Goal: Task Accomplishment & Management: Use online tool/utility

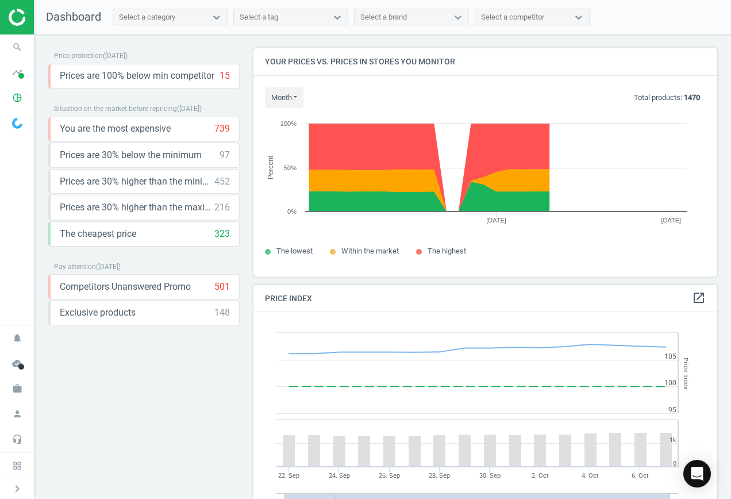
scroll to position [282, 473]
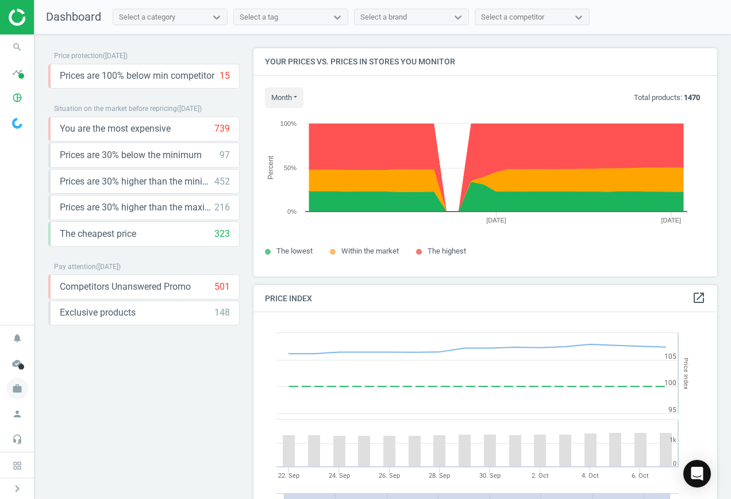
click at [18, 389] on icon "work" at bounding box center [17, 389] width 22 height 22
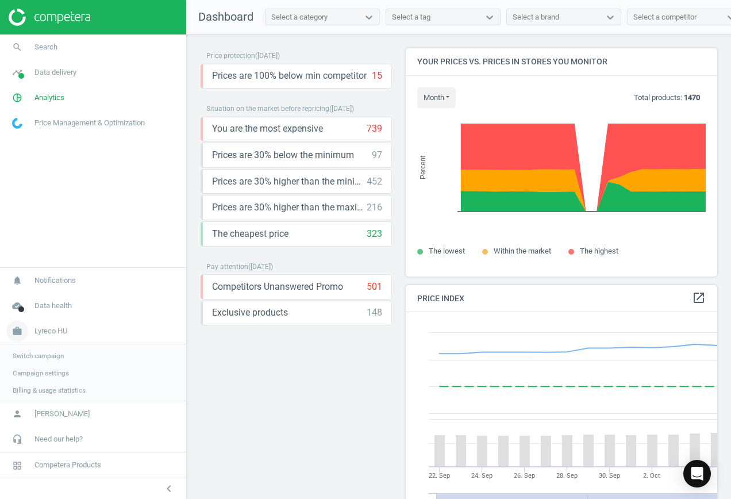
scroll to position [282, 321]
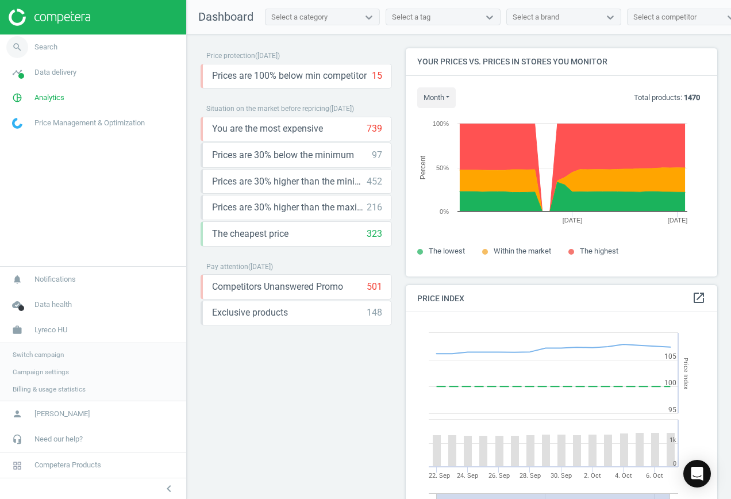
click at [25, 41] on icon "search" at bounding box center [17, 47] width 22 height 22
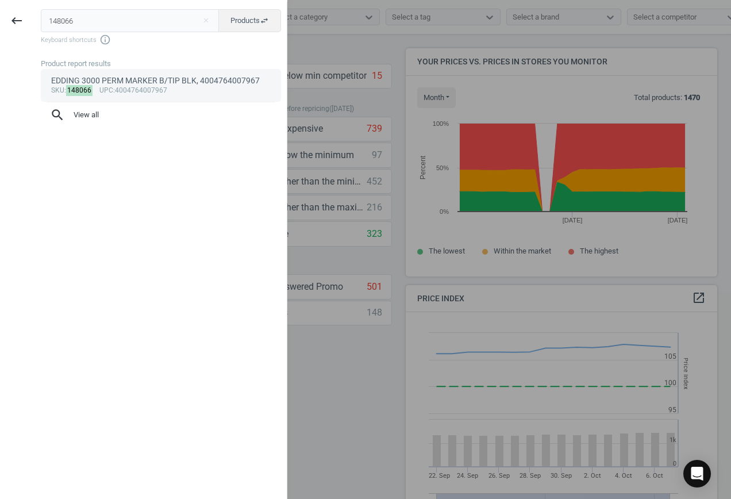
type input "148066"
click at [103, 71] on link "EDDING 3000 PERM MARKER B/TIP BLK, 4004764007967 sku : 148066 upc :4004764007967" at bounding box center [161, 85] width 240 height 32
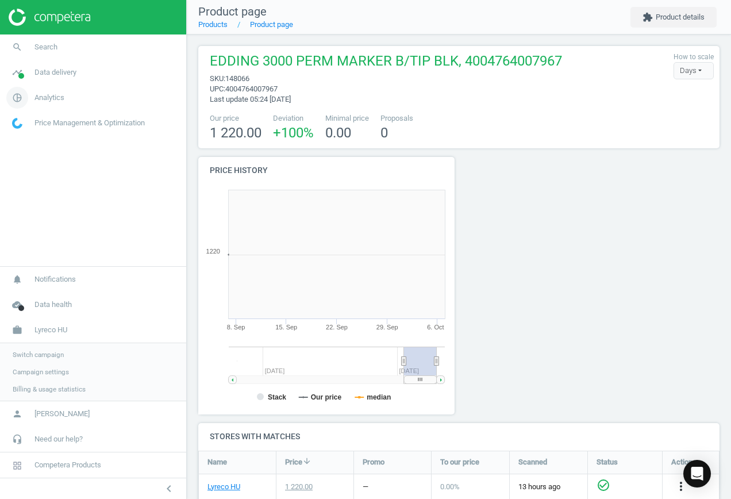
scroll to position [248, 270]
click at [171, 492] on icon "chevron_left" at bounding box center [169, 489] width 14 height 14
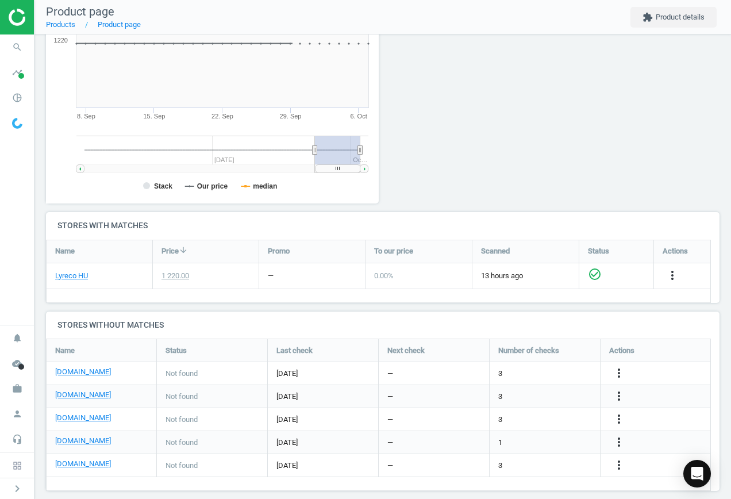
scroll to position [223, 0]
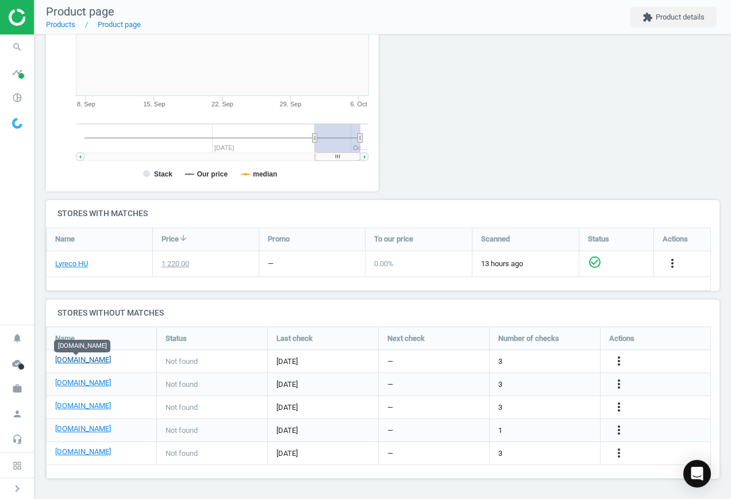
click at [81, 362] on link "[DOMAIN_NAME]" at bounding box center [83, 360] width 56 height 10
click at [92, 382] on link "[DOMAIN_NAME]" at bounding box center [83, 383] width 56 height 10
click at [618, 360] on icon "more_vert" at bounding box center [619, 361] width 14 height 14
click at [518, 359] on link "Edit URL/product option" at bounding box center [530, 361] width 158 height 18
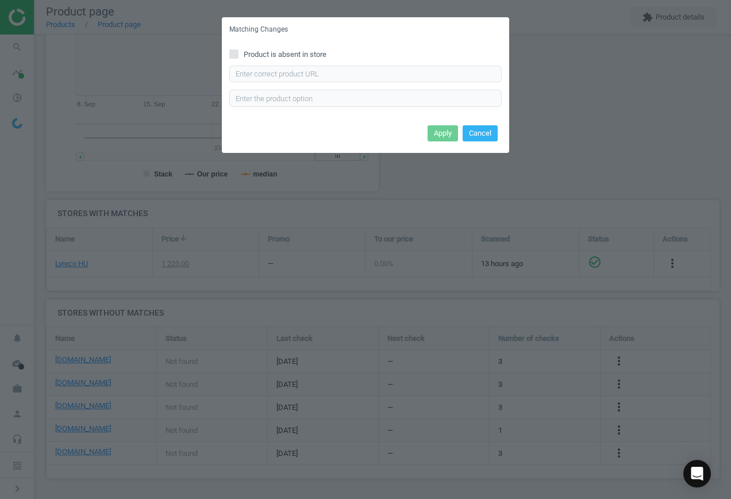
click at [247, 52] on span "Product is absent in store" at bounding box center [285, 54] width 87 height 10
click at [238, 52] on input "Product is absent in store" at bounding box center [234, 53] width 7 height 7
checkbox input "true"
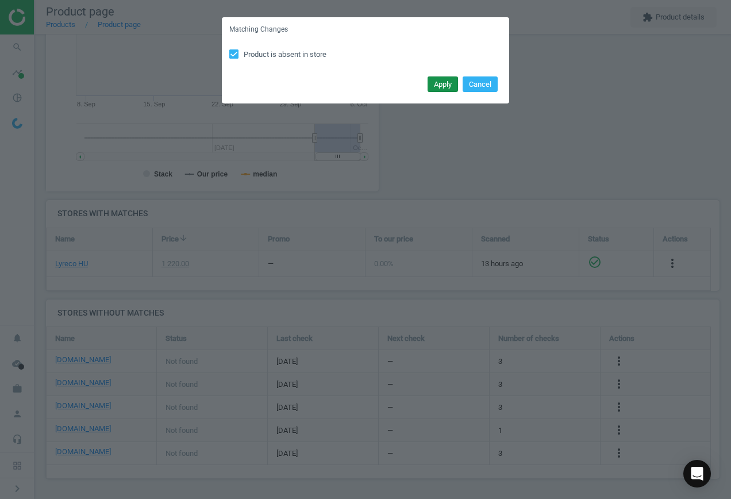
click at [455, 87] on button "Apply" at bounding box center [443, 84] width 30 height 16
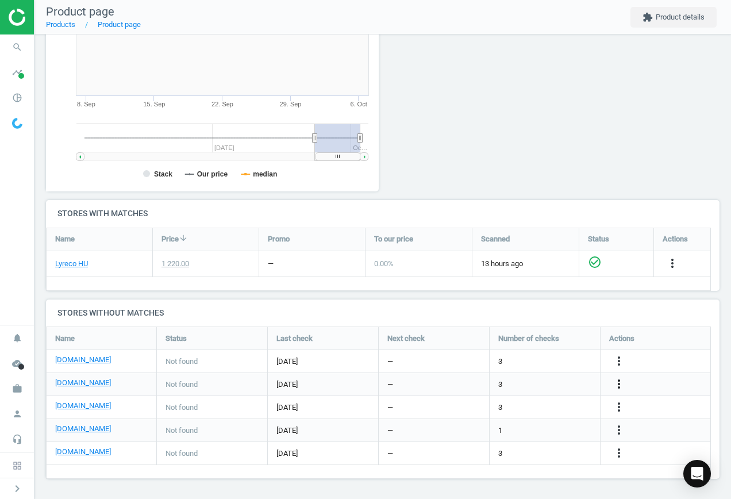
click at [619, 384] on icon "more_vert" at bounding box center [619, 384] width 14 height 14
click at [535, 387] on link "Edit URL/product option" at bounding box center [530, 385] width 158 height 18
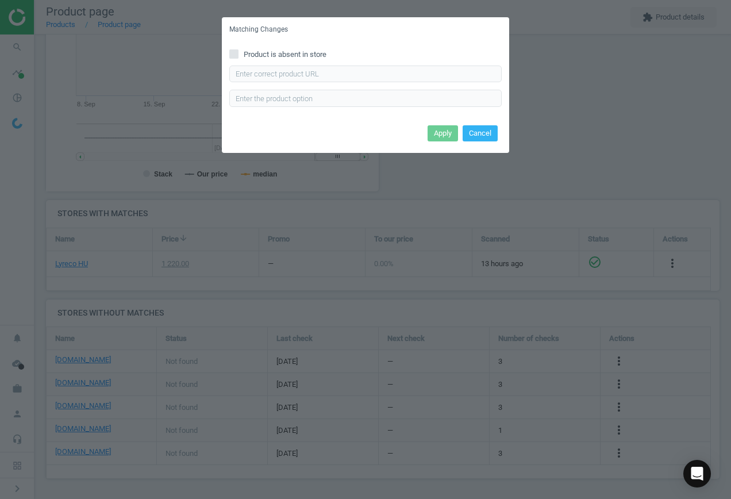
click at [235, 56] on input "Product is absent in store" at bounding box center [234, 53] width 7 height 7
checkbox input "true"
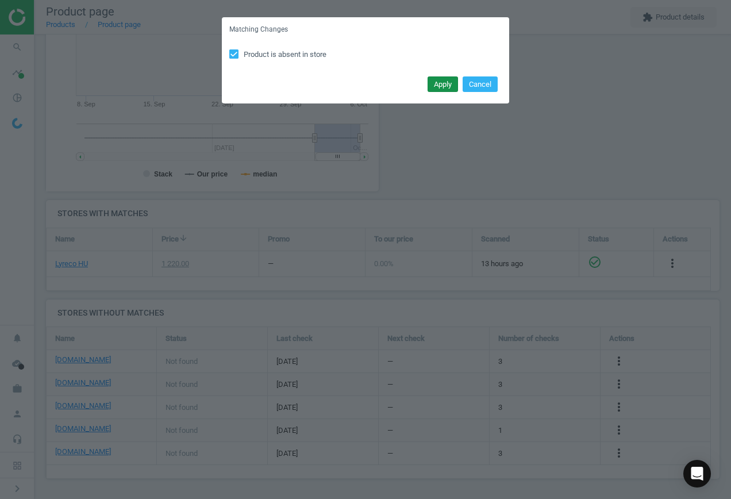
click at [447, 87] on button "Apply" at bounding box center [443, 84] width 30 height 16
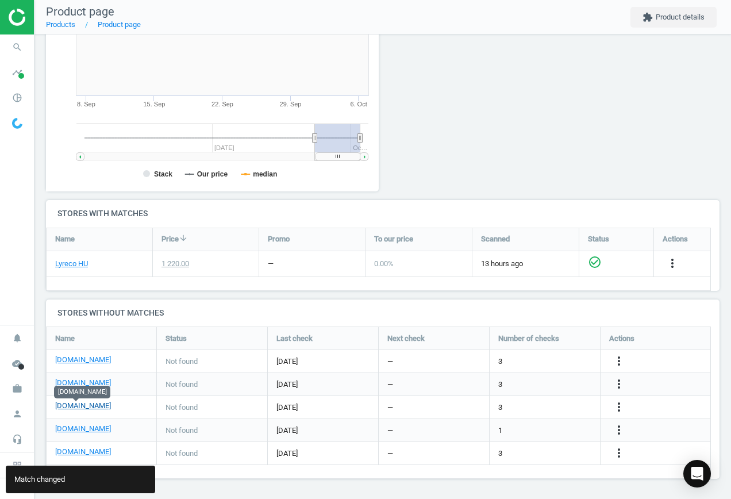
click at [83, 406] on link "[DOMAIN_NAME]" at bounding box center [83, 406] width 56 height 10
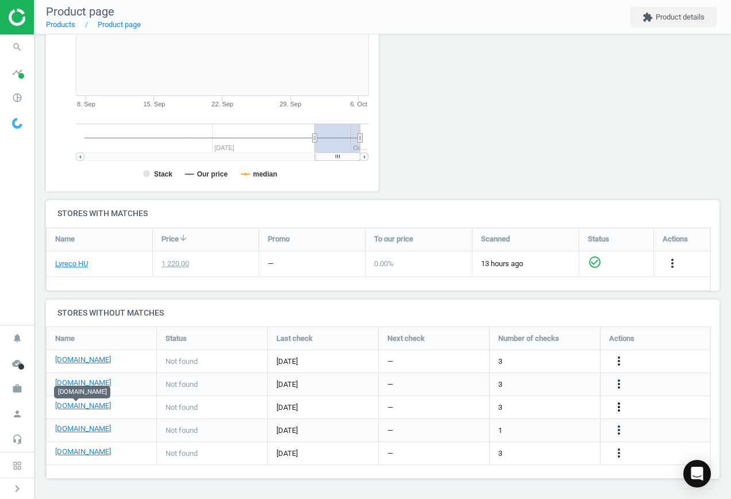
click at [617, 405] on icon "more_vert" at bounding box center [619, 407] width 14 height 14
click at [541, 403] on link "Edit URL/product option" at bounding box center [530, 408] width 158 height 18
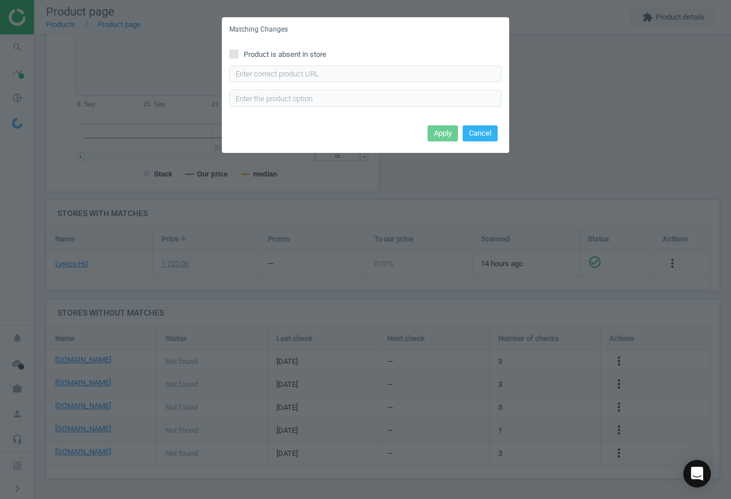
click at [245, 56] on span "Product is absent in store" at bounding box center [285, 54] width 87 height 10
click at [238, 56] on input "Product is absent in store" at bounding box center [234, 53] width 7 height 7
checkbox input "true"
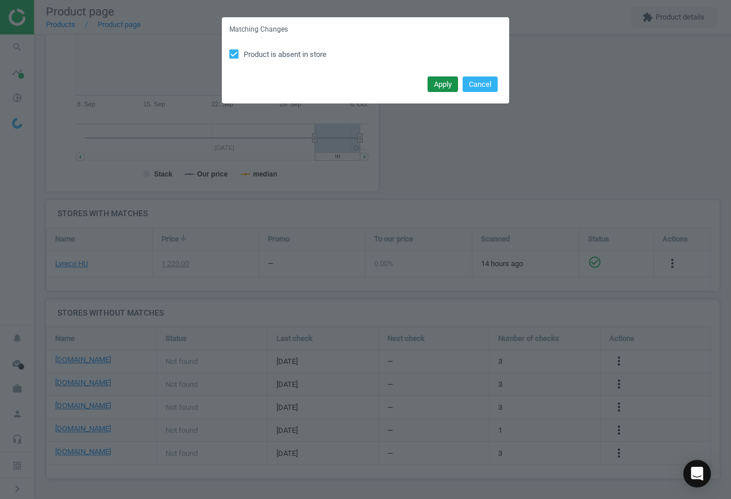
click at [443, 87] on button "Apply" at bounding box center [443, 84] width 30 height 16
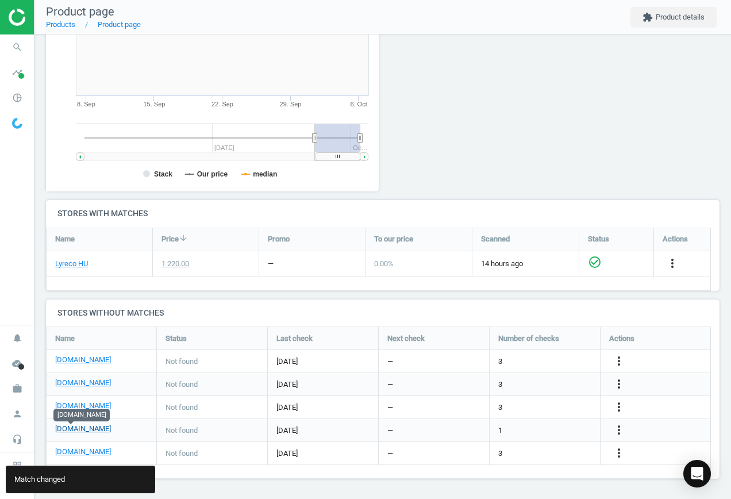
click at [79, 428] on link "[DOMAIN_NAME]" at bounding box center [83, 429] width 56 height 10
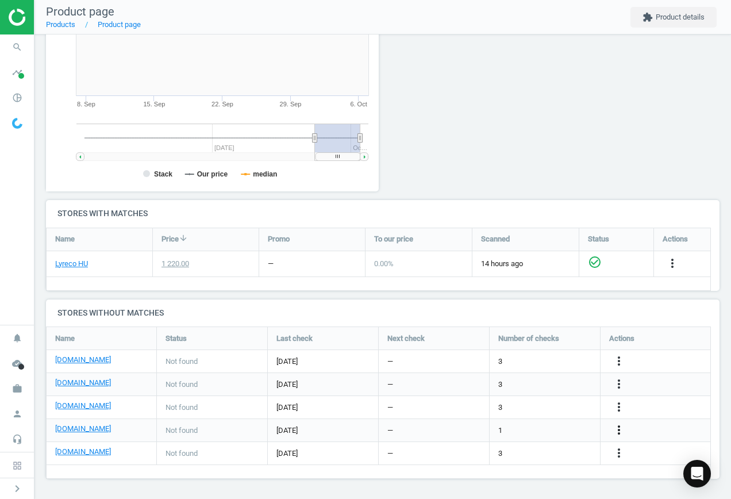
click at [620, 430] on icon "more_vert" at bounding box center [619, 430] width 14 height 14
click at [538, 428] on link "Edit URL/product option" at bounding box center [530, 431] width 158 height 18
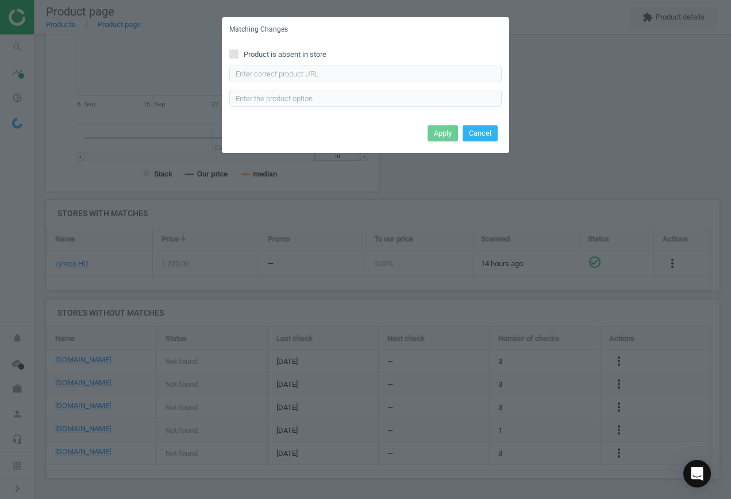
click at [240, 53] on label "Product is absent in store" at bounding box center [365, 54] width 273 height 10
click at [238, 53] on input "Product is absent in store" at bounding box center [234, 53] width 7 height 7
checkbox input "true"
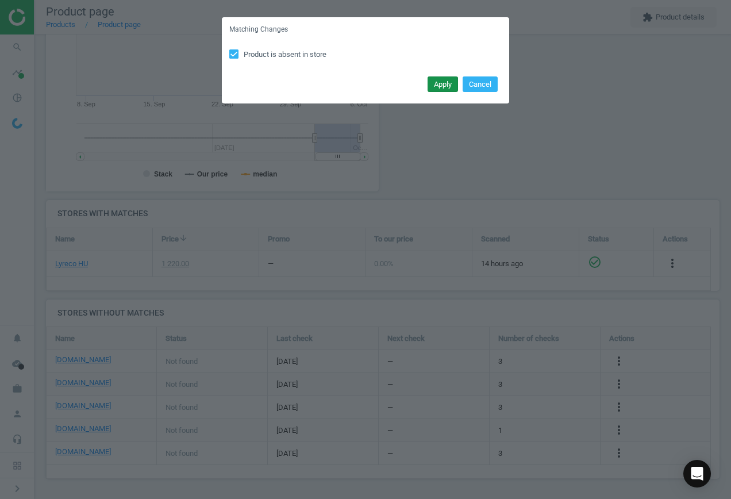
click at [445, 84] on button "Apply" at bounding box center [443, 84] width 30 height 16
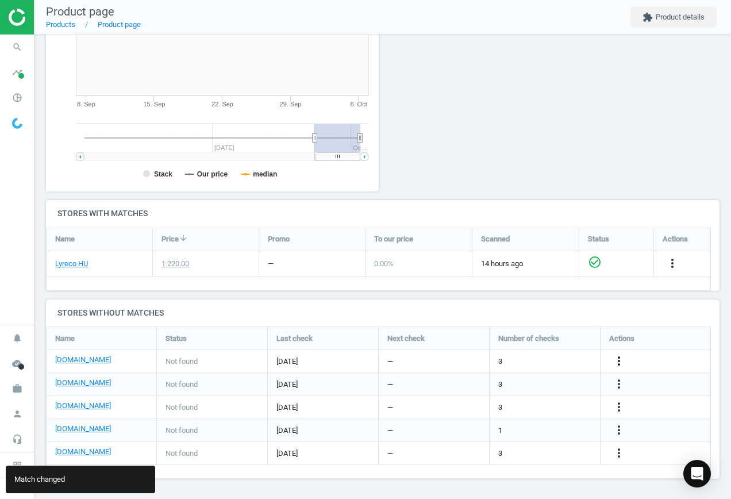
click at [619, 361] on icon "more_vert" at bounding box center [619, 361] width 14 height 14
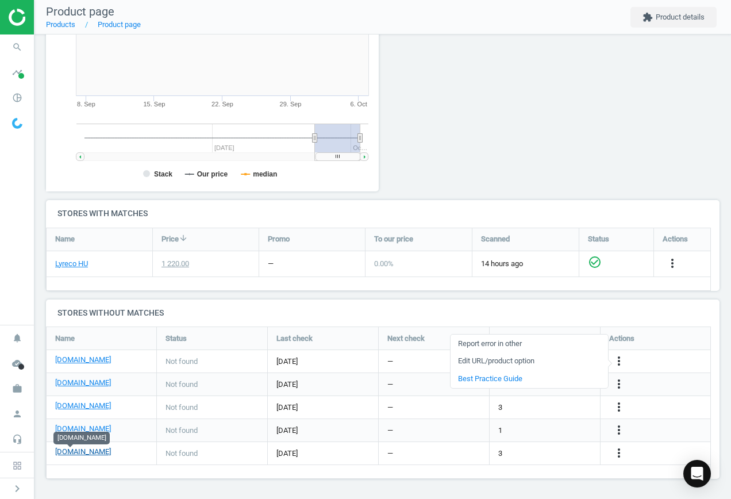
click at [79, 451] on link "[DOMAIN_NAME]" at bounding box center [83, 452] width 56 height 10
click at [18, 49] on icon "search" at bounding box center [17, 47] width 22 height 22
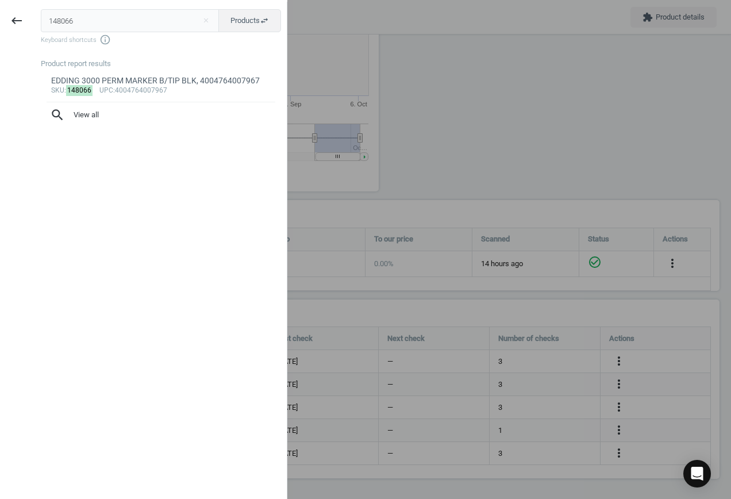
drag, startPoint x: 39, startPoint y: 20, endPoint x: -17, endPoint y: 17, distance: 55.8
click at [0, 17] on html "Group 2 Created with Sketch. ic/cloud_download/grey600 Created with Sketch. gra…" at bounding box center [365, 249] width 731 height 499
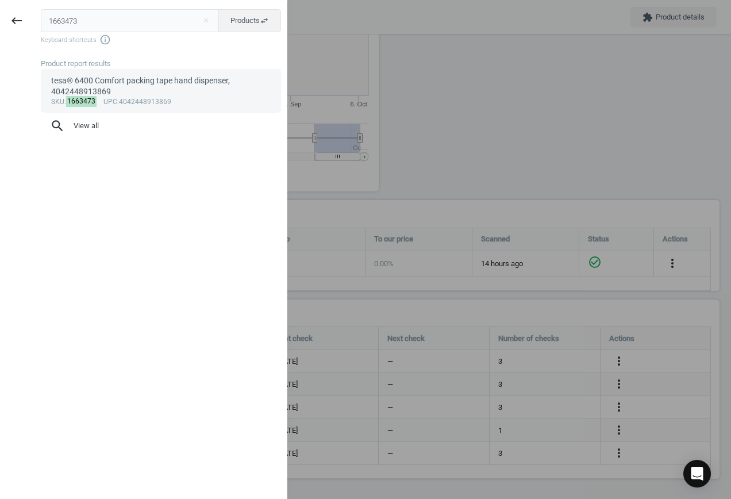
type input "1663473"
click at [144, 89] on div "tesa® 6400 Comfort packing tape hand dispenser, 4042448913869" at bounding box center [161, 86] width 220 height 22
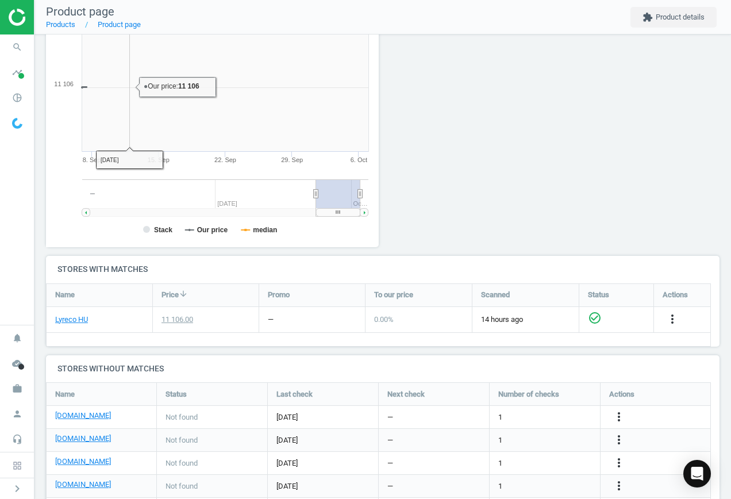
scroll to position [248, 346]
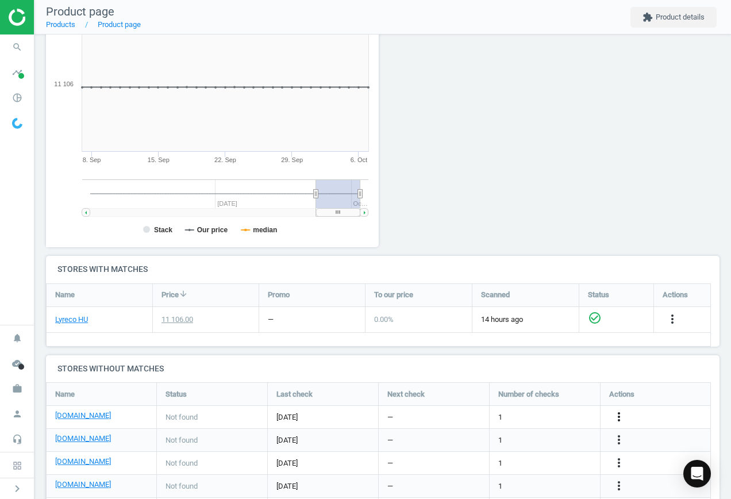
click at [620, 416] on icon "more_vert" at bounding box center [619, 417] width 14 height 14
click at [522, 413] on link "Edit URL/product option" at bounding box center [530, 417] width 158 height 18
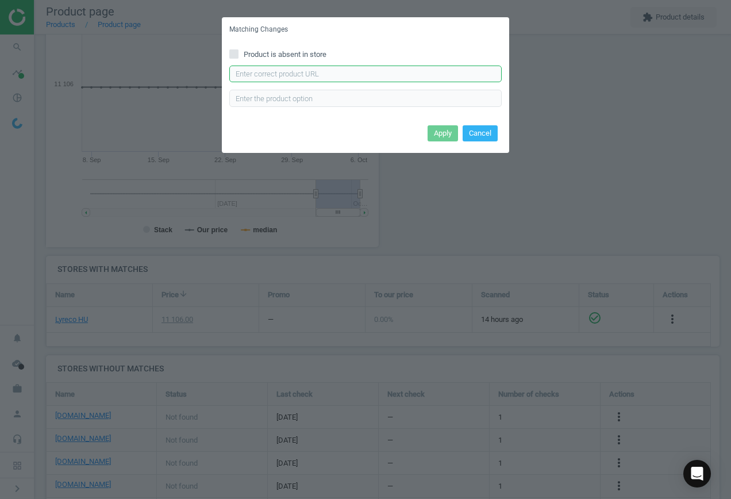
click at [286, 81] on input "text" at bounding box center [365, 74] width 273 height 17
paste input "[URL][DOMAIN_NAME]"
type input "[URL][DOMAIN_NAME]"
click at [445, 134] on button "Apply" at bounding box center [443, 133] width 30 height 16
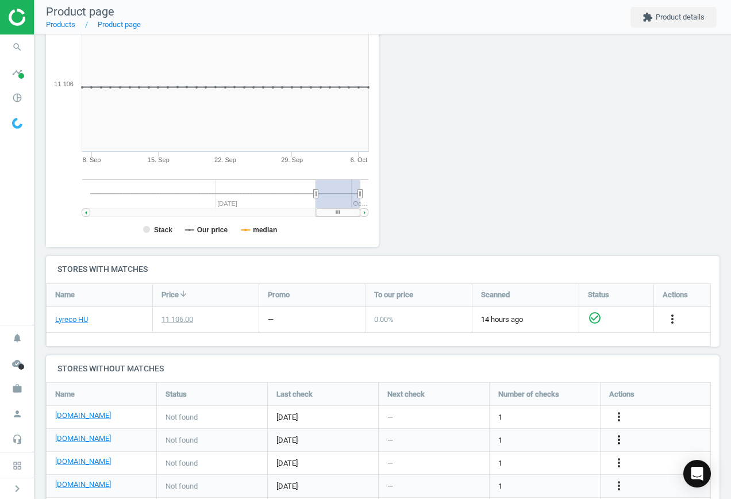
click at [618, 436] on icon "more_vert" at bounding box center [619, 440] width 14 height 14
click at [527, 436] on link "Edit URL/product option" at bounding box center [530, 440] width 158 height 18
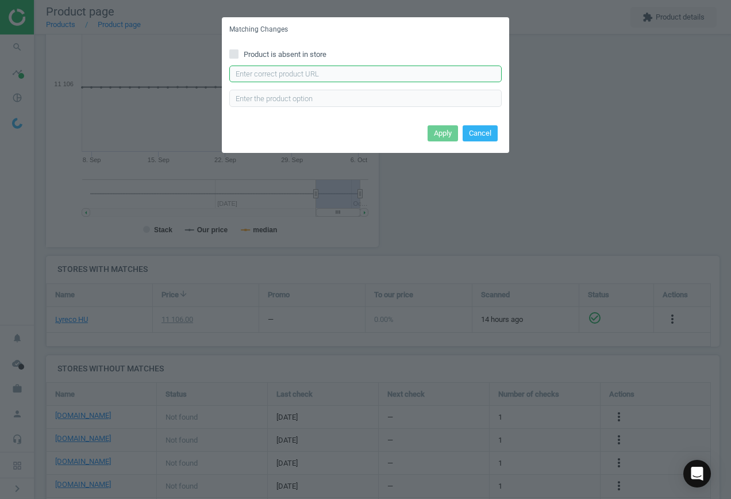
click at [343, 76] on input "text" at bounding box center [365, 74] width 273 height 17
paste input "[URL][DOMAIN_NAME]"
type input "[URL][DOMAIN_NAME]"
click at [444, 135] on button "Apply" at bounding box center [443, 133] width 30 height 16
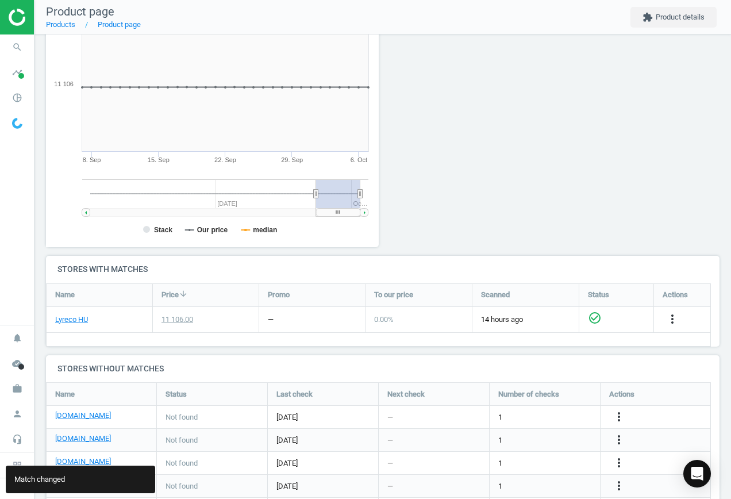
scroll to position [223, 0]
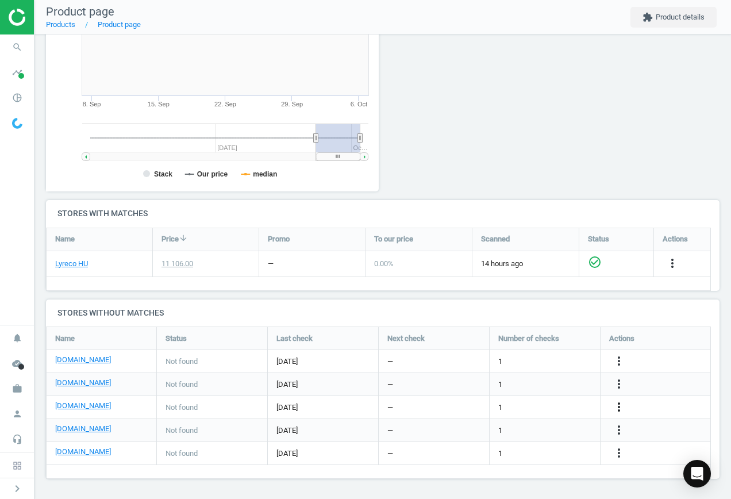
click at [620, 409] on icon "more_vert" at bounding box center [619, 407] width 14 height 14
click at [507, 404] on link "Edit URL/product option" at bounding box center [530, 408] width 158 height 18
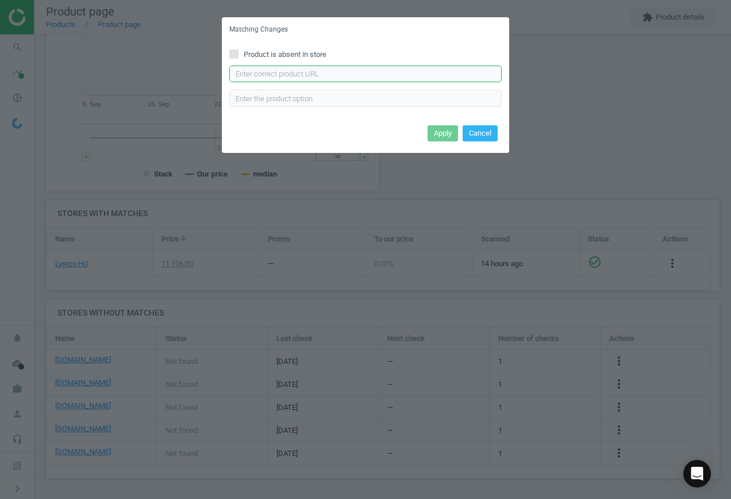
click at [287, 76] on input "text" at bounding box center [365, 74] width 273 height 17
paste input "[URL][DOMAIN_NAME]"
type input "[URL][DOMAIN_NAME]"
click at [443, 135] on button "Apply" at bounding box center [443, 133] width 30 height 16
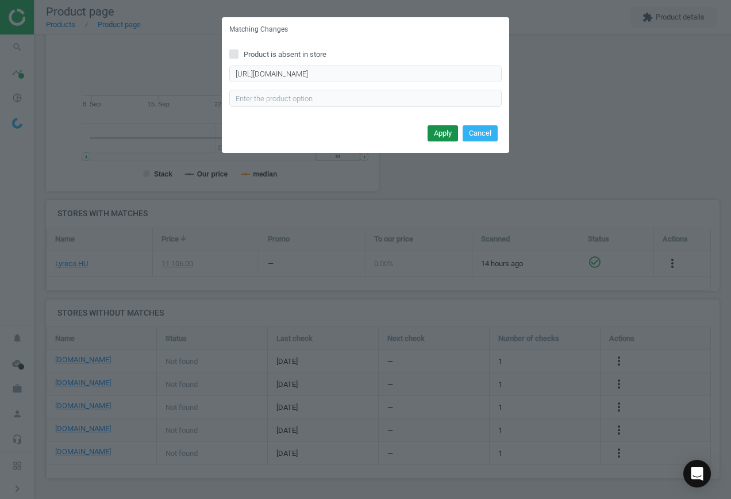
scroll to position [0, 0]
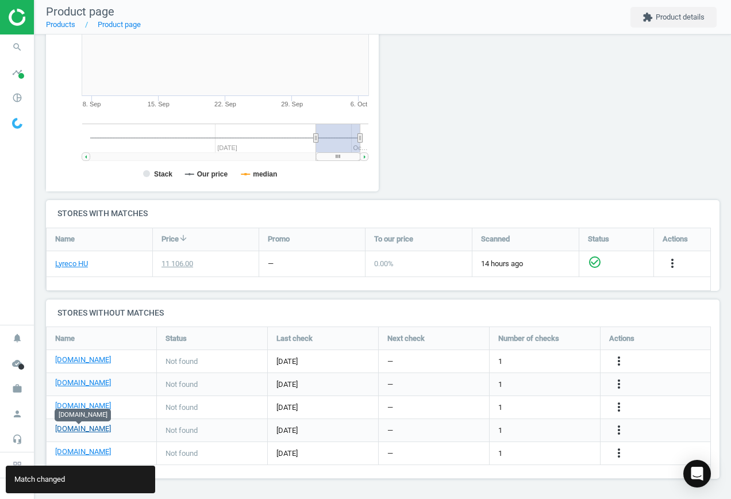
click at [84, 433] on link "[DOMAIN_NAME]" at bounding box center [83, 429] width 56 height 10
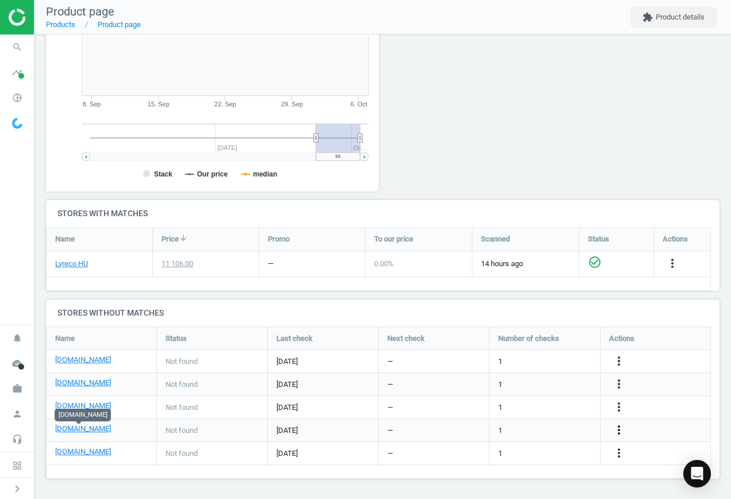
click at [618, 430] on icon "more_vert" at bounding box center [619, 430] width 14 height 14
click at [528, 427] on link "Edit URL/product option" at bounding box center [530, 431] width 158 height 18
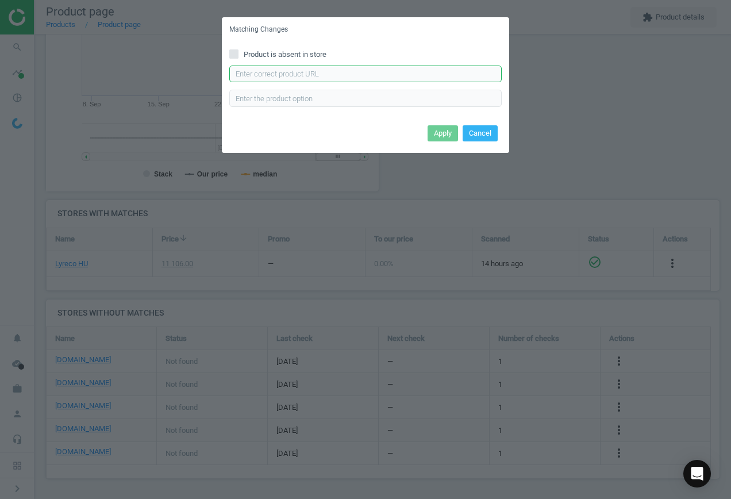
click at [324, 73] on input "text" at bounding box center [365, 74] width 273 height 17
paste input "[URL][DOMAIN_NAME]"
type input "[URL][DOMAIN_NAME]"
click at [438, 129] on button "Apply" at bounding box center [443, 133] width 30 height 16
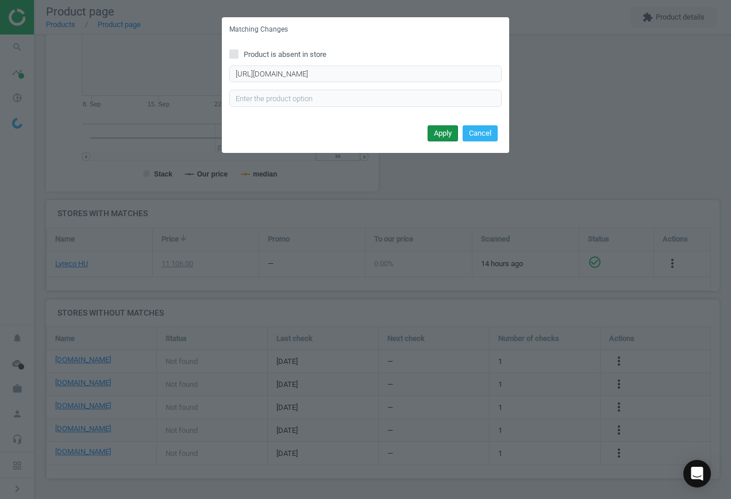
scroll to position [0, 0]
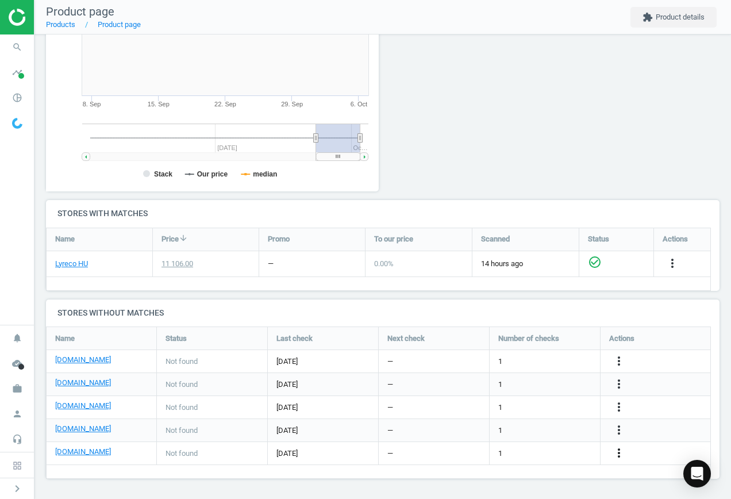
click at [622, 451] on icon "more_vert" at bounding box center [619, 453] width 14 height 14
click at [523, 450] on link "Edit URL/product option" at bounding box center [530, 454] width 158 height 18
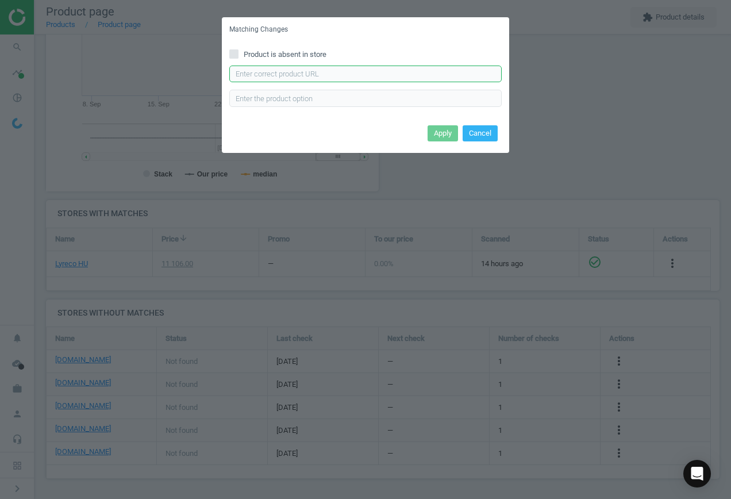
click at [293, 71] on input "text" at bounding box center [365, 74] width 273 height 17
paste input "[URL][DOMAIN_NAME]"
type input "[URL][DOMAIN_NAME]"
click at [450, 134] on button "Apply" at bounding box center [443, 133] width 30 height 16
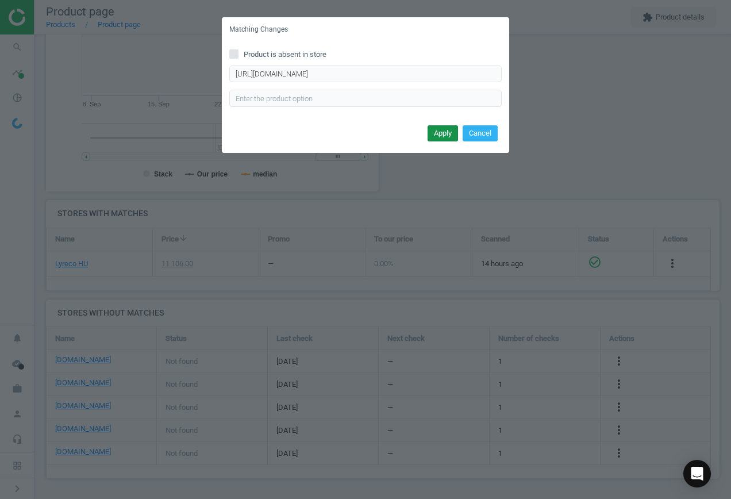
scroll to position [0, 0]
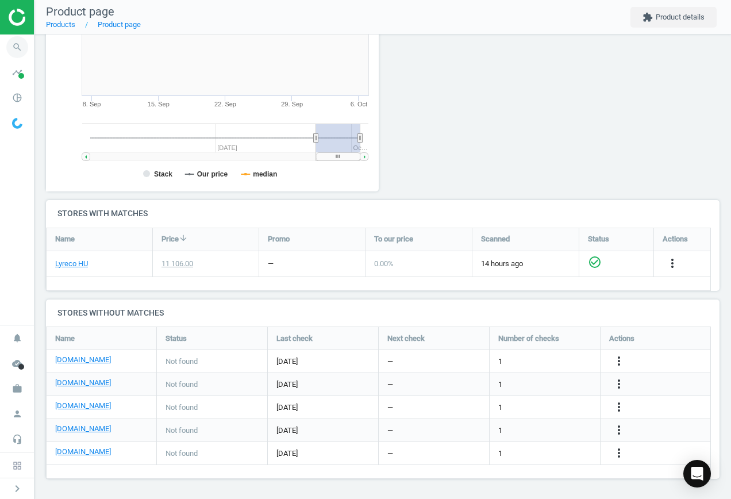
click at [18, 47] on icon "search" at bounding box center [17, 47] width 22 height 22
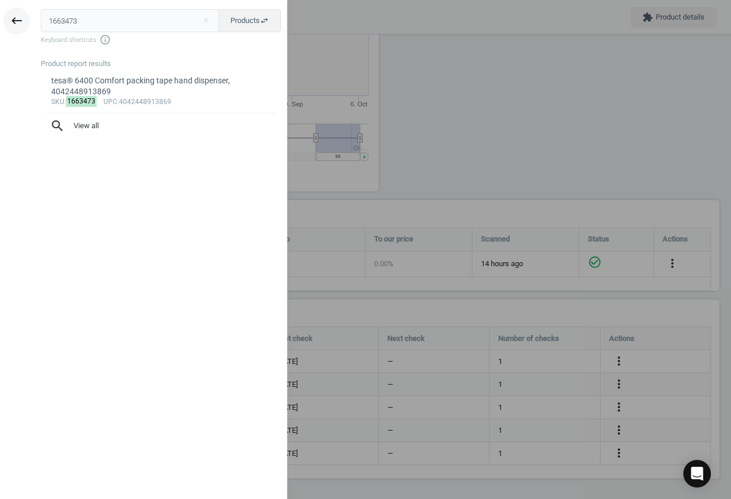
drag, startPoint x: 28, startPoint y: 19, endPoint x: 16, endPoint y: 19, distance: 12.1
click at [16, 19] on div "keyboard_backspace 1663473 close Products swap_horiz Keyboard shortcuts info_ou…" at bounding box center [144, 251] width 288 height 499
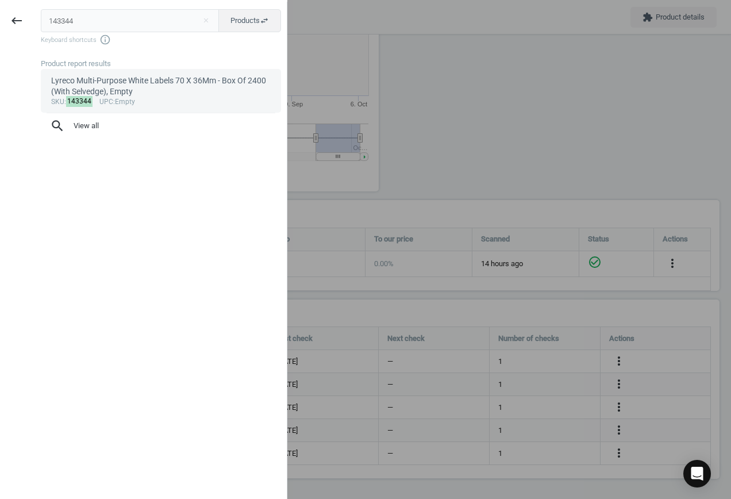
type input "143344"
click at [148, 96] on div "Lyreco Multi-Purpose White Labels 70 X 36Mm - Box Of 2400 (With Selvedge), Empty" at bounding box center [161, 86] width 220 height 22
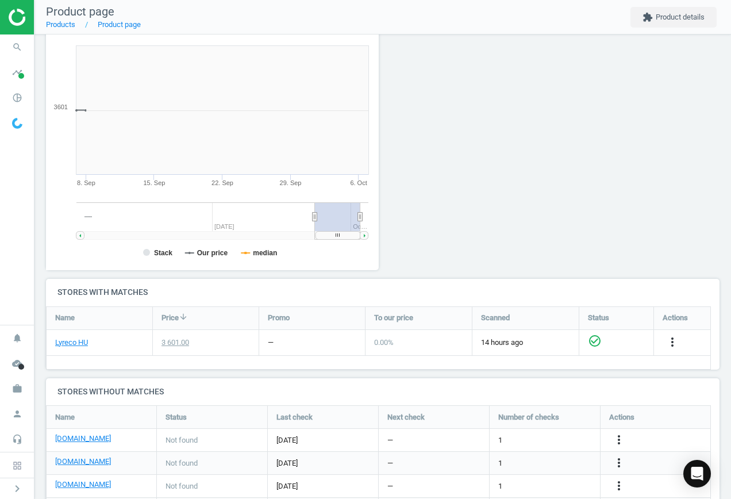
scroll to position [248, 346]
click at [620, 438] on icon "more_vert" at bounding box center [619, 440] width 14 height 14
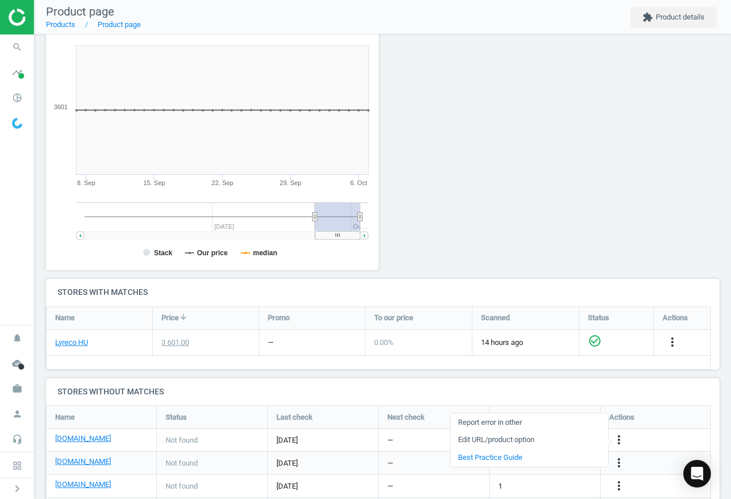
click at [550, 437] on link "Edit URL/product option" at bounding box center [530, 440] width 158 height 18
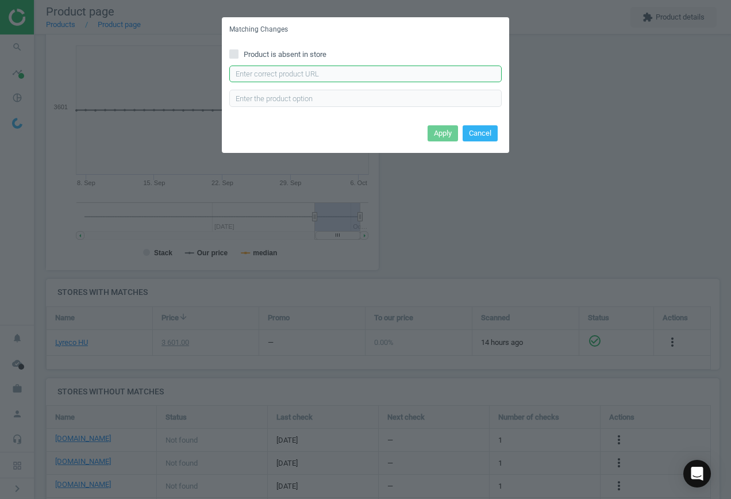
click at [338, 71] on input "text" at bounding box center [365, 74] width 273 height 17
paste input "[URL][DOMAIN_NAME]"
type input "[URL][DOMAIN_NAME]"
click at [443, 132] on button "Apply" at bounding box center [443, 133] width 30 height 16
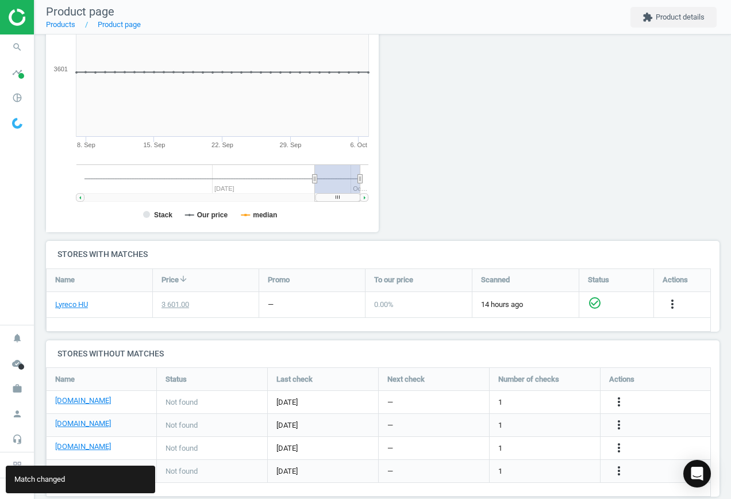
scroll to position [200, 0]
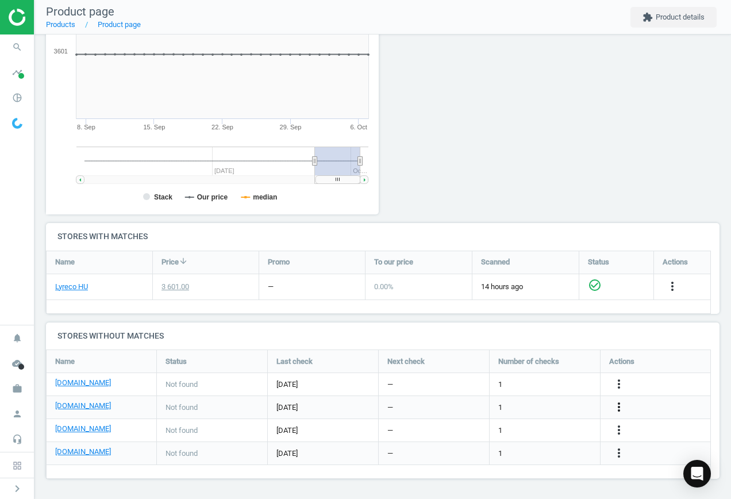
click at [615, 407] on icon "more_vert" at bounding box center [619, 407] width 14 height 14
click at [535, 407] on link "Edit URL/product option" at bounding box center [530, 408] width 158 height 18
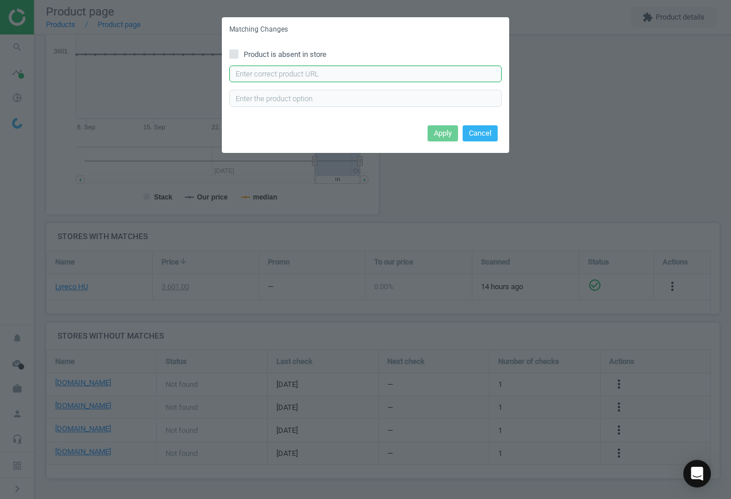
click at [324, 74] on input "text" at bounding box center [365, 74] width 273 height 17
paste input "[URL][DOMAIN_NAME]"
type input "[URL][DOMAIN_NAME]"
click at [443, 131] on button "Apply" at bounding box center [443, 133] width 30 height 16
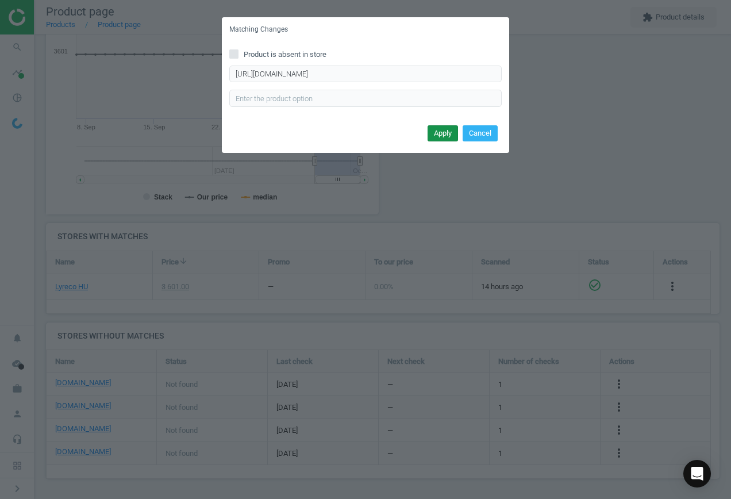
scroll to position [0, 0]
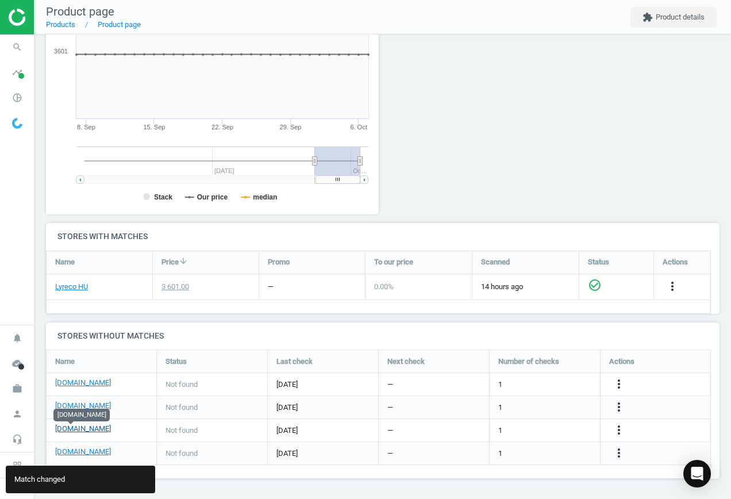
click at [74, 427] on link "[DOMAIN_NAME]" at bounding box center [83, 429] width 56 height 10
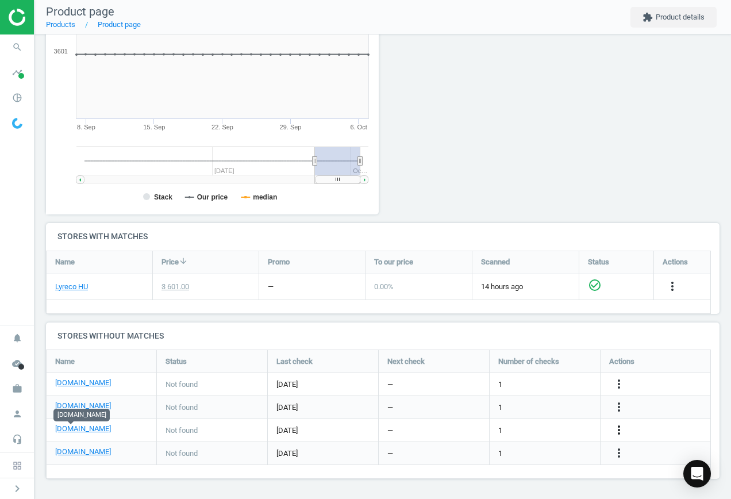
click at [621, 428] on icon "more_vert" at bounding box center [619, 430] width 14 height 14
click at [528, 423] on link "Edit URL/product option" at bounding box center [530, 431] width 158 height 18
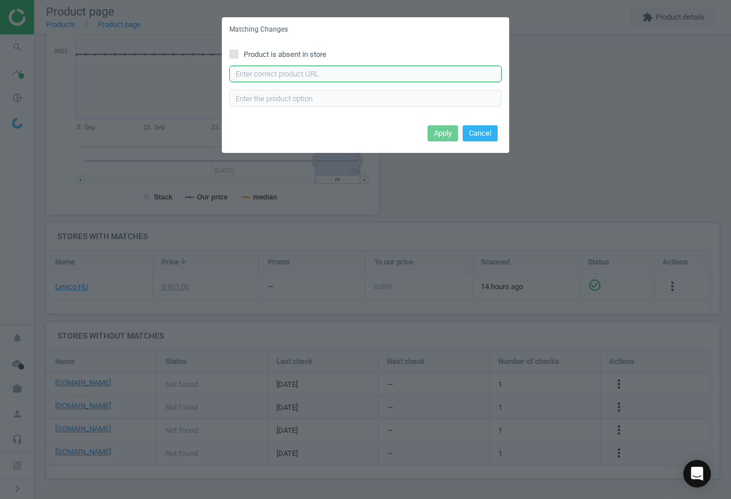
click at [292, 66] on input "text" at bounding box center [365, 74] width 273 height 17
paste input "[URL][DOMAIN_NAME]"
type input "[URL][DOMAIN_NAME]"
click at [436, 131] on button "Apply" at bounding box center [443, 133] width 30 height 16
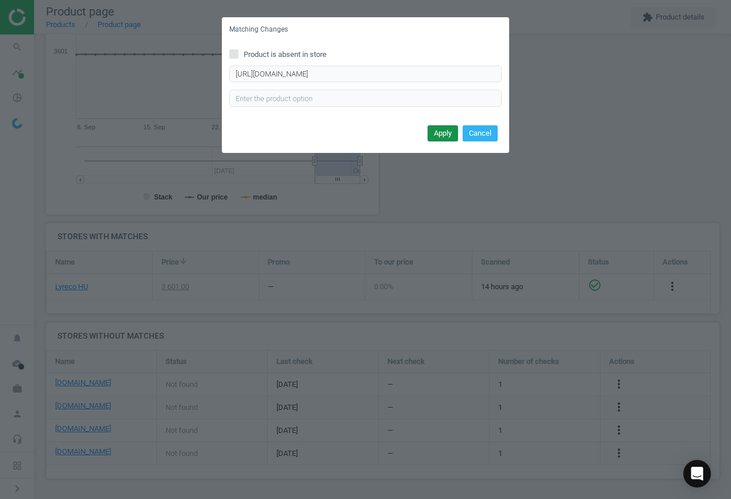
scroll to position [0, 0]
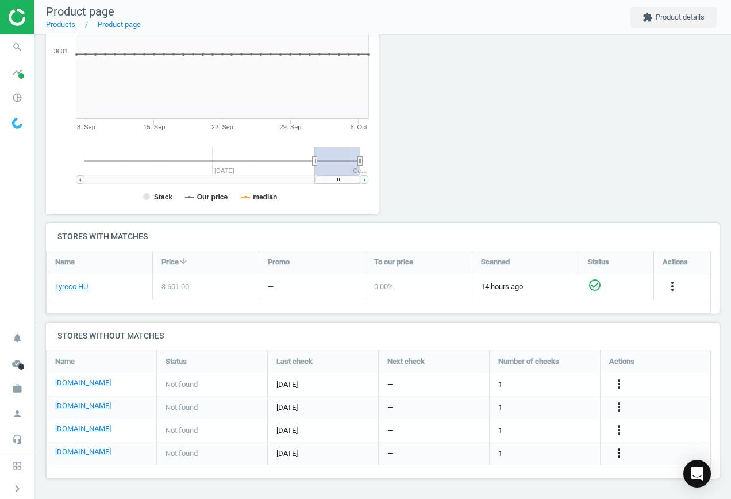
click at [619, 450] on icon "more_vert" at bounding box center [619, 453] width 14 height 14
click at [526, 447] on link "Edit URL/product option" at bounding box center [530, 454] width 158 height 18
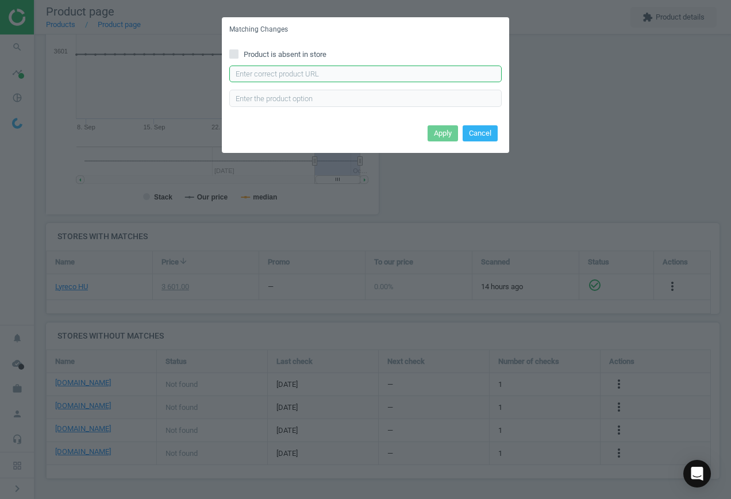
click at [339, 73] on input "text" at bounding box center [365, 74] width 273 height 17
paste input "[URL][DOMAIN_NAME]"
type input "[URL][DOMAIN_NAME]"
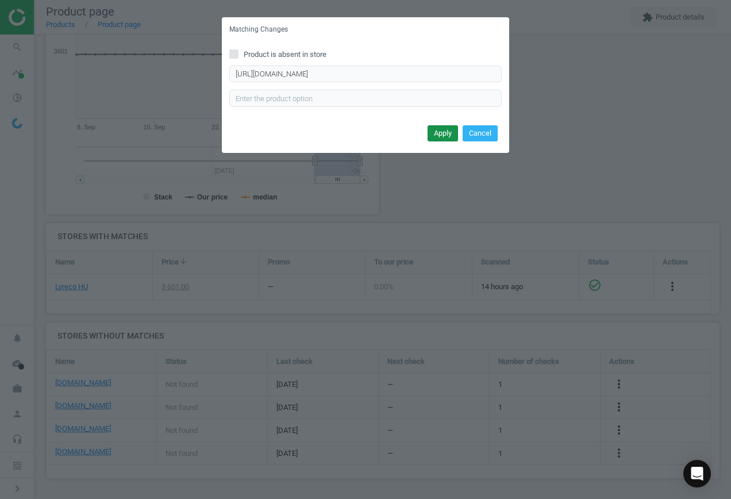
click at [436, 137] on button "Apply" at bounding box center [443, 133] width 30 height 16
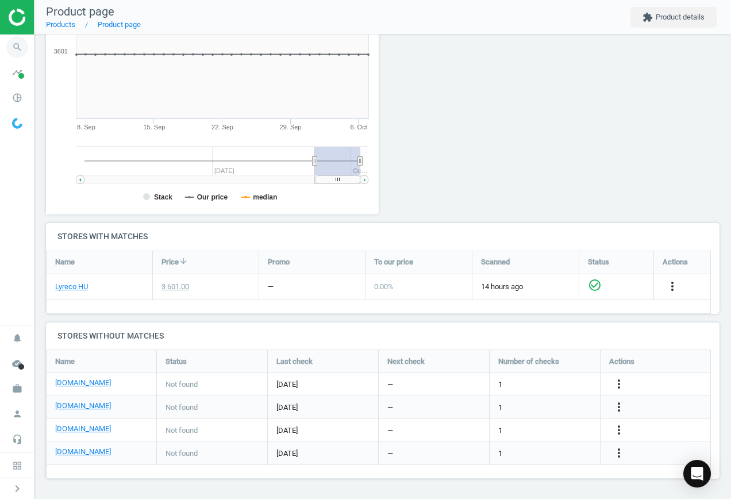
click at [12, 53] on icon "search" at bounding box center [17, 47] width 22 height 22
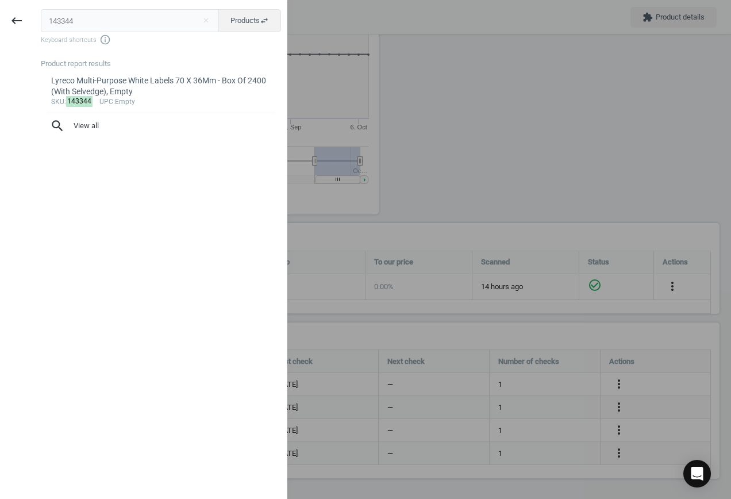
drag, startPoint x: 99, startPoint y: 12, endPoint x: 94, endPoint y: 16, distance: 6.2
click at [94, 14] on input "143344" at bounding box center [130, 20] width 179 height 23
drag, startPoint x: 94, startPoint y: 16, endPoint x: -56, endPoint y: 15, distance: 150.7
click at [0, 15] on html "Group 2 Created with Sketch. ic/cloud_download/grey600 Created with Sketch. gra…" at bounding box center [365, 249] width 731 height 499
type input "12443331"
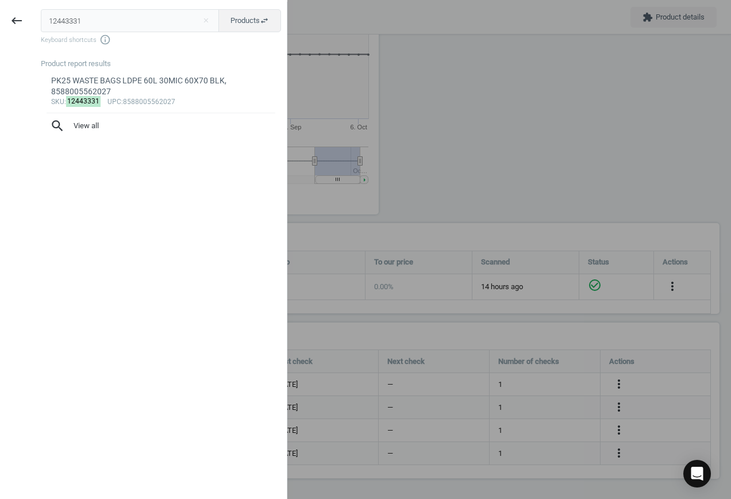
click at [127, 91] on div "PK25 WASTE BAGS LDPE 60L 30MIC 60X70 BLK, 8588005562027" at bounding box center [161, 86] width 220 height 22
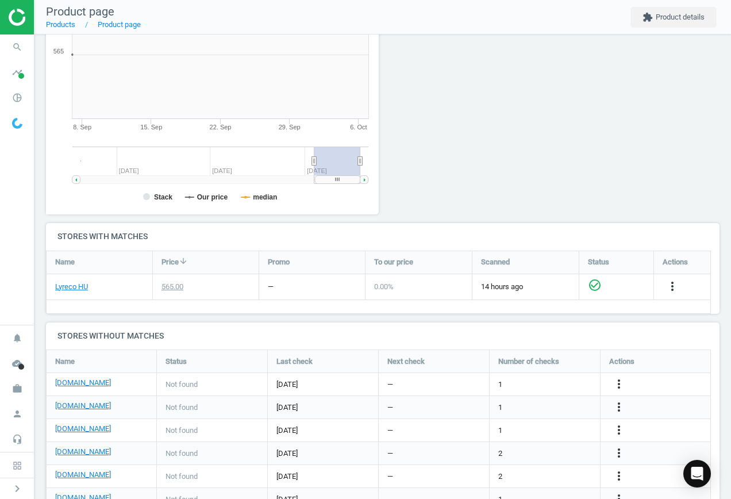
scroll to position [248, 346]
click at [622, 385] on icon "more_vert" at bounding box center [619, 384] width 14 height 14
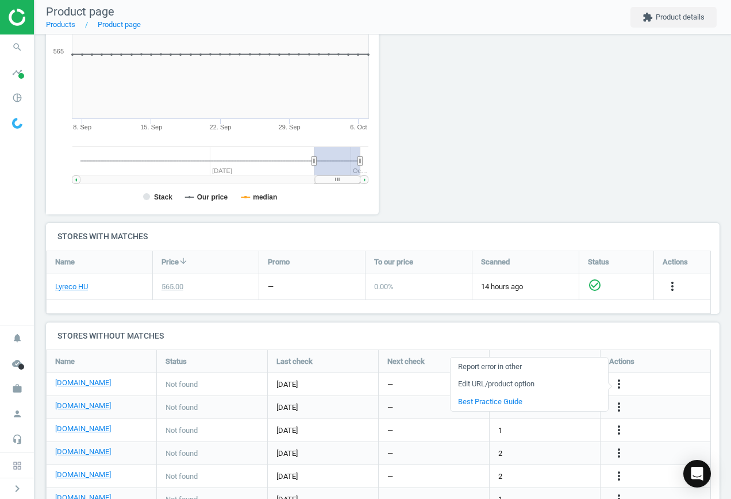
click at [500, 383] on link "Edit URL/product option" at bounding box center [530, 385] width 158 height 18
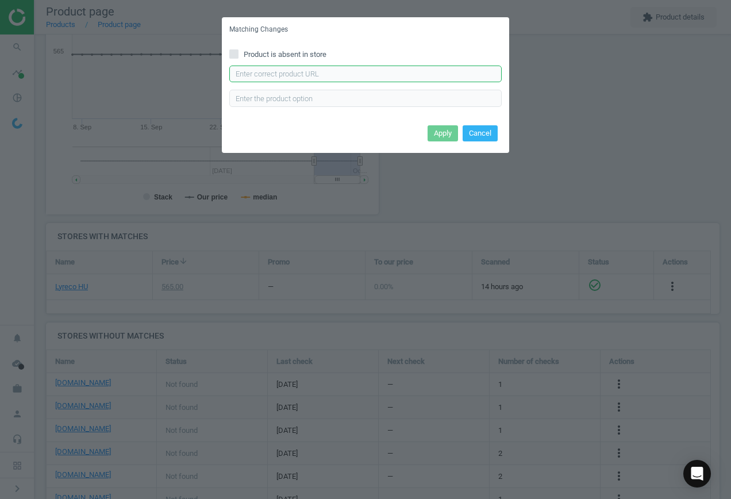
click at [270, 81] on input "text" at bounding box center [365, 74] width 273 height 17
paste input "[URL][DOMAIN_NAME]"
type input "[URL][DOMAIN_NAME]"
click at [442, 133] on button "Apply" at bounding box center [443, 133] width 30 height 16
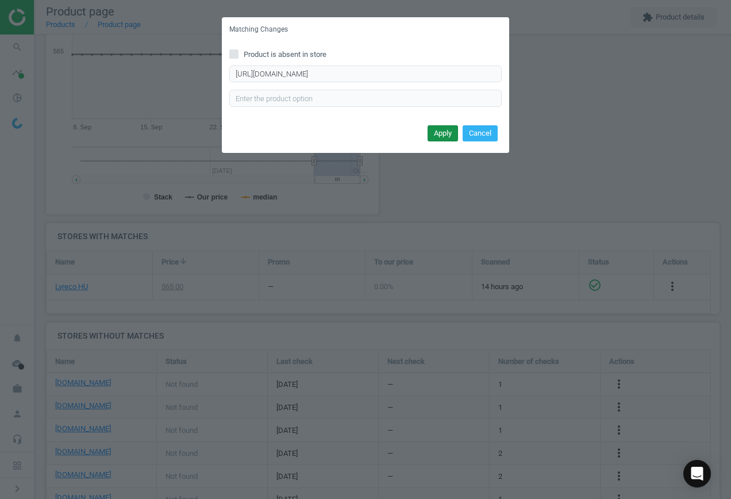
scroll to position [0, 0]
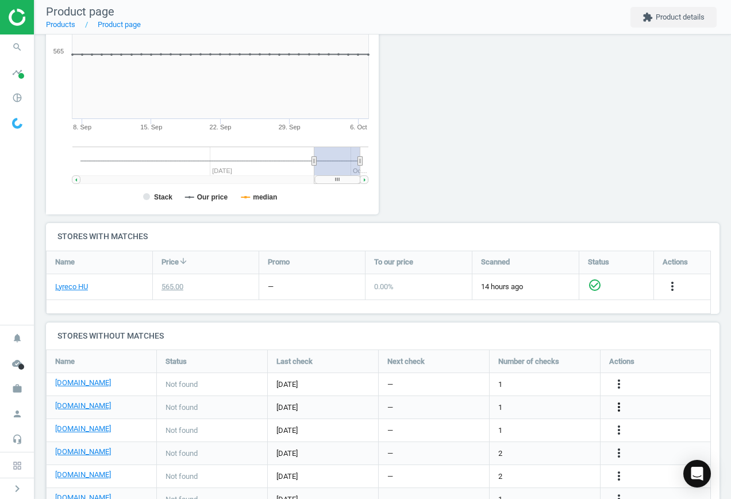
click at [616, 401] on icon "more_vert" at bounding box center [619, 407] width 14 height 14
click at [546, 404] on link "Edit URL/product option" at bounding box center [530, 408] width 158 height 18
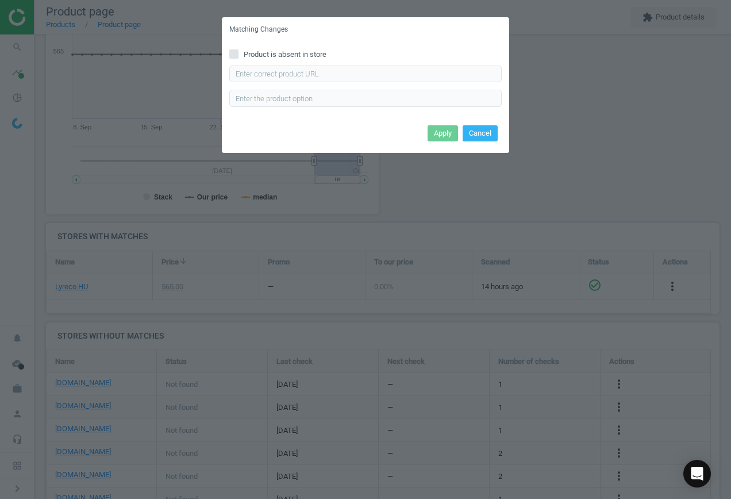
click at [239, 59] on label "Product is absent in store" at bounding box center [365, 54] width 273 height 10
click at [238, 58] on input "Product is absent in store" at bounding box center [234, 53] width 7 height 7
checkbox input "true"
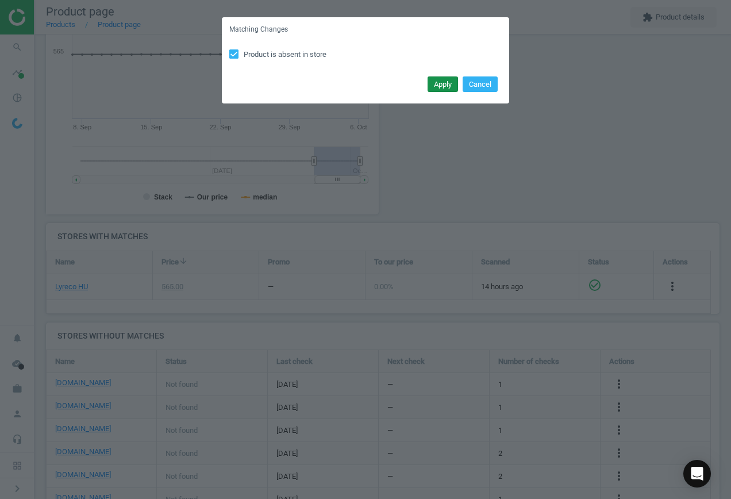
click at [445, 83] on button "Apply" at bounding box center [443, 84] width 30 height 16
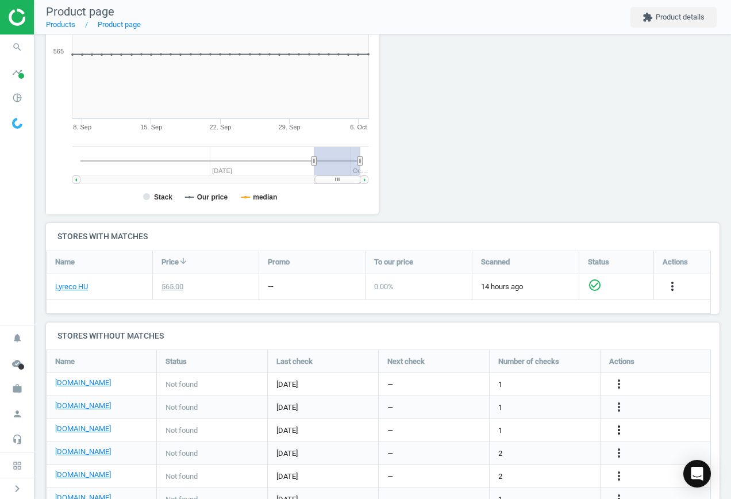
click at [621, 427] on icon "more_vert" at bounding box center [619, 430] width 14 height 14
click at [532, 428] on link "Edit URL/product option" at bounding box center [530, 431] width 158 height 18
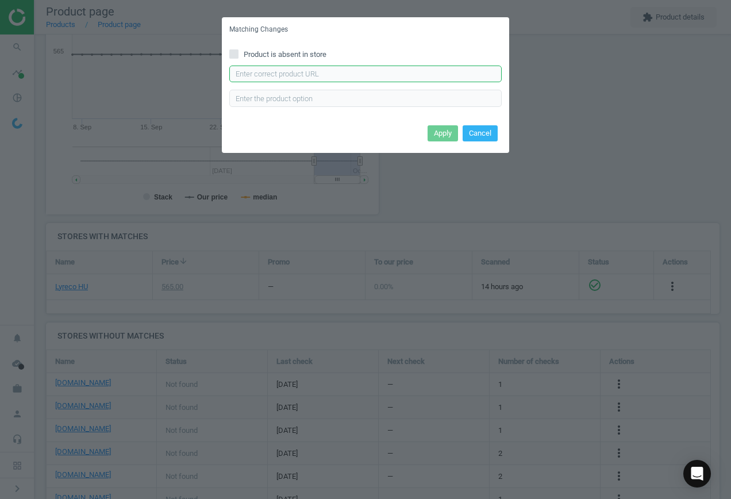
click at [278, 70] on input "text" at bounding box center [365, 74] width 273 height 17
paste input "[URL][DOMAIN_NAME]"
type input "[URL][DOMAIN_NAME]"
click at [436, 128] on button "Apply" at bounding box center [443, 133] width 30 height 16
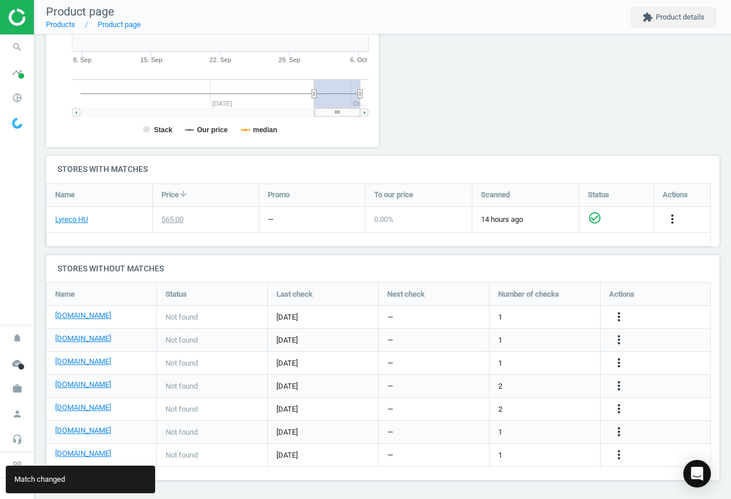
scroll to position [269, 0]
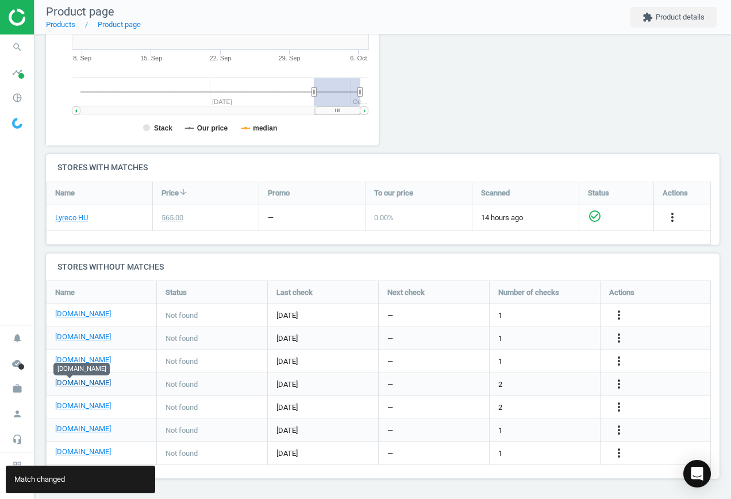
click at [76, 384] on link "[DOMAIN_NAME]" at bounding box center [83, 383] width 56 height 10
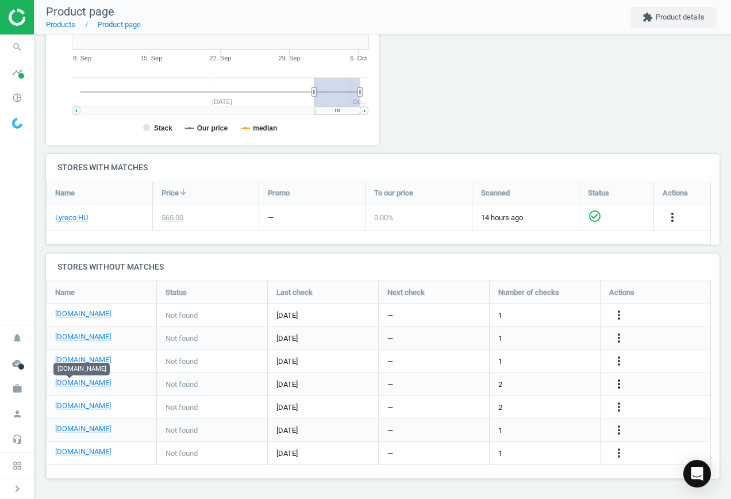
click at [621, 381] on icon "more_vert" at bounding box center [619, 384] width 14 height 14
click at [548, 382] on link "Edit URL/product option" at bounding box center [530, 385] width 158 height 18
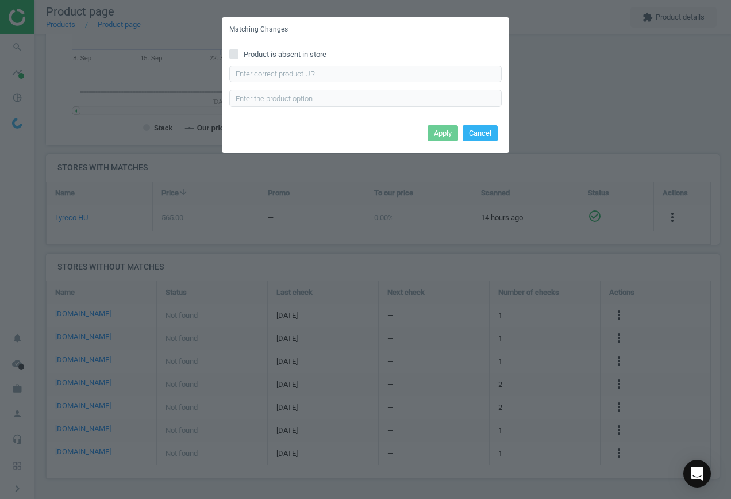
click at [252, 51] on span "Product is absent in store" at bounding box center [285, 54] width 87 height 10
click at [238, 51] on input "Product is absent in store" at bounding box center [234, 53] width 7 height 7
checkbox input "true"
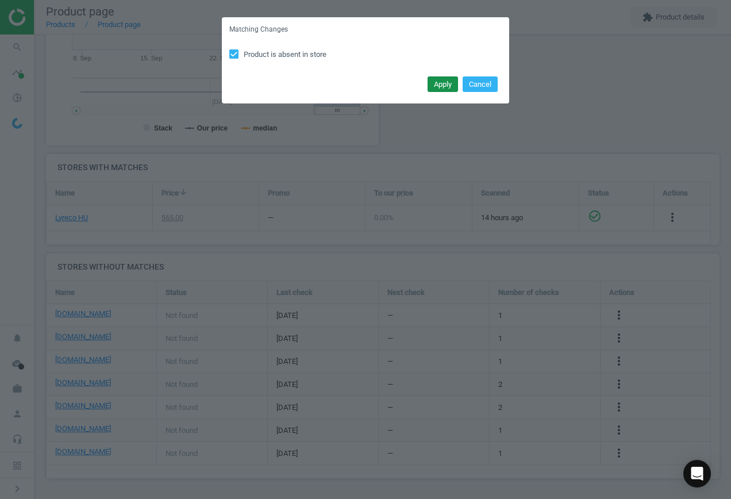
click at [442, 85] on button "Apply" at bounding box center [443, 84] width 30 height 16
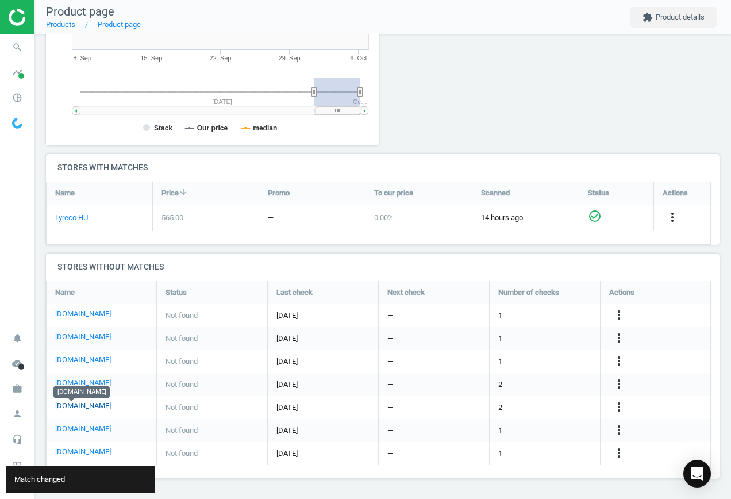
click at [72, 408] on link "[DOMAIN_NAME]" at bounding box center [83, 406] width 56 height 10
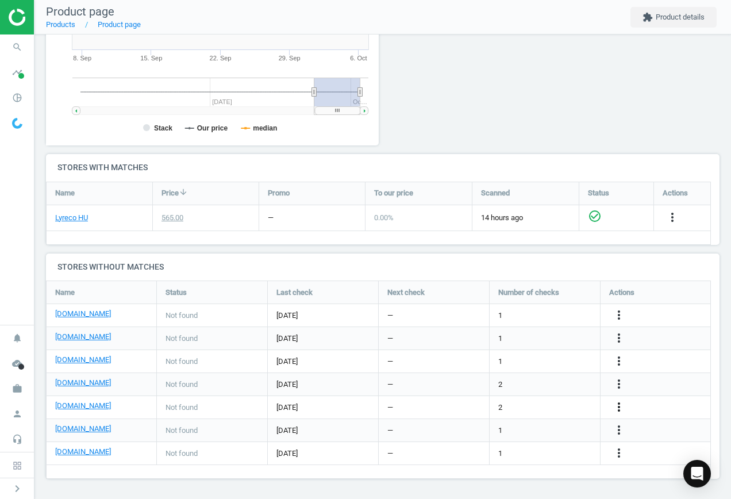
click at [615, 407] on icon "more_vert" at bounding box center [619, 407] width 14 height 14
click at [541, 409] on link "Edit URL/product option" at bounding box center [530, 408] width 158 height 18
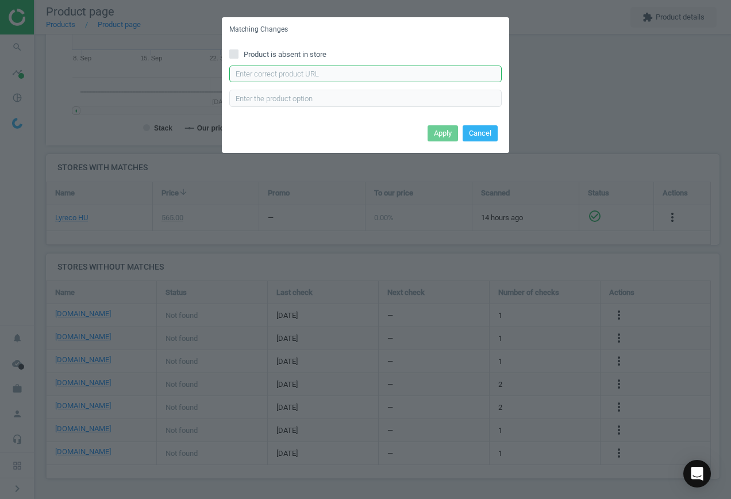
click at [284, 74] on input "text" at bounding box center [365, 74] width 273 height 17
paste input "[URL][DOMAIN_NAME][PERSON_NAME][PERSON_NAME][PERSON_NAME]"
type input "[URL][DOMAIN_NAME][PERSON_NAME][PERSON_NAME][PERSON_NAME]"
click at [445, 134] on button "Apply" at bounding box center [443, 133] width 30 height 16
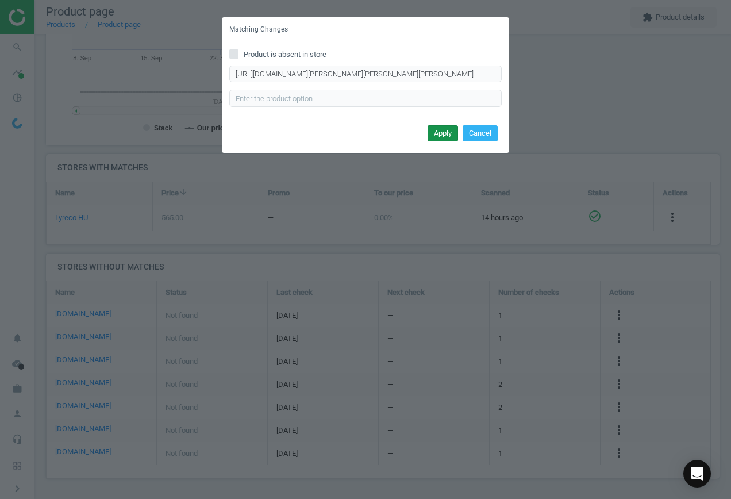
scroll to position [0, 0]
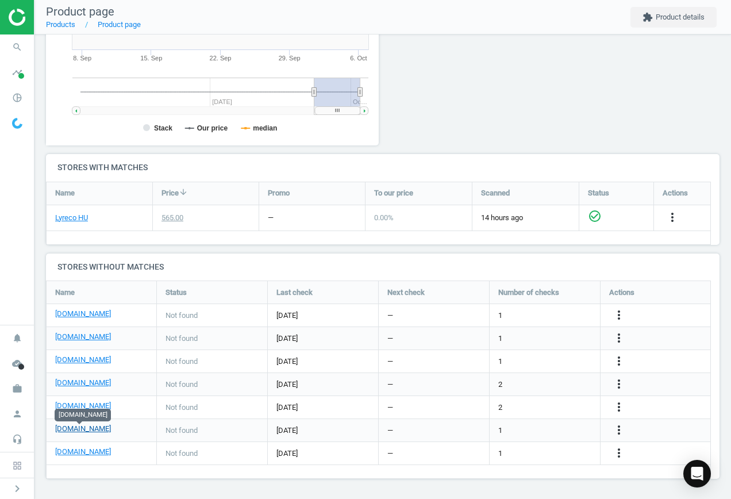
click at [83, 428] on link "[DOMAIN_NAME]" at bounding box center [83, 429] width 56 height 10
click at [623, 426] on icon "more_vert" at bounding box center [619, 430] width 14 height 14
click at [553, 419] on link "Report error in other" at bounding box center [530, 413] width 158 height 18
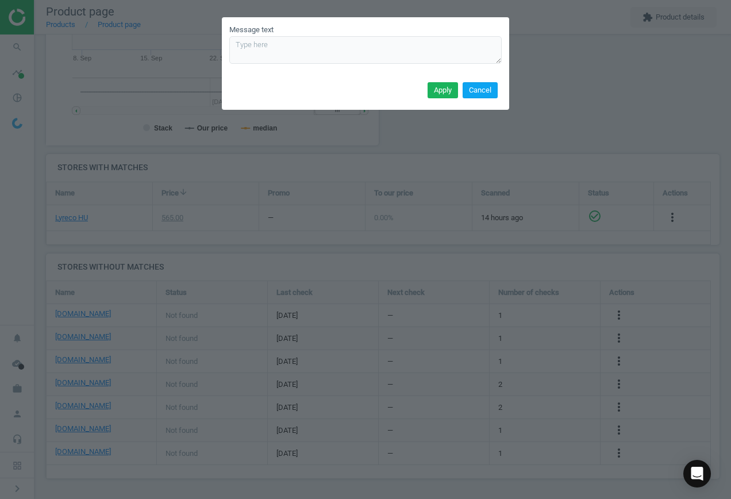
click at [488, 88] on button "Cancel" at bounding box center [480, 90] width 35 height 16
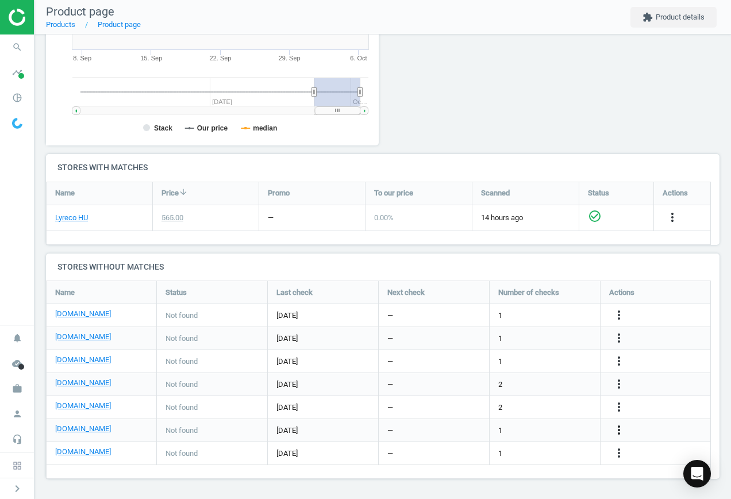
click at [615, 431] on icon "more_vert" at bounding box center [619, 430] width 14 height 14
click at [543, 426] on link "Edit URL/product option" at bounding box center [530, 431] width 158 height 18
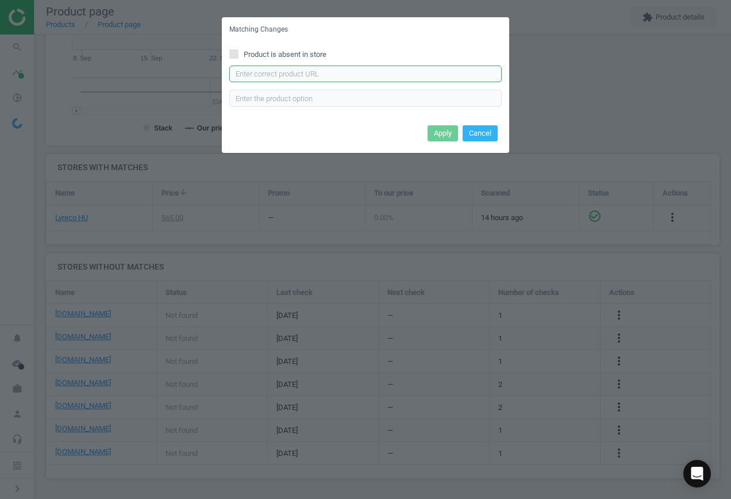
click at [327, 75] on input "text" at bounding box center [365, 74] width 273 height 17
paste input "[URL][DOMAIN_NAME][PERSON_NAME]"
type input "[URL][DOMAIN_NAME][PERSON_NAME]"
click at [445, 135] on button "Apply" at bounding box center [443, 133] width 30 height 16
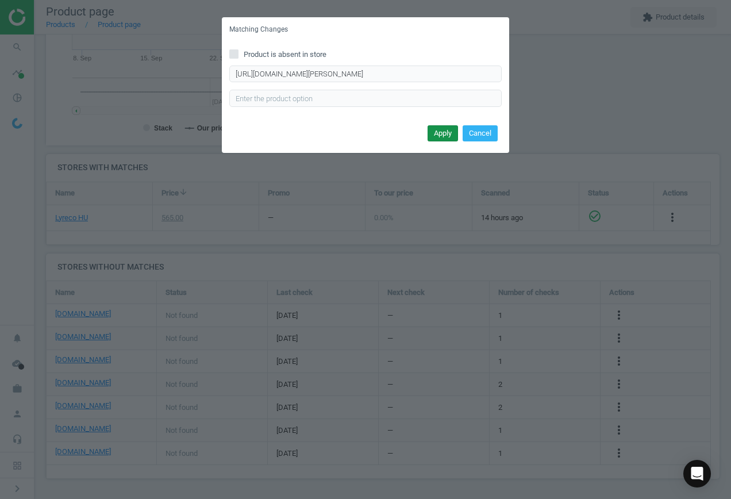
scroll to position [0, 0]
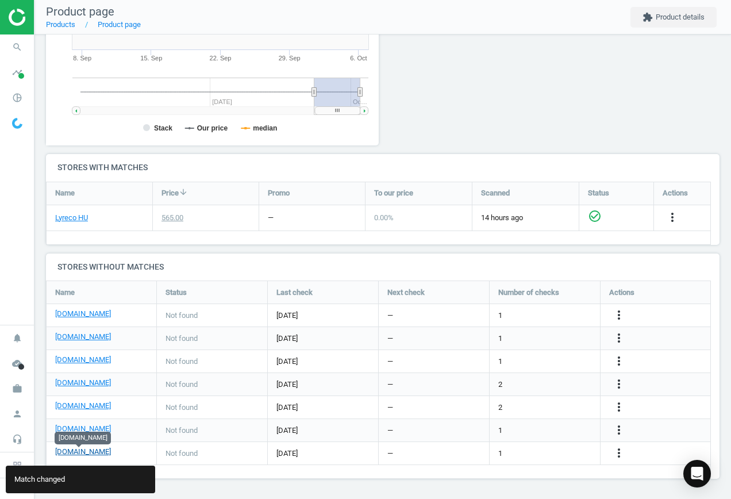
click at [76, 455] on link "[DOMAIN_NAME]" at bounding box center [83, 452] width 56 height 10
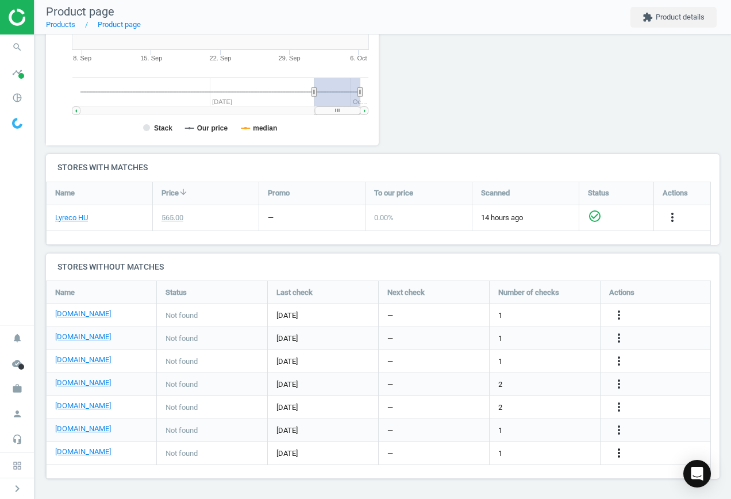
click at [618, 448] on icon "more_vert" at bounding box center [619, 453] width 14 height 14
click at [547, 443] on link "Report error in other" at bounding box center [530, 436] width 158 height 18
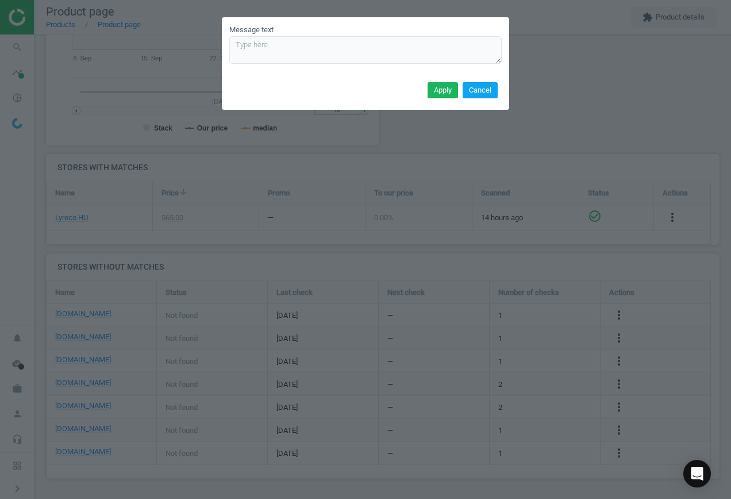
click at [486, 93] on button "Cancel" at bounding box center [480, 90] width 35 height 16
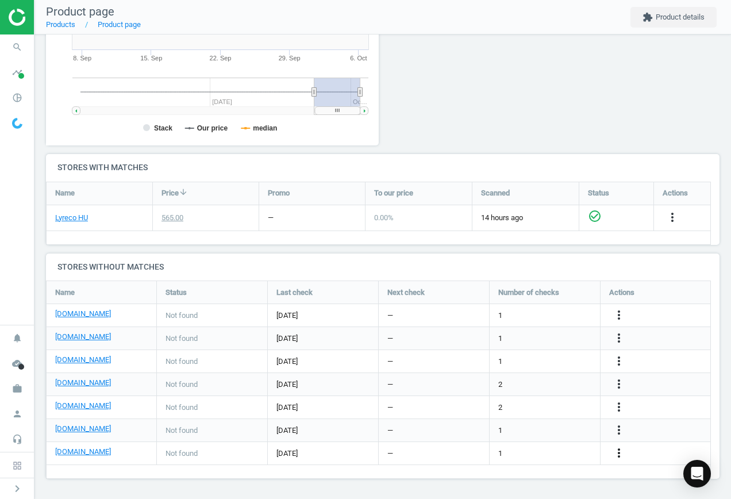
click at [616, 453] on icon "more_vert" at bounding box center [619, 453] width 14 height 14
click at [562, 451] on link "Edit URL/product option" at bounding box center [530, 454] width 158 height 18
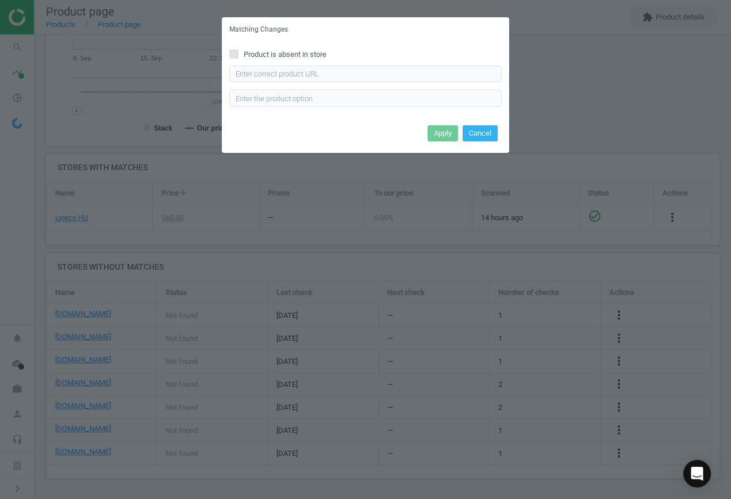
click at [232, 48] on div "Product is absent in store Enter correct product url" at bounding box center [366, 82] width 288 height 80
click at [281, 63] on div "Product is absent in store Enter correct product url" at bounding box center [366, 82] width 288 height 80
click at [301, 56] on span "Product is absent in store" at bounding box center [285, 54] width 87 height 10
click at [238, 56] on input "Product is absent in store" at bounding box center [234, 53] width 7 height 7
checkbox input "true"
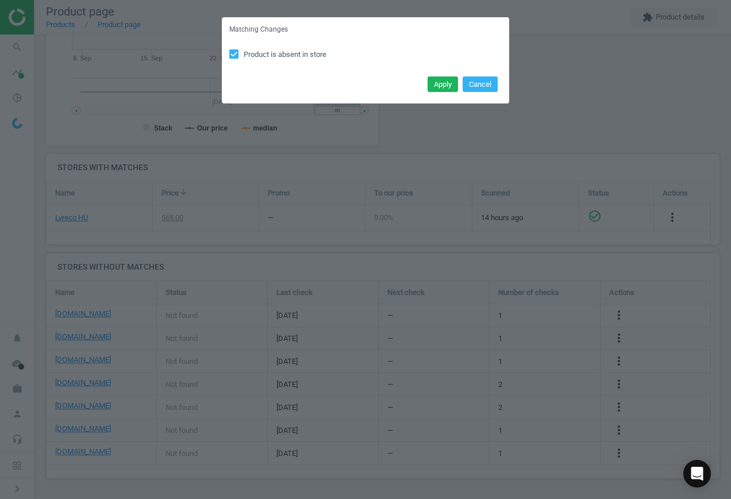
drag, startPoint x: 442, startPoint y: 92, endPoint x: 419, endPoint y: 90, distance: 23.1
click at [442, 91] on button "Apply" at bounding box center [443, 84] width 30 height 16
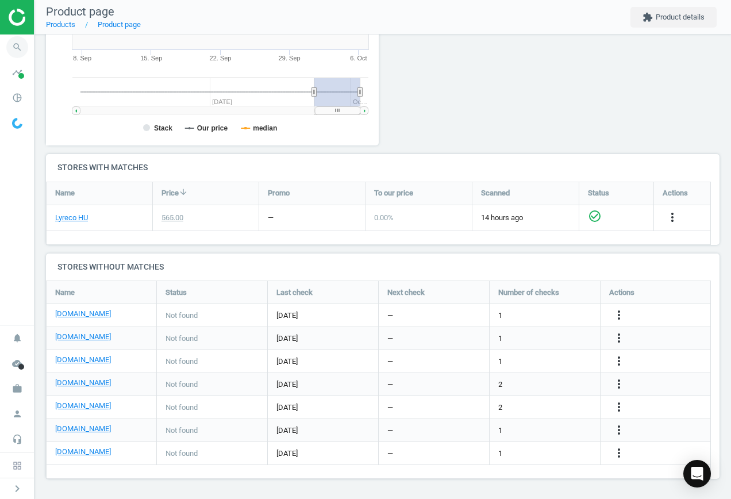
click at [23, 47] on icon "search" at bounding box center [17, 47] width 22 height 22
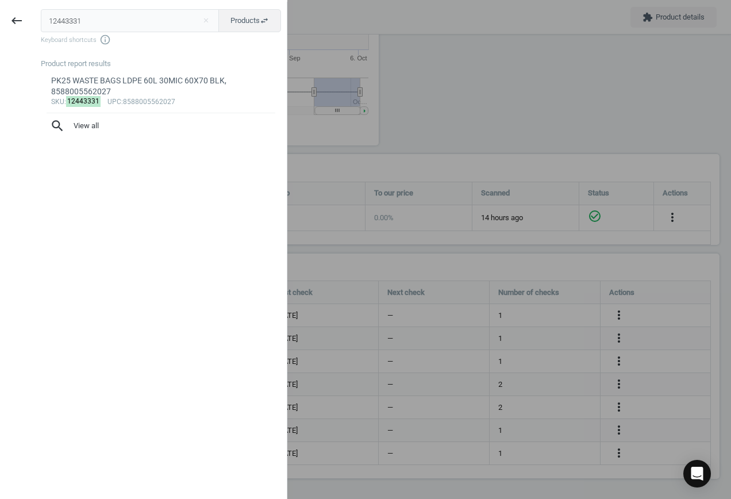
drag, startPoint x: 93, startPoint y: 19, endPoint x: -93, endPoint y: 12, distance: 185.9
click at [0, 12] on html "Group 2 Created with Sketch. ic/cloud_download/grey600 Created with Sketch. gra…" at bounding box center [365, 249] width 731 height 499
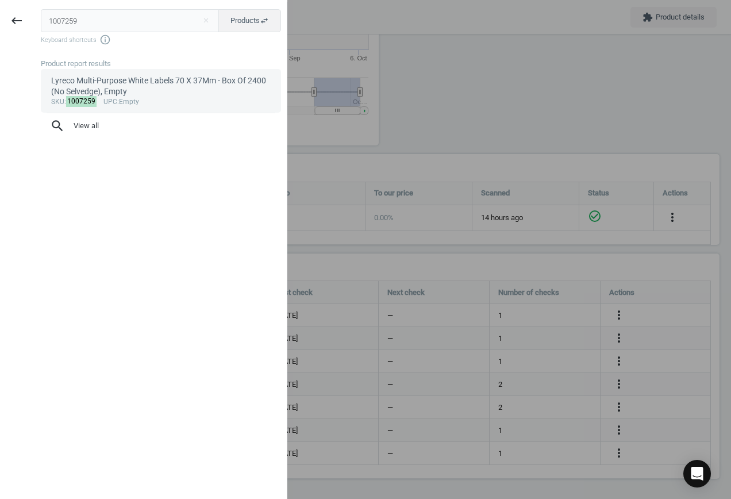
type input "1007259"
click at [164, 99] on div "sku : 1007259 upc :Empty" at bounding box center [161, 102] width 220 height 9
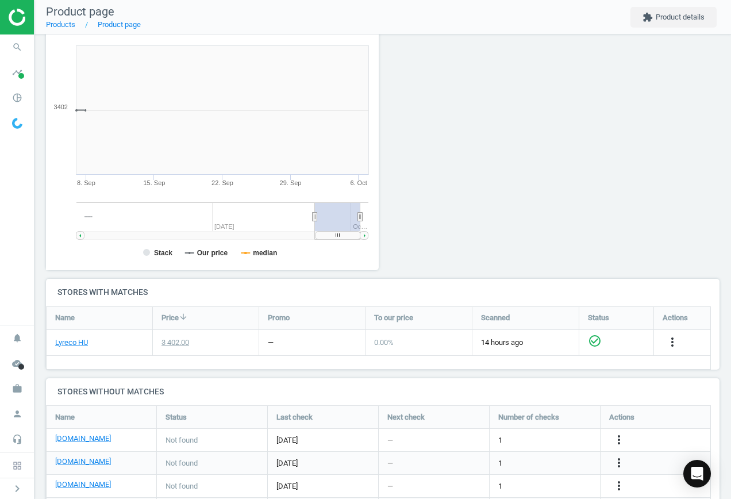
scroll to position [248, 346]
click at [623, 441] on icon "more_vert" at bounding box center [619, 440] width 14 height 14
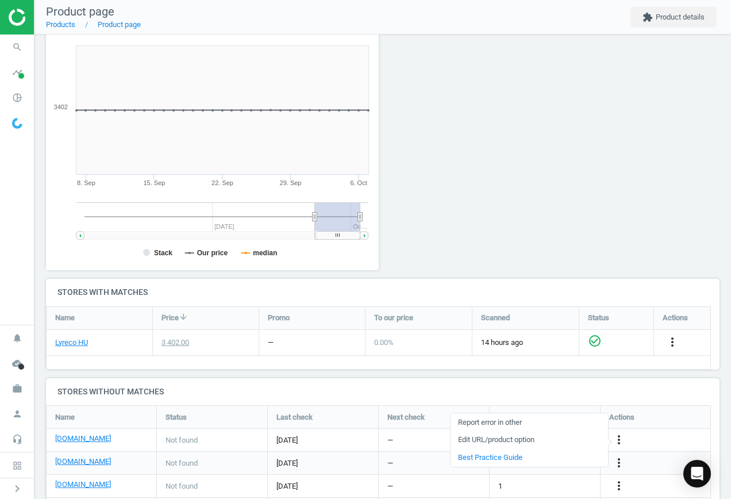
click at [509, 439] on link "Edit URL/product option" at bounding box center [530, 440] width 158 height 18
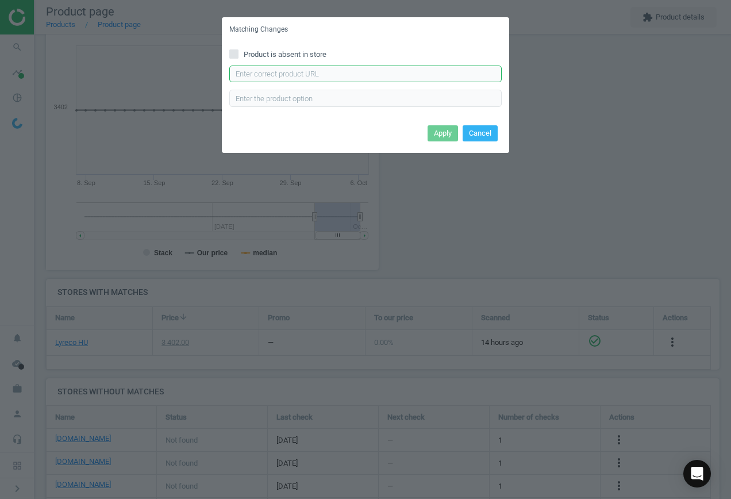
click at [315, 68] on input "text" at bounding box center [365, 74] width 273 height 17
paste input "[URL][DOMAIN_NAME][PERSON_NAME]"
type input "[URL][DOMAIN_NAME][PERSON_NAME]"
click at [443, 133] on button "Apply" at bounding box center [443, 133] width 30 height 16
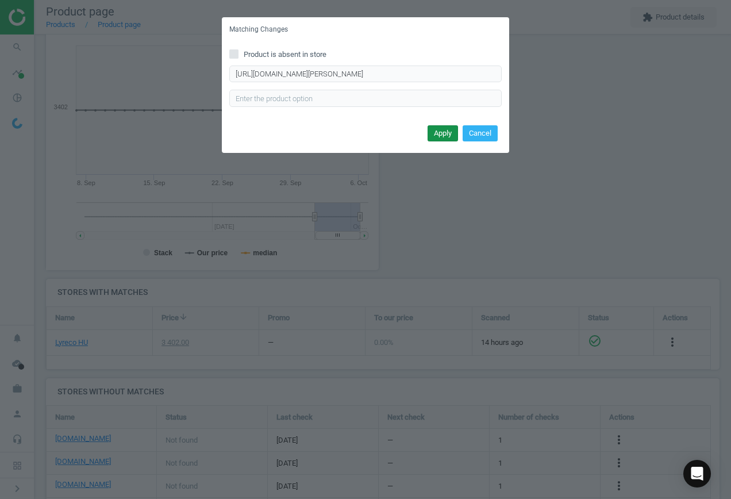
scroll to position [0, 0]
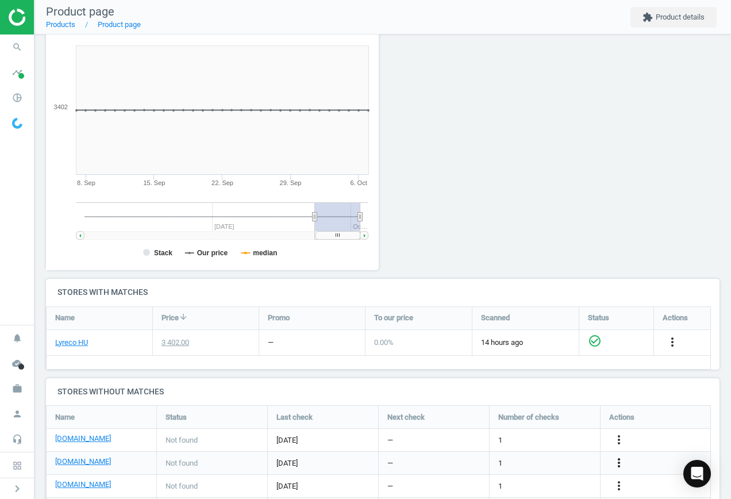
click at [619, 461] on icon "more_vert" at bounding box center [619, 463] width 14 height 14
click at [554, 455] on link "Edit URL/product option" at bounding box center [530, 463] width 158 height 18
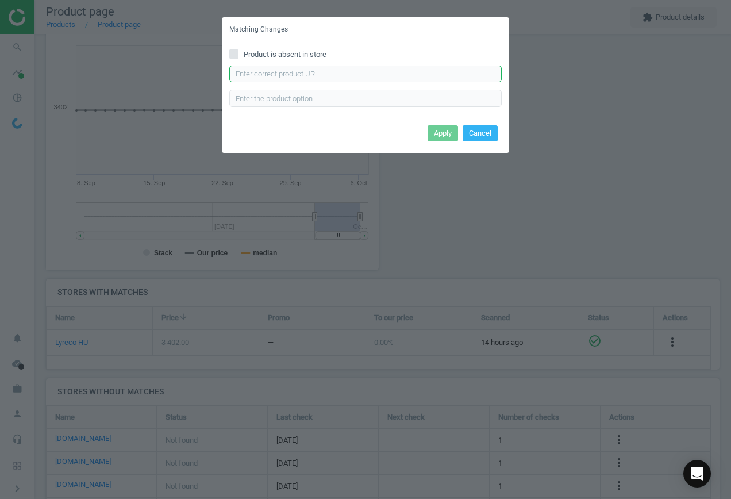
click at [342, 74] on input "text" at bounding box center [365, 74] width 273 height 17
paste input "[URL][DOMAIN_NAME]"
type input "[URL][DOMAIN_NAME]"
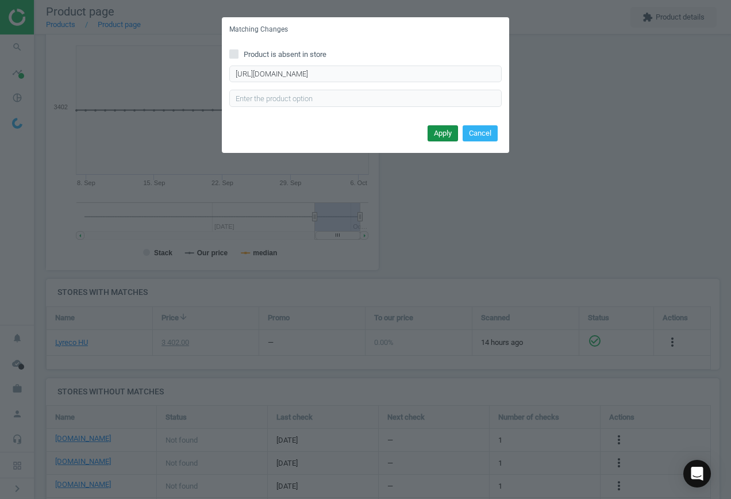
click at [445, 128] on button "Apply" at bounding box center [443, 133] width 30 height 16
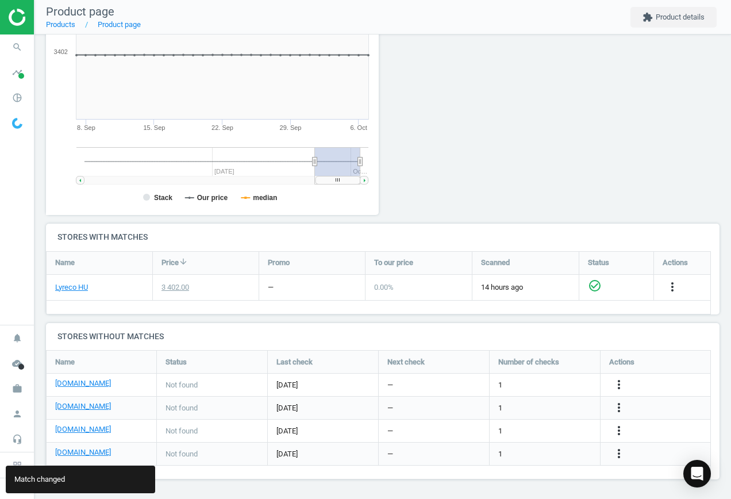
scroll to position [200, 0]
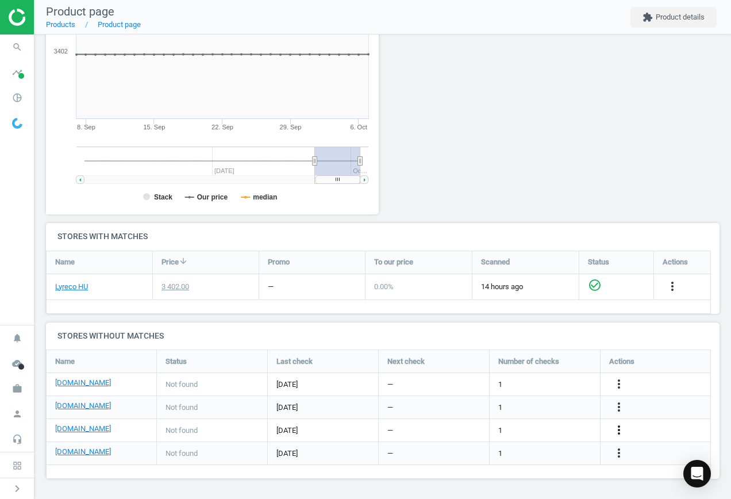
click at [616, 427] on icon "more_vert" at bounding box center [619, 430] width 14 height 14
click at [530, 430] on link "Edit URL/product option" at bounding box center [530, 431] width 158 height 18
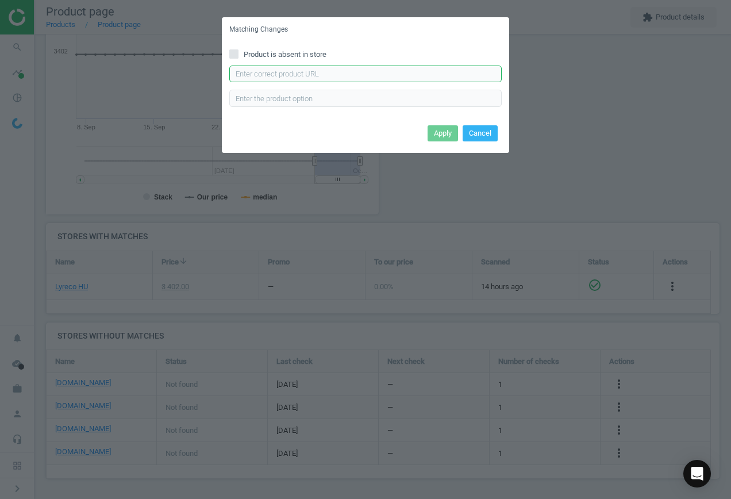
click at [278, 74] on input "text" at bounding box center [365, 74] width 273 height 17
paste input "[URL][DOMAIN_NAME]"
type input "[URL][DOMAIN_NAME]"
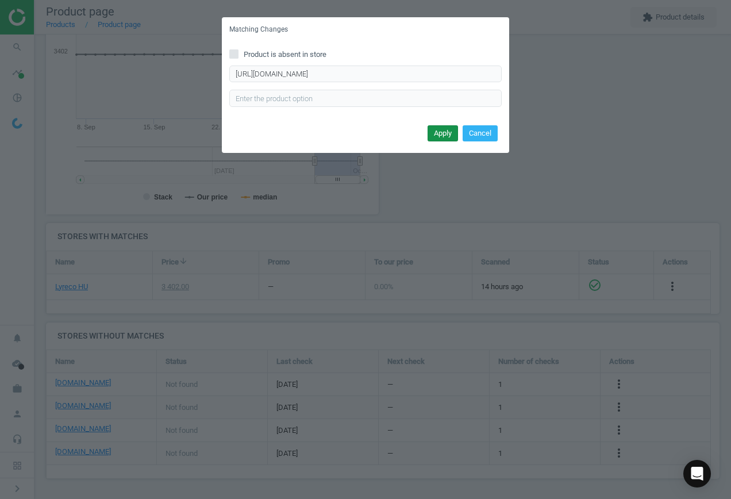
click at [446, 135] on button "Apply" at bounding box center [443, 133] width 30 height 16
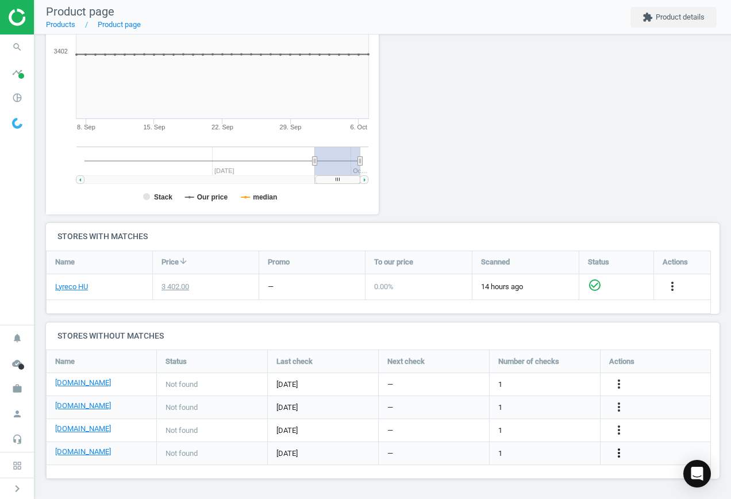
click at [618, 454] on icon "more_vert" at bounding box center [619, 453] width 14 height 14
click at [564, 453] on link "Edit URL/product option" at bounding box center [530, 454] width 158 height 18
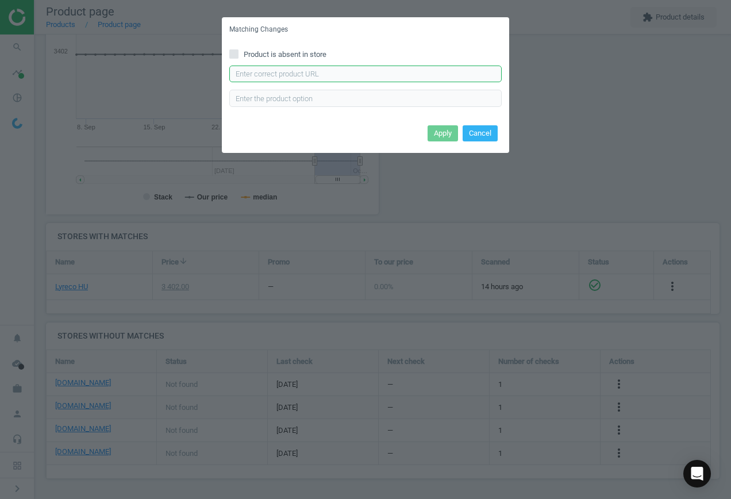
click at [273, 67] on input "text" at bounding box center [365, 74] width 273 height 17
paste input "[URL][DOMAIN_NAME]"
type input "[URL][DOMAIN_NAME]"
click at [444, 130] on button "Apply" at bounding box center [443, 133] width 30 height 16
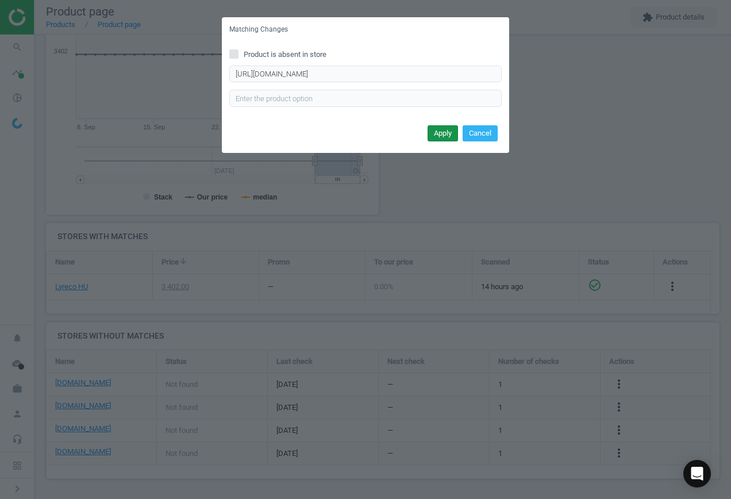
scroll to position [0, 0]
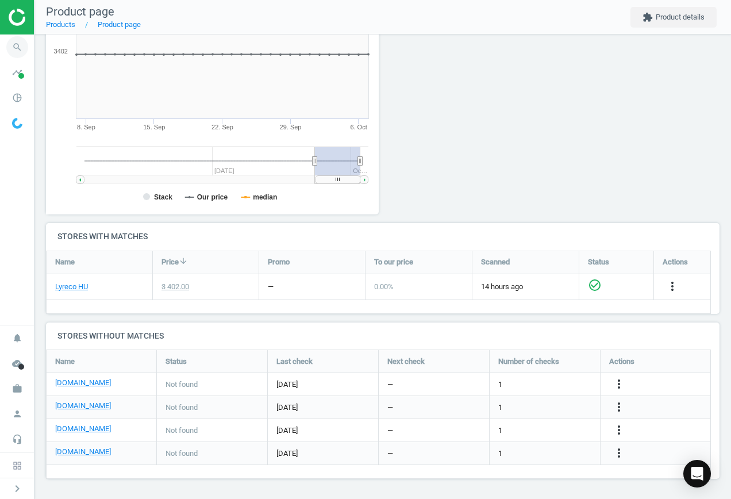
click at [15, 45] on icon "search" at bounding box center [17, 47] width 22 height 22
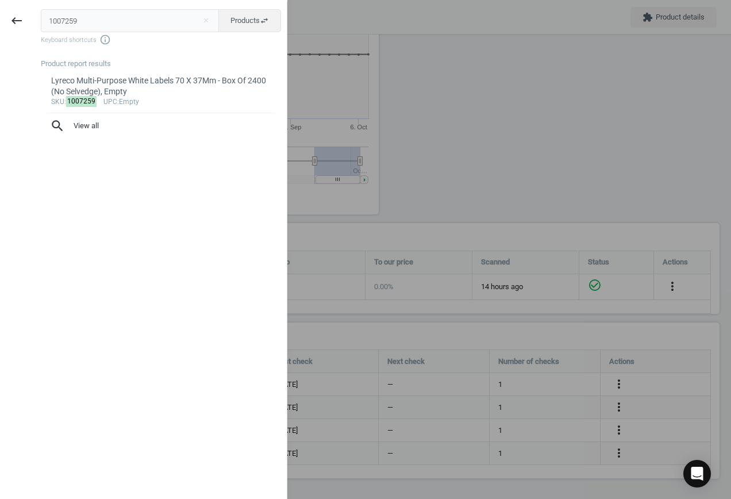
drag, startPoint x: -45, startPoint y: 9, endPoint x: -52, endPoint y: 7, distance: 6.4
click at [0, 7] on html "Group 2 Created with Sketch. ic/cloud_download/grey600 Created with Sketch. gra…" at bounding box center [365, 249] width 731 height 499
type input "2516905"
click at [140, 90] on div "Lyreco Black No.26/6 Plastic Full Strip Stapler - 20 Sheet Capacity, Empty" at bounding box center [161, 86] width 220 height 22
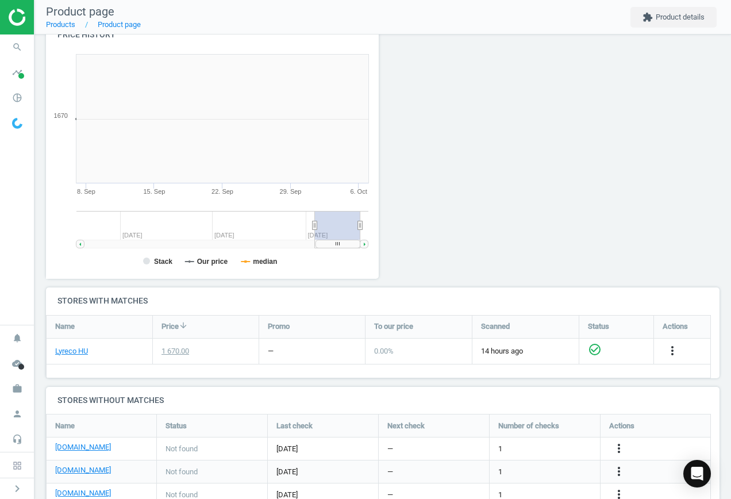
scroll to position [248, 346]
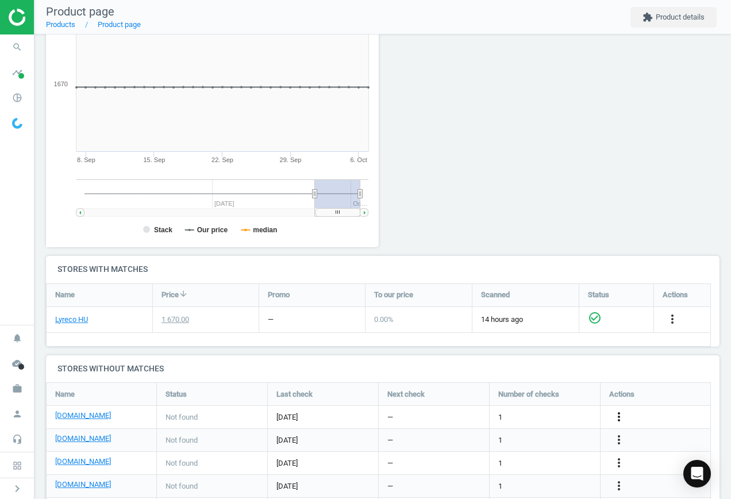
click at [617, 420] on icon "more_vert" at bounding box center [619, 417] width 14 height 14
click at [554, 419] on link "Edit URL/product option" at bounding box center [530, 417] width 158 height 18
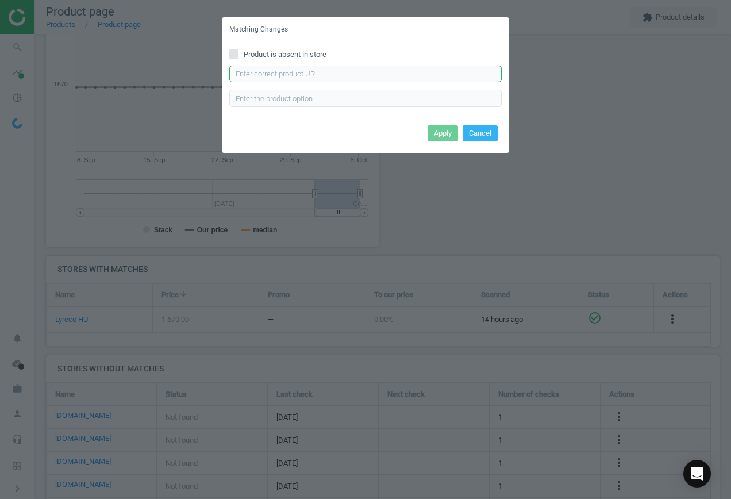
click at [282, 71] on input "text" at bounding box center [365, 74] width 273 height 17
paste input "[URL][DOMAIN_NAME][PERSON_NAME]"
type input "[URL][DOMAIN_NAME][PERSON_NAME]"
click at [436, 134] on button "Apply" at bounding box center [443, 133] width 30 height 16
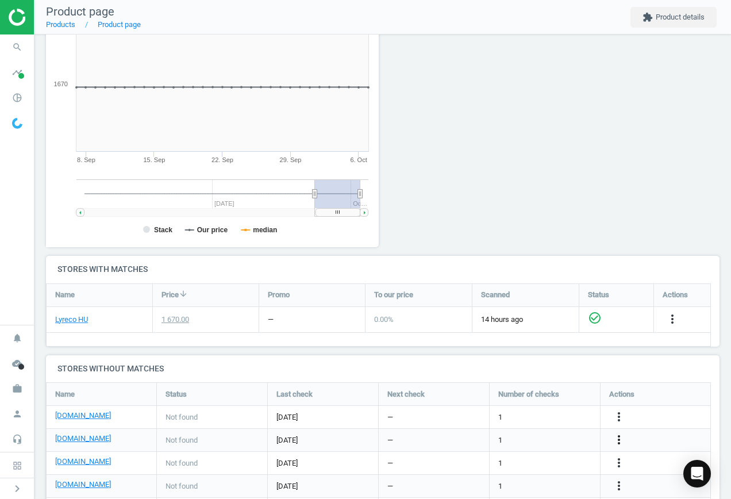
click at [619, 438] on icon "more_vert" at bounding box center [619, 440] width 14 height 14
click at [547, 436] on link "Edit URL/product option" at bounding box center [530, 440] width 158 height 18
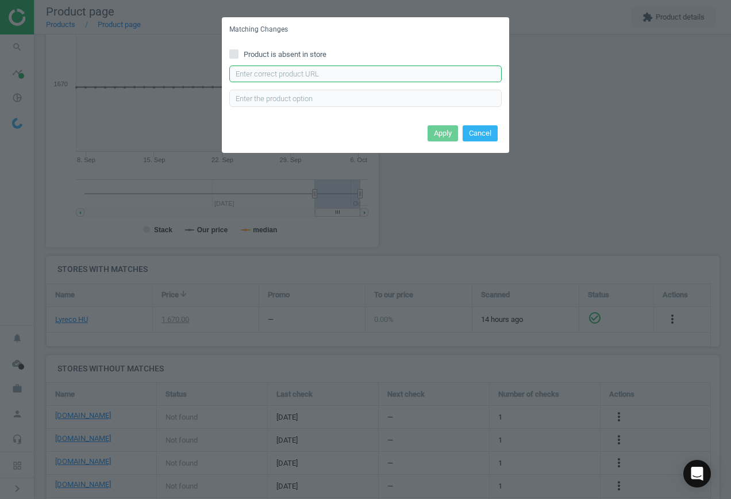
click at [349, 74] on input "text" at bounding box center [365, 74] width 273 height 17
paste input "[URL][DOMAIN_NAME]"
type input "[URL][DOMAIN_NAME]"
click at [444, 132] on button "Apply" at bounding box center [443, 133] width 30 height 16
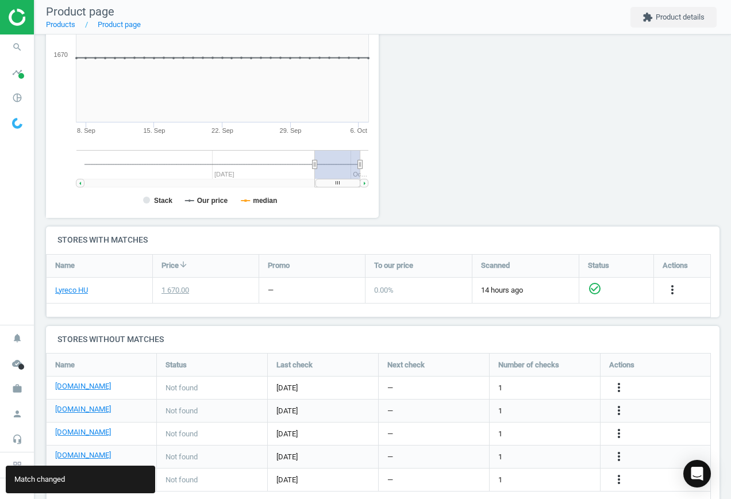
scroll to position [223, 0]
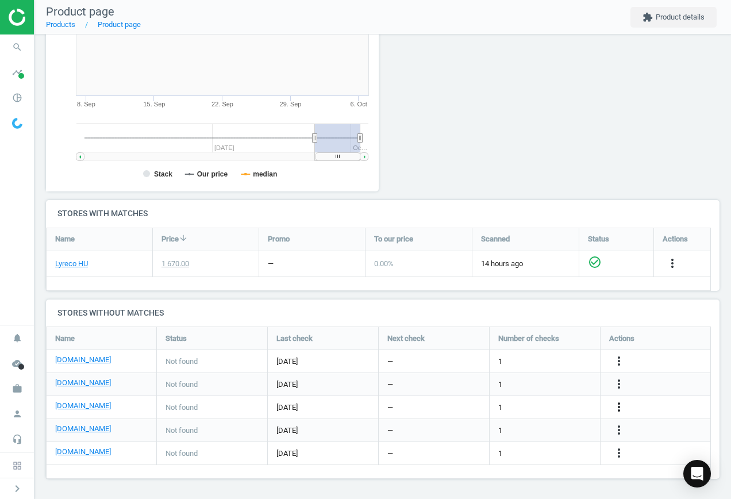
click at [615, 408] on icon "more_vert" at bounding box center [619, 407] width 14 height 14
click at [543, 404] on link "Edit URL/product option" at bounding box center [530, 408] width 158 height 18
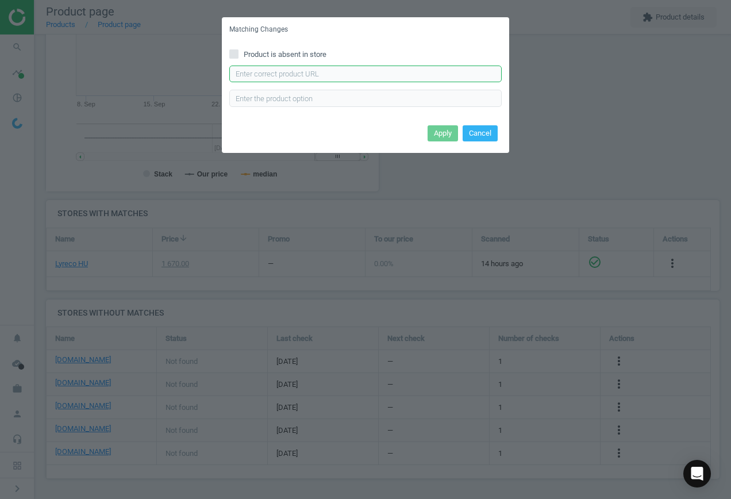
click at [289, 74] on input "text" at bounding box center [365, 74] width 273 height 17
paste input "[URL][DOMAIN_NAME][PERSON_NAME]"
type input "[URL][DOMAIN_NAME][PERSON_NAME]"
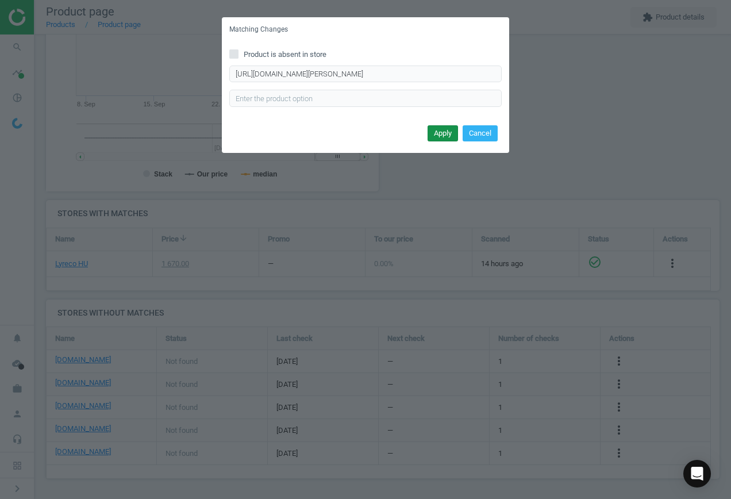
click at [445, 131] on button "Apply" at bounding box center [443, 133] width 30 height 16
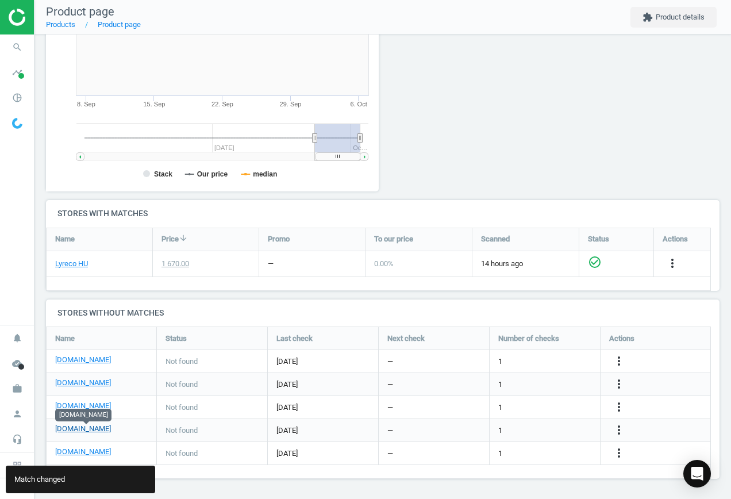
click at [89, 428] on link "[DOMAIN_NAME]" at bounding box center [83, 429] width 56 height 10
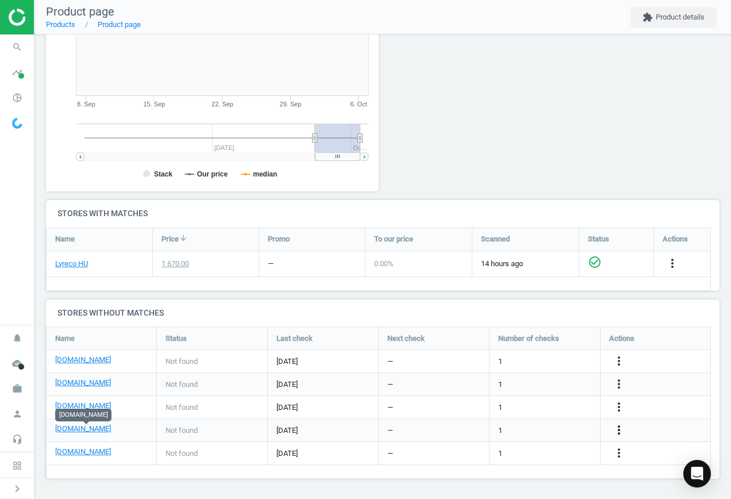
click at [619, 430] on icon "more_vert" at bounding box center [619, 430] width 14 height 14
click at [542, 429] on link "Edit URL/product option" at bounding box center [530, 431] width 158 height 18
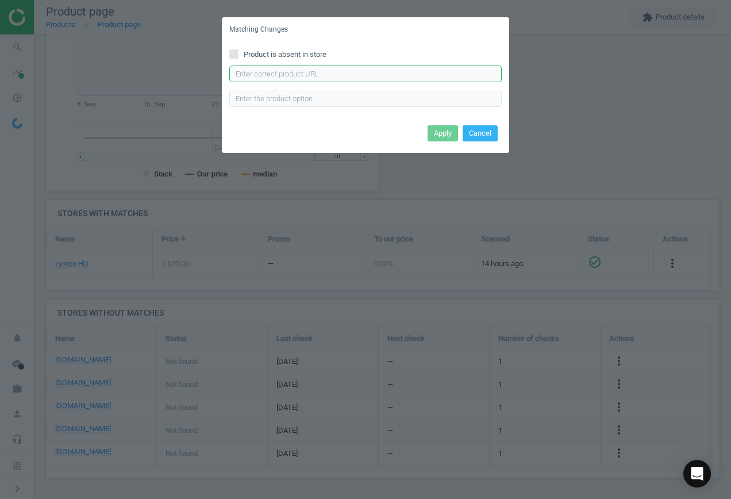
click at [295, 72] on input "text" at bounding box center [365, 74] width 273 height 17
paste input "[URL][DOMAIN_NAME][PERSON_NAME]"
type input "[URL][DOMAIN_NAME][PERSON_NAME]"
click at [442, 131] on button "Apply" at bounding box center [443, 133] width 30 height 16
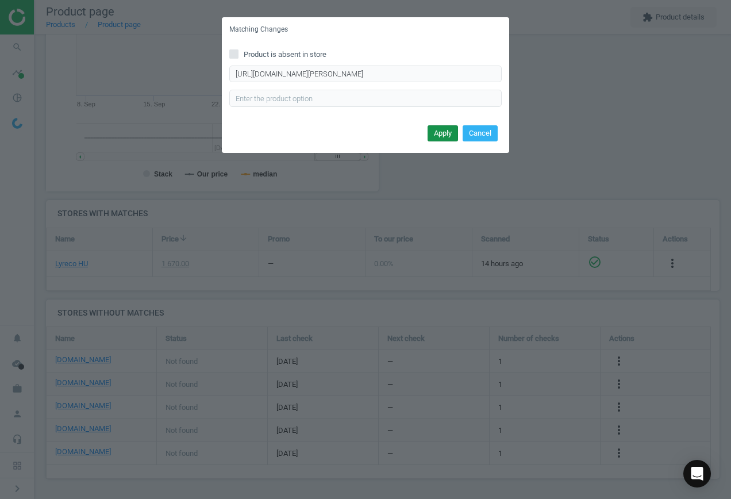
scroll to position [0, 0]
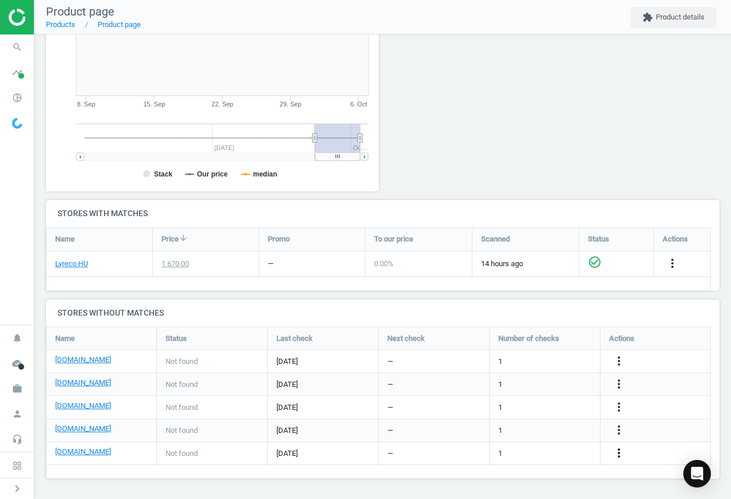
click at [616, 449] on icon "more_vert" at bounding box center [619, 453] width 14 height 14
click at [552, 439] on link "Report error in other" at bounding box center [530, 436] width 158 height 18
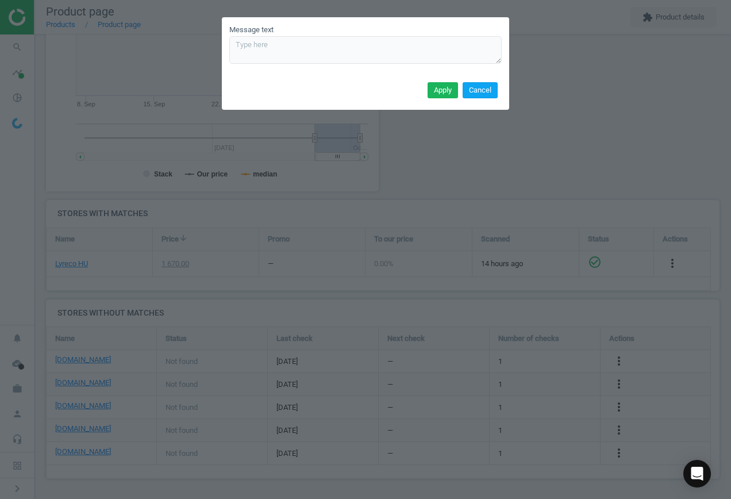
click at [481, 89] on button "Cancel" at bounding box center [480, 90] width 35 height 16
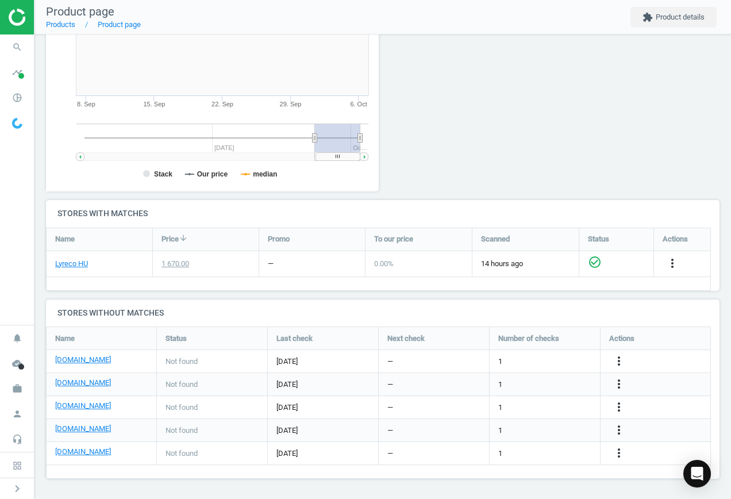
drag, startPoint x: 620, startPoint y: 451, endPoint x: 609, endPoint y: 450, distance: 11.6
click at [620, 451] on icon "more_vert" at bounding box center [619, 453] width 14 height 14
click at [538, 451] on link "Edit URL/product option" at bounding box center [530, 454] width 158 height 18
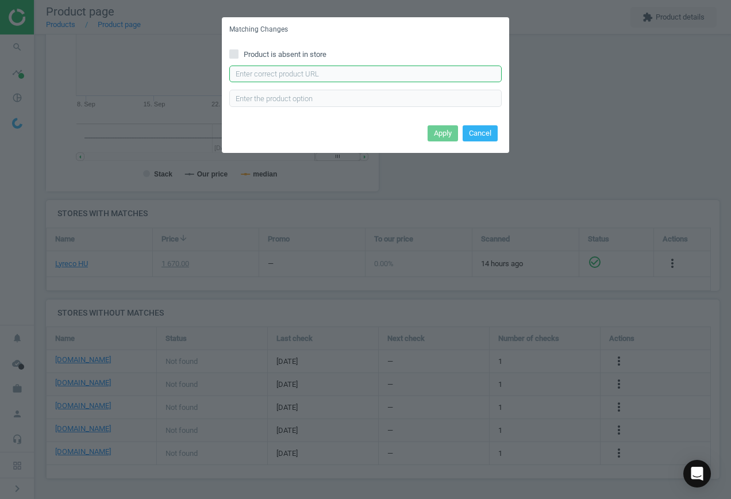
drag, startPoint x: 367, startPoint y: 76, endPoint x: 371, endPoint y: 82, distance: 6.7
click at [367, 75] on input "text" at bounding box center [365, 74] width 273 height 17
paste input "[URL][DOMAIN_NAME][PERSON_NAME]"
type input "[URL][DOMAIN_NAME][PERSON_NAME]"
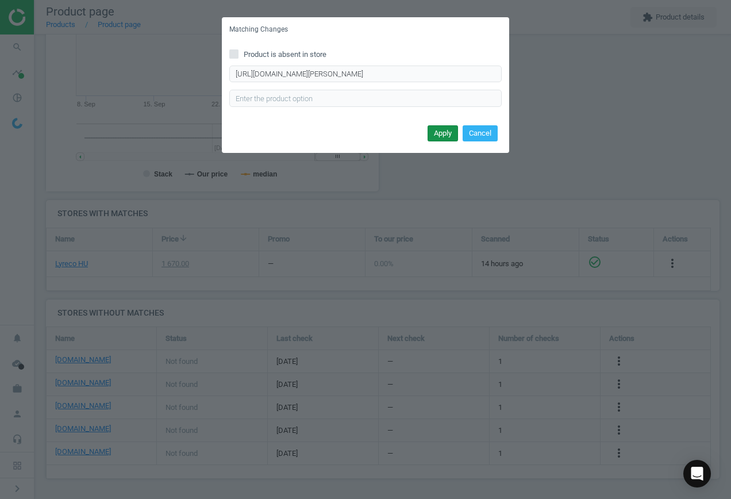
click at [436, 133] on button "Apply" at bounding box center [443, 133] width 30 height 16
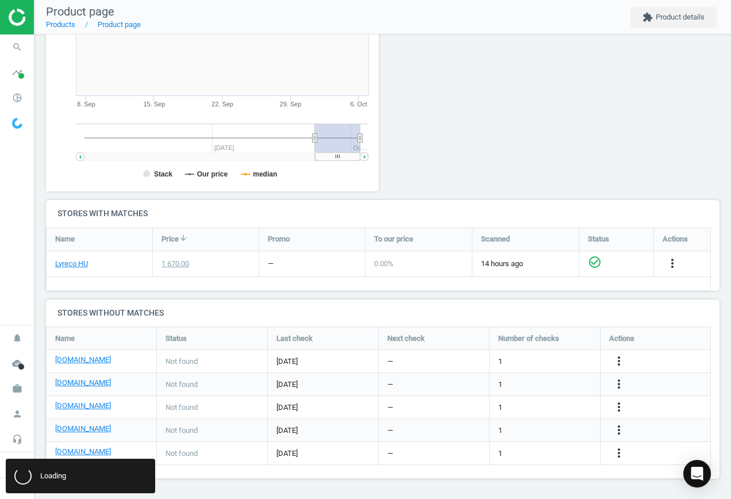
scroll to position [0, 0]
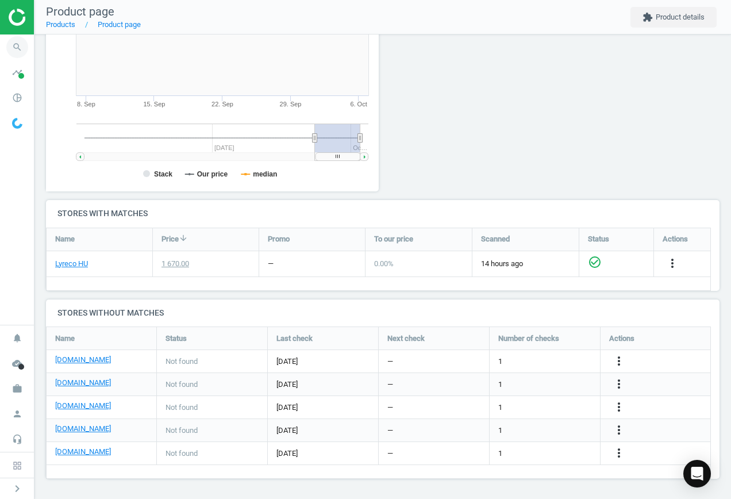
click at [12, 47] on icon "search" at bounding box center [17, 47] width 22 height 22
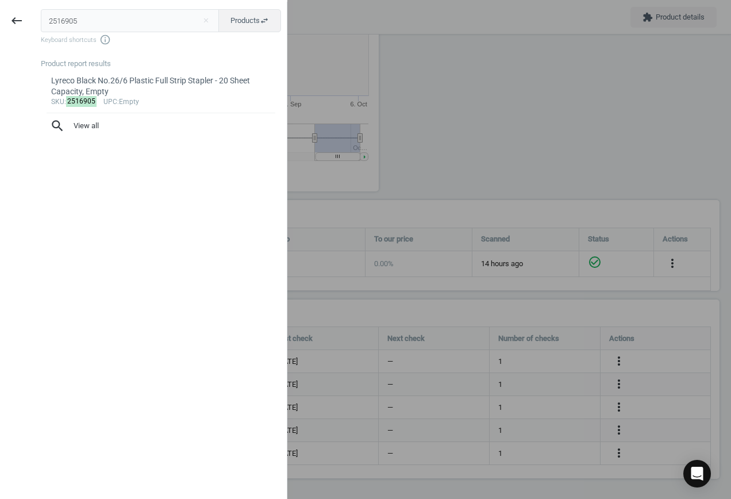
drag, startPoint x: -97, startPoint y: 11, endPoint x: -151, endPoint y: 9, distance: 53.5
click at [0, 9] on html "Group 2 Created with Sketch. ic/cloud_download/grey600 Created with Sketch. gra…" at bounding box center [365, 249] width 731 height 499
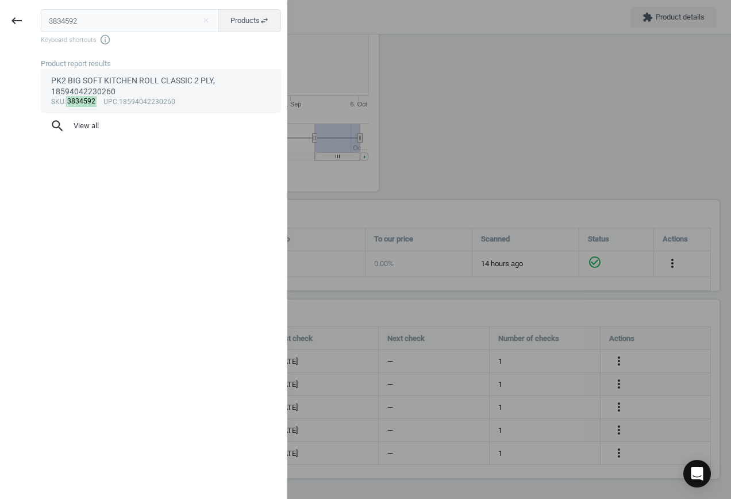
type input "3834592"
click at [168, 99] on div "sku : 3834592 upc :18594042230260" at bounding box center [161, 102] width 220 height 9
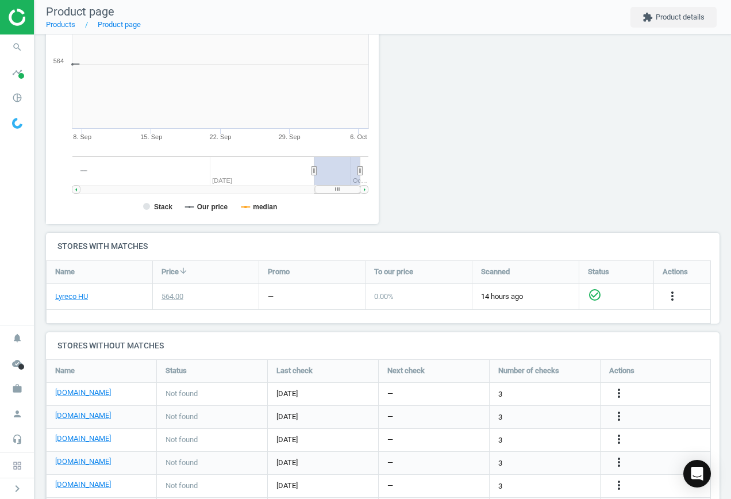
scroll to position [248, 346]
click at [620, 392] on icon "more_vert" at bounding box center [619, 394] width 14 height 14
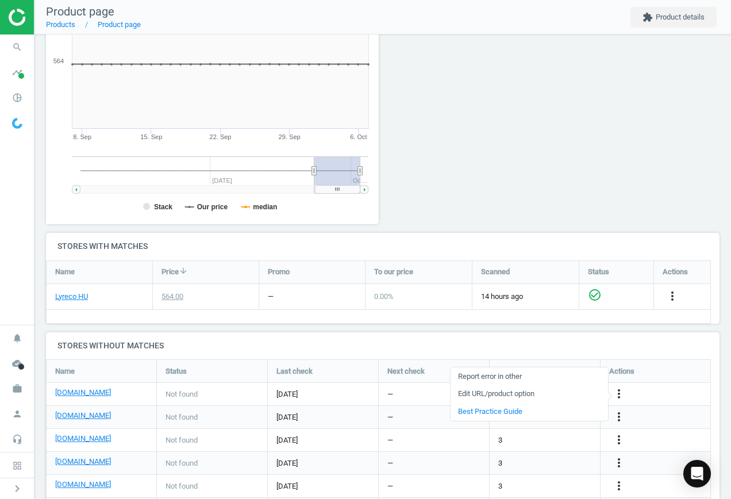
click at [555, 392] on link "Edit URL/product option" at bounding box center [530, 394] width 158 height 18
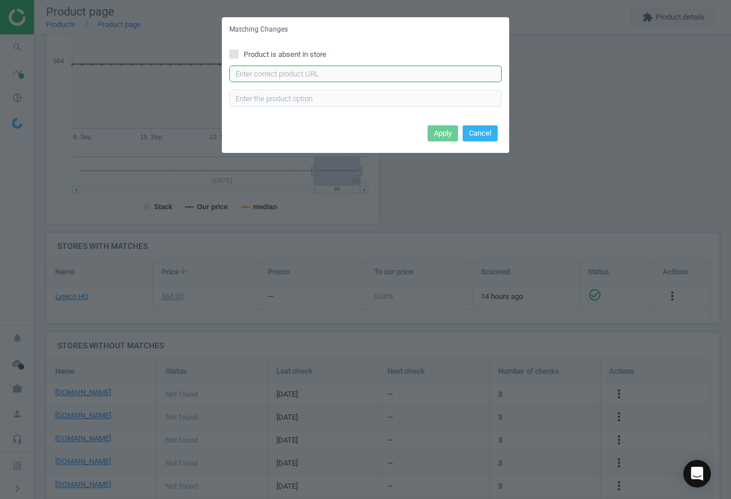
click at [340, 70] on input "text" at bounding box center [365, 74] width 273 height 17
paste input "[URL][DOMAIN_NAME]"
type input "[URL][DOMAIN_NAME]"
click at [439, 133] on button "Apply" at bounding box center [443, 133] width 30 height 16
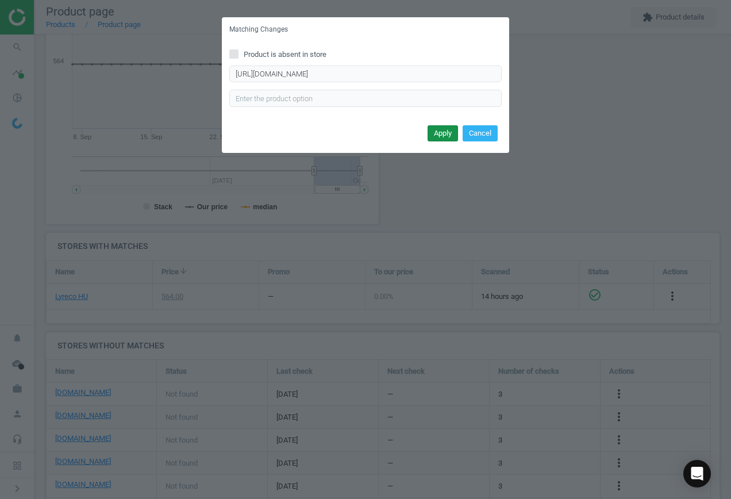
scroll to position [0, 0]
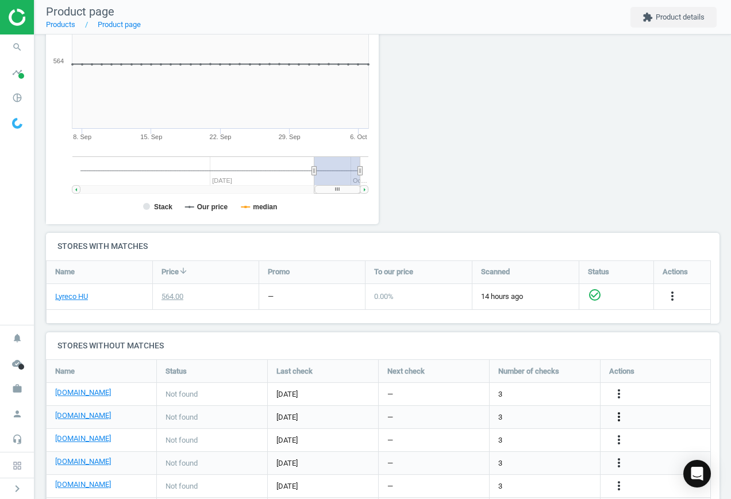
click at [616, 412] on icon "more_vert" at bounding box center [619, 417] width 14 height 14
click at [546, 415] on link "Edit URL/product option" at bounding box center [530, 417] width 158 height 18
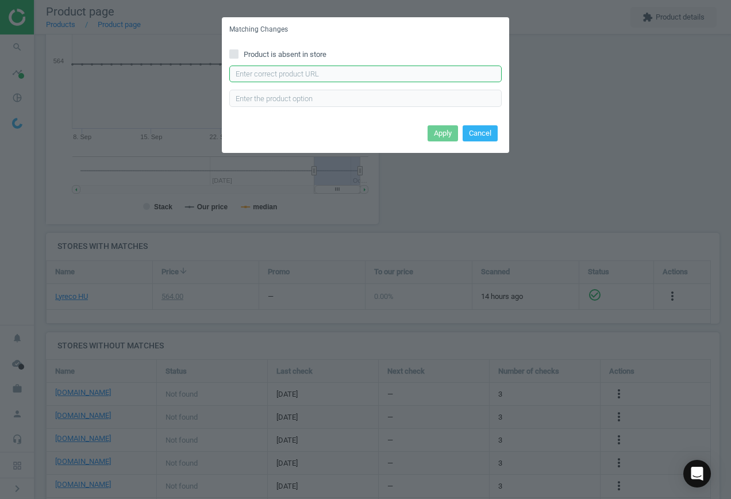
click at [305, 73] on input "text" at bounding box center [365, 74] width 273 height 17
paste input "[URL][DOMAIN_NAME]"
type input "[URL][DOMAIN_NAME]"
click at [451, 135] on button "Apply" at bounding box center [443, 133] width 30 height 16
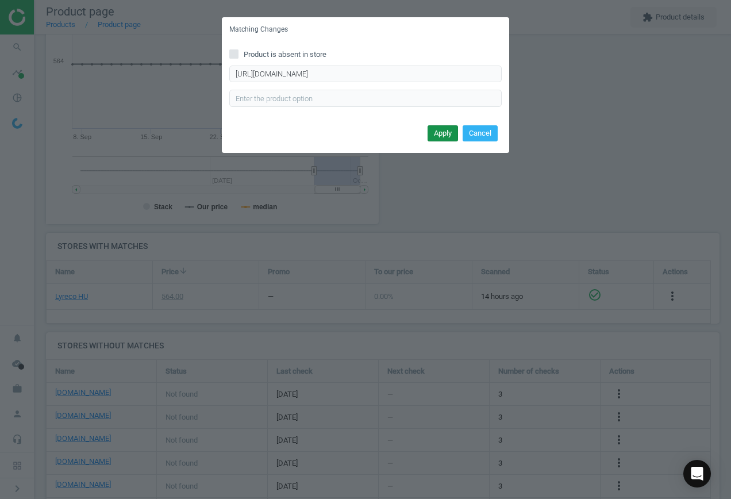
scroll to position [0, 0]
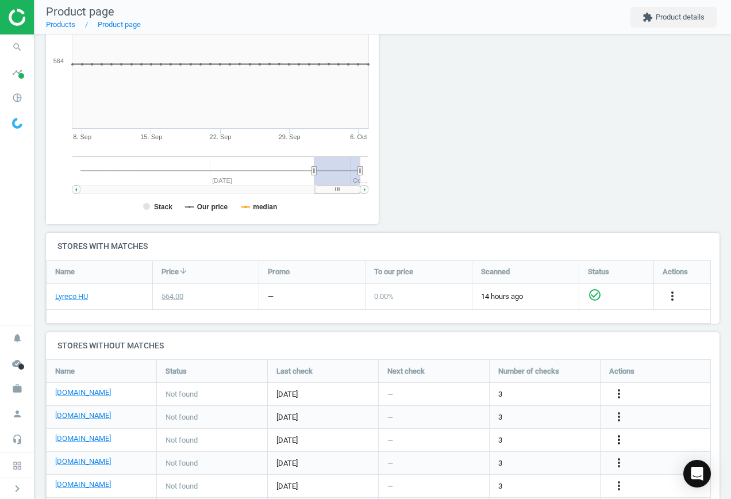
click at [618, 439] on icon "more_vert" at bounding box center [619, 440] width 14 height 14
click at [524, 438] on link "Edit URL/product option" at bounding box center [530, 440] width 158 height 18
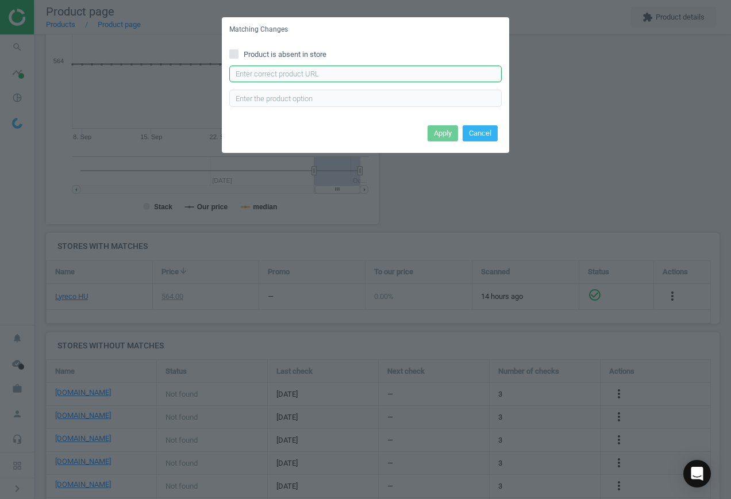
click at [280, 72] on input "text" at bounding box center [365, 74] width 273 height 17
paste input "[URL][DOMAIN_NAME]"
type input "[URL][DOMAIN_NAME]"
click at [442, 133] on button "Apply" at bounding box center [443, 133] width 30 height 16
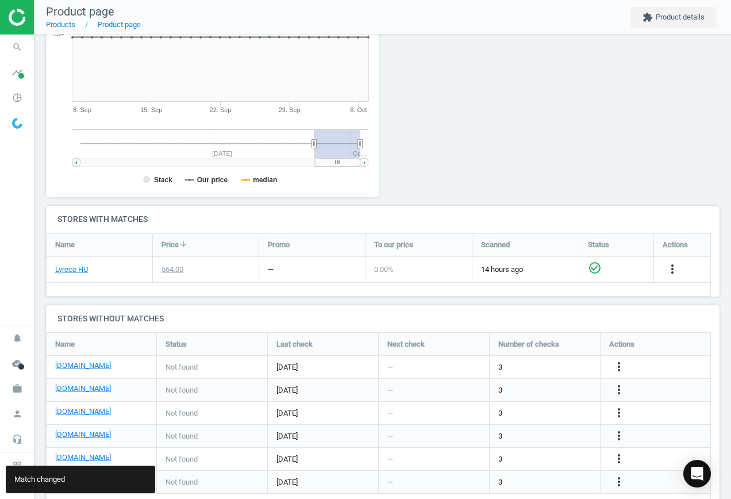
scroll to position [246, 0]
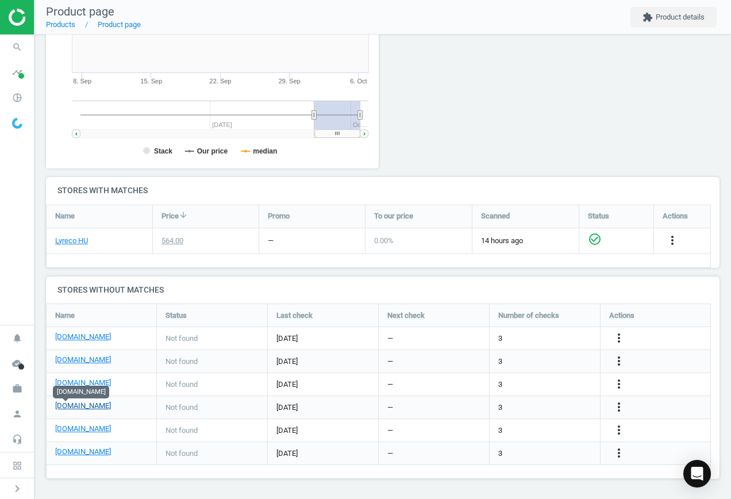
click at [68, 405] on link "[DOMAIN_NAME]" at bounding box center [83, 406] width 56 height 10
click at [620, 405] on icon "more_vert" at bounding box center [619, 407] width 14 height 14
click at [512, 411] on link "Edit URL/product option" at bounding box center [530, 408] width 158 height 18
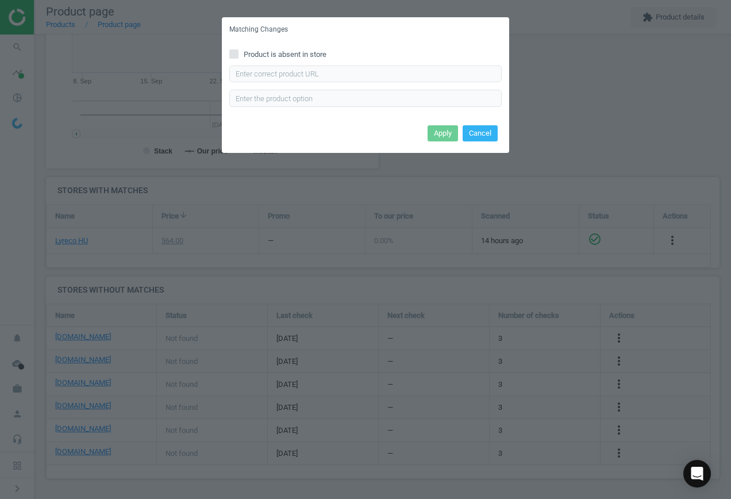
click at [275, 54] on span "Product is absent in store" at bounding box center [285, 54] width 87 height 10
click at [238, 54] on input "Product is absent in store" at bounding box center [234, 53] width 7 height 7
checkbox input "true"
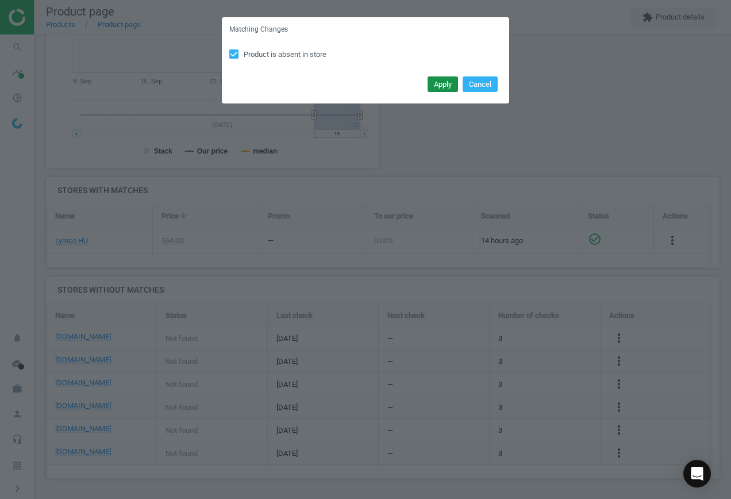
click at [435, 83] on button "Apply" at bounding box center [443, 84] width 30 height 16
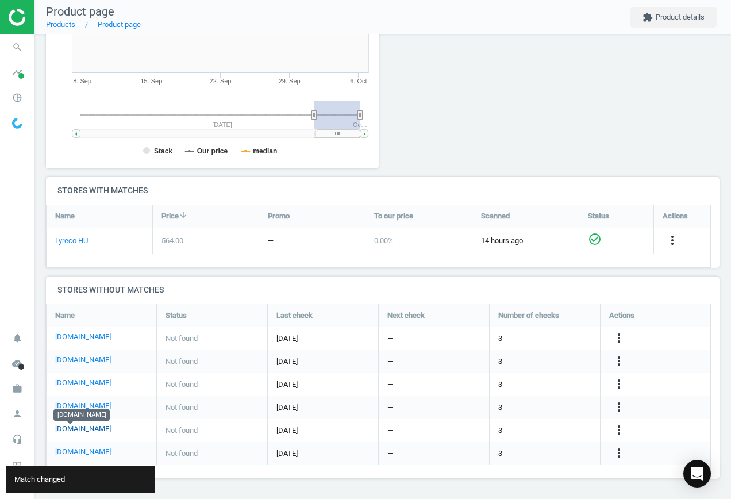
click at [72, 428] on link "[DOMAIN_NAME]" at bounding box center [83, 429] width 56 height 10
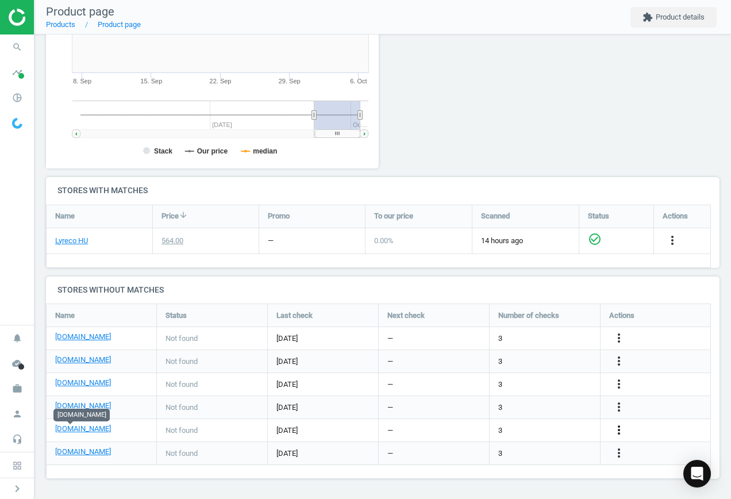
click at [623, 427] on icon "more_vert" at bounding box center [619, 430] width 14 height 14
click at [506, 429] on link "Edit URL/product option" at bounding box center [530, 431] width 158 height 18
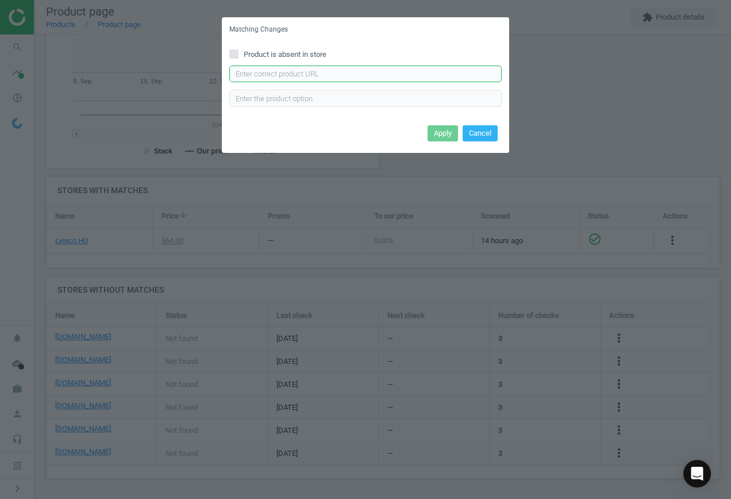
click at [281, 73] on input "text" at bounding box center [365, 74] width 273 height 17
paste input "[URL][DOMAIN_NAME]"
type input "[URL][DOMAIN_NAME]"
click at [443, 129] on button "Apply" at bounding box center [443, 133] width 30 height 16
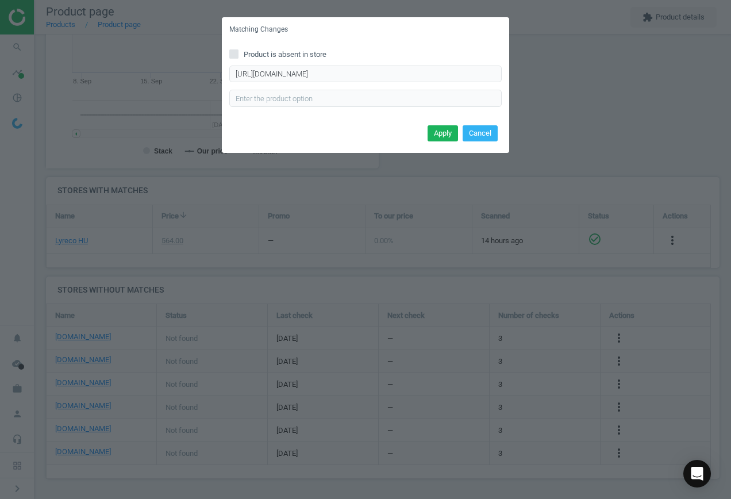
scroll to position [0, 0]
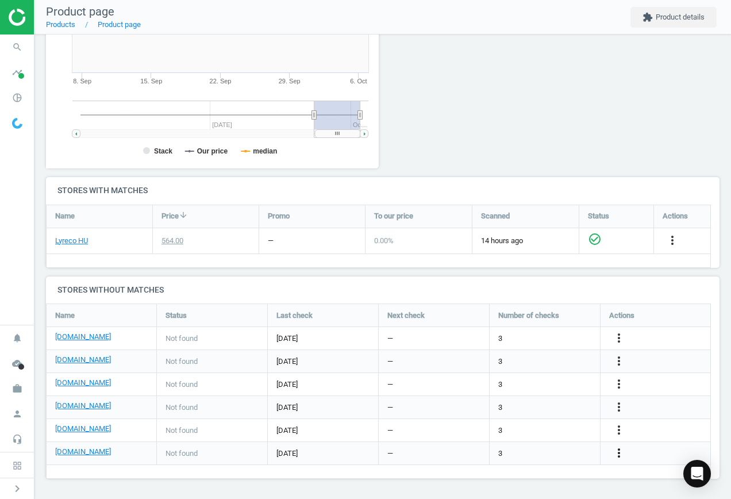
click at [618, 451] on icon "more_vert" at bounding box center [619, 453] width 14 height 14
click at [527, 98] on div at bounding box center [468, 44] width 171 height 266
click at [14, 46] on icon "search" at bounding box center [17, 47] width 22 height 22
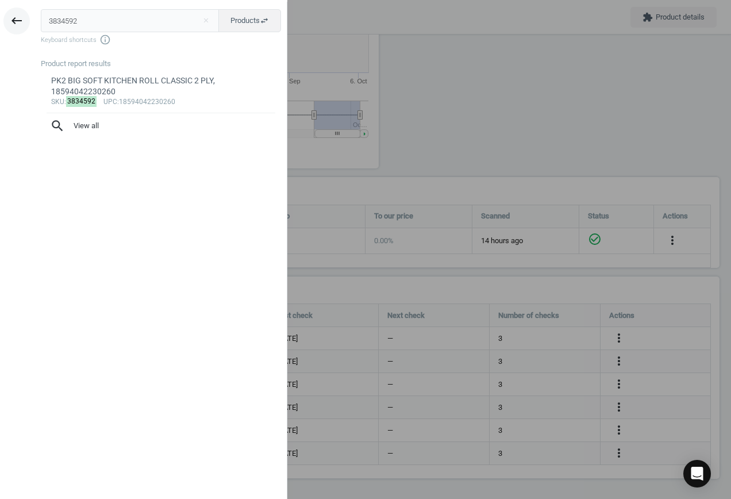
drag, startPoint x: 117, startPoint y: 21, endPoint x: 22, endPoint y: 22, distance: 94.9
click at [22, 22] on div "keyboard_backspace 3834592 close Products swap_horiz Keyboard shortcuts info_ou…" at bounding box center [144, 251] width 288 height 499
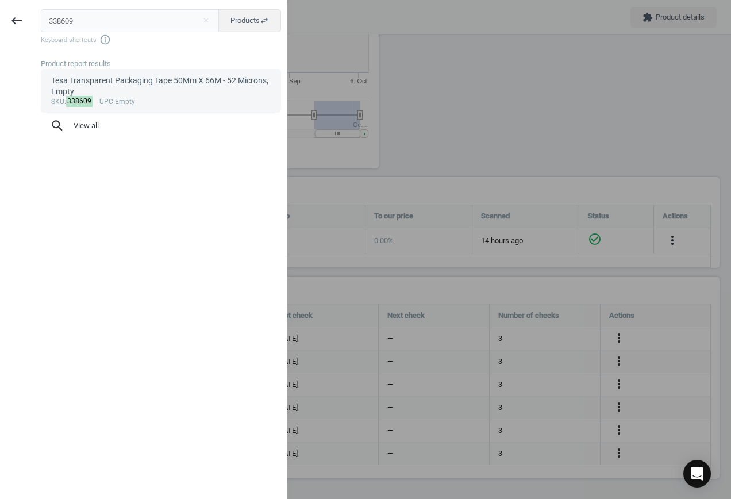
type input "338609"
click at [148, 95] on div "Tesa Transparent Packaging Tape 50Mm X 66M - 52 Microns, Empty" at bounding box center [161, 86] width 220 height 22
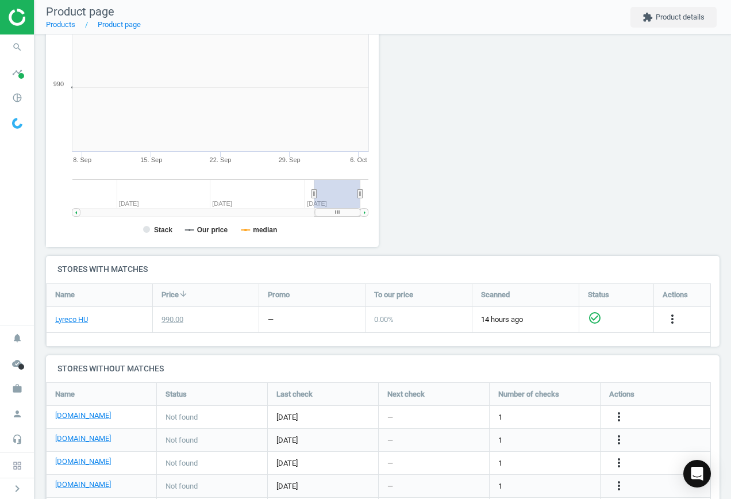
scroll to position [248, 346]
click at [620, 420] on icon "more_vert" at bounding box center [619, 417] width 14 height 14
click at [516, 418] on link "Edit URL/product option" at bounding box center [530, 417] width 158 height 18
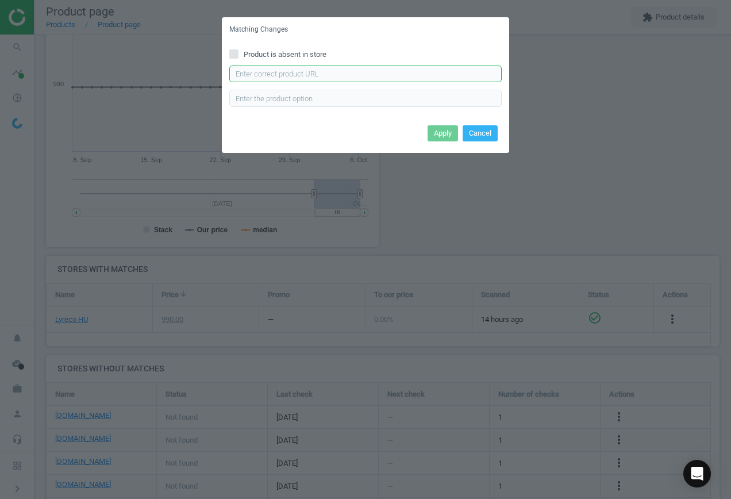
click at [334, 72] on input "text" at bounding box center [365, 74] width 273 height 17
paste input "[URL][DOMAIN_NAME]"
type input "[URL][DOMAIN_NAME]"
click at [435, 133] on button "Apply" at bounding box center [443, 133] width 30 height 16
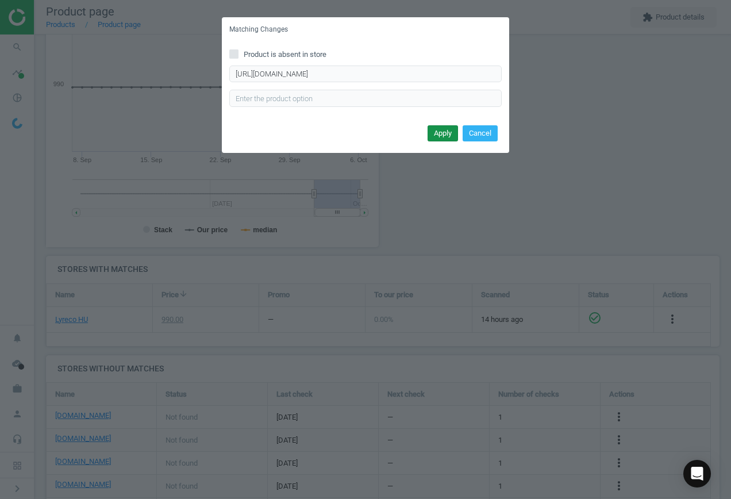
scroll to position [0, 0]
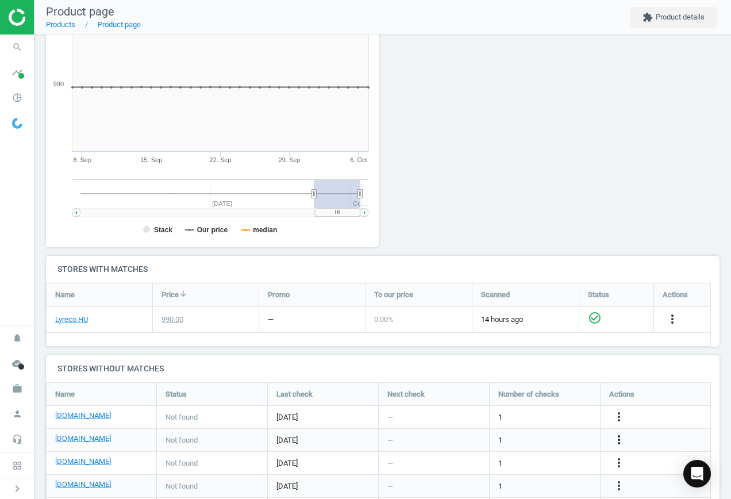
click at [620, 438] on icon "more_vert" at bounding box center [619, 440] width 14 height 14
click at [532, 439] on link "Edit URL/product option" at bounding box center [530, 440] width 158 height 18
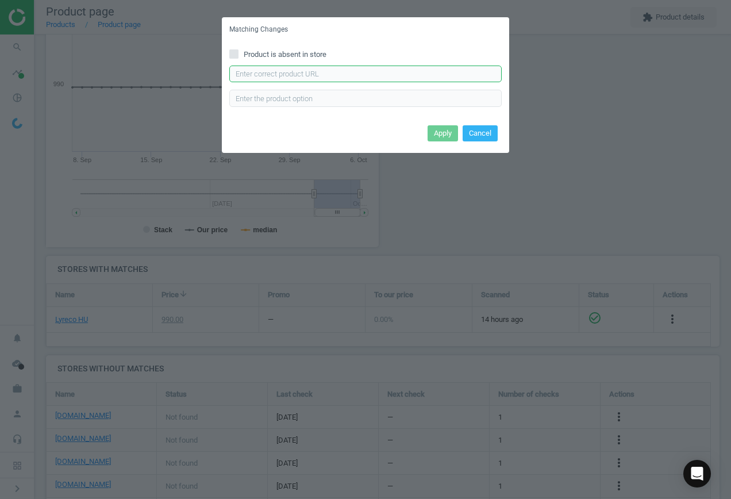
click at [322, 80] on input "text" at bounding box center [365, 74] width 273 height 17
paste input "[URL][DOMAIN_NAME]"
type input "[URL][DOMAIN_NAME]"
click at [447, 135] on button "Apply" at bounding box center [443, 133] width 30 height 16
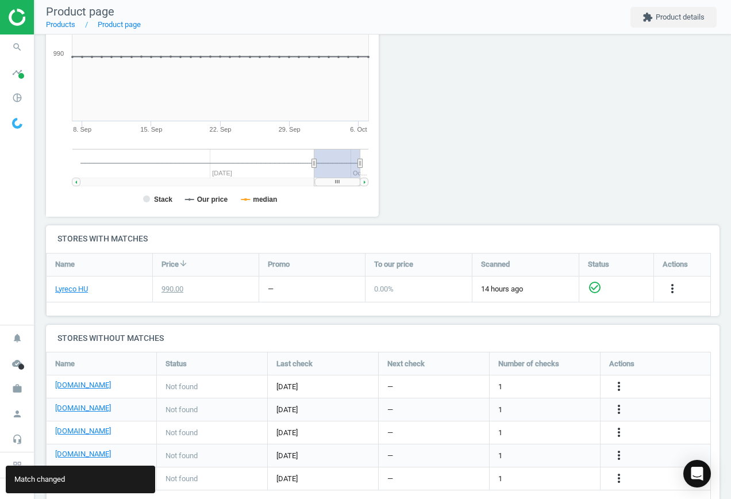
scroll to position [223, 0]
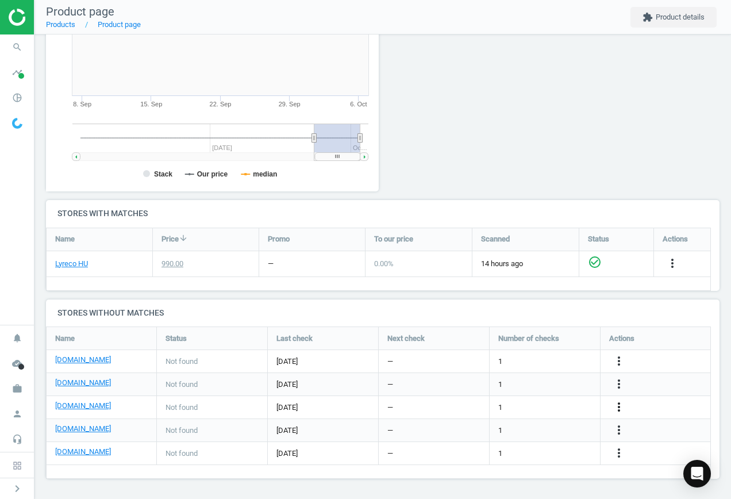
click at [616, 407] on icon "more_vert" at bounding box center [619, 407] width 14 height 14
click at [541, 407] on link "Edit URL/product option" at bounding box center [530, 408] width 158 height 18
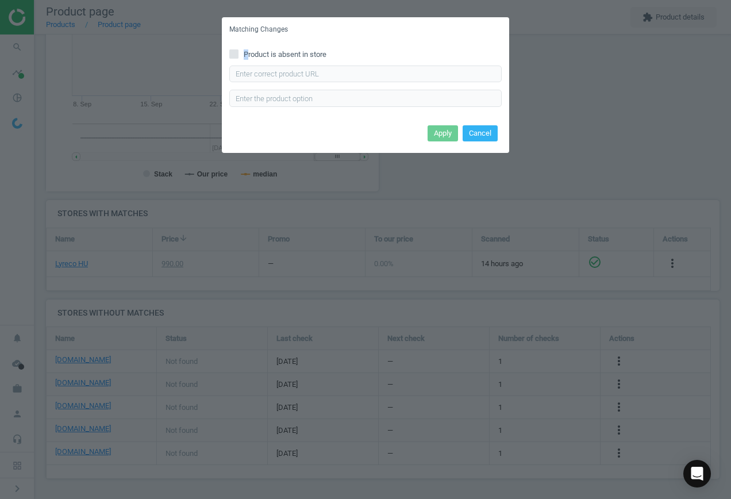
click at [247, 50] on span "Product is absent in store" at bounding box center [285, 54] width 87 height 10
drag, startPoint x: 247, startPoint y: 50, endPoint x: 252, endPoint y: 68, distance: 19.0
click at [234, 53] on input "Product is absent in store" at bounding box center [234, 53] width 7 height 7
checkbox input "true"
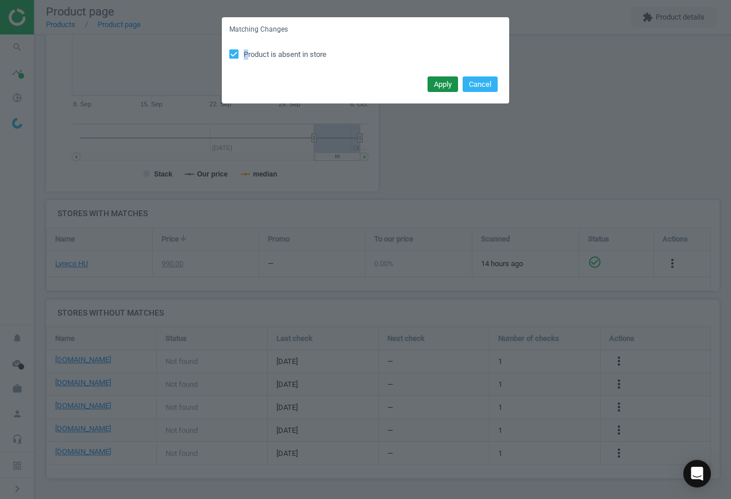
click at [445, 86] on button "Apply" at bounding box center [443, 84] width 30 height 16
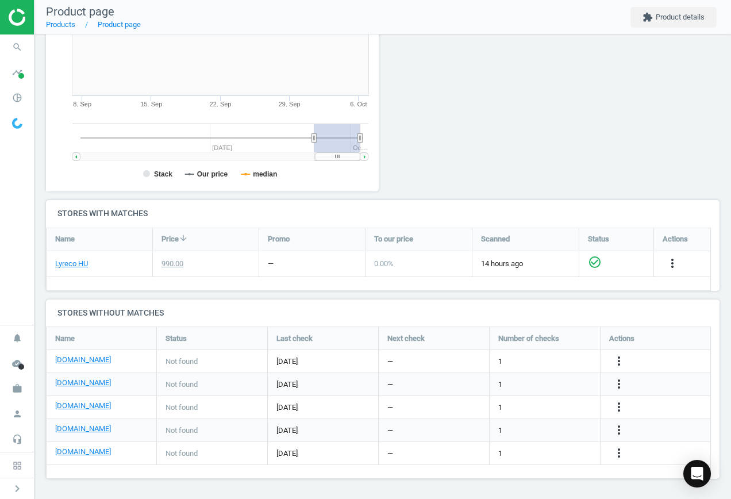
click at [629, 427] on div "more_vert" at bounding box center [621, 430] width 22 height 15
click at [619, 430] on icon "more_vert" at bounding box center [619, 430] width 14 height 14
click at [531, 427] on link "Edit URL/product option" at bounding box center [530, 431] width 158 height 18
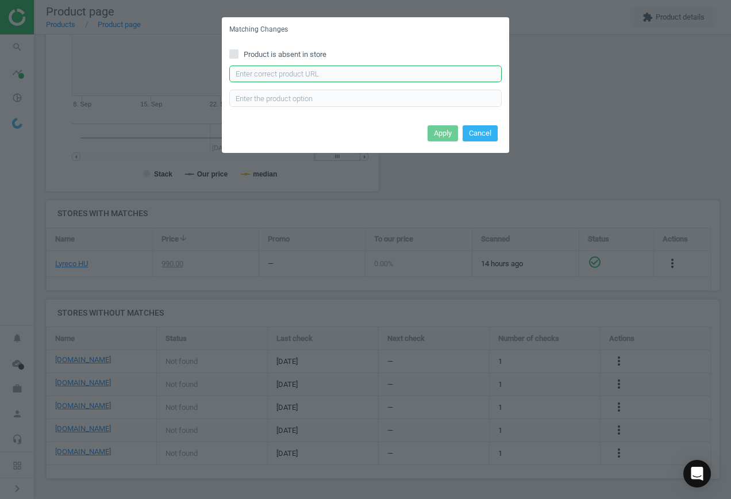
click at [313, 75] on input "text" at bounding box center [365, 74] width 273 height 17
paste input "[URL][DOMAIN_NAME]"
type input "[URL][DOMAIN_NAME]"
click at [449, 133] on button "Apply" at bounding box center [443, 133] width 30 height 16
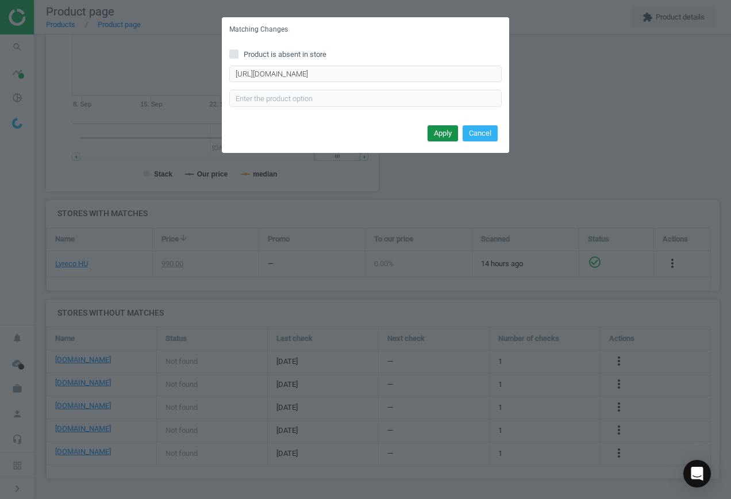
scroll to position [0, 0]
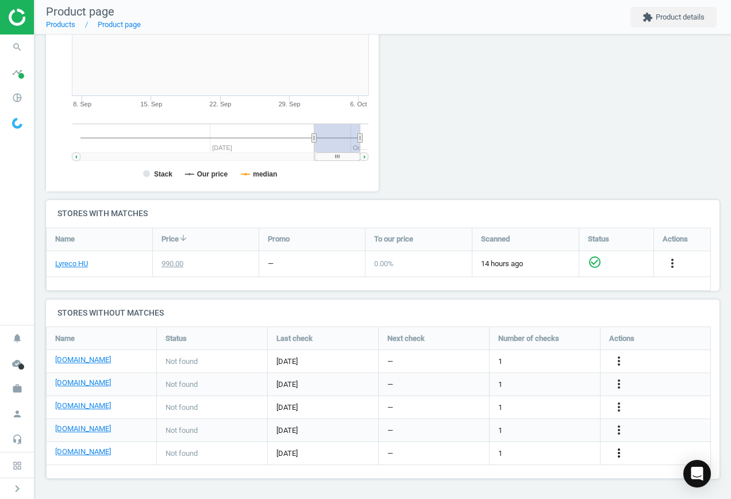
click at [616, 449] on icon "more_vert" at bounding box center [619, 453] width 14 height 14
click at [553, 448] on link "Edit URL/product option" at bounding box center [530, 454] width 158 height 18
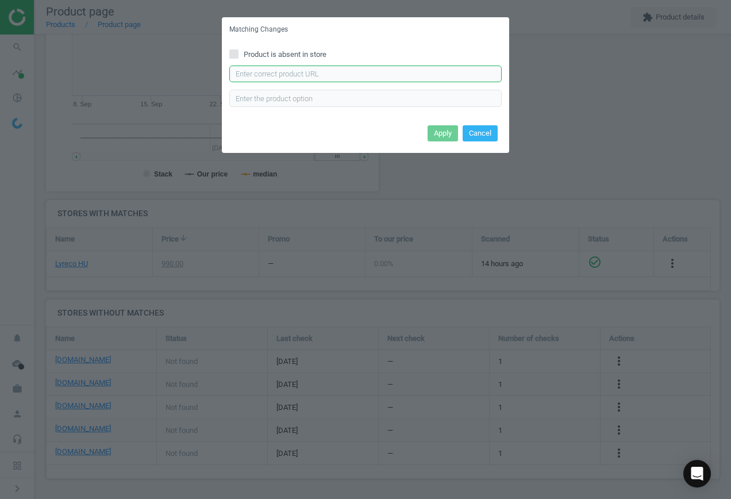
click at [321, 76] on input "text" at bounding box center [365, 74] width 273 height 17
paste input "[URL][DOMAIN_NAME]"
type input "[URL][DOMAIN_NAME]"
click at [440, 133] on button "Apply" at bounding box center [443, 133] width 30 height 16
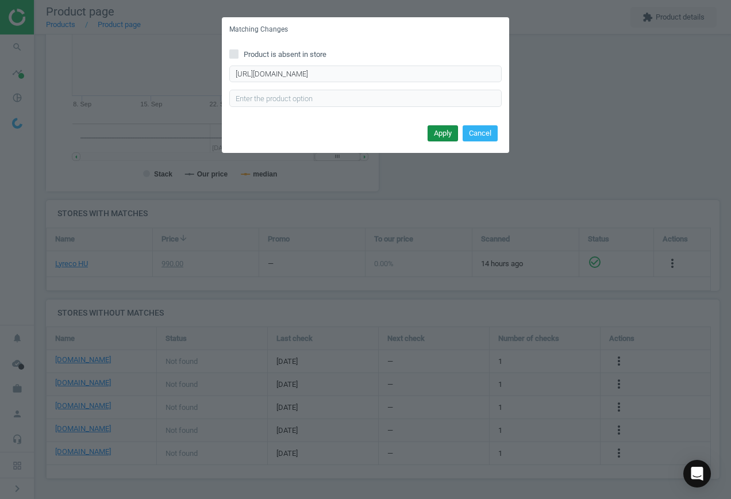
scroll to position [0, 0]
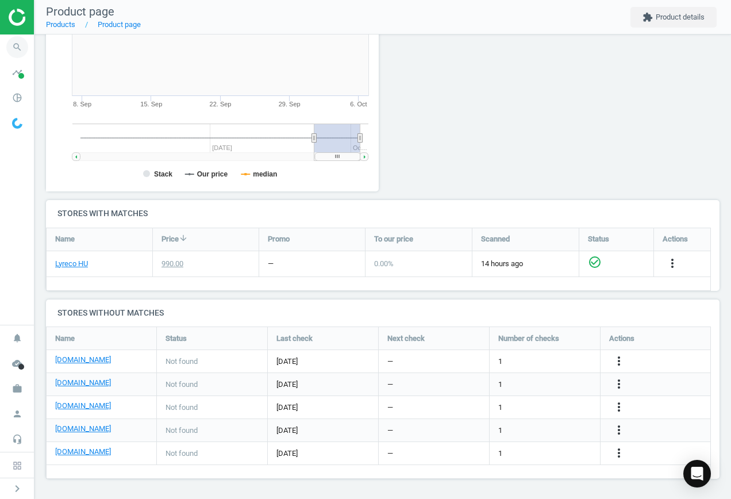
click at [10, 41] on icon "search" at bounding box center [17, 47] width 22 height 22
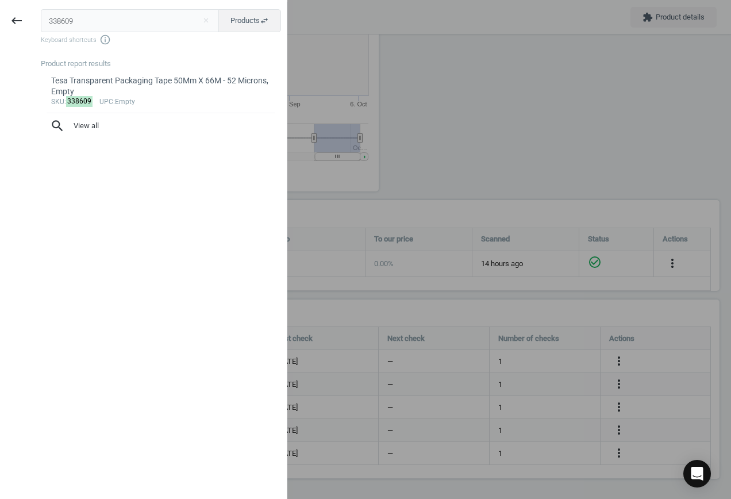
drag, startPoint x: 113, startPoint y: 17, endPoint x: -5, endPoint y: 18, distance: 117.3
click at [0, 18] on html "Group 2 Created with Sketch. ic/cloud_download/grey600 Created with Sketch. gra…" at bounding box center [365, 249] width 731 height 499
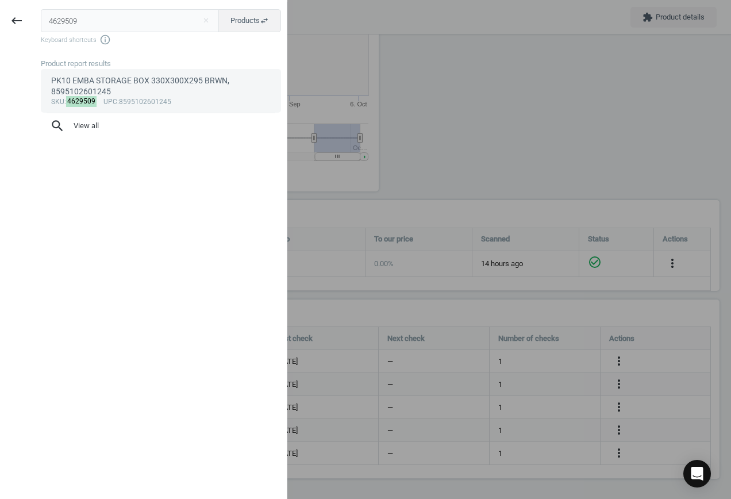
type input "4629509"
click at [142, 94] on div "PK10 EMBA STORAGE BOX 330X300X295 BRWN, 8595102601245" at bounding box center [161, 86] width 220 height 22
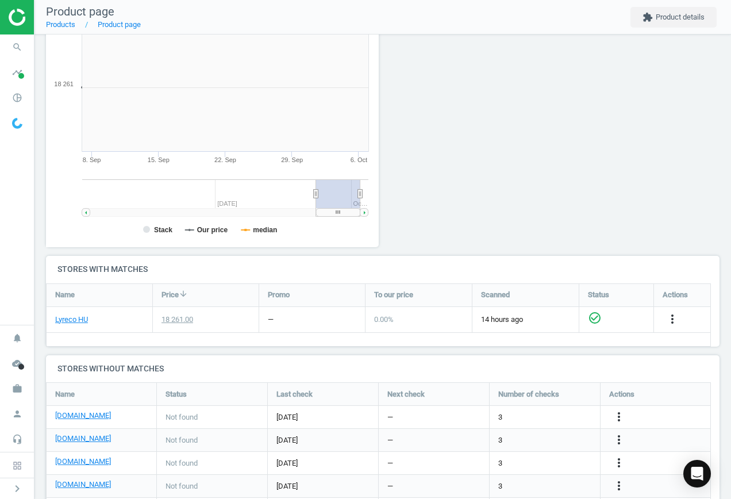
scroll to position [248, 346]
click at [619, 418] on icon "more_vert" at bounding box center [619, 417] width 14 height 14
click at [532, 411] on link "Edit URL/product option" at bounding box center [530, 417] width 158 height 18
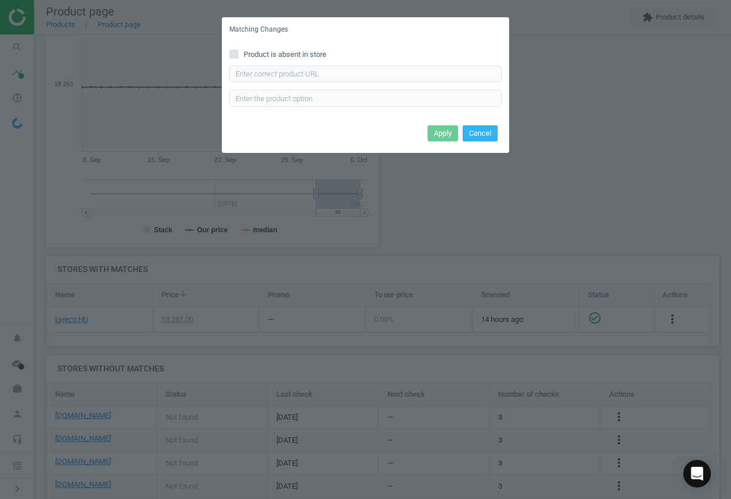
click at [241, 53] on label "Product is absent in store" at bounding box center [365, 54] width 273 height 10
click at [238, 53] on input "Product is absent in store" at bounding box center [234, 53] width 7 height 7
checkbox input "true"
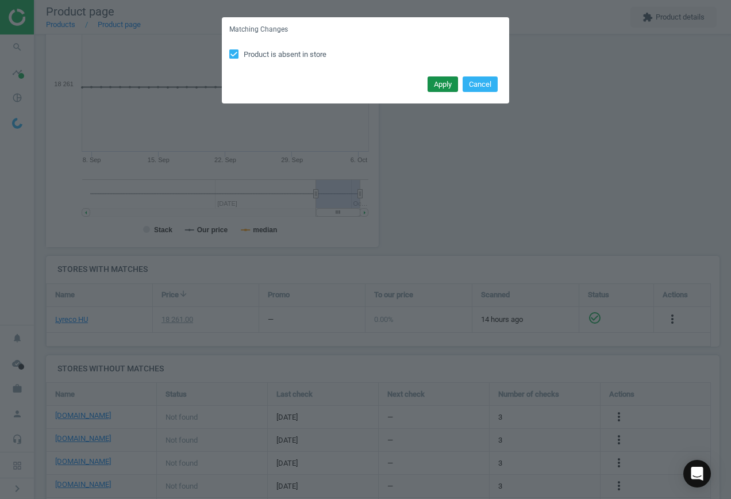
click at [440, 85] on button "Apply" at bounding box center [443, 84] width 30 height 16
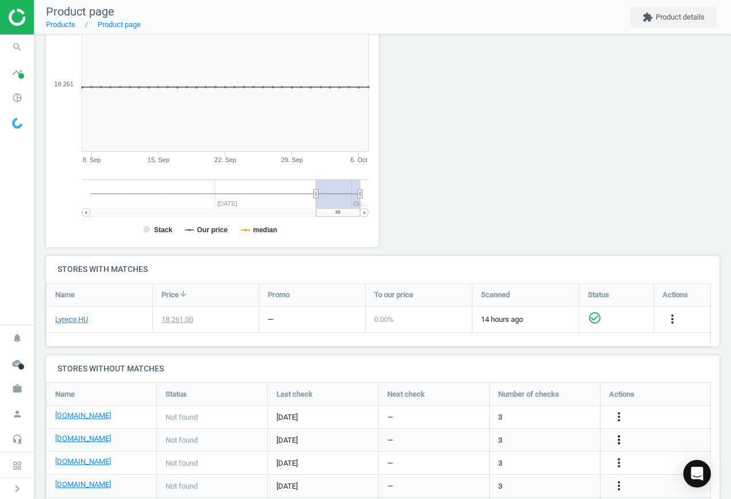
click at [622, 438] on icon "more_vert" at bounding box center [619, 440] width 14 height 14
click at [543, 435] on link "Edit URL/product option" at bounding box center [530, 440] width 158 height 18
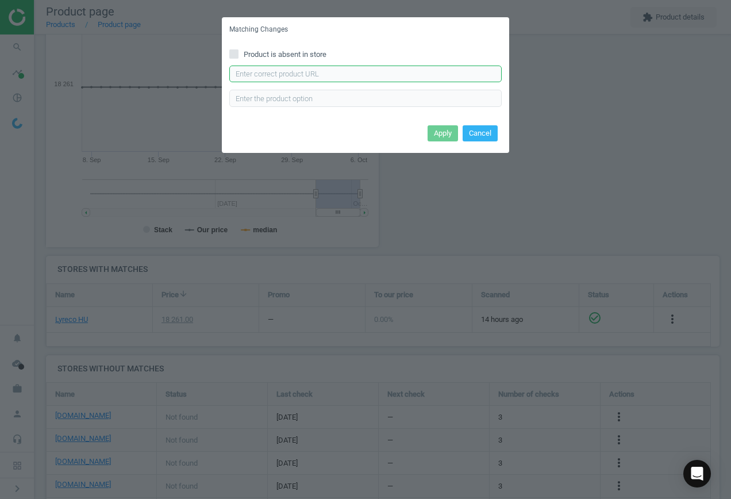
click at [279, 71] on input "text" at bounding box center [365, 74] width 273 height 17
paste input "[URL][DOMAIN_NAME][PERSON_NAME]"
type input "[URL][DOMAIN_NAME][PERSON_NAME]"
click at [436, 131] on button "Apply" at bounding box center [443, 133] width 30 height 16
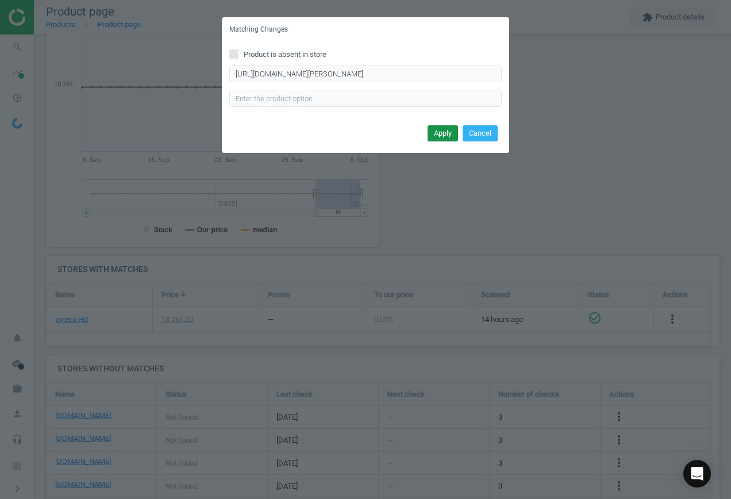
scroll to position [0, 0]
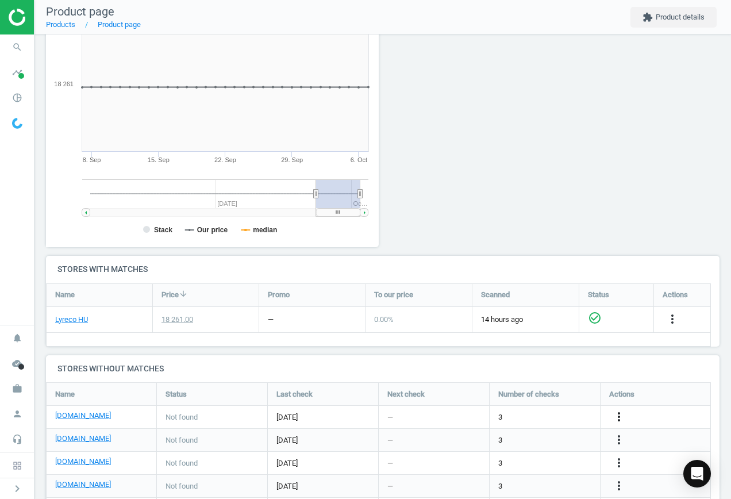
click at [620, 415] on icon "more_vert" at bounding box center [619, 417] width 14 height 14
click at [541, 416] on link "Edit URL/product option" at bounding box center [530, 417] width 158 height 18
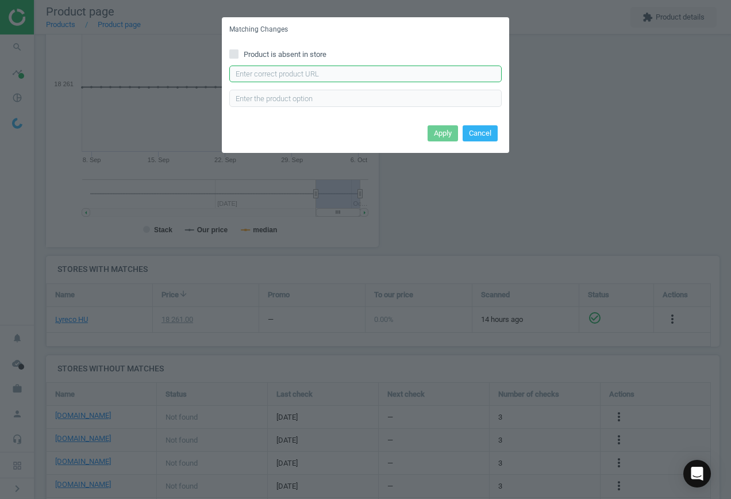
click at [371, 71] on input "text" at bounding box center [365, 74] width 273 height 17
paste input "[URL][DOMAIN_NAME]"
type input "[URL][DOMAIN_NAME]"
click at [442, 139] on button "Apply" at bounding box center [443, 133] width 30 height 16
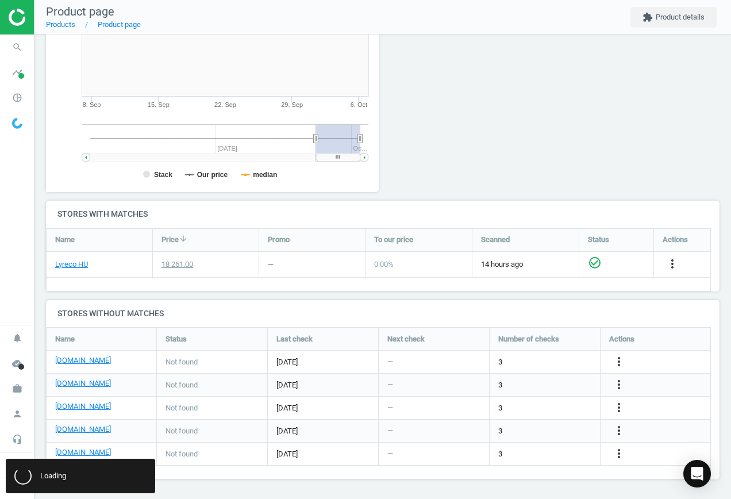
scroll to position [223, 0]
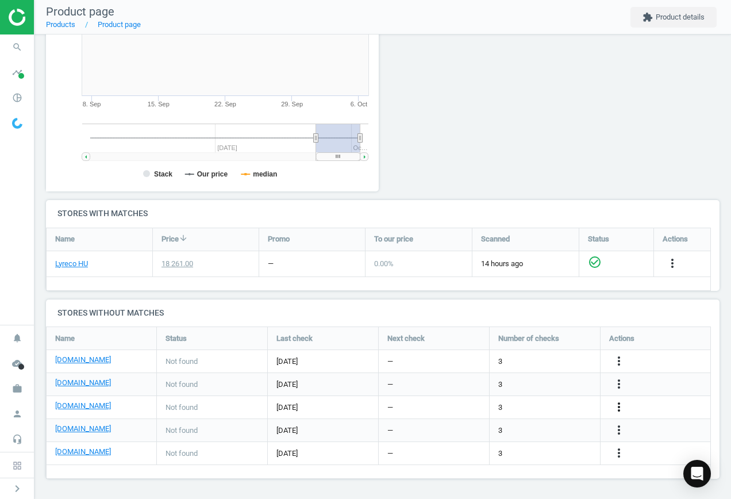
click at [621, 405] on icon "more_vert" at bounding box center [619, 407] width 14 height 14
click at [542, 408] on link "Edit URL/product option" at bounding box center [530, 408] width 158 height 18
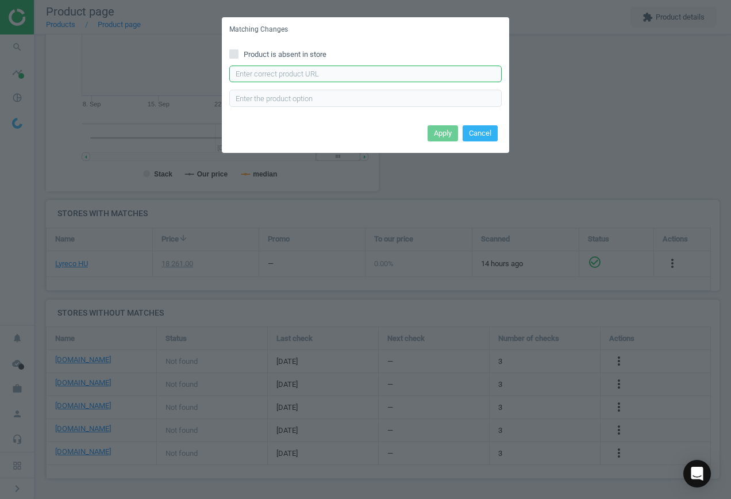
click at [381, 74] on input "text" at bounding box center [365, 74] width 273 height 17
paste input "[URL][DOMAIN_NAME][PERSON_NAME]"
type input "[URL][DOMAIN_NAME][PERSON_NAME]"
click at [441, 135] on button "Apply" at bounding box center [443, 133] width 30 height 16
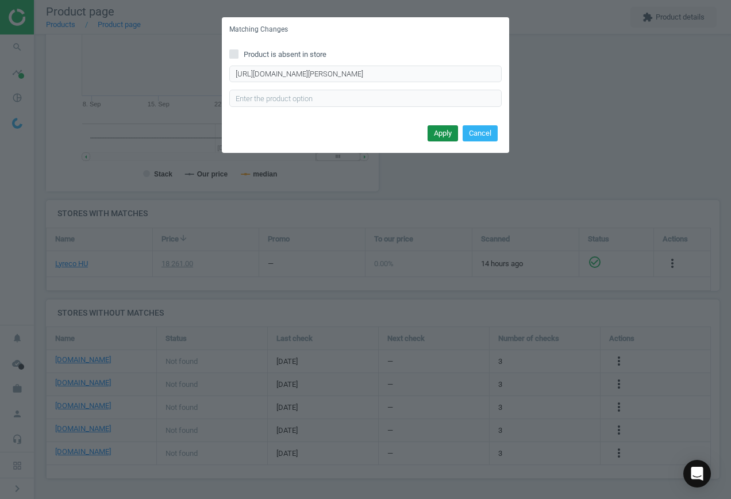
scroll to position [0, 0]
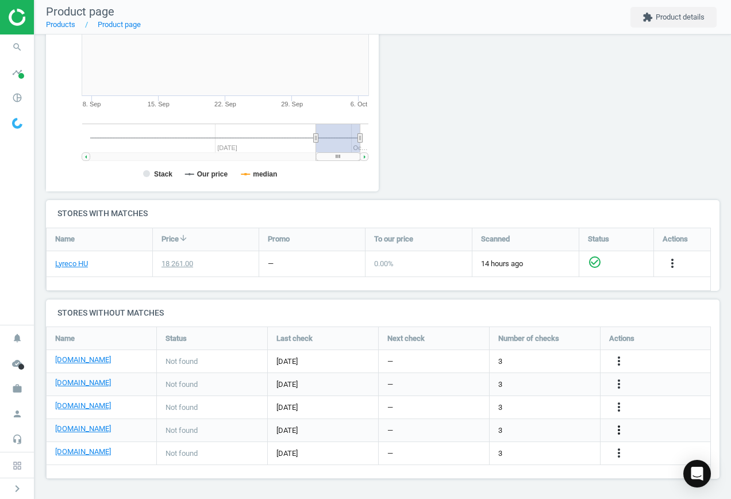
click at [618, 430] on icon "more_vert" at bounding box center [619, 430] width 14 height 14
click at [550, 424] on link "Edit URL/product option" at bounding box center [530, 431] width 158 height 18
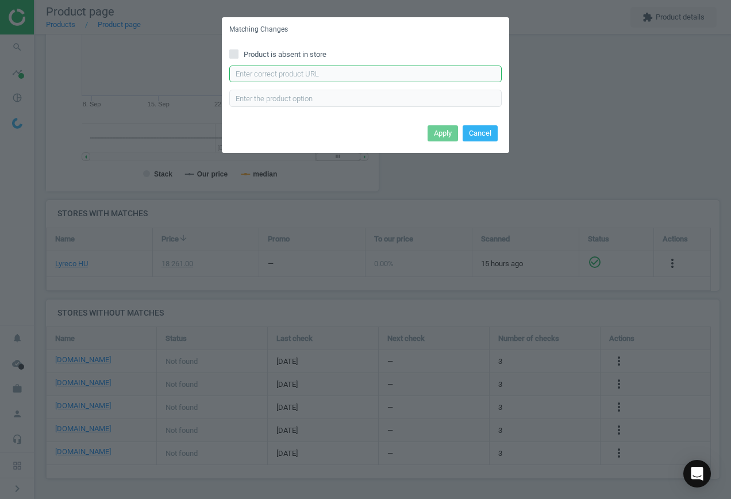
click at [342, 74] on input "text" at bounding box center [365, 74] width 273 height 17
paste input "[URL][DOMAIN_NAME][PERSON_NAME]"
type input "[URL][DOMAIN_NAME][PERSON_NAME]"
click at [445, 135] on button "Apply" at bounding box center [443, 133] width 30 height 16
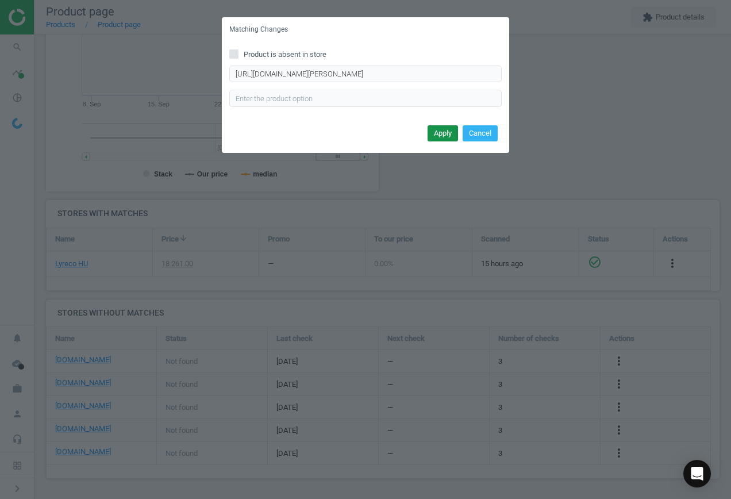
scroll to position [0, 0]
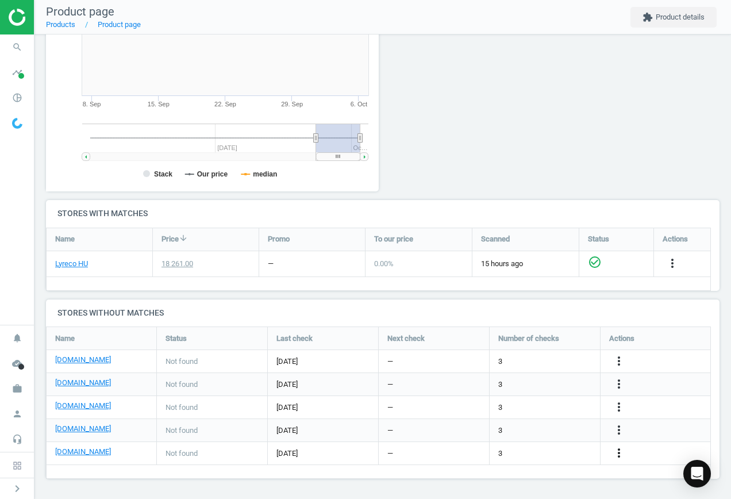
click at [624, 455] on icon "more_vert" at bounding box center [619, 453] width 14 height 14
click at [532, 447] on link "Edit URL/product option" at bounding box center [530, 454] width 158 height 18
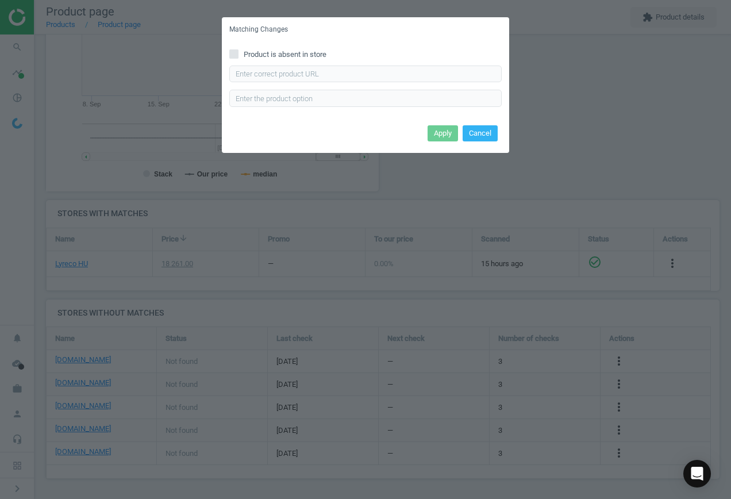
click at [267, 58] on span "Product is absent in store" at bounding box center [285, 54] width 87 height 10
click at [238, 58] on input "Product is absent in store" at bounding box center [234, 53] width 7 height 7
checkbox input "true"
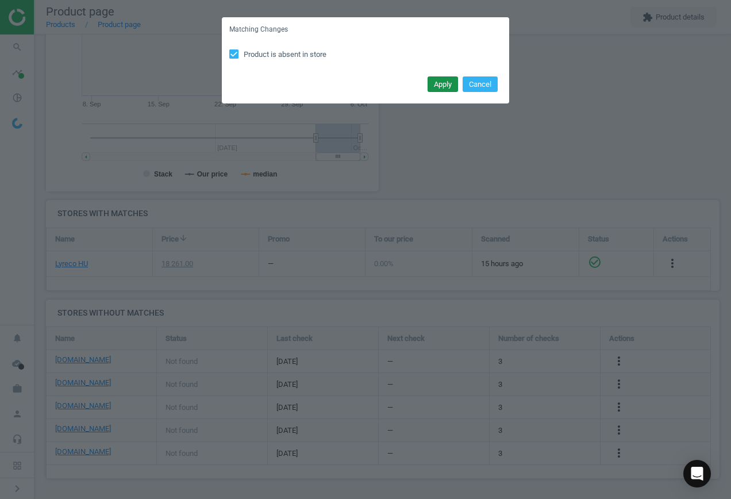
click at [449, 85] on button "Apply" at bounding box center [443, 84] width 30 height 16
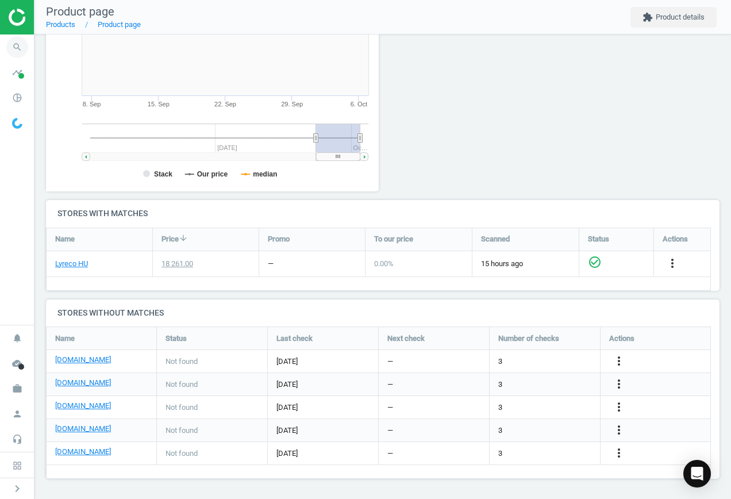
click at [10, 50] on icon "search" at bounding box center [17, 47] width 22 height 22
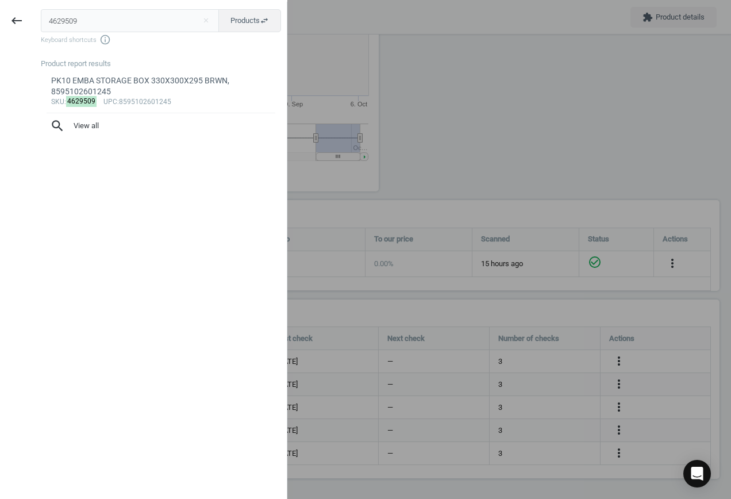
drag, startPoint x: 0, startPoint y: 11, endPoint x: -8, endPoint y: 9, distance: 8.2
click at [0, 9] on html "Group 2 Created with Sketch. ic/cloud_download/grey600 Created with Sketch. gra…" at bounding box center [365, 249] width 731 height 499
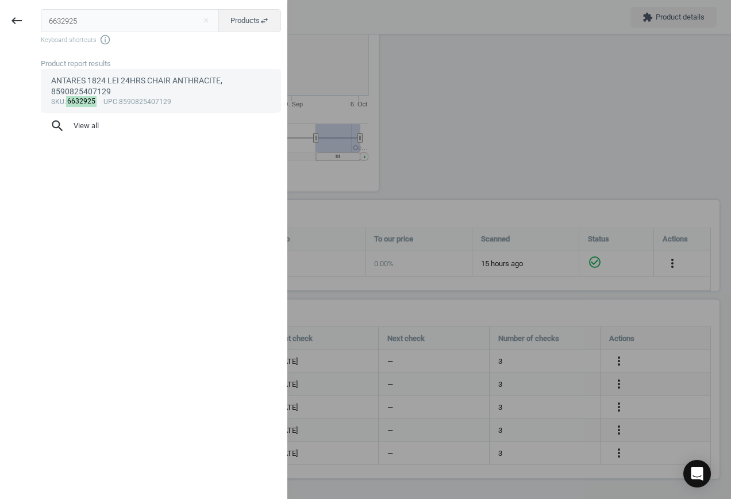
type input "6632925"
click at [94, 93] on div "ANTARES 1824 LEI 24HRS CHAIR ANTHRACITE, 8590825407129" at bounding box center [161, 86] width 220 height 22
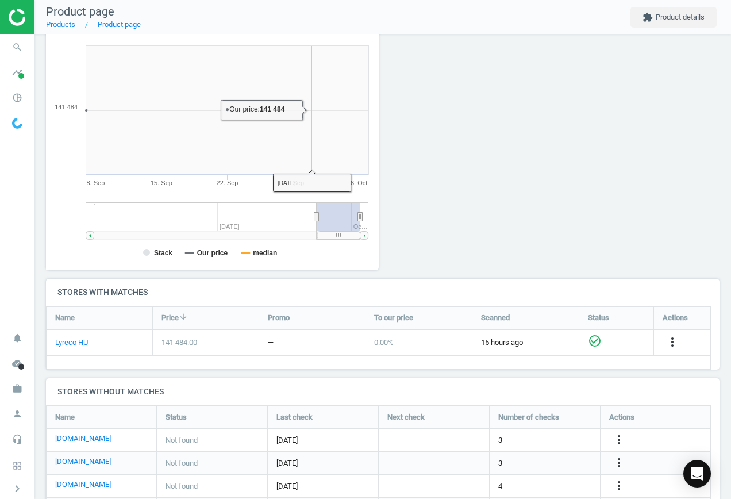
scroll to position [248, 346]
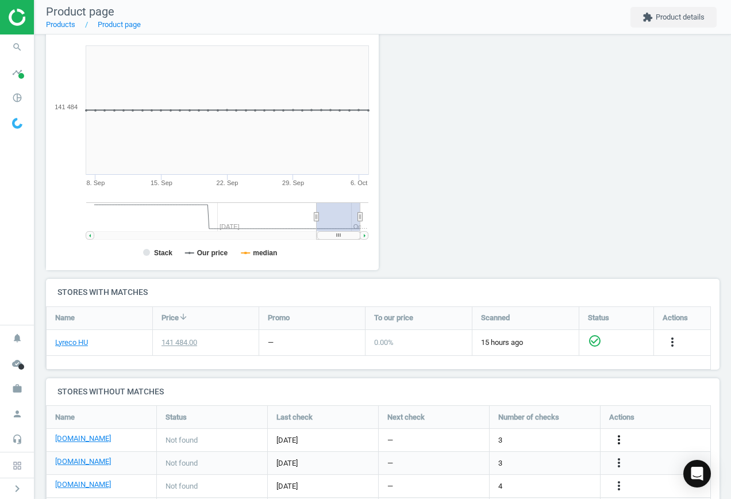
click at [615, 435] on icon "more_vert" at bounding box center [619, 440] width 14 height 14
click at [530, 440] on link "Edit URL/product option" at bounding box center [530, 440] width 158 height 18
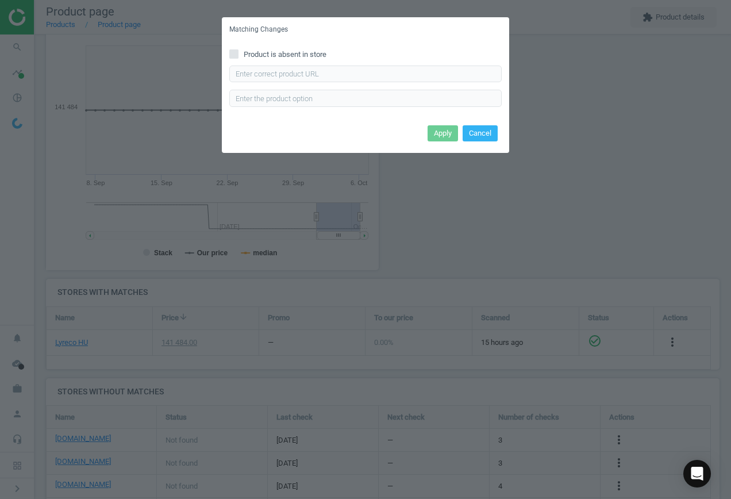
click at [246, 52] on span "Product is absent in store" at bounding box center [285, 54] width 87 height 10
click at [238, 52] on input "Product is absent in store" at bounding box center [234, 53] width 7 height 7
checkbox input "true"
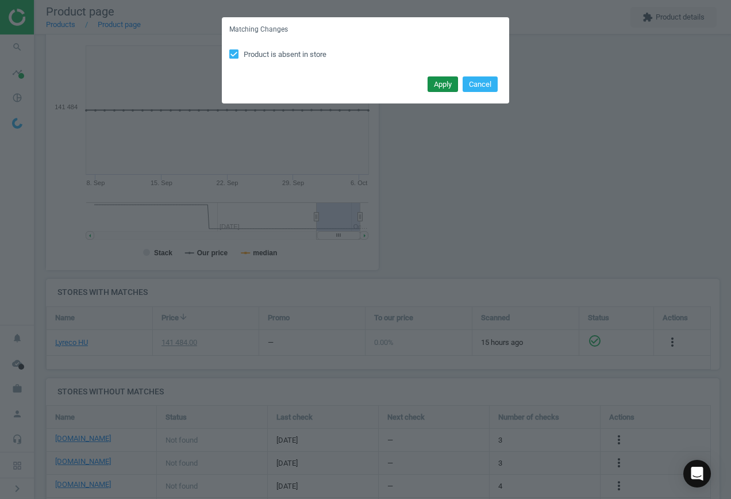
click at [446, 82] on button "Apply" at bounding box center [443, 84] width 30 height 16
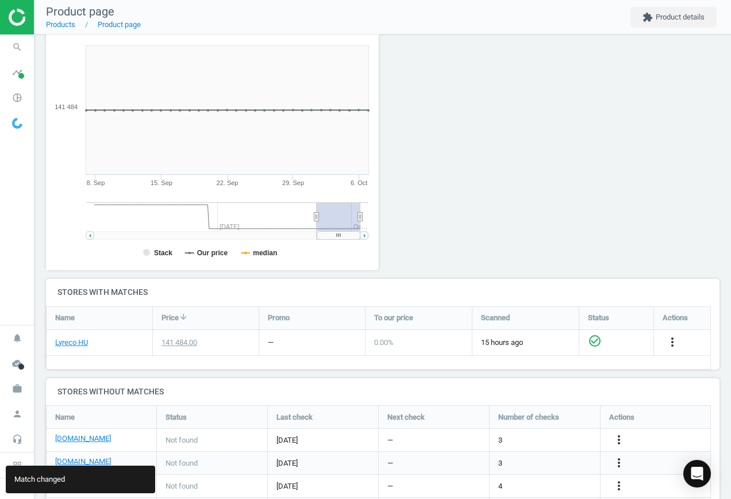
scroll to position [200, 0]
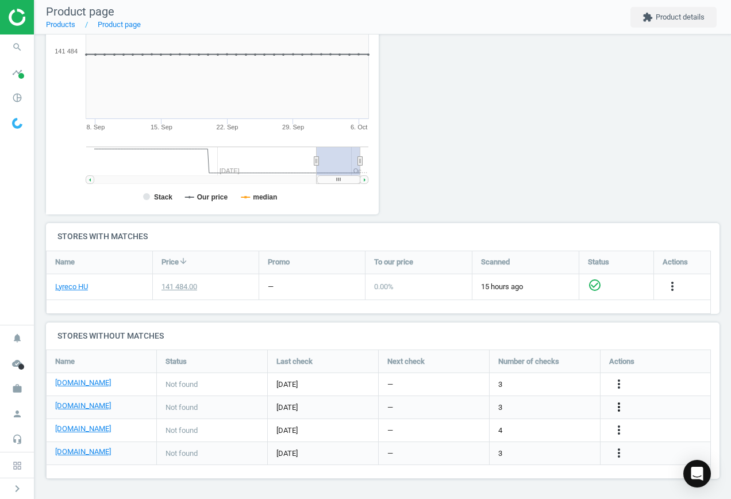
click at [622, 404] on icon "more_vert" at bounding box center [619, 407] width 14 height 14
click at [555, 401] on link "Edit URL/product option" at bounding box center [530, 408] width 158 height 18
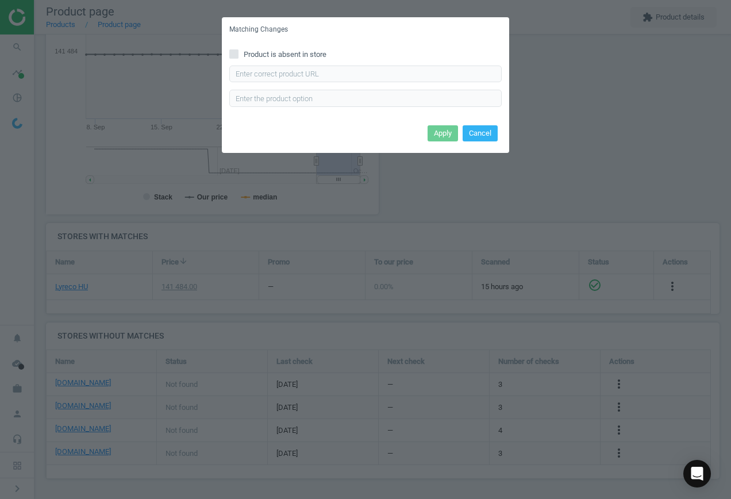
click at [278, 49] on span "Product is absent in store" at bounding box center [285, 54] width 87 height 10
click at [238, 50] on input "Product is absent in store" at bounding box center [234, 53] width 7 height 7
checkbox input "true"
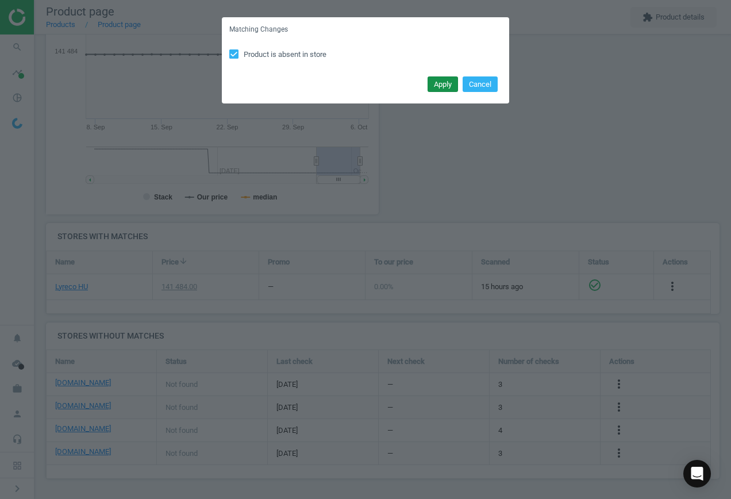
click at [442, 83] on button "Apply" at bounding box center [443, 84] width 30 height 16
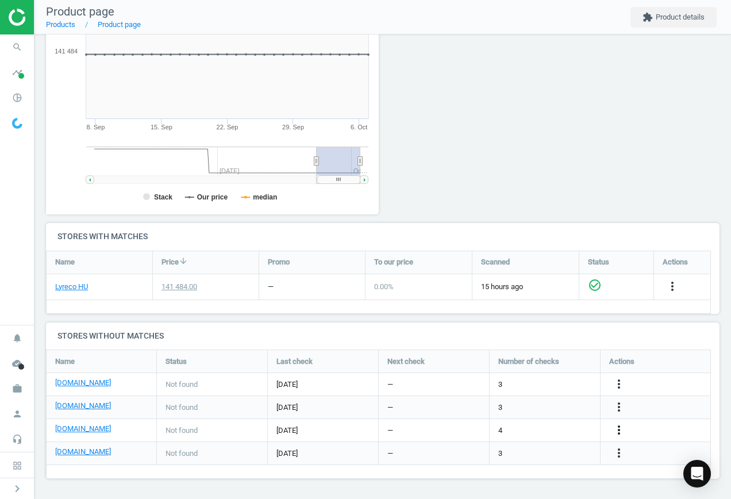
click at [619, 429] on icon "more_vert" at bounding box center [619, 430] width 14 height 14
click at [546, 428] on link "Edit URL/product option" at bounding box center [530, 431] width 158 height 18
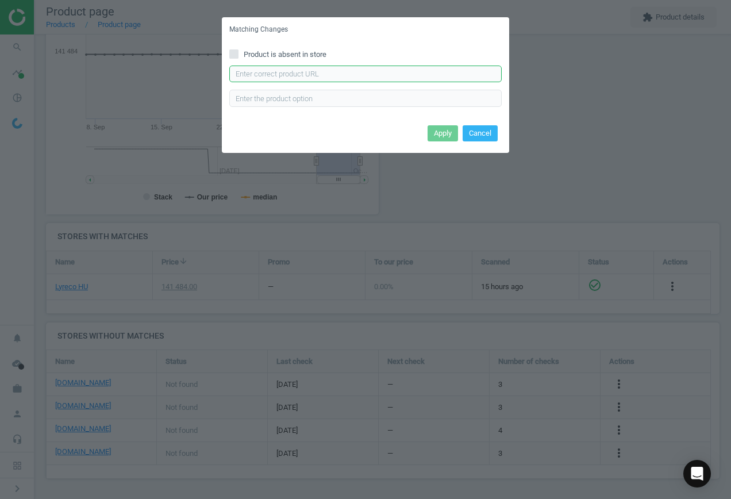
click at [328, 73] on input "text" at bounding box center [365, 74] width 273 height 17
paste input "[URL][DOMAIN_NAME][PERSON_NAME]"
type input "[URL][DOMAIN_NAME][PERSON_NAME]"
click at [448, 131] on button "Apply" at bounding box center [443, 133] width 30 height 16
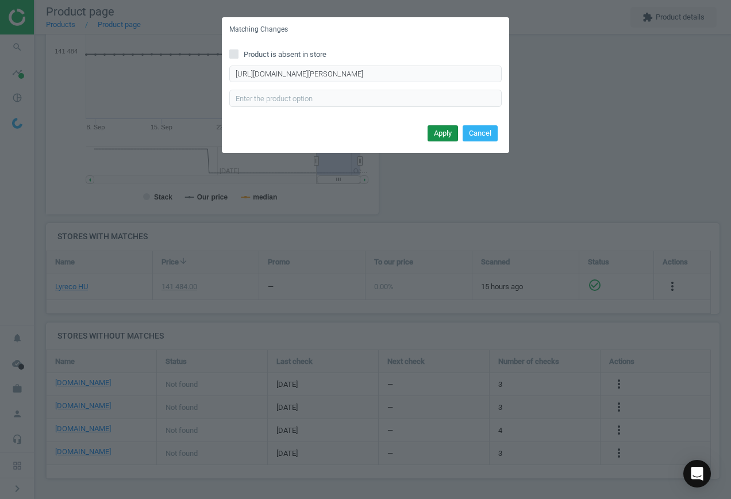
scroll to position [0, 0]
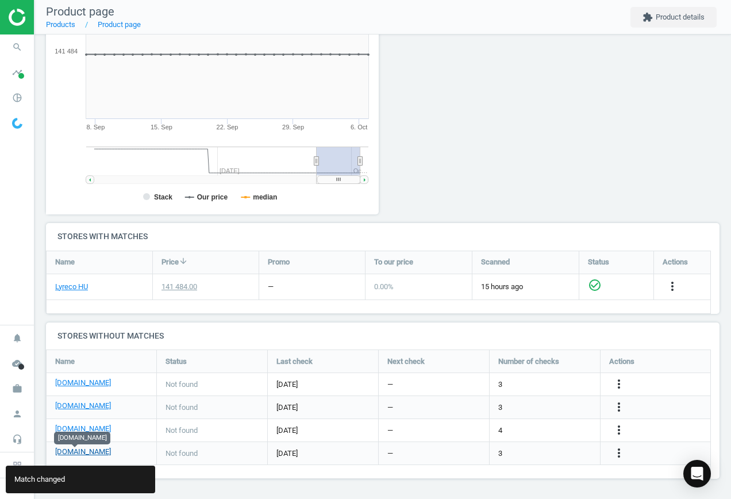
click at [68, 447] on link "[DOMAIN_NAME]" at bounding box center [83, 452] width 56 height 10
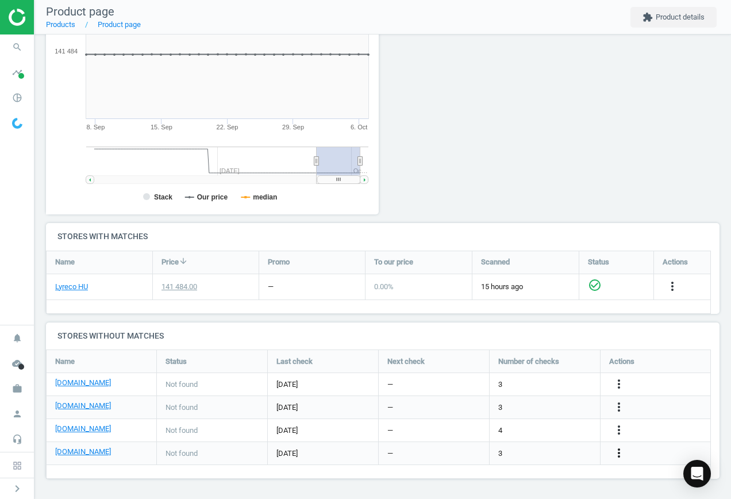
click at [616, 457] on icon "more_vert" at bounding box center [619, 453] width 14 height 14
click at [523, 451] on link "Edit URL/product option" at bounding box center [530, 454] width 158 height 18
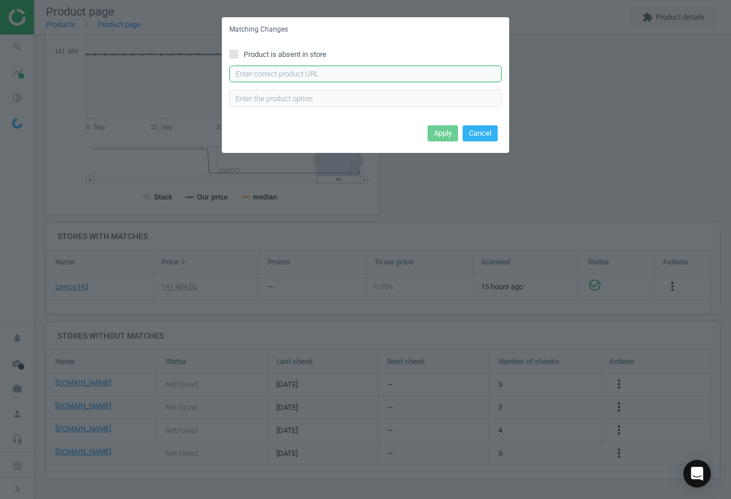
click at [321, 75] on input "text" at bounding box center [365, 74] width 273 height 17
paste input "[URL][DOMAIN_NAME][PERSON_NAME]"
type input "[URL][DOMAIN_NAME][PERSON_NAME]"
click at [451, 136] on button "Apply" at bounding box center [443, 133] width 30 height 16
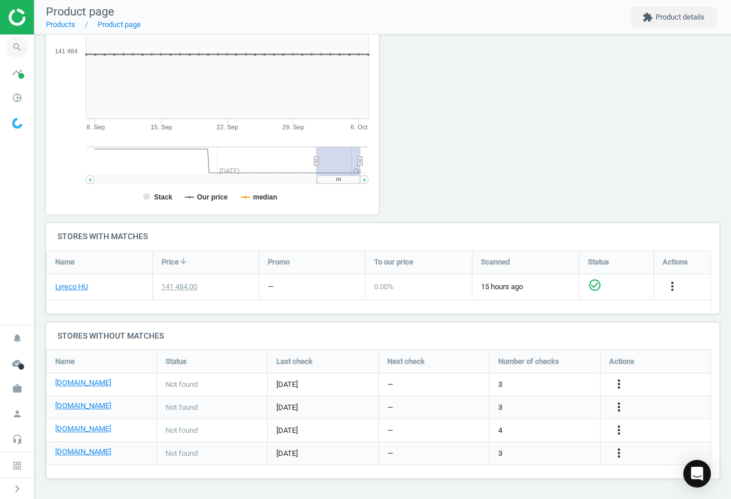
click at [18, 51] on icon "search" at bounding box center [17, 47] width 22 height 22
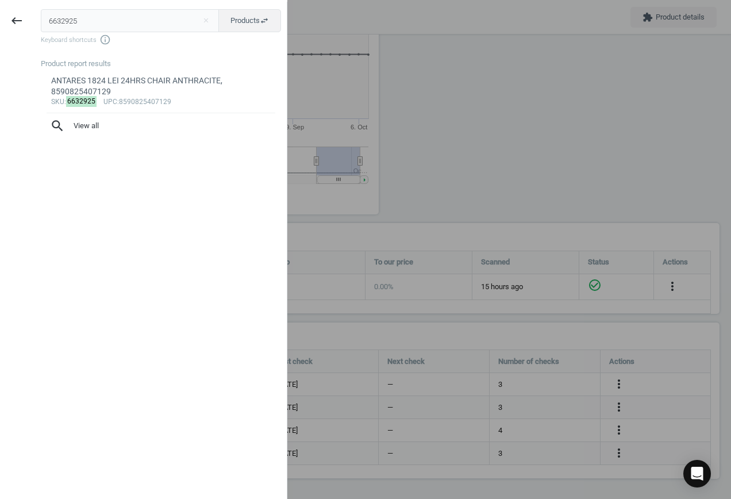
drag, startPoint x: 74, startPoint y: 18, endPoint x: -25, endPoint y: 6, distance: 100.1
click at [0, 6] on html "Group 2 Created with Sketch. ic/cloud_download/grey600 Created with Sketch. gra…" at bounding box center [365, 249] width 731 height 499
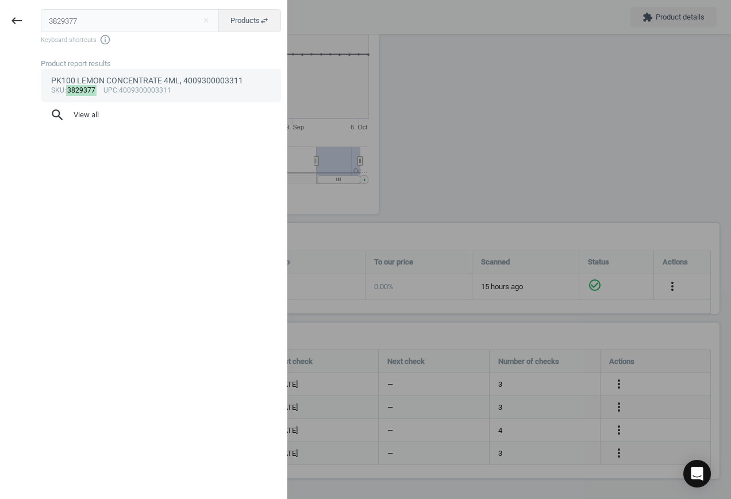
type input "3829377"
click at [173, 87] on div "sku : 3829377 upc :4009300003311" at bounding box center [161, 90] width 220 height 9
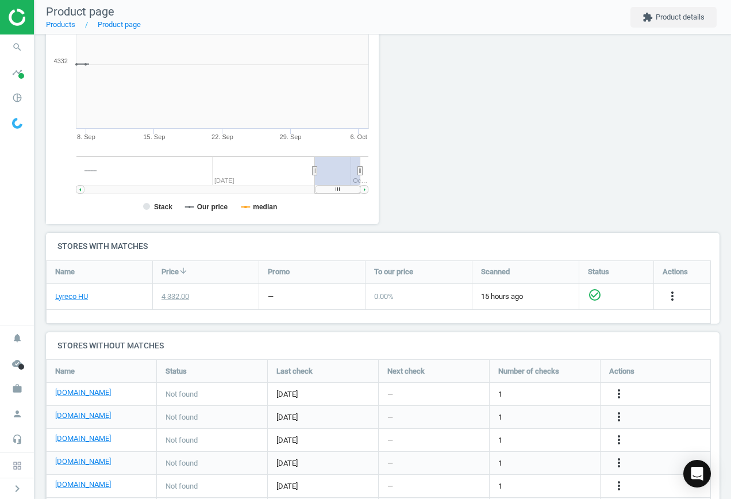
scroll to position [248, 346]
click at [620, 394] on icon "more_vert" at bounding box center [619, 394] width 14 height 14
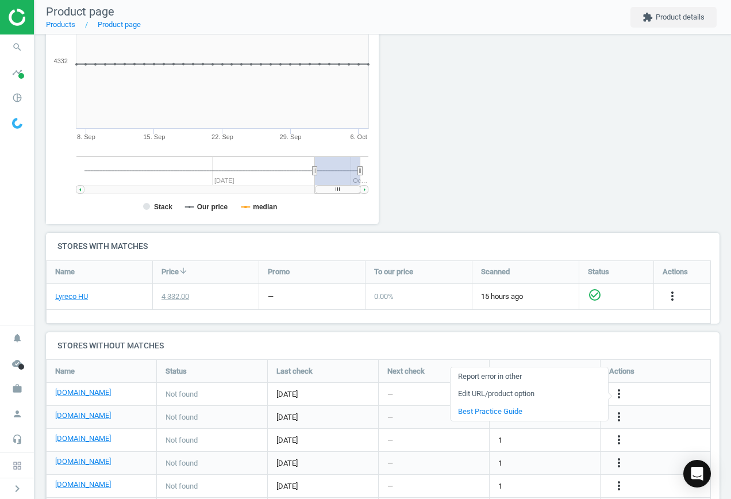
click at [546, 396] on link "Edit URL/product option" at bounding box center [530, 394] width 158 height 18
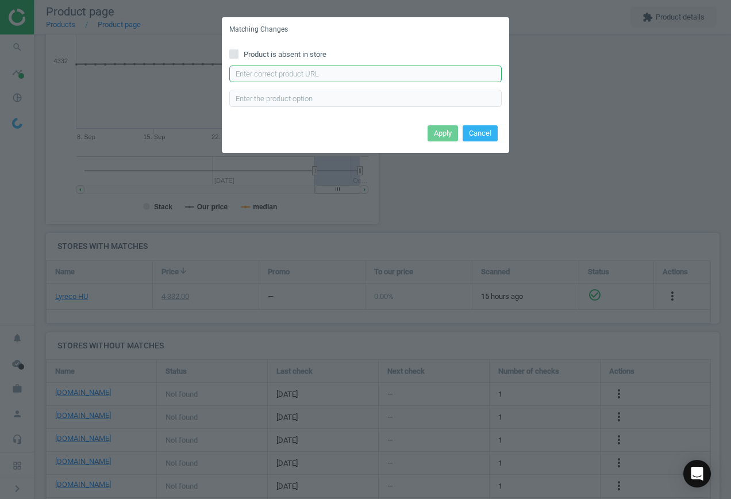
click at [305, 72] on input "text" at bounding box center [365, 74] width 273 height 17
paste input "[URL][DOMAIN_NAME]"
type input "[URL][DOMAIN_NAME]"
click at [450, 132] on button "Apply" at bounding box center [443, 133] width 30 height 16
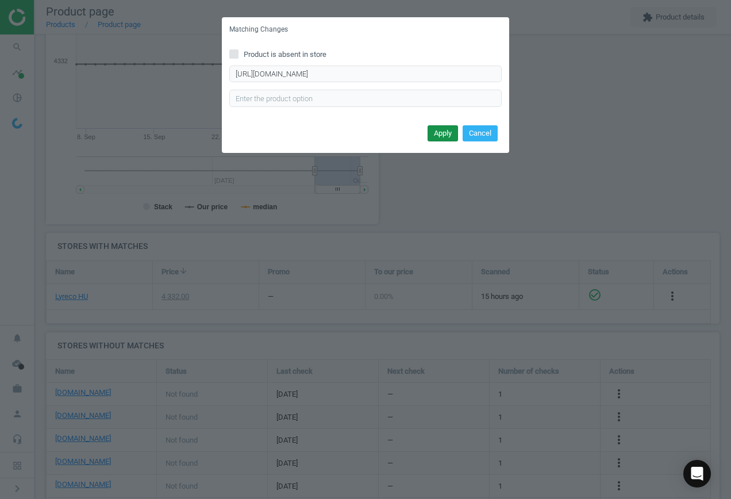
scroll to position [0, 0]
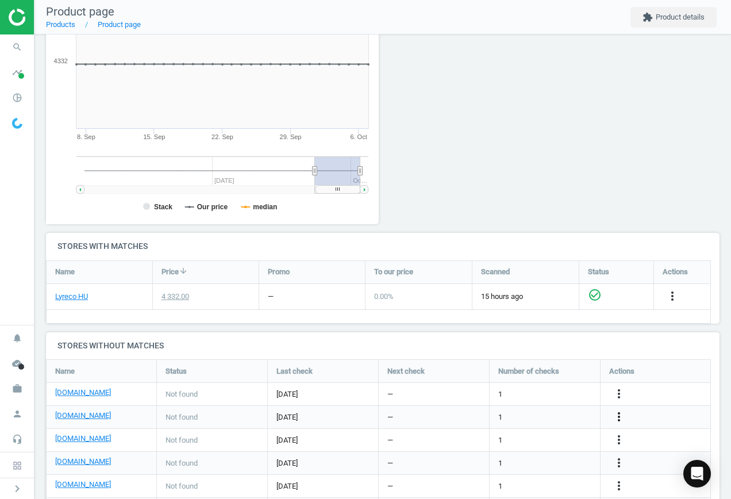
click at [616, 416] on icon "more_vert" at bounding box center [619, 417] width 14 height 14
click at [535, 416] on link "Edit URL/product option" at bounding box center [530, 417] width 158 height 18
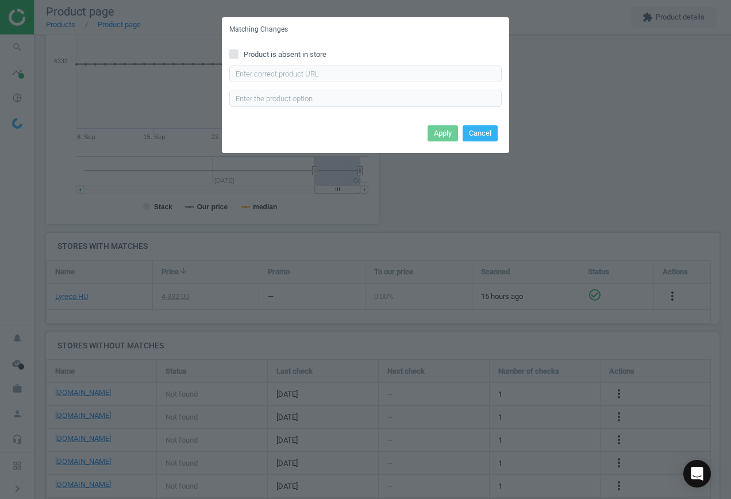
drag, startPoint x: 250, startPoint y: 54, endPoint x: 340, endPoint y: 69, distance: 91.5
click at [250, 53] on span "Product is absent in store" at bounding box center [285, 54] width 87 height 10
click at [238, 53] on input "Product is absent in store" at bounding box center [234, 53] width 7 height 7
checkbox input "true"
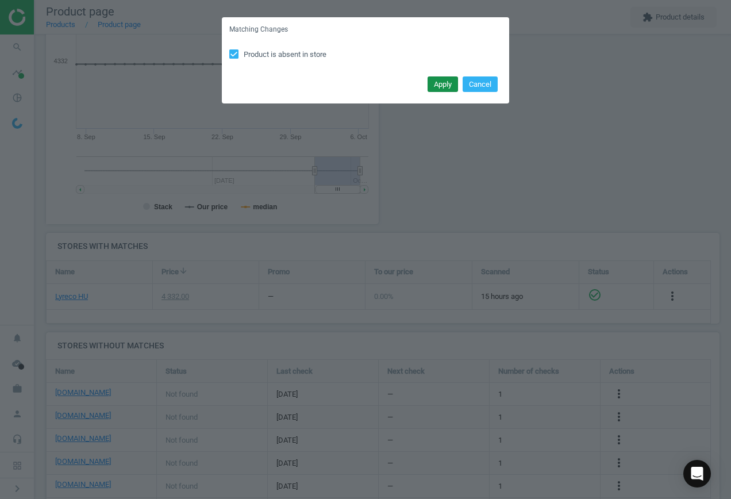
click at [445, 86] on button "Apply" at bounding box center [443, 84] width 30 height 16
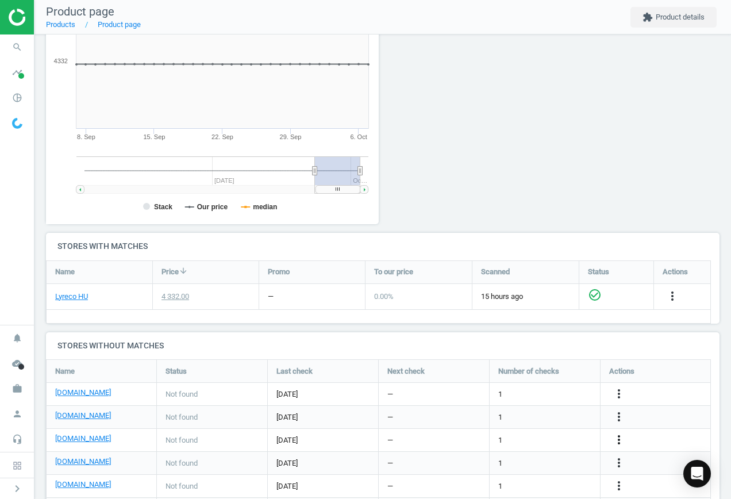
click at [616, 439] on icon "more_vert" at bounding box center [619, 440] width 14 height 14
click at [546, 435] on link "Edit URL/product option" at bounding box center [530, 440] width 158 height 18
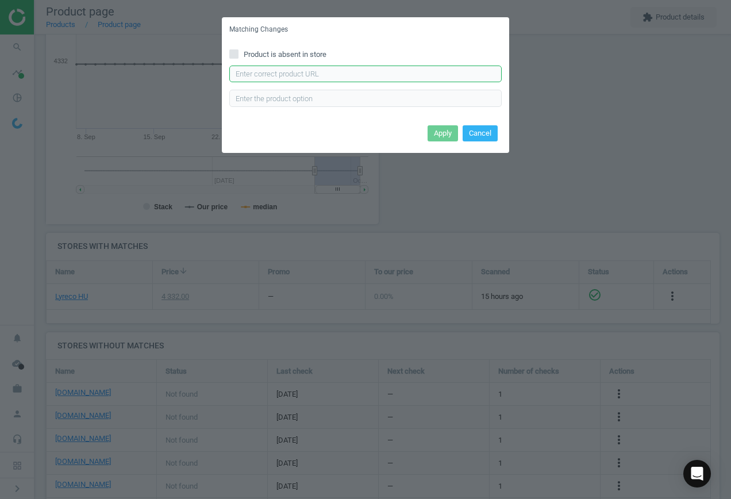
click at [293, 72] on input "text" at bounding box center [365, 74] width 273 height 17
paste input "[URL][DOMAIN_NAME]"
type input "[URL][DOMAIN_NAME]"
click at [438, 134] on button "Apply" at bounding box center [443, 133] width 30 height 16
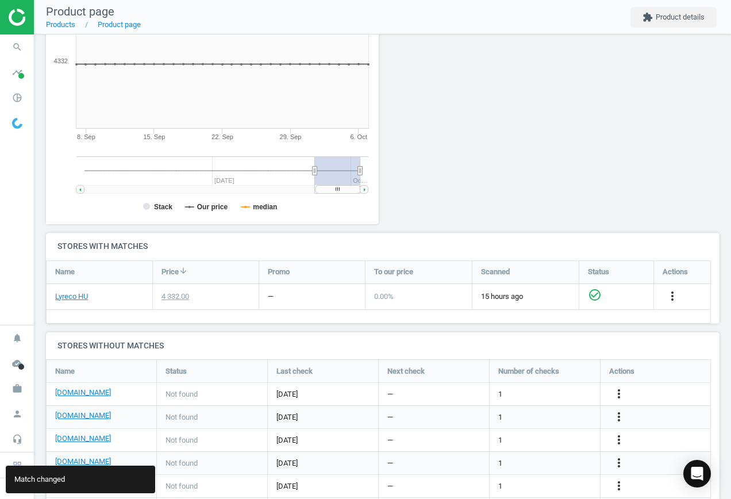
scroll to position [246, 0]
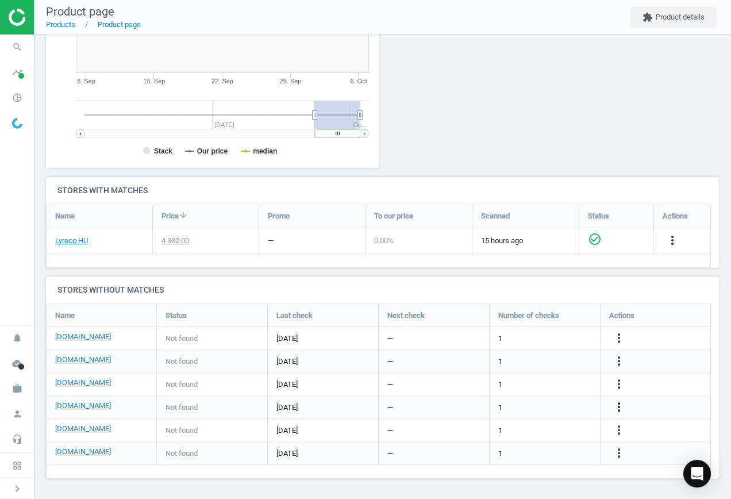
click at [622, 403] on icon "more_vert" at bounding box center [619, 407] width 14 height 14
click at [492, 405] on link "Edit URL/product option" at bounding box center [530, 408] width 158 height 18
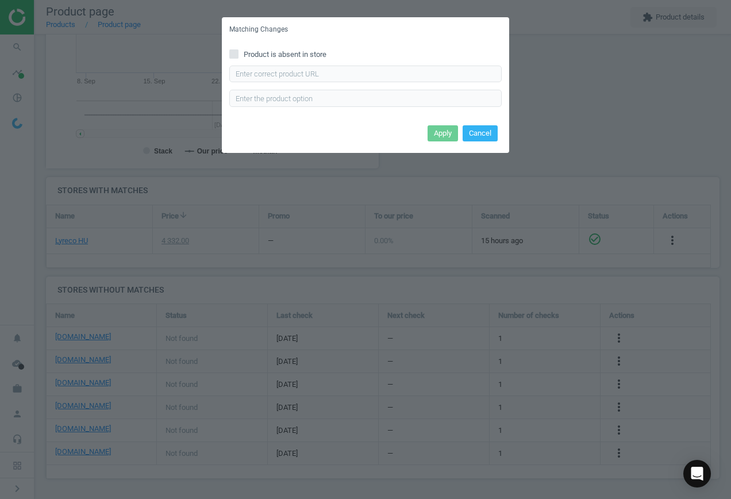
click at [264, 51] on span "Product is absent in store" at bounding box center [285, 54] width 87 height 10
click at [238, 51] on input "Product is absent in store" at bounding box center [234, 53] width 7 height 7
checkbox input "true"
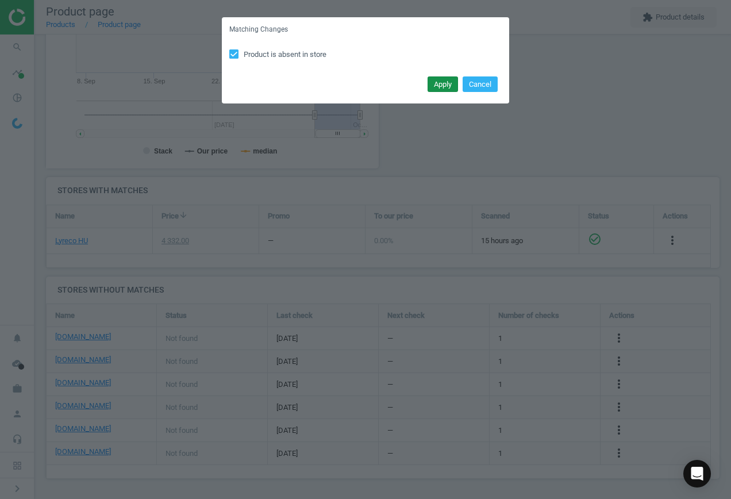
click at [442, 84] on button "Apply" at bounding box center [443, 84] width 30 height 16
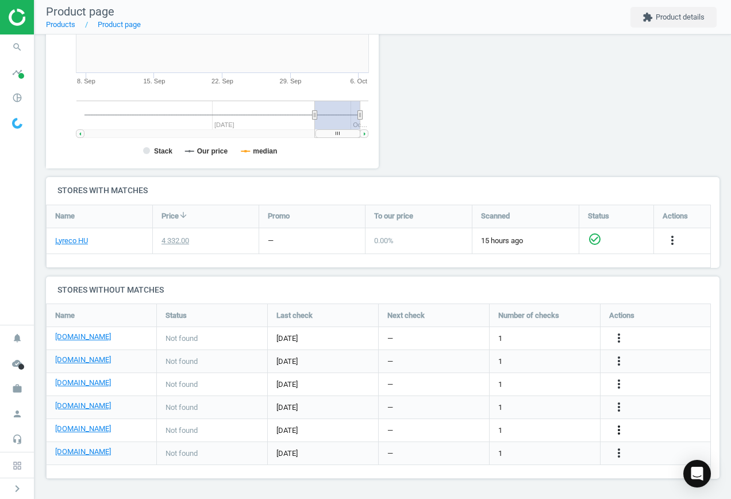
click at [623, 430] on icon "more_vert" at bounding box center [619, 430] width 14 height 14
click at [539, 430] on link "Edit URL/product option" at bounding box center [530, 431] width 158 height 18
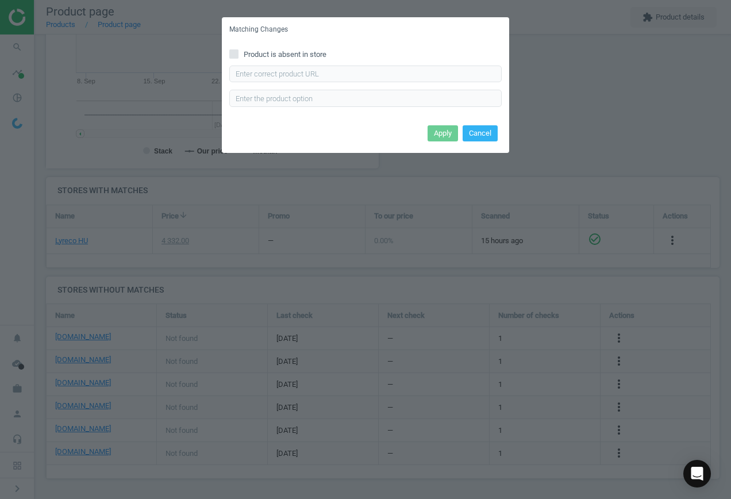
click at [286, 53] on span "Product is absent in store" at bounding box center [285, 54] width 87 height 10
click at [238, 53] on input "Product is absent in store" at bounding box center [234, 53] width 7 height 7
checkbox input "true"
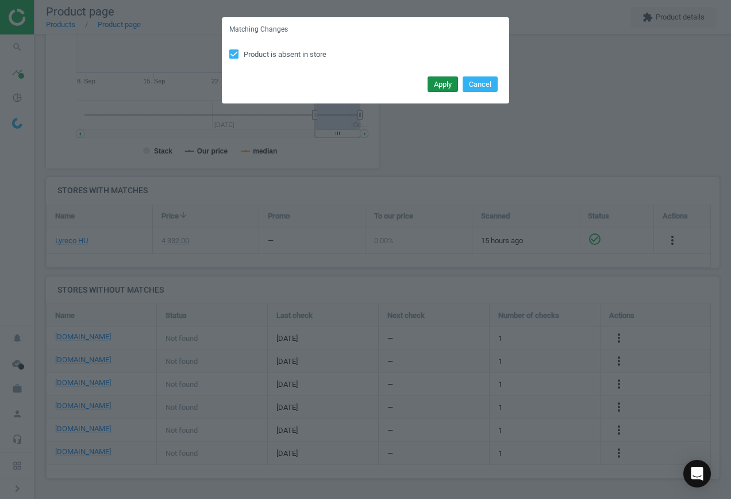
click at [445, 86] on button "Apply" at bounding box center [443, 84] width 30 height 16
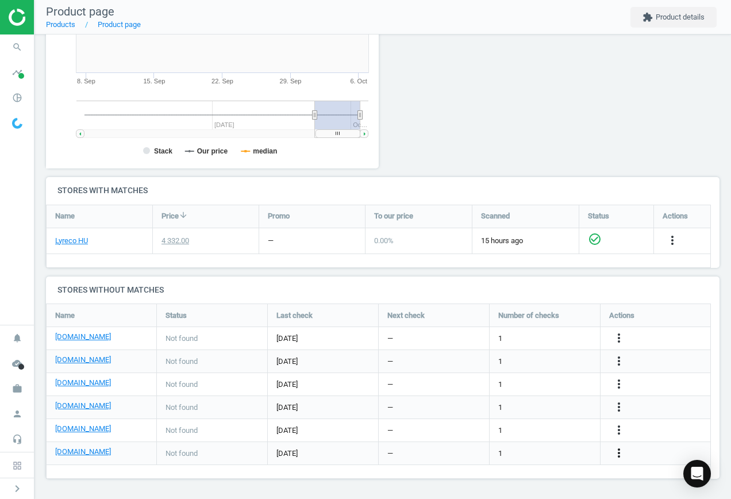
click at [619, 453] on icon "more_vert" at bounding box center [619, 453] width 14 height 14
click at [528, 449] on link "Edit URL/product option" at bounding box center [530, 454] width 158 height 18
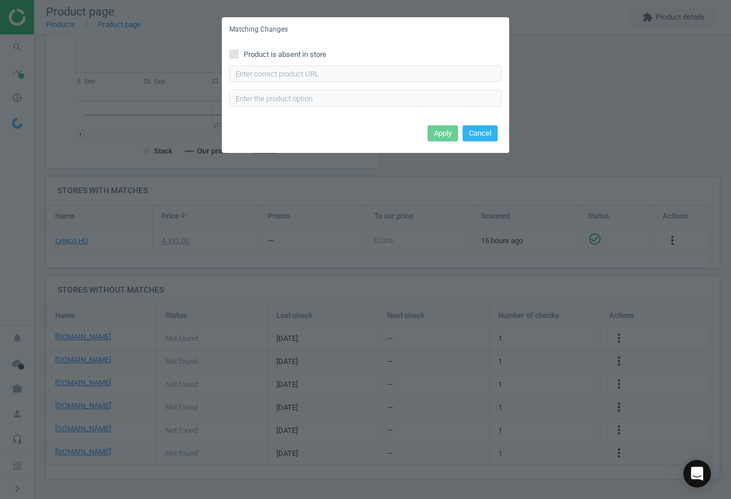
click at [273, 53] on span "Product is absent in store" at bounding box center [285, 54] width 87 height 10
click at [238, 53] on input "Product is absent in store" at bounding box center [234, 53] width 7 height 7
checkbox input "true"
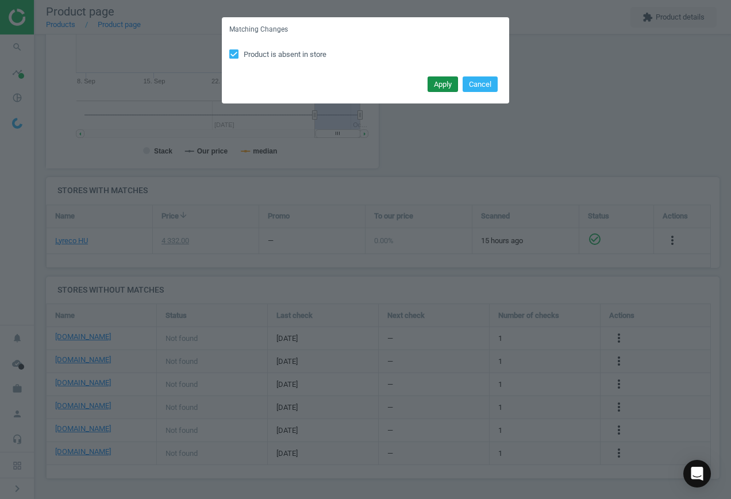
click at [452, 82] on button "Apply" at bounding box center [443, 84] width 30 height 16
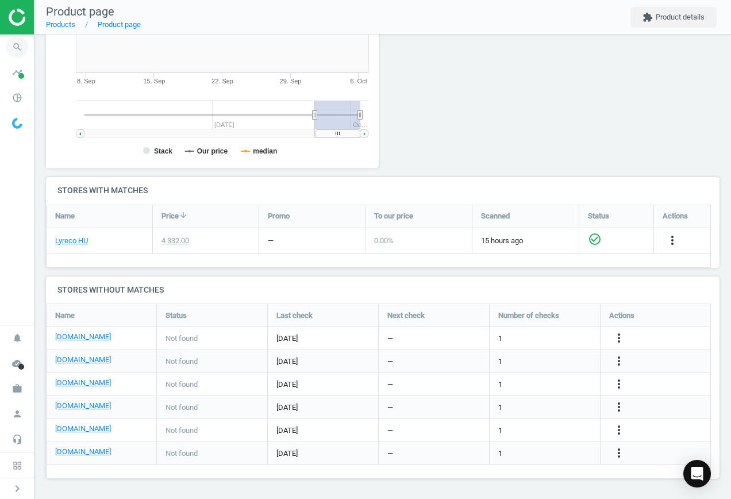
click at [17, 47] on icon "search" at bounding box center [17, 47] width 22 height 22
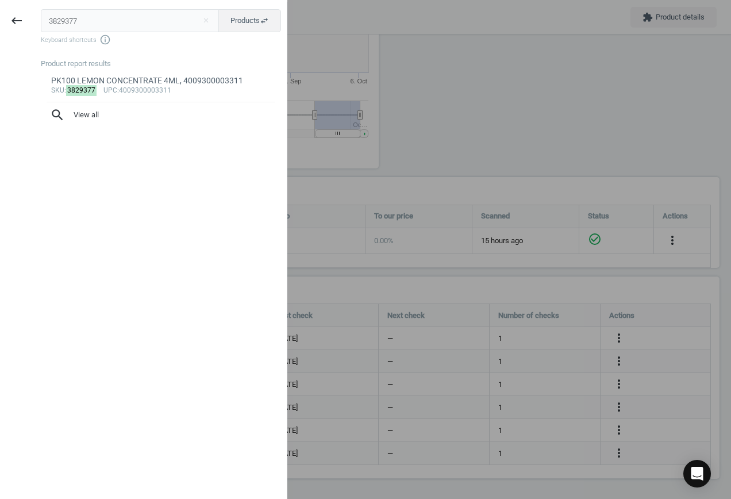
drag, startPoint x: 101, startPoint y: 13, endPoint x: -1, endPoint y: 9, distance: 101.8
click at [0, 9] on html "Group 2 Created with Sketch. ic/cloud_download/grey600 Created with Sketch. gra…" at bounding box center [365, 249] width 731 height 499
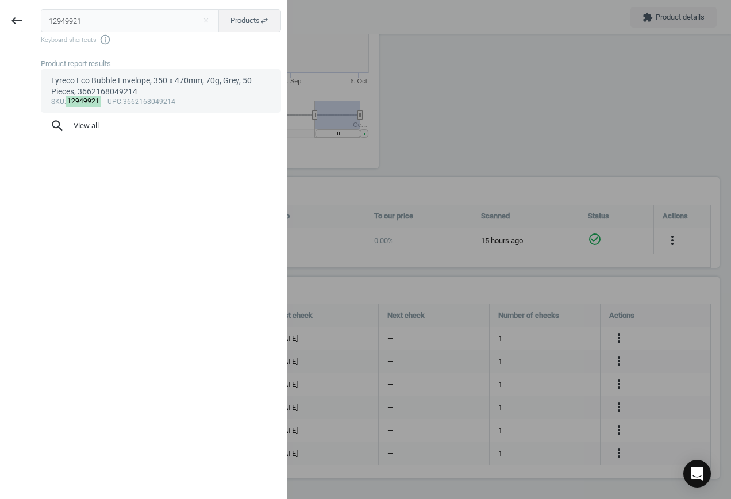
type input "12949921"
click at [141, 85] on div "Lyreco Eco Bubble Envelope, 350 x 470mm, 70g, Grey, 50 Pieces, 3662168049214" at bounding box center [161, 86] width 220 height 22
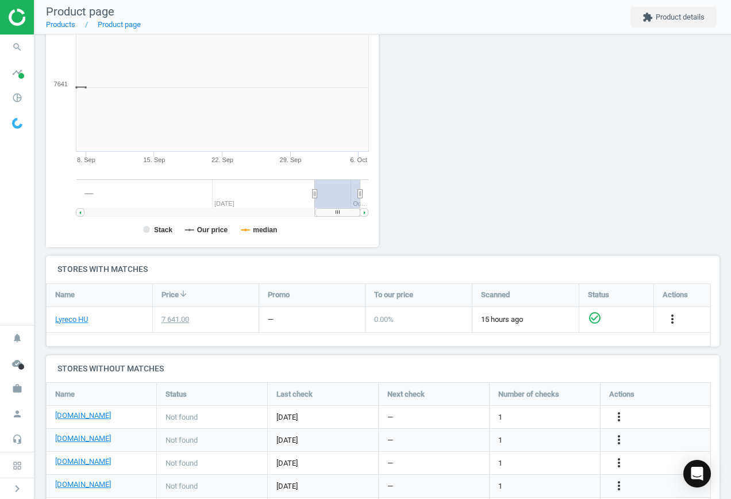
scroll to position [248, 346]
click at [616, 415] on icon "more_vert" at bounding box center [619, 417] width 14 height 14
click at [541, 415] on link "Edit URL/product option" at bounding box center [530, 417] width 158 height 18
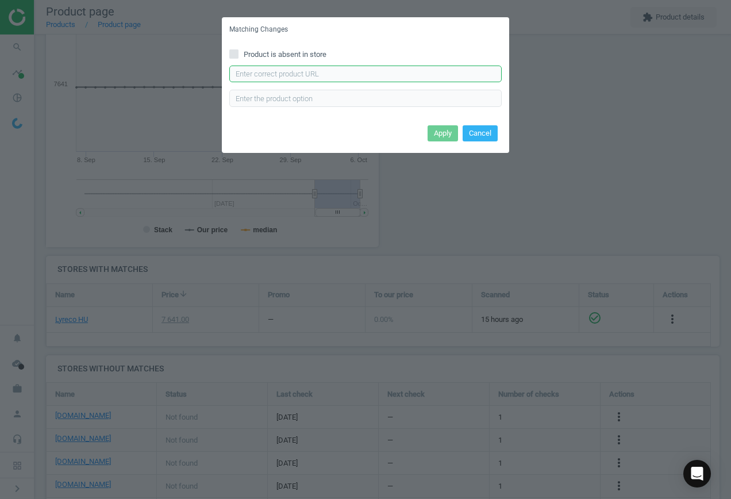
click at [305, 74] on input "text" at bounding box center [365, 74] width 273 height 17
paste input "[URL][DOMAIN_NAME]"
type input "[URL][DOMAIN_NAME]"
click at [446, 131] on button "Apply" at bounding box center [443, 133] width 30 height 16
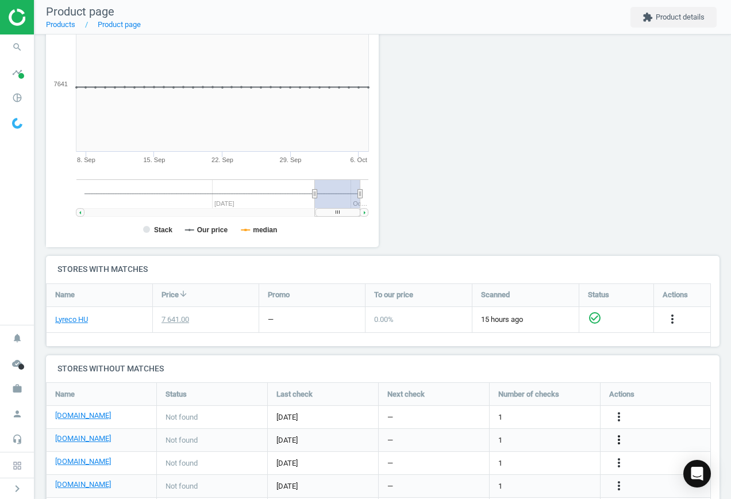
click at [622, 440] on icon "more_vert" at bounding box center [619, 440] width 14 height 14
click at [541, 442] on link "Edit URL/product option" at bounding box center [530, 440] width 158 height 18
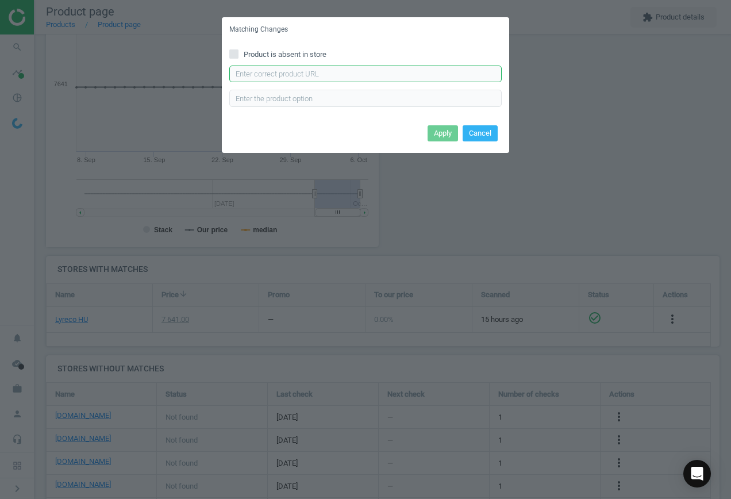
click at [329, 74] on input "text" at bounding box center [365, 74] width 273 height 17
paste input "[URL][DOMAIN_NAME][PERSON_NAME][PERSON_NAME]"
type input "[URL][DOMAIN_NAME][PERSON_NAME][PERSON_NAME]"
click at [436, 134] on button "Apply" at bounding box center [443, 133] width 30 height 16
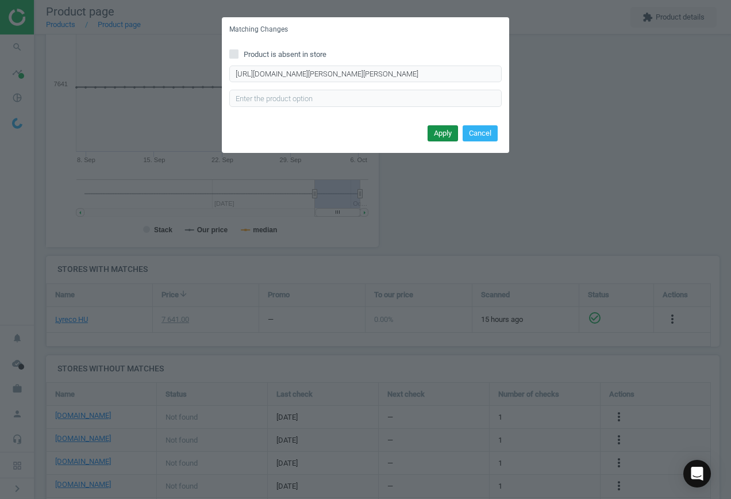
scroll to position [0, 0]
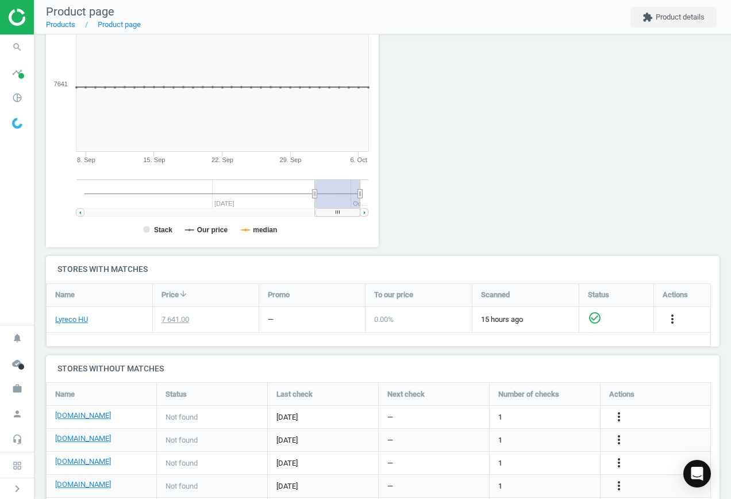
drag, startPoint x: 618, startPoint y: 461, endPoint x: 609, endPoint y: 461, distance: 9.2
click at [618, 461] on icon "more_vert" at bounding box center [619, 463] width 14 height 14
click at [547, 456] on link "Edit URL/product option" at bounding box center [530, 463] width 158 height 18
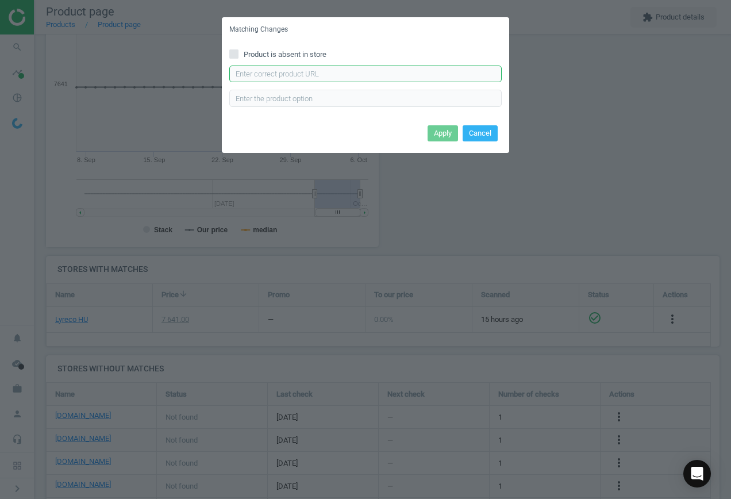
click at [390, 71] on input "text" at bounding box center [365, 74] width 273 height 17
paste input "[URL][DOMAIN_NAME][PERSON_NAME]"
type input "[URL][DOMAIN_NAME][PERSON_NAME]"
click at [443, 136] on button "Apply" at bounding box center [443, 133] width 30 height 16
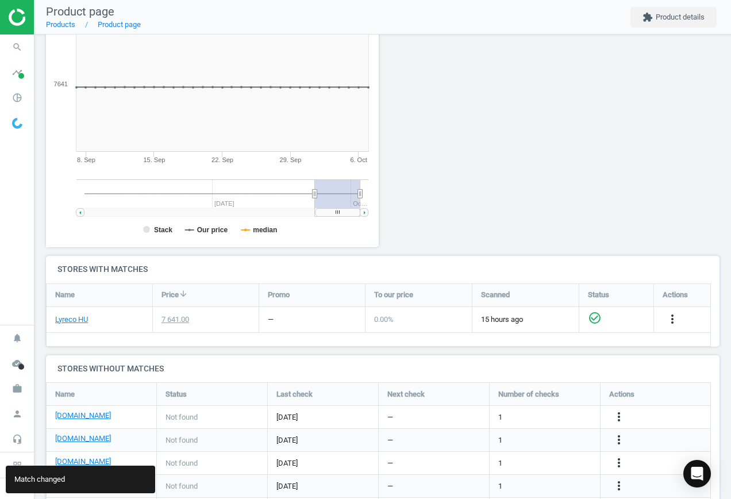
scroll to position [223, 0]
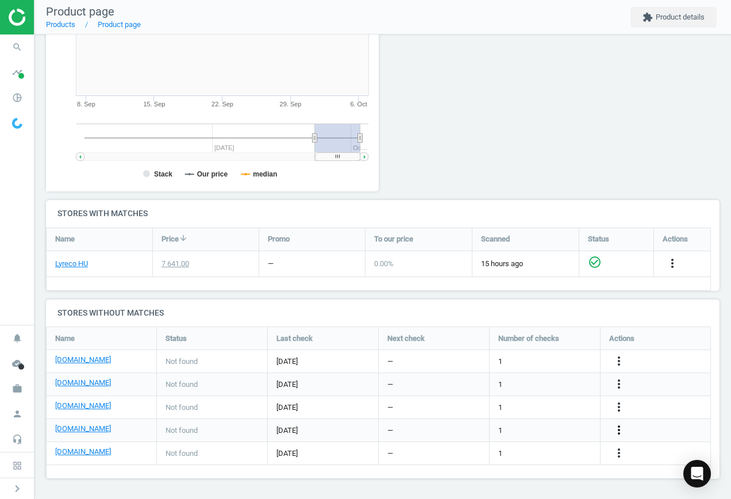
click at [623, 430] on icon "more_vert" at bounding box center [619, 430] width 14 height 14
click at [541, 426] on link "Edit URL/product option" at bounding box center [530, 431] width 158 height 18
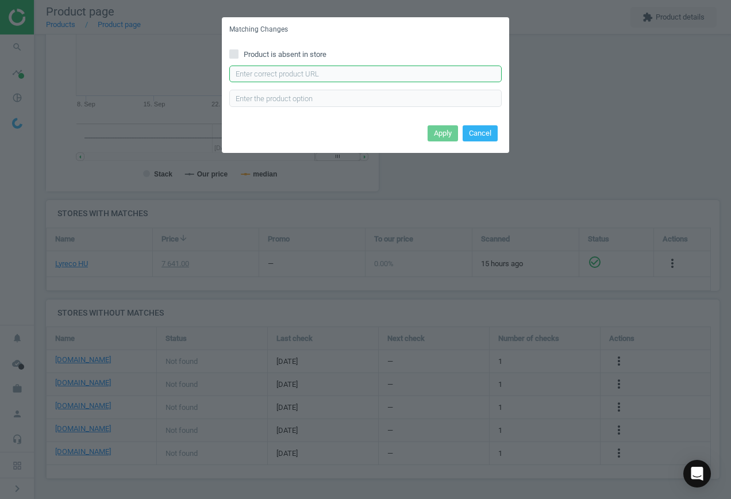
click at [342, 75] on input "text" at bounding box center [365, 74] width 273 height 17
paste input "[URL][DOMAIN_NAME]"
type input "[URL][DOMAIN_NAME]"
click at [438, 133] on button "Apply" at bounding box center [443, 133] width 30 height 16
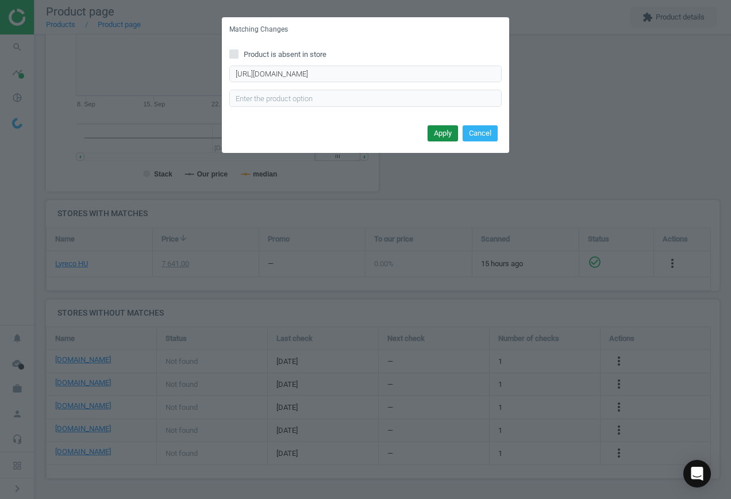
scroll to position [0, 0]
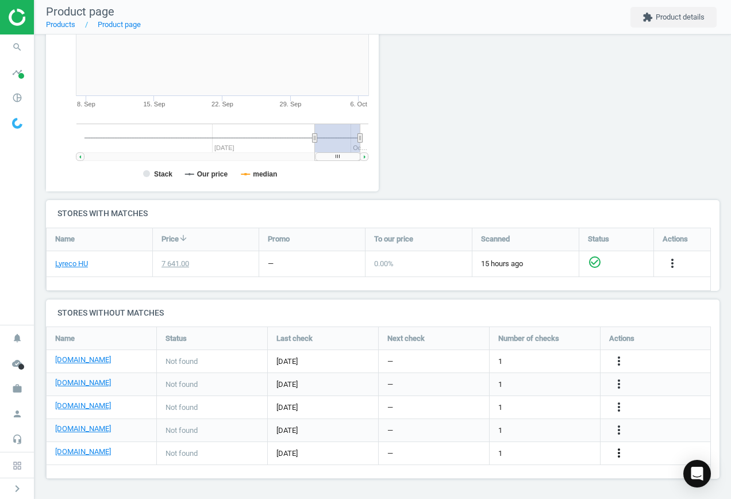
click at [621, 455] on icon "more_vert" at bounding box center [619, 453] width 14 height 14
click at [545, 446] on link "Edit URL/product option" at bounding box center [530, 454] width 158 height 18
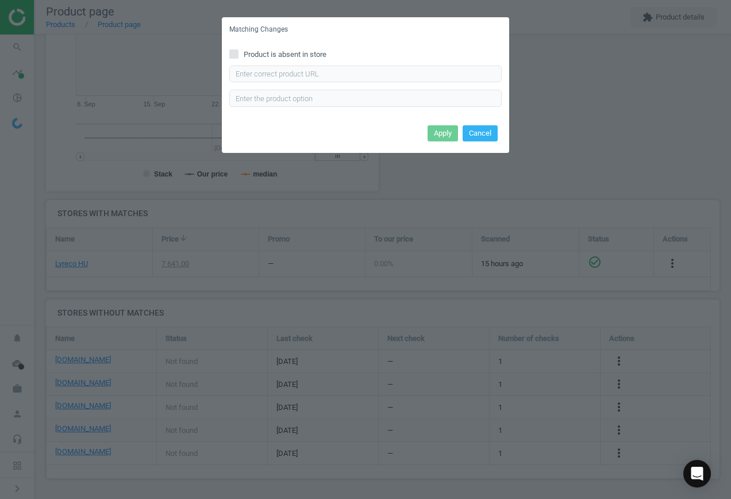
click at [255, 56] on span "Product is absent in store" at bounding box center [285, 54] width 87 height 10
click at [238, 56] on input "Product is absent in store" at bounding box center [234, 53] width 7 height 7
checkbox input "true"
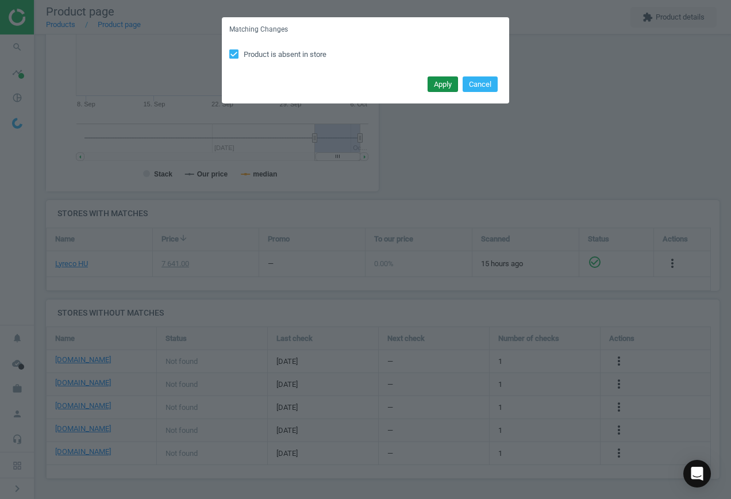
click at [451, 82] on button "Apply" at bounding box center [443, 84] width 30 height 16
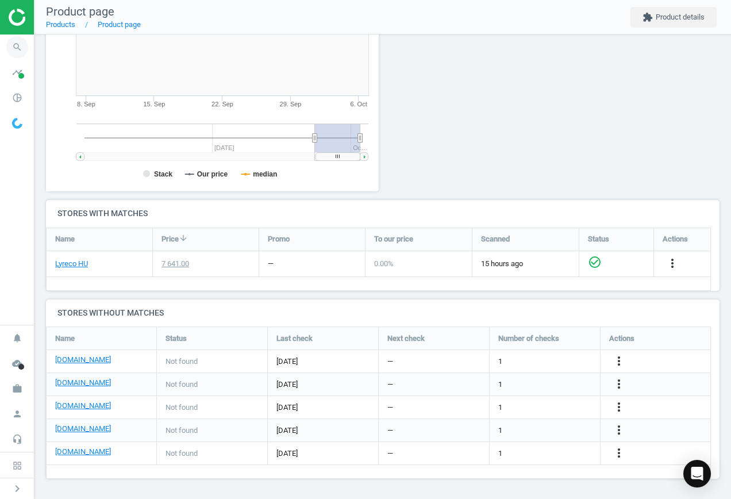
click at [20, 45] on icon "search" at bounding box center [17, 47] width 22 height 22
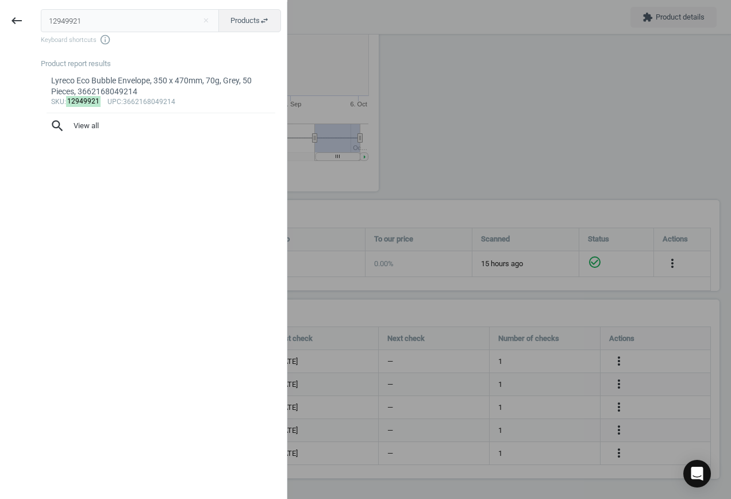
drag, startPoint x: 122, startPoint y: 24, endPoint x: -23, endPoint y: 12, distance: 146.0
click at [0, 12] on html "Group 2 Created with Sketch. ic/cloud_download/grey600 Created with Sketch. gra…" at bounding box center [365, 249] width 731 height 499
drag, startPoint x: 93, startPoint y: 20, endPoint x: -288, endPoint y: -16, distance: 381.8
click at [0, 0] on html "Group 2 Created with Sketch. ic/cloud_download/grey600 Created with Sketch. gra…" at bounding box center [365, 249] width 731 height 499
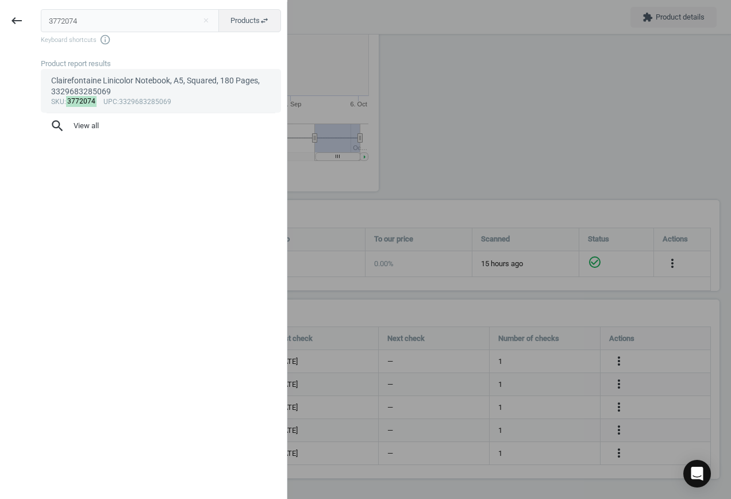
type input "3772074"
click at [187, 87] on div "Clairefontaine Linicolor Notebook, A5, Squared, 180 Pages, 3329683285069" at bounding box center [161, 86] width 220 height 22
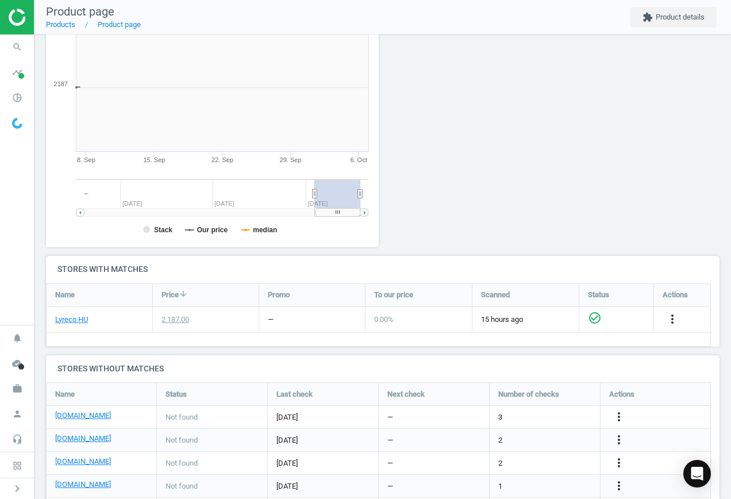
scroll to position [248, 346]
click at [614, 416] on icon "more_vert" at bounding box center [619, 417] width 14 height 14
click at [543, 420] on link "Edit URL/product option" at bounding box center [530, 417] width 158 height 18
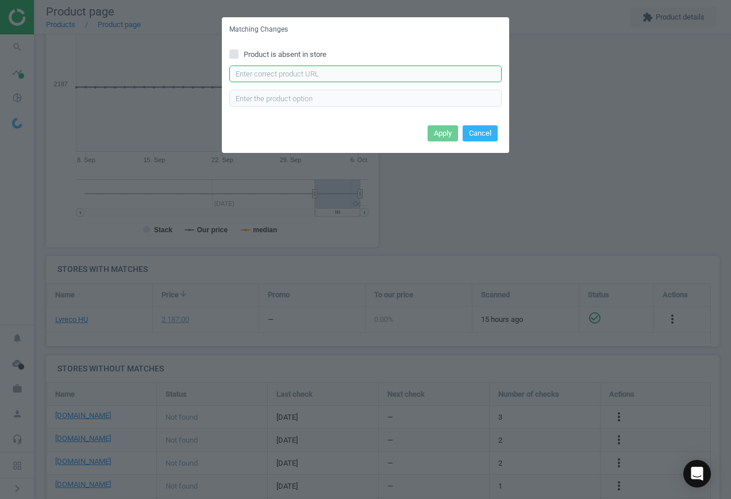
click at [304, 73] on input "text" at bounding box center [365, 74] width 273 height 17
paste input "[URL][DOMAIN_NAME]"
type input "[URL][DOMAIN_NAME]"
click at [437, 128] on button "Apply" at bounding box center [443, 133] width 30 height 16
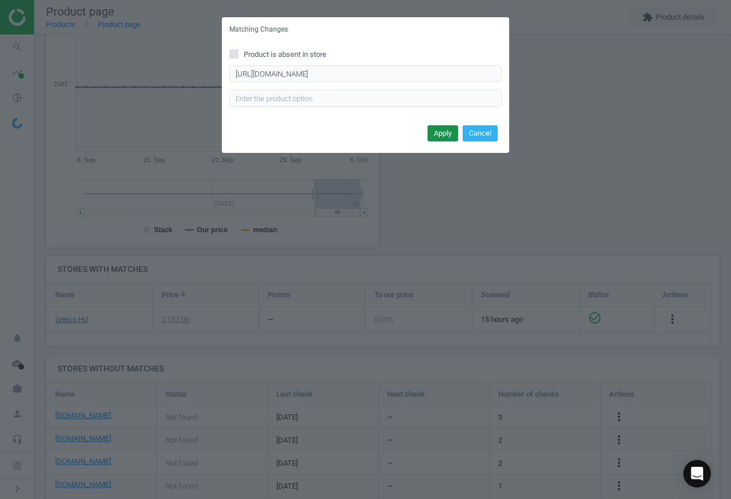
scroll to position [0, 0]
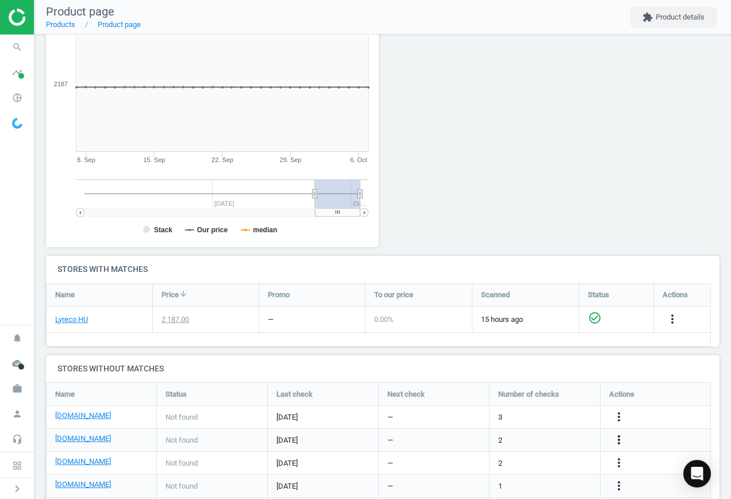
click at [621, 440] on icon "more_vert" at bounding box center [619, 440] width 14 height 14
click at [530, 433] on link "Edit URL/product option" at bounding box center [530, 440] width 158 height 18
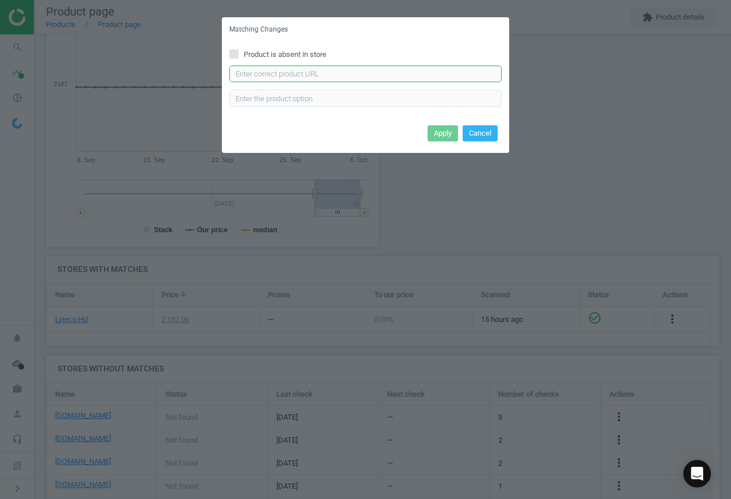
drag, startPoint x: 348, startPoint y: 74, endPoint x: 359, endPoint y: 81, distance: 13.4
click at [348, 74] on input "text" at bounding box center [365, 74] width 273 height 17
paste input "[URL][DOMAIN_NAME][PERSON_NAME]"
type input "[URL][DOMAIN_NAME][PERSON_NAME]"
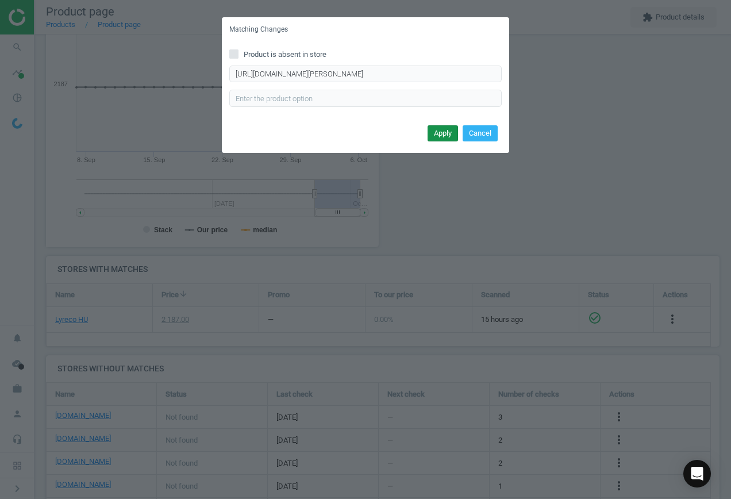
click at [443, 135] on button "Apply" at bounding box center [443, 133] width 30 height 16
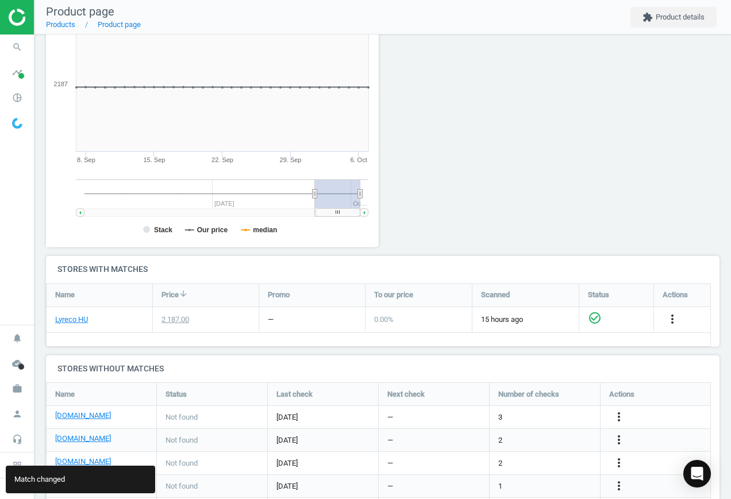
scroll to position [223, 0]
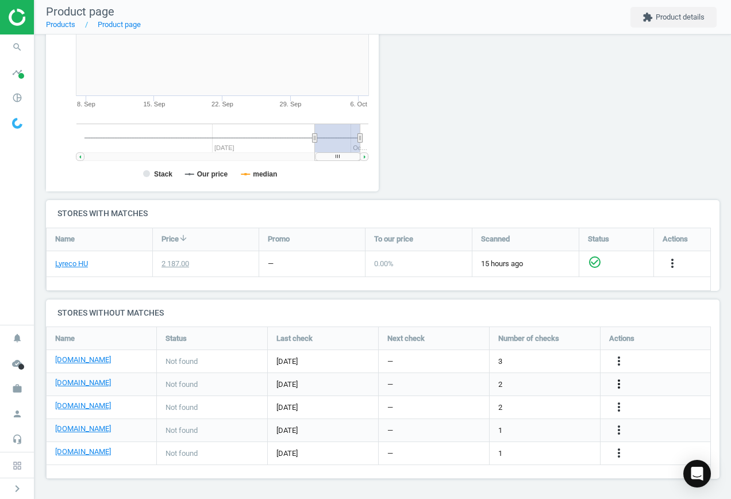
click at [620, 381] on icon "more_vert" at bounding box center [619, 384] width 14 height 14
click at [526, 382] on link "Edit packaging coefficient" at bounding box center [530, 385] width 158 height 18
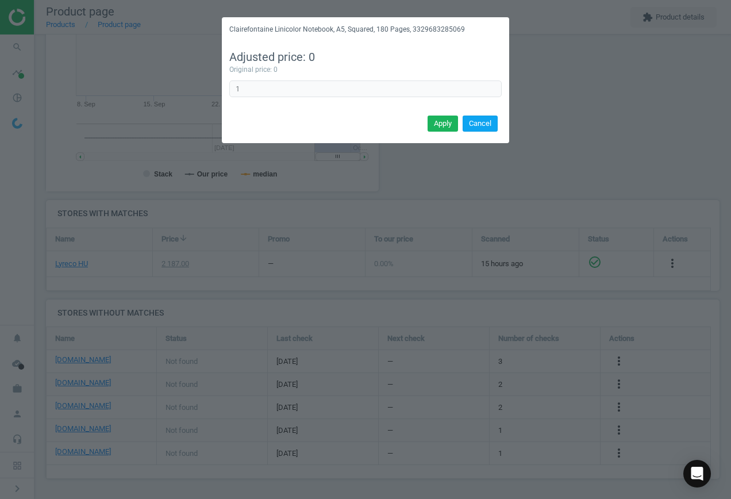
click at [485, 128] on button "Cancel" at bounding box center [480, 124] width 35 height 16
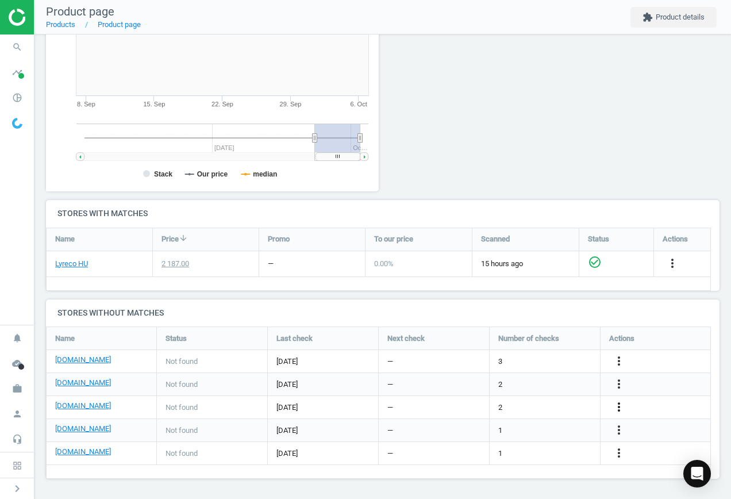
click at [620, 408] on icon "more_vert" at bounding box center [619, 407] width 14 height 14
click at [619, 384] on icon "more_vert" at bounding box center [619, 384] width 14 height 14
click at [498, 363] on link "Edit URL/product option" at bounding box center [530, 367] width 158 height 18
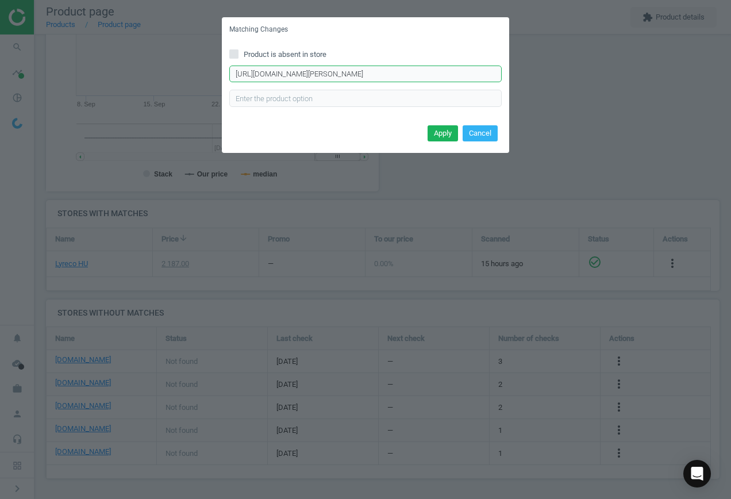
click at [302, 72] on input "[URL][DOMAIN_NAME][PERSON_NAME]" at bounding box center [365, 74] width 273 height 17
drag, startPoint x: 232, startPoint y: 74, endPoint x: 717, endPoint y: 94, distance: 485.2
click at [717, 94] on div "Matching Changes Product is absent in store [URL][DOMAIN_NAME][PERSON_NAME] Ent…" at bounding box center [365, 249] width 731 height 499
paste input "Pigna-Monocromo-A5-70lapos-kockas-spiralfuzet-p277194"
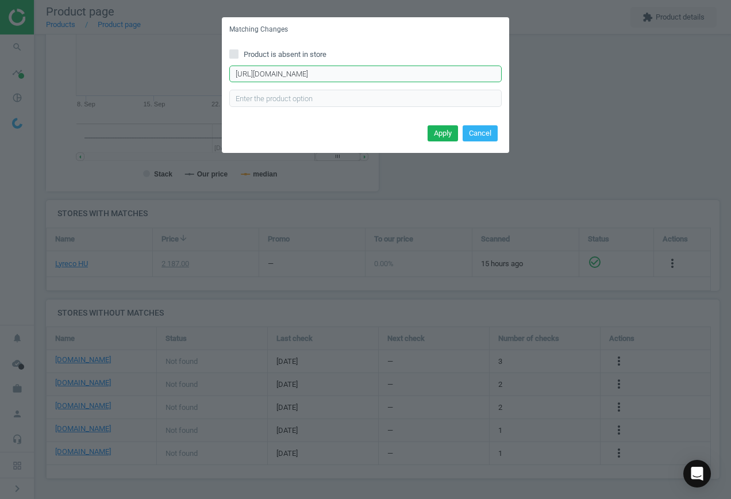
scroll to position [0, 104]
type input "[URL][DOMAIN_NAME]"
click at [442, 135] on button "Apply" at bounding box center [443, 133] width 30 height 16
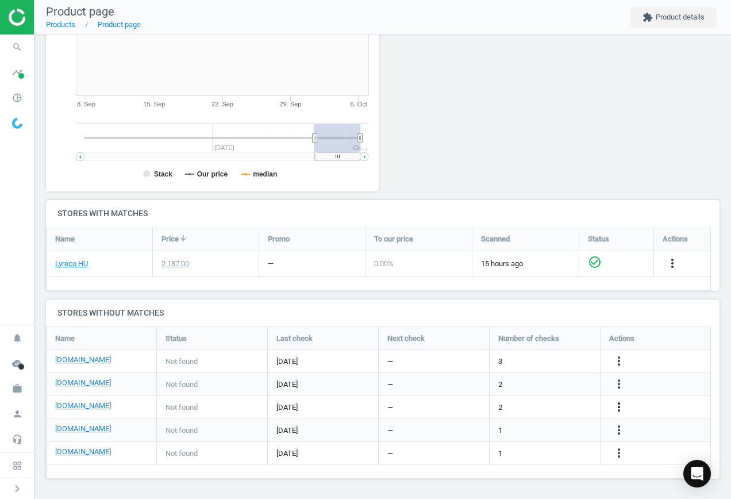
click at [622, 405] on icon "more_vert" at bounding box center [619, 407] width 14 height 14
click at [546, 407] on link "Edit URL/product option" at bounding box center [530, 408] width 158 height 18
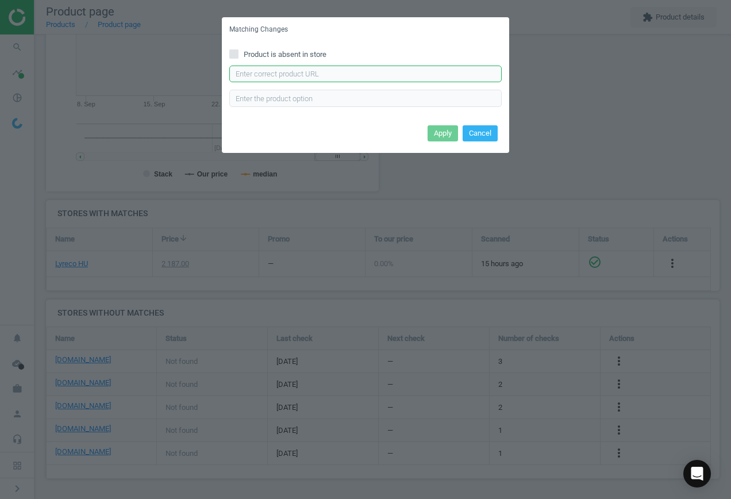
click at [311, 75] on input "text" at bounding box center [365, 74] width 273 height 17
paste input "[URL][DOMAIN_NAME][PERSON_NAME]"
type input "[URL][DOMAIN_NAME][PERSON_NAME]"
click at [434, 133] on button "Apply" at bounding box center [443, 133] width 30 height 16
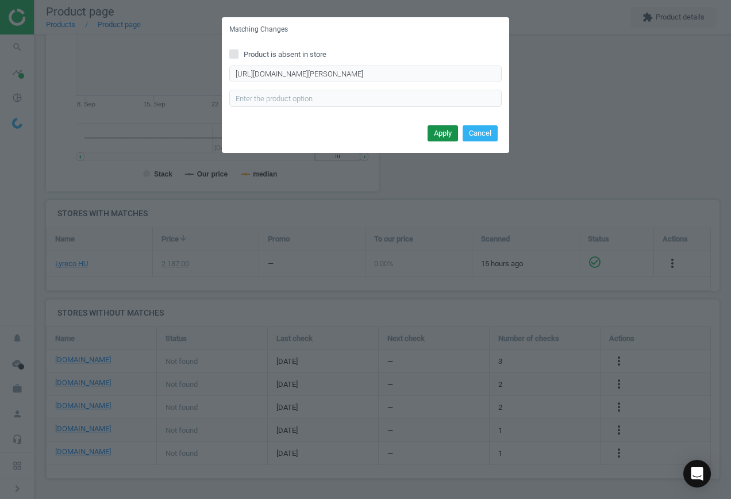
scroll to position [0, 0]
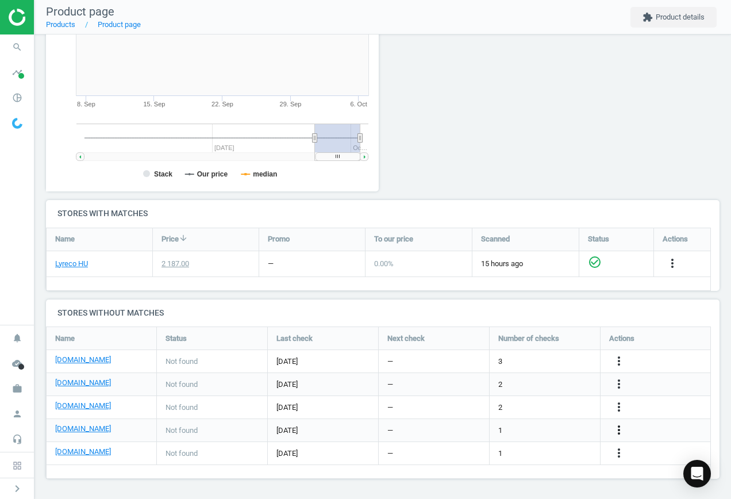
click at [621, 430] on icon "more_vert" at bounding box center [619, 430] width 14 height 14
click at [513, 425] on link "Edit URL/product option" at bounding box center [530, 431] width 158 height 18
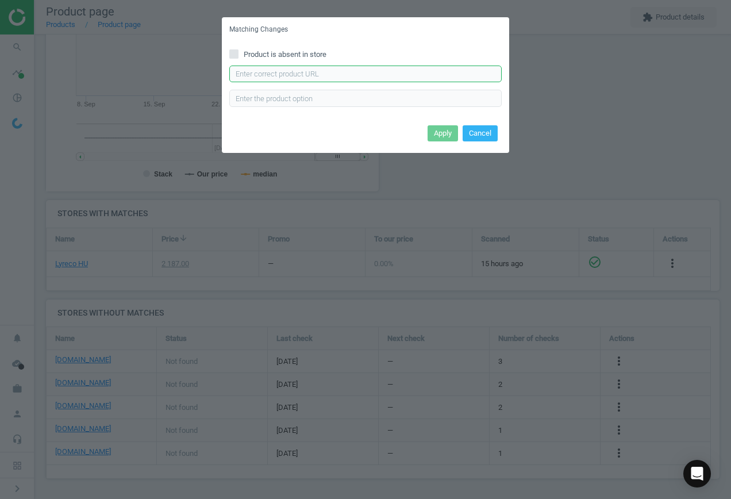
click at [342, 75] on input "text" at bounding box center [365, 74] width 273 height 17
paste input "[URL][DOMAIN_NAME]"
type input "[URL][DOMAIN_NAME]"
click at [445, 130] on button "Apply" at bounding box center [443, 133] width 30 height 16
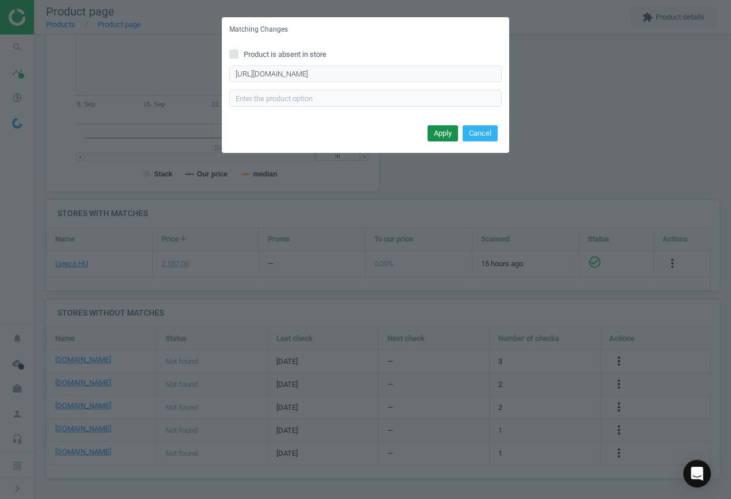
scroll to position [0, 0]
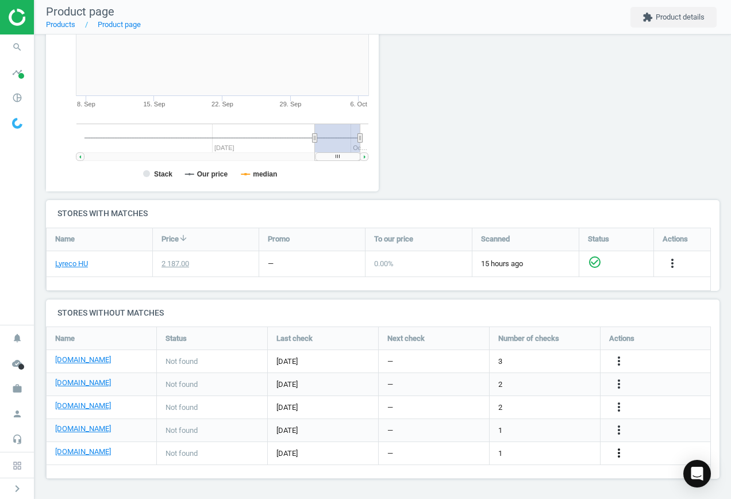
click at [622, 454] on icon "more_vert" at bounding box center [619, 453] width 14 height 14
click at [538, 446] on link "Edit URL/product option" at bounding box center [530, 454] width 158 height 18
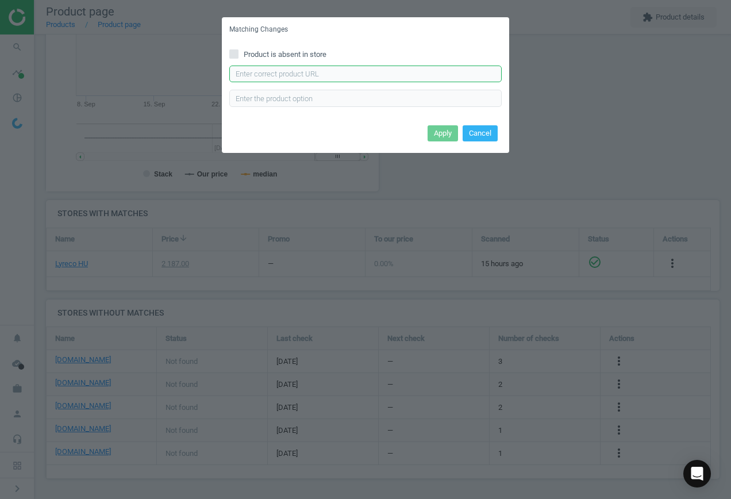
drag, startPoint x: 315, startPoint y: 70, endPoint x: 367, endPoint y: 88, distance: 55.3
click at [316, 70] on input "text" at bounding box center [365, 74] width 273 height 17
paste input "[URL][DOMAIN_NAME]"
type input "[URL][DOMAIN_NAME]"
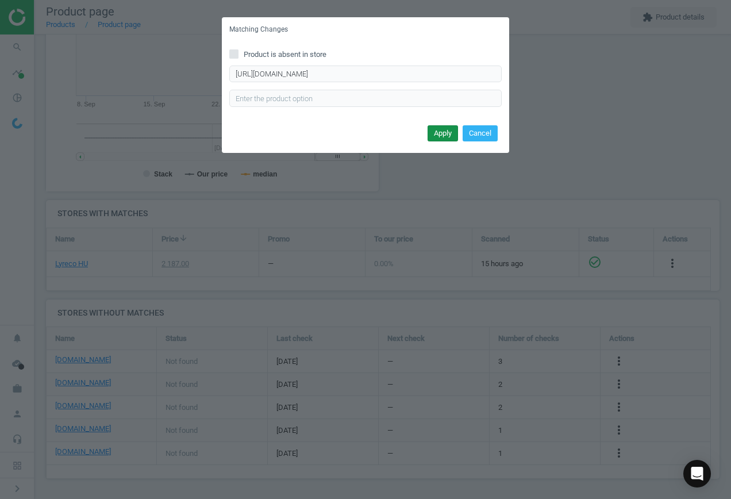
click at [432, 133] on button "Apply" at bounding box center [443, 133] width 30 height 16
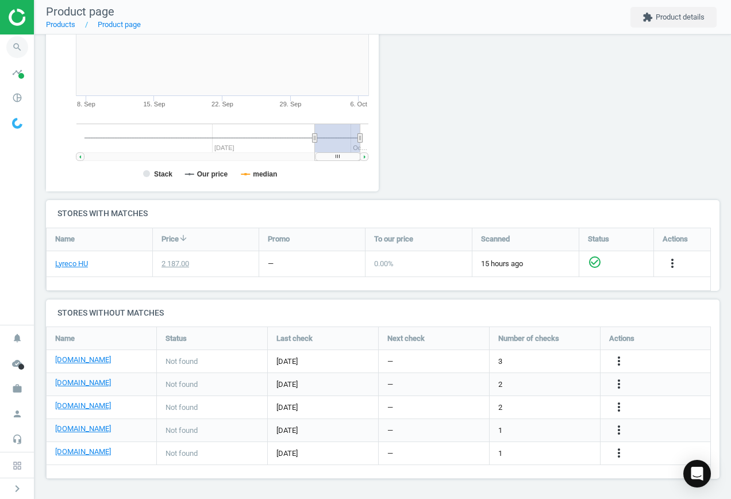
click at [18, 47] on icon "search" at bounding box center [17, 47] width 22 height 22
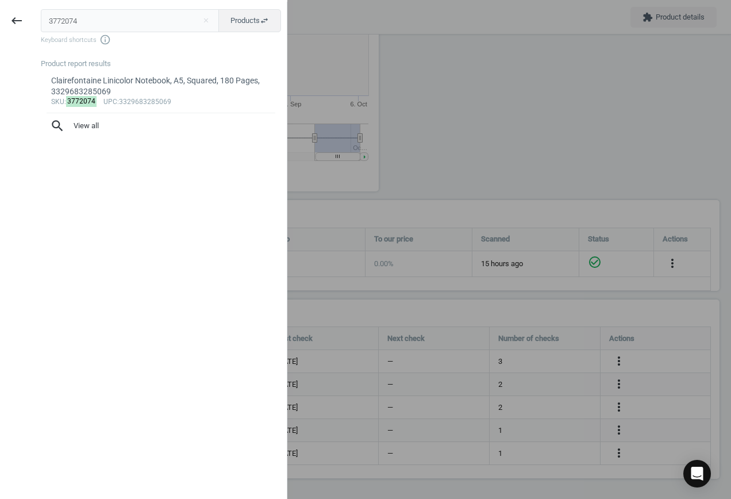
drag, startPoint x: -172, startPoint y: -18, endPoint x: -202, endPoint y: -23, distance: 30.8
click at [0, 0] on html "Group 2 Created with Sketch. ic/cloud_download/grey600 Created with Sketch. gra…" at bounding box center [365, 249] width 731 height 499
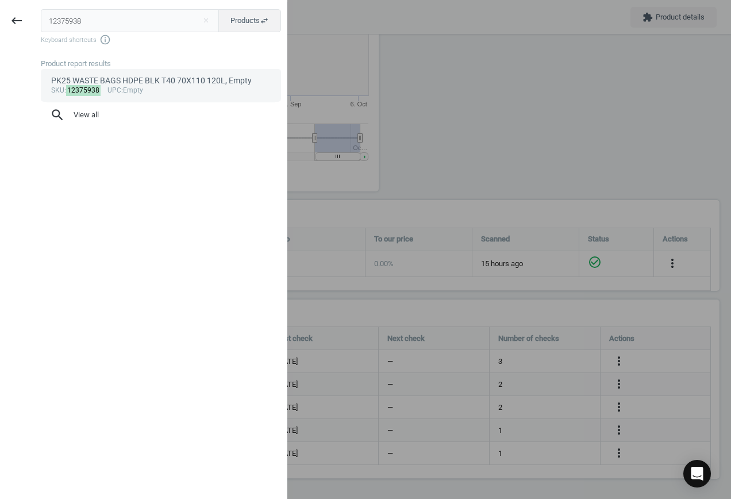
type input "12375938"
click at [141, 85] on div "PK25 WASTE BAGS HDPE BLK T40 70X110 120L, Empty" at bounding box center [161, 80] width 220 height 11
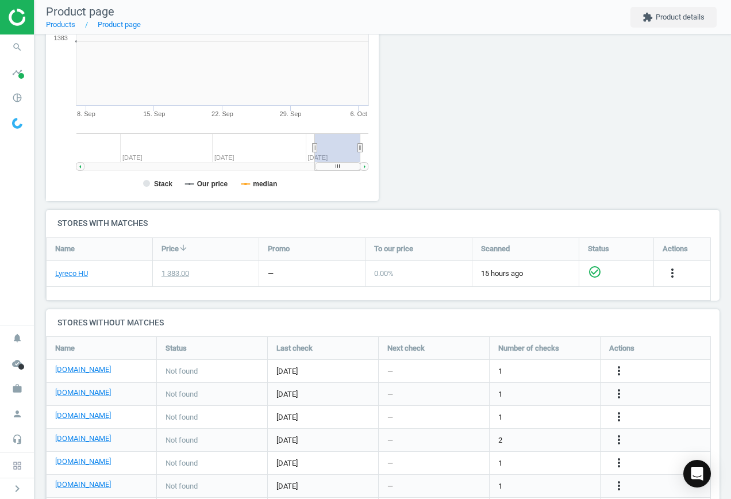
scroll to position [248, 346]
click at [619, 370] on icon "more_vert" at bounding box center [619, 371] width 14 height 14
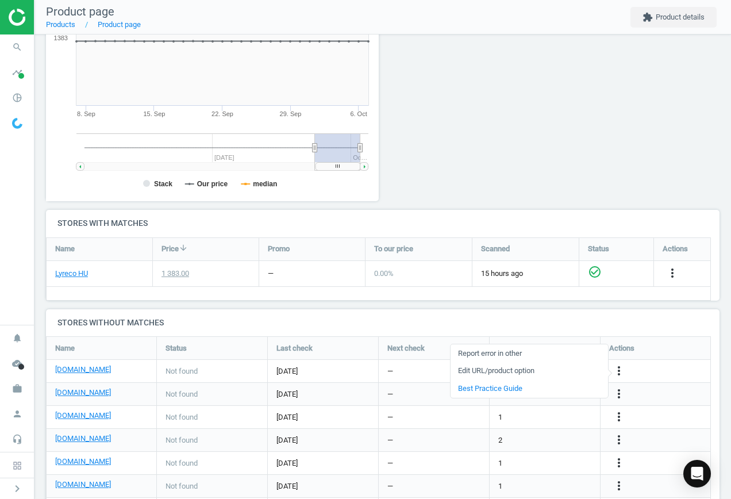
click at [514, 367] on link "Edit URL/product option" at bounding box center [530, 371] width 158 height 18
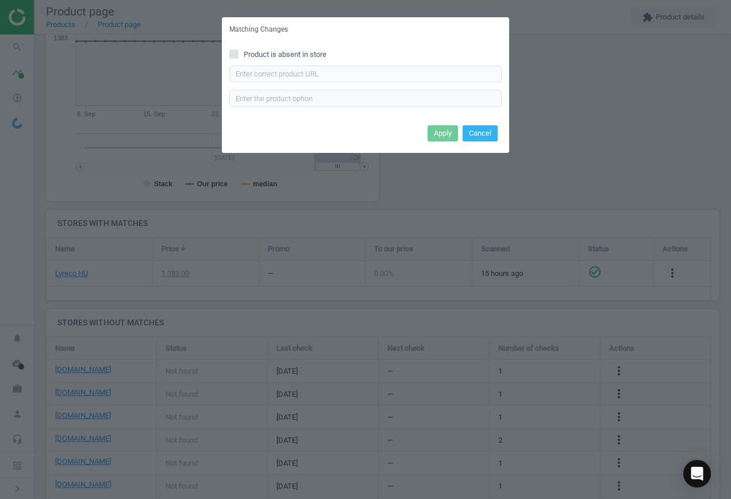
click at [260, 51] on span "Product is absent in store" at bounding box center [285, 54] width 87 height 10
click at [238, 51] on input "Product is absent in store" at bounding box center [234, 53] width 7 height 7
checkbox input "true"
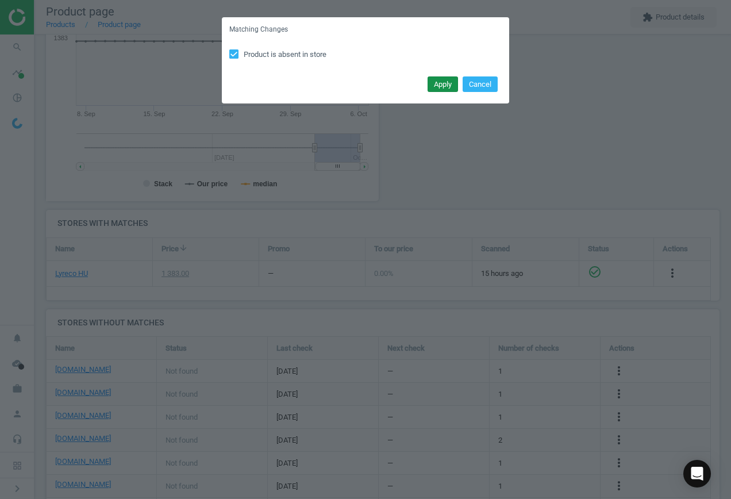
click at [445, 87] on button "Apply" at bounding box center [443, 84] width 30 height 16
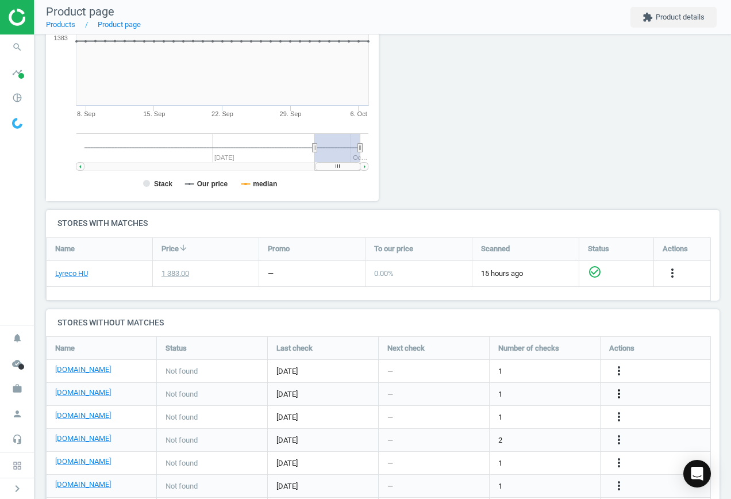
click at [620, 393] on icon "more_vert" at bounding box center [619, 394] width 14 height 14
click at [525, 389] on link "Edit URL/product option" at bounding box center [530, 394] width 158 height 18
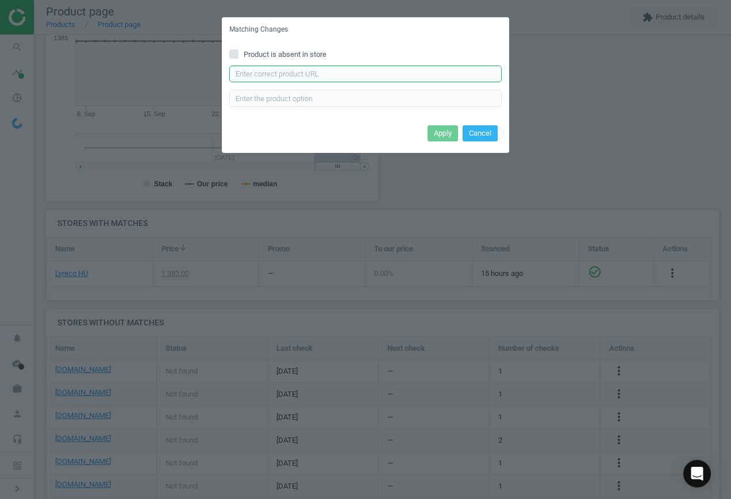
click at [335, 72] on input "text" at bounding box center [365, 74] width 273 height 17
paste input "[URL][DOMAIN_NAME][PERSON_NAME]"
type input "[URL][DOMAIN_NAME][PERSON_NAME]"
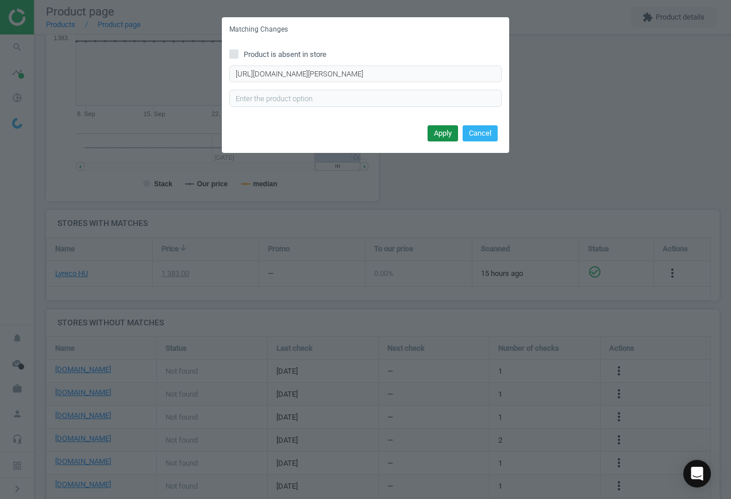
click at [437, 131] on button "Apply" at bounding box center [443, 133] width 30 height 16
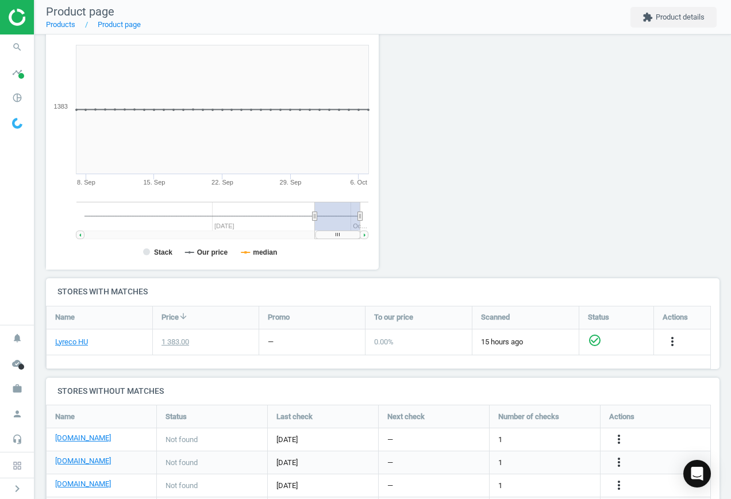
scroll to position [191, 0]
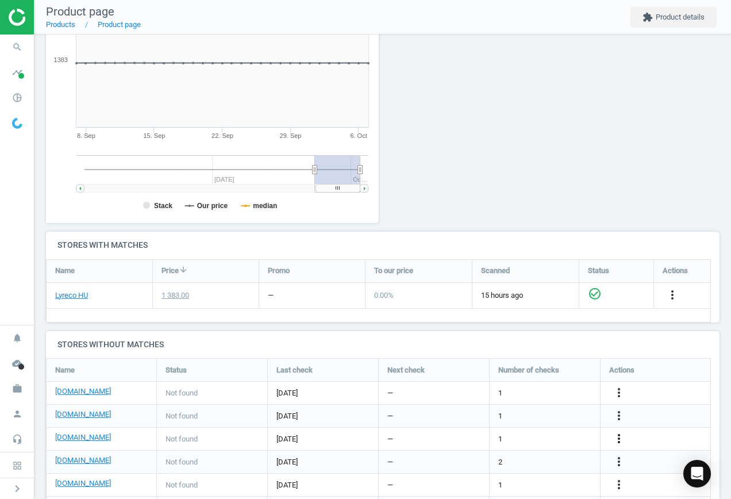
click at [622, 436] on icon "more_vert" at bounding box center [619, 439] width 14 height 14
click at [520, 434] on link "Edit URL/product option" at bounding box center [530, 439] width 158 height 18
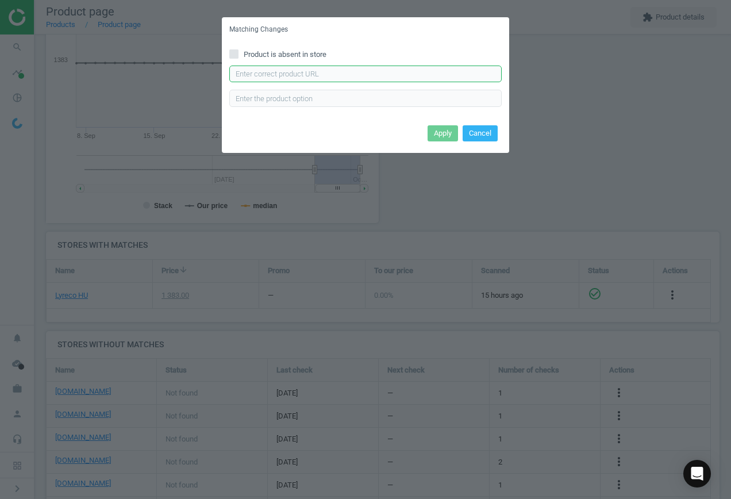
click at [312, 76] on input "text" at bounding box center [365, 74] width 273 height 17
paste input "[URL][DOMAIN_NAME]"
type input "[URL][DOMAIN_NAME]"
click at [442, 134] on button "Apply" at bounding box center [443, 133] width 30 height 16
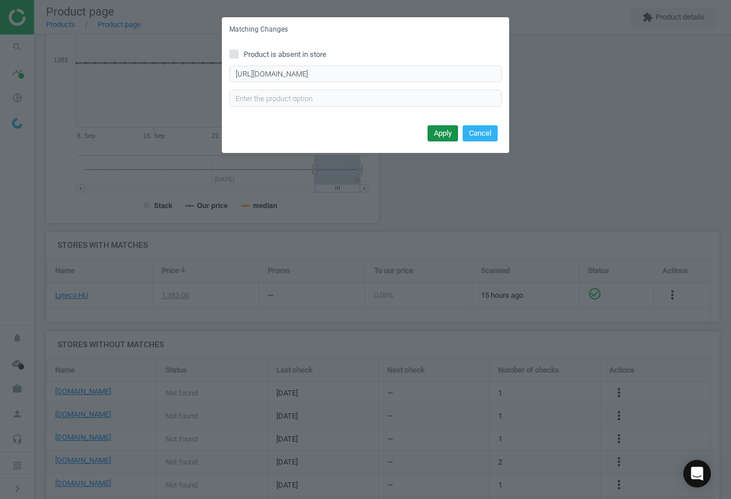
scroll to position [0, 0]
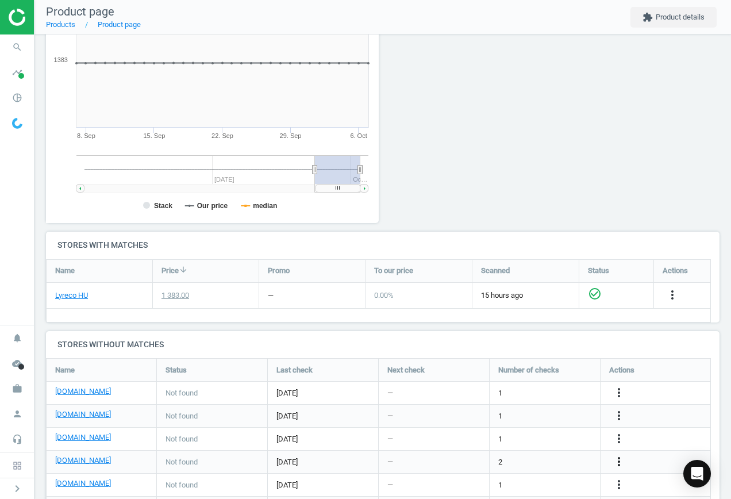
click at [621, 463] on icon "more_vert" at bounding box center [619, 462] width 14 height 14
click at [543, 462] on link "Edit URL/product option" at bounding box center [530, 462] width 158 height 18
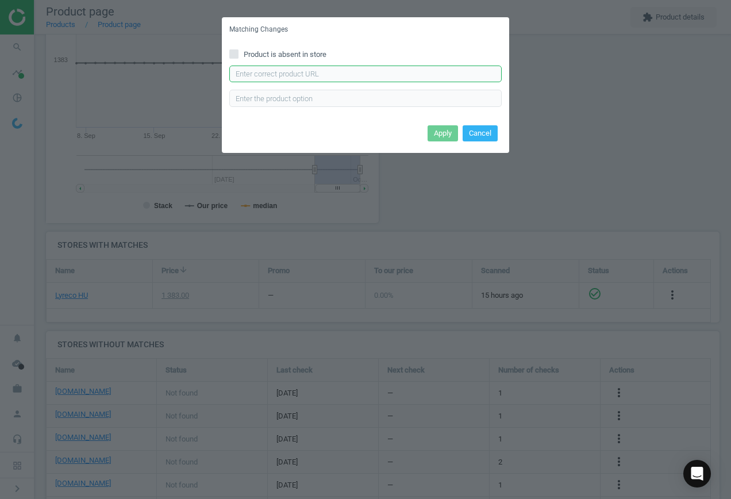
click at [298, 75] on input "text" at bounding box center [365, 74] width 273 height 17
paste input "[URL][DOMAIN_NAME][PERSON_NAME]"
type input "[URL][DOMAIN_NAME][PERSON_NAME]"
click at [440, 131] on button "Apply" at bounding box center [443, 133] width 30 height 16
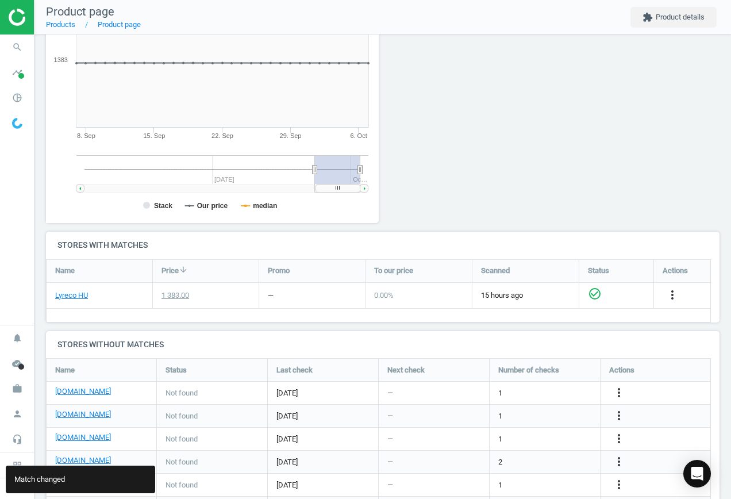
scroll to position [269, 0]
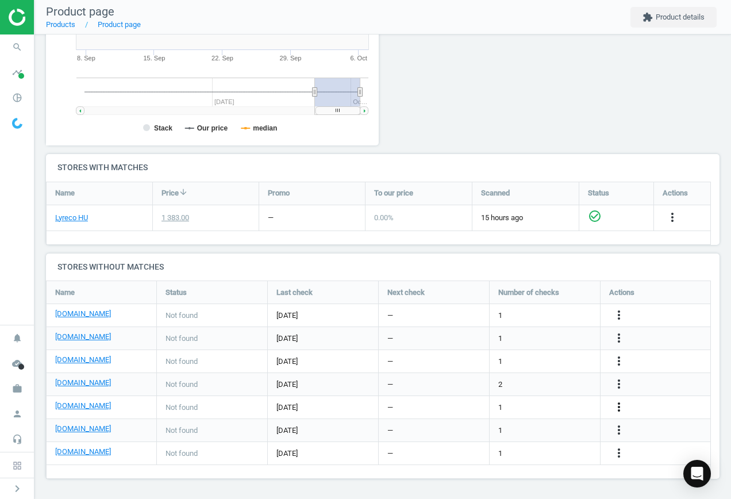
click at [616, 404] on icon "more_vert" at bounding box center [619, 407] width 14 height 14
click at [543, 405] on link "Edit URL/product option" at bounding box center [530, 408] width 158 height 18
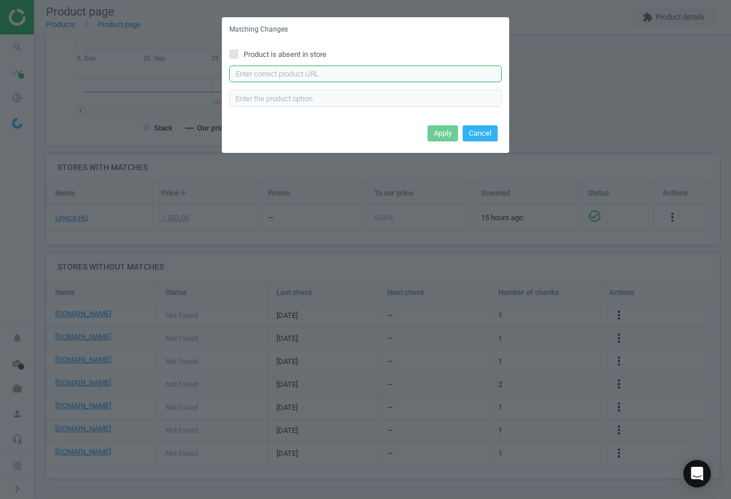
click at [323, 74] on input "text" at bounding box center [365, 74] width 273 height 17
paste input "[URL][DOMAIN_NAME][PERSON_NAME][PERSON_NAME][PERSON_NAME]"
type input "[URL][DOMAIN_NAME][PERSON_NAME][PERSON_NAME][PERSON_NAME]"
click at [439, 132] on button "Apply" at bounding box center [443, 133] width 30 height 16
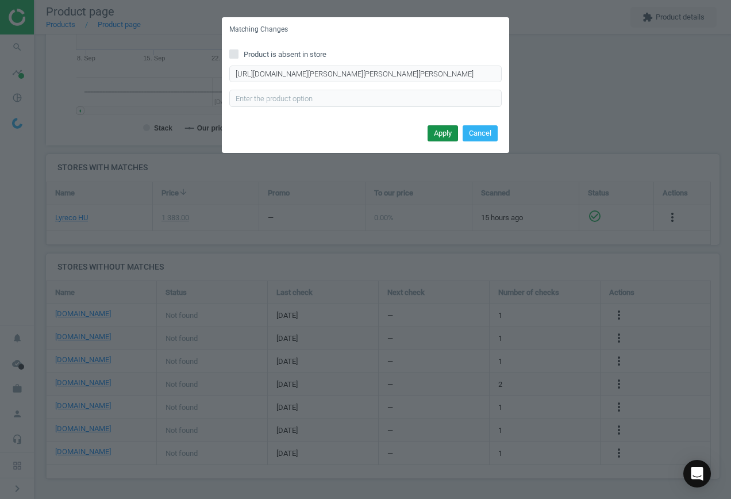
scroll to position [0, 0]
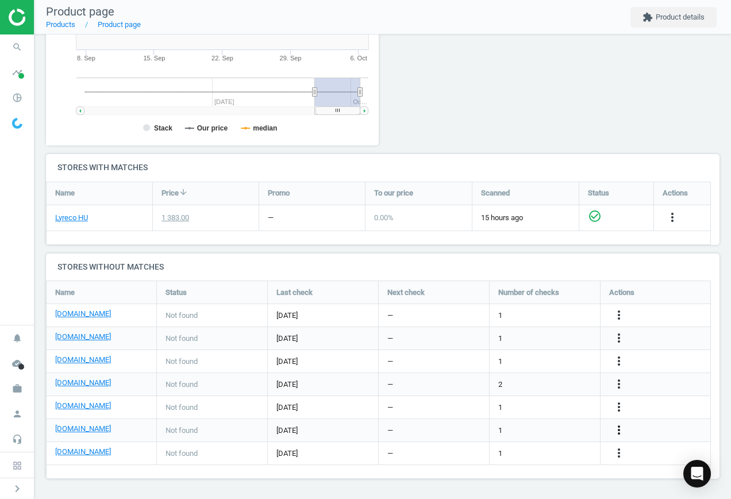
drag, startPoint x: 623, startPoint y: 431, endPoint x: 615, endPoint y: 430, distance: 8.7
click at [623, 431] on icon "more_vert" at bounding box center [619, 430] width 14 height 14
click at [535, 427] on link "Edit URL/product option" at bounding box center [530, 431] width 158 height 18
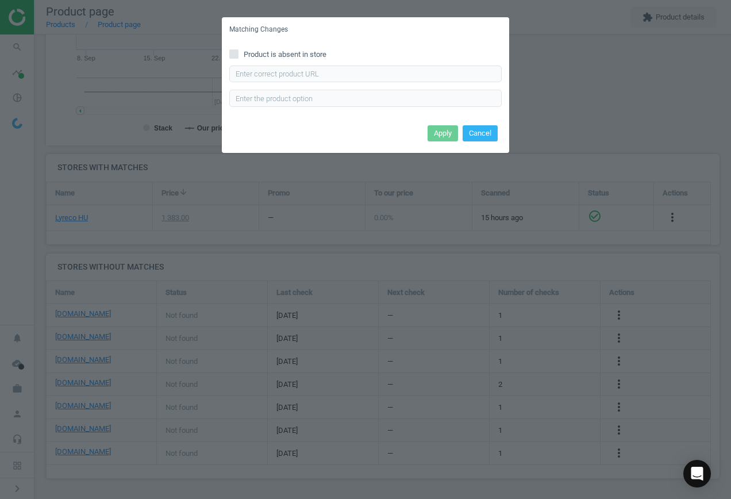
click at [266, 47] on div "Product is absent in store Enter correct product url" at bounding box center [366, 82] width 288 height 80
click at [267, 50] on span "Product is absent in store" at bounding box center [285, 54] width 87 height 10
click at [238, 50] on input "Product is absent in store" at bounding box center [234, 53] width 7 height 7
checkbox input "true"
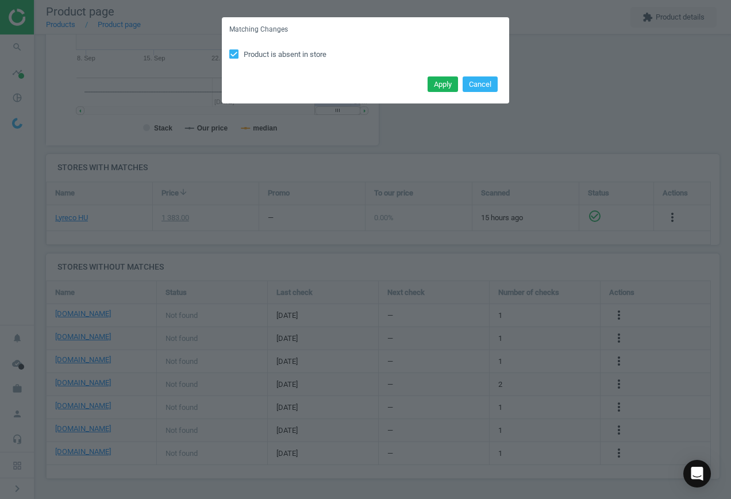
drag, startPoint x: 438, startPoint y: 85, endPoint x: 524, endPoint y: 322, distance: 252.5
click at [439, 84] on button "Apply" at bounding box center [443, 84] width 30 height 16
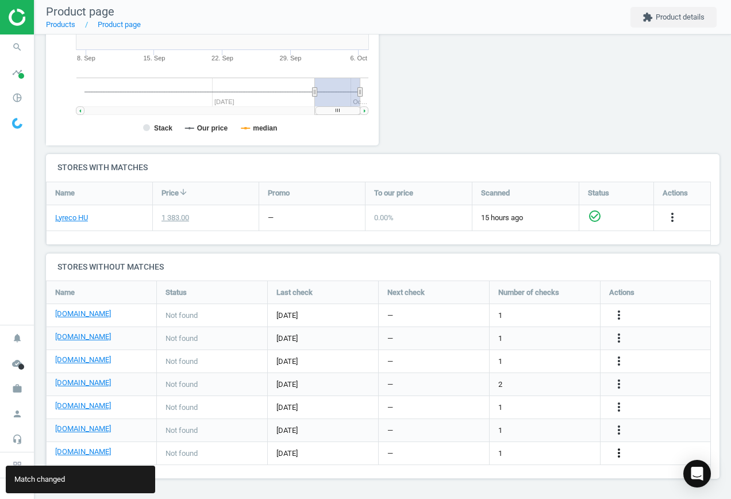
click at [619, 449] on icon "more_vert" at bounding box center [619, 453] width 14 height 14
click at [514, 453] on link "Edit URL/product option" at bounding box center [530, 454] width 158 height 18
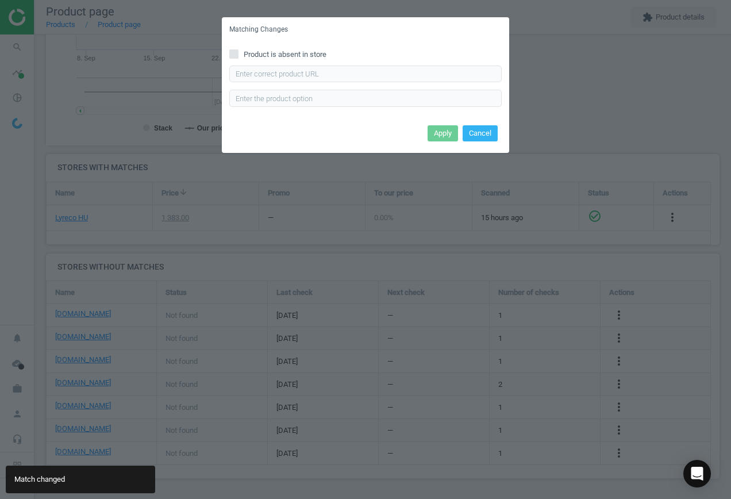
click at [246, 54] on span "Product is absent in store" at bounding box center [285, 54] width 87 height 10
click at [238, 54] on input "Product is absent in store" at bounding box center [234, 53] width 7 height 7
checkbox input "true"
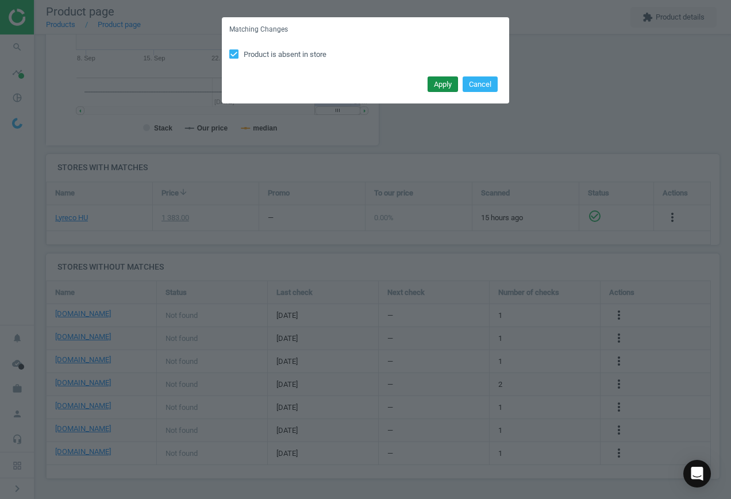
click at [443, 80] on button "Apply" at bounding box center [443, 84] width 30 height 16
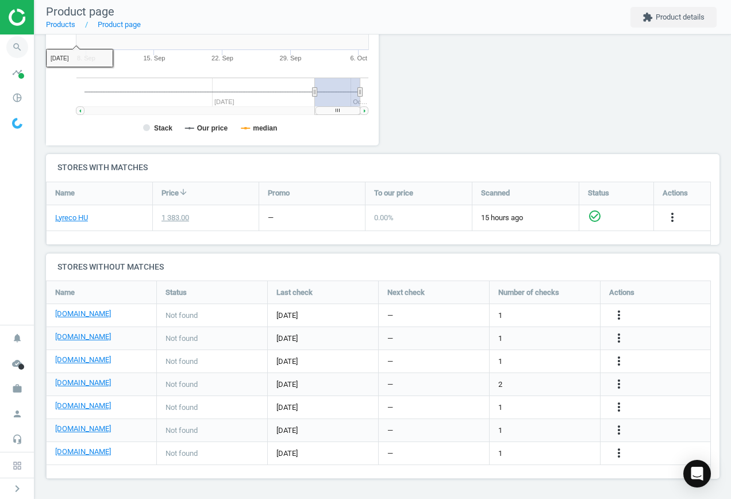
click at [10, 49] on icon "search" at bounding box center [17, 47] width 22 height 22
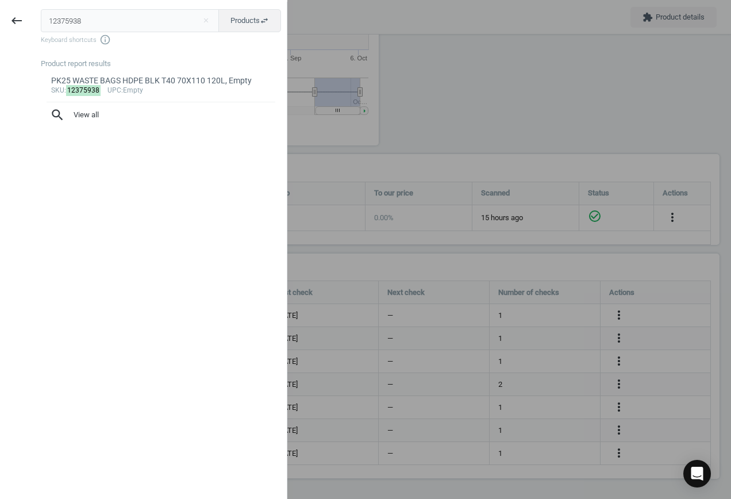
drag, startPoint x: -123, startPoint y: 9, endPoint x: -148, endPoint y: 6, distance: 25.4
click at [0, 6] on html "Group 2 Created with Sketch. ic/cloud_download/grey600 Created with Sketch. gra…" at bounding box center [365, 249] width 731 height 499
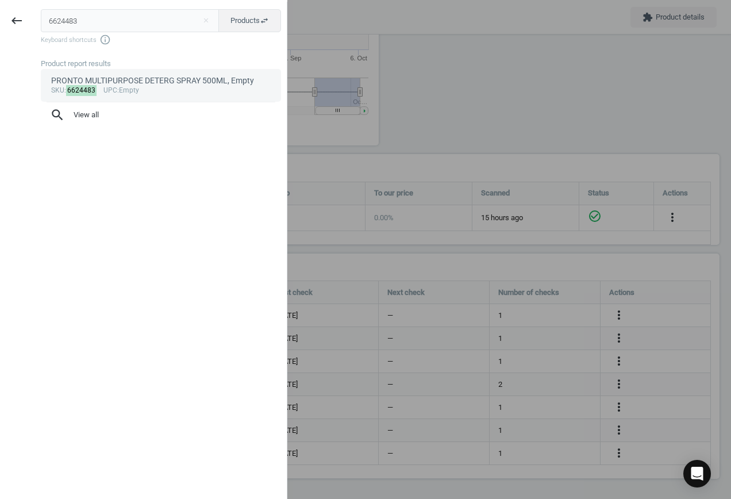
type input "6624483"
click at [136, 89] on div "sku : 6624483 upc :Empty" at bounding box center [161, 90] width 220 height 9
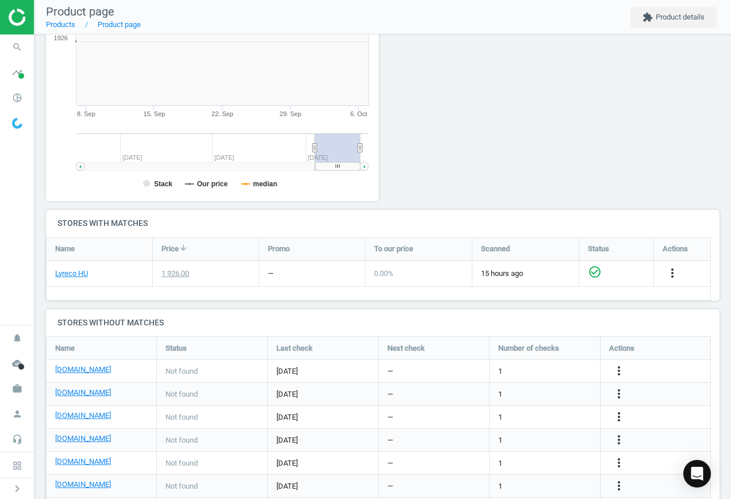
scroll to position [248, 346]
click at [618, 370] on icon "more_vert" at bounding box center [619, 371] width 14 height 14
click at [535, 365] on link "Edit URL/product option" at bounding box center [530, 371] width 158 height 18
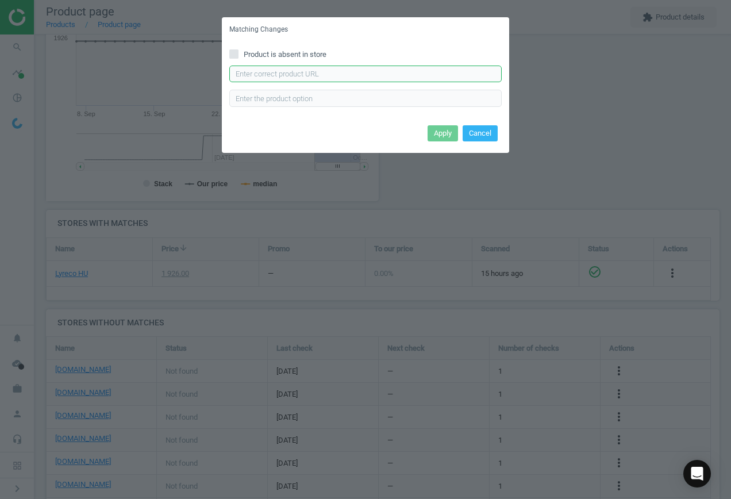
click at [341, 76] on input "text" at bounding box center [365, 74] width 273 height 17
paste input "[URL][DOMAIN_NAME]"
type input "[URL][DOMAIN_NAME]"
click at [440, 130] on button "Apply" at bounding box center [443, 133] width 30 height 16
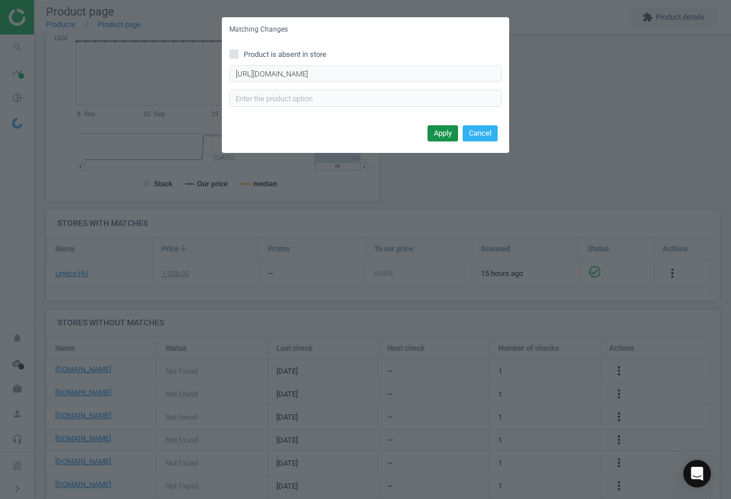
scroll to position [0, 0]
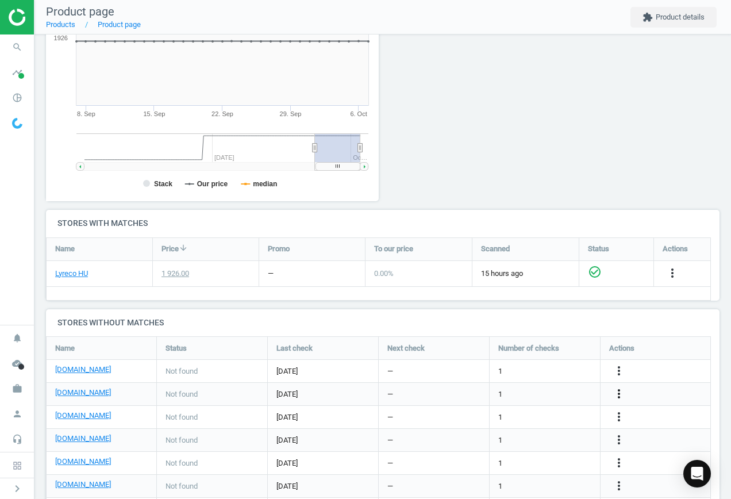
click at [618, 390] on icon "more_vert" at bounding box center [619, 394] width 14 height 14
click at [558, 390] on link "Edit URL/product option" at bounding box center [530, 394] width 158 height 18
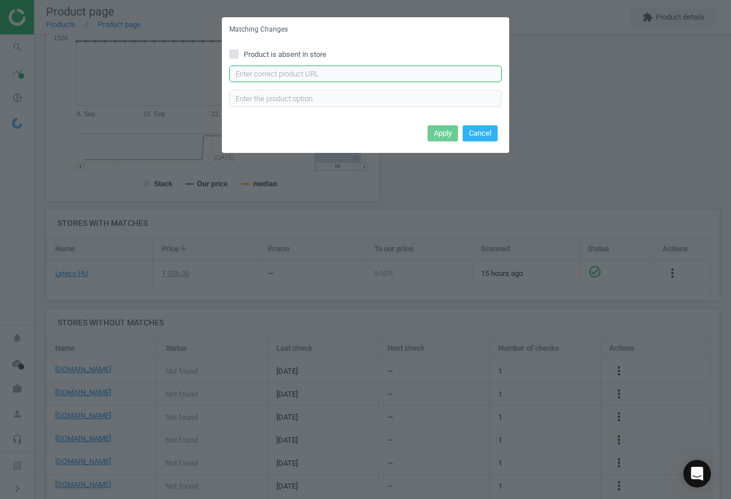
click at [330, 79] on input "text" at bounding box center [365, 74] width 273 height 17
paste input "[URL][DOMAIN_NAME]"
type input "[URL][DOMAIN_NAME]"
click at [448, 132] on button "Apply" at bounding box center [443, 133] width 30 height 16
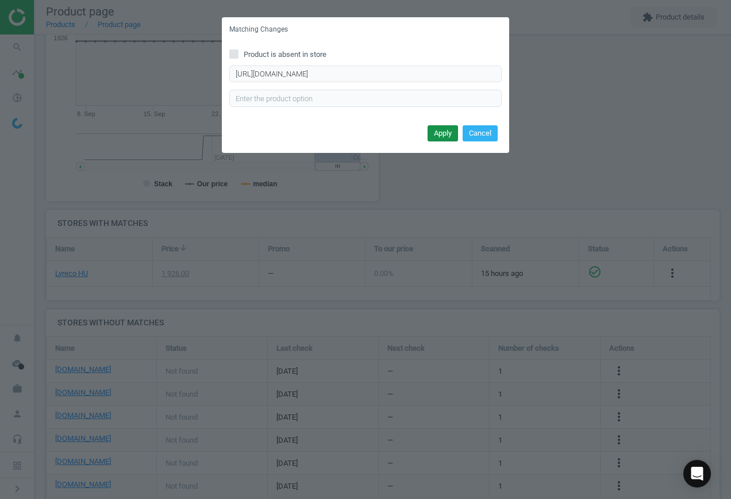
scroll to position [0, 0]
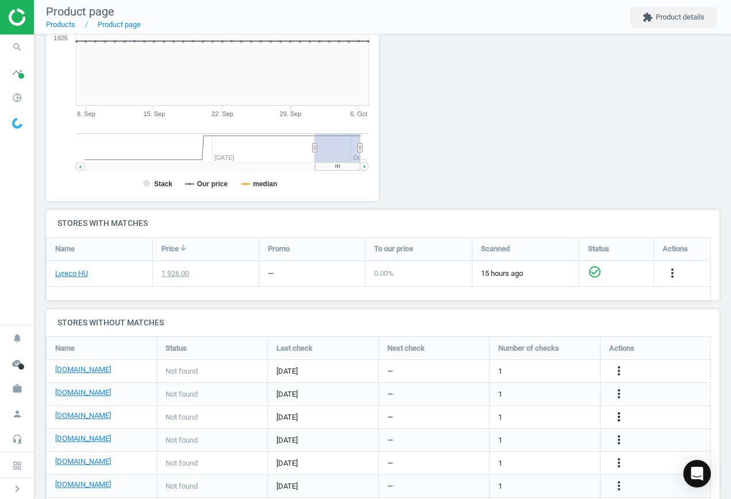
click at [619, 416] on icon "more_vert" at bounding box center [619, 417] width 14 height 14
click at [547, 416] on link "Edit URL/product option" at bounding box center [530, 417] width 158 height 18
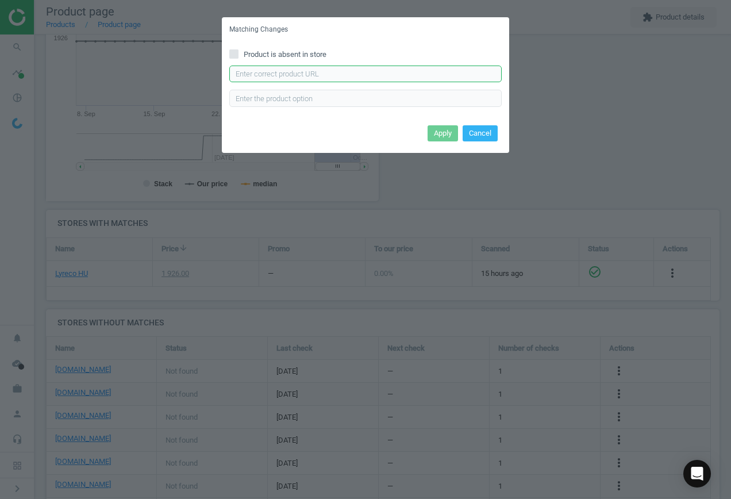
click at [320, 70] on input "text" at bounding box center [365, 74] width 273 height 17
paste input "[URL][DOMAIN_NAME]"
type input "[URL][DOMAIN_NAME]"
click at [441, 130] on button "Apply" at bounding box center [443, 133] width 30 height 16
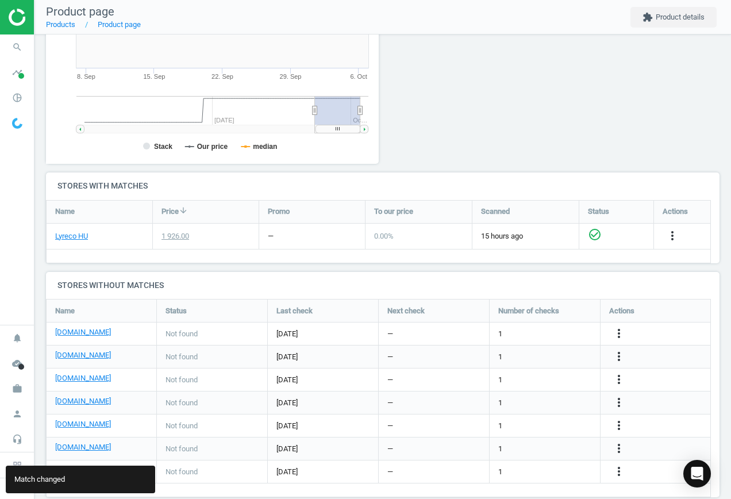
scroll to position [269, 0]
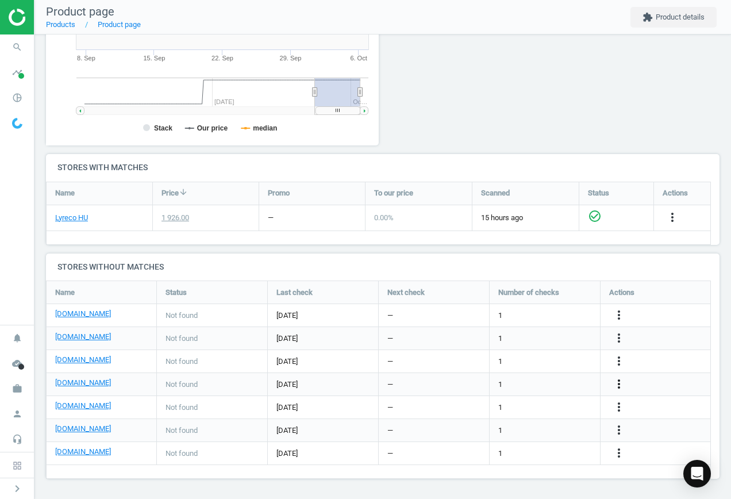
click at [618, 383] on icon "more_vert" at bounding box center [619, 384] width 14 height 14
click at [531, 382] on link "Edit URL/product option" at bounding box center [530, 385] width 158 height 18
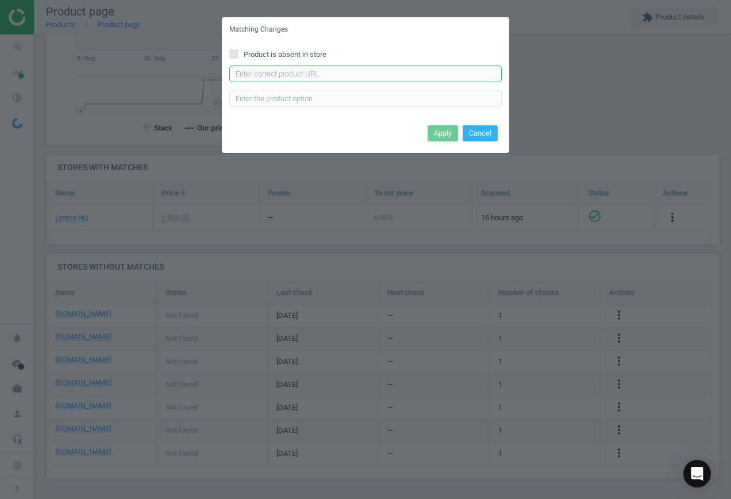
click at [356, 75] on input "text" at bounding box center [365, 74] width 273 height 17
paste input "[URL][DOMAIN_NAME]"
type input "[URL][DOMAIN_NAME]"
click at [438, 132] on button "Apply" at bounding box center [443, 133] width 30 height 16
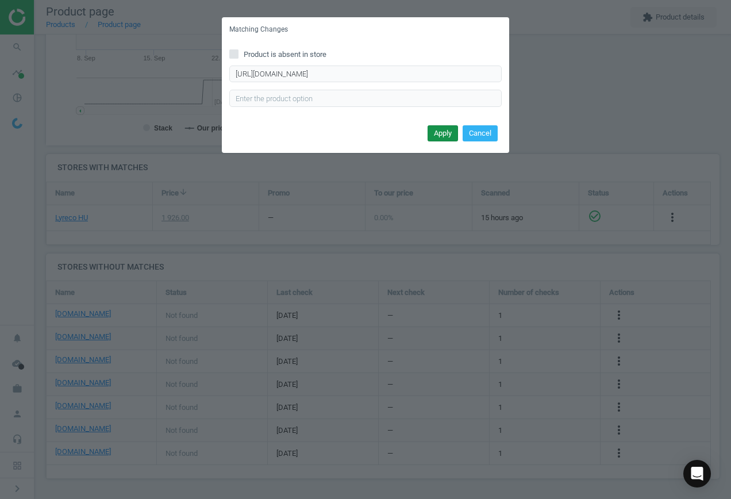
scroll to position [0, 0]
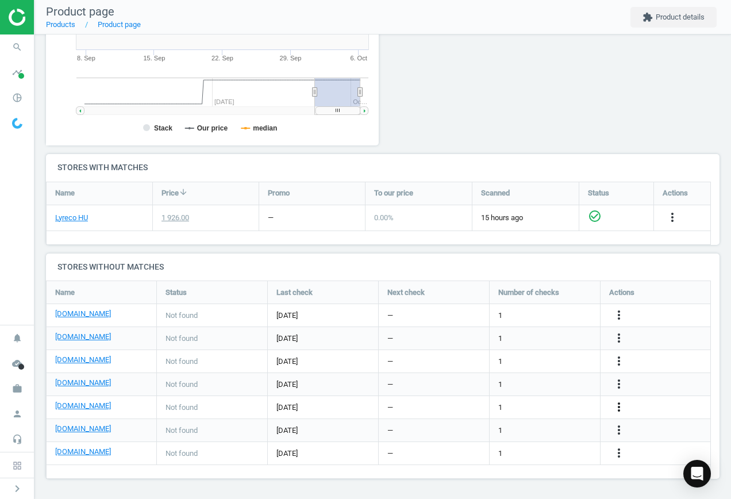
click at [621, 408] on icon "more_vert" at bounding box center [619, 407] width 14 height 14
click at [546, 408] on link "Edit URL/product option" at bounding box center [530, 408] width 158 height 18
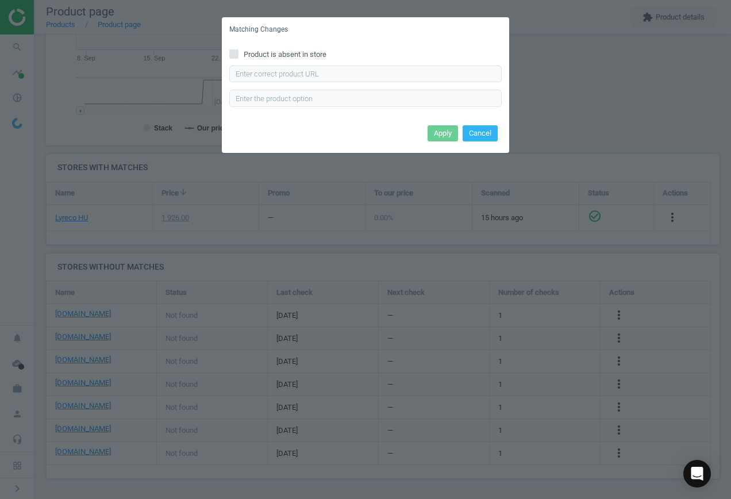
click at [249, 52] on span "Product is absent in store" at bounding box center [285, 54] width 87 height 10
click at [238, 52] on input "Product is absent in store" at bounding box center [234, 53] width 7 height 7
checkbox input "true"
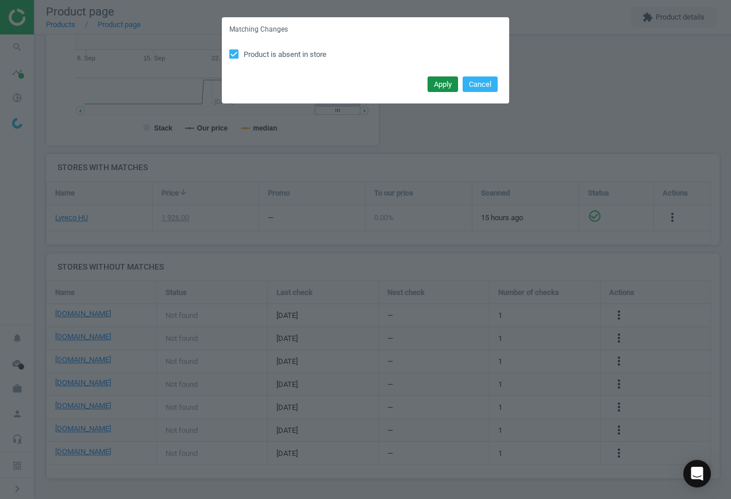
click at [440, 84] on button "Apply" at bounding box center [443, 84] width 30 height 16
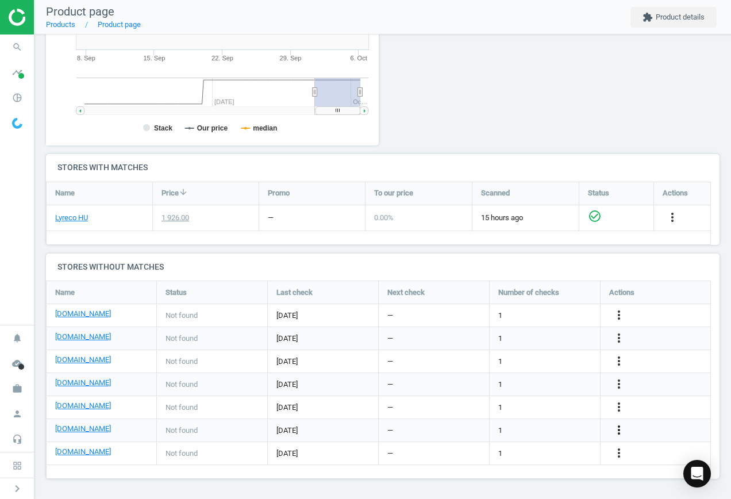
click at [620, 427] on icon "more_vert" at bounding box center [619, 430] width 14 height 14
click at [549, 421] on ul "Report error in other Edit URL/product option Best Practice Guide" at bounding box center [530, 430] width 158 height 53
drag, startPoint x: 549, startPoint y: 421, endPoint x: 617, endPoint y: 430, distance: 68.4
click at [617, 430] on icon "more_vert" at bounding box center [619, 430] width 14 height 14
click at [522, 423] on link "Edit URL/product option" at bounding box center [530, 431] width 158 height 18
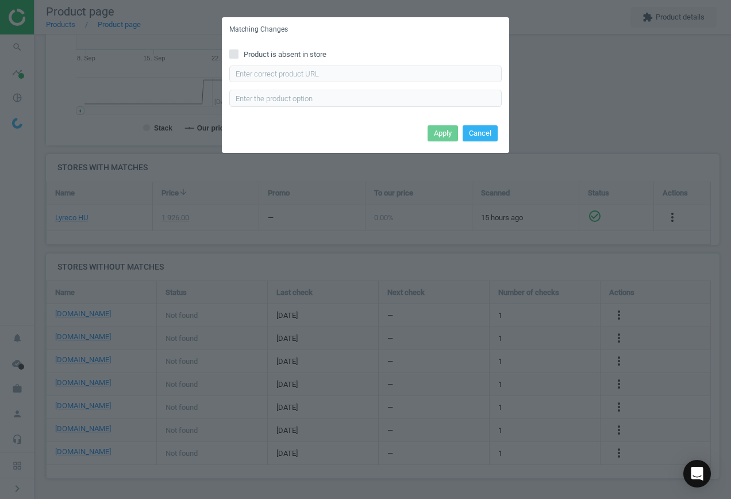
click at [267, 56] on span "Product is absent in store" at bounding box center [285, 54] width 87 height 10
click at [238, 56] on input "Product is absent in store" at bounding box center [234, 53] width 7 height 7
checkbox input "true"
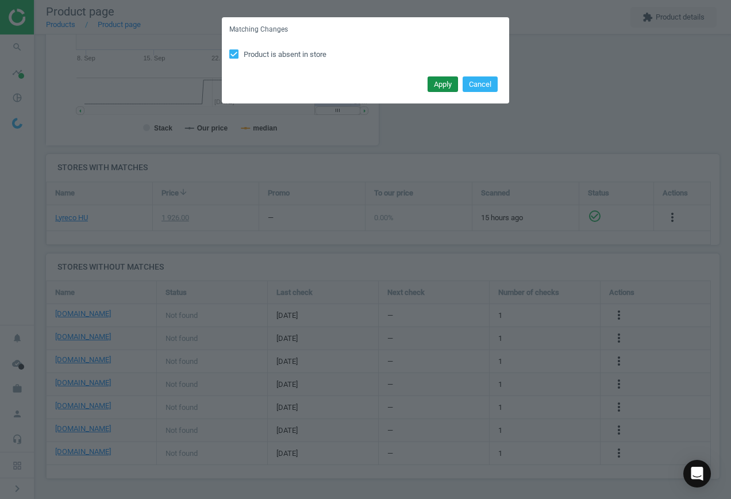
click at [453, 83] on button "Apply" at bounding box center [443, 84] width 30 height 16
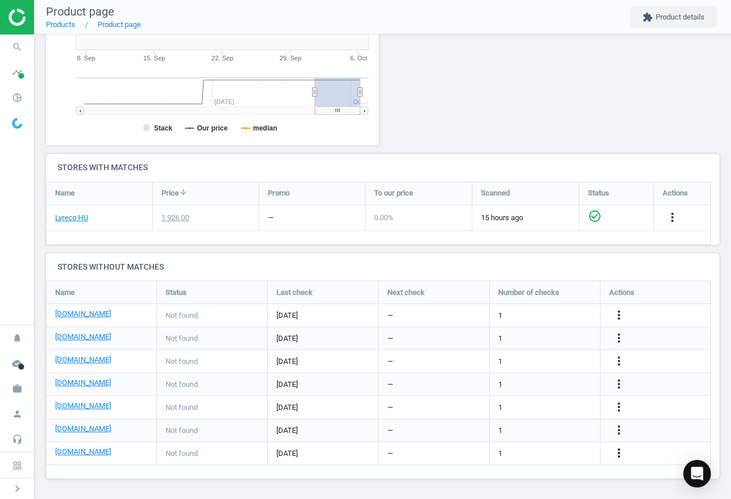
click at [616, 450] on icon "more_vert" at bounding box center [619, 453] width 14 height 14
click at [532, 450] on link "Edit URL/product option" at bounding box center [530, 454] width 158 height 18
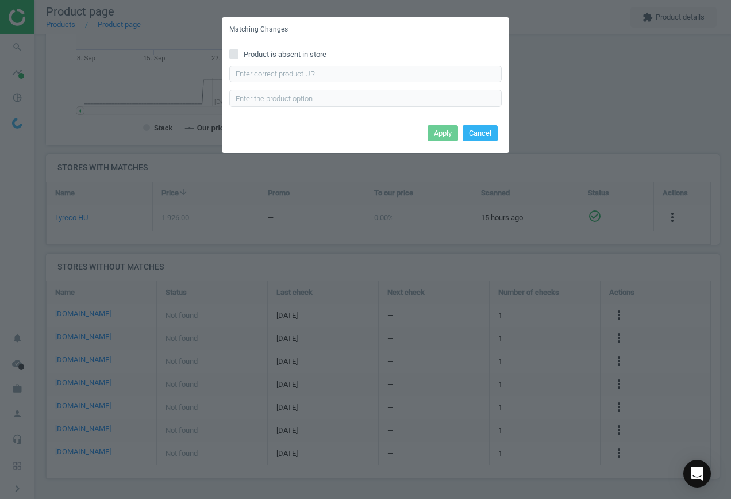
click at [284, 54] on span "Product is absent in store" at bounding box center [285, 54] width 87 height 10
click at [238, 54] on input "Product is absent in store" at bounding box center [234, 53] width 7 height 7
checkbox input "true"
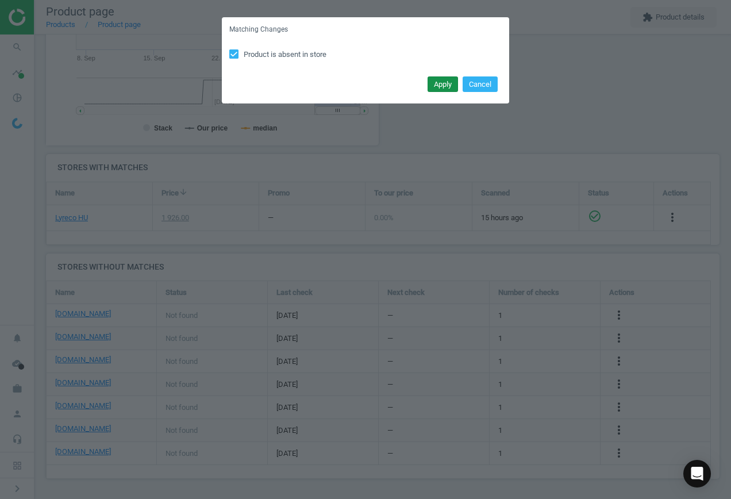
click at [443, 86] on button "Apply" at bounding box center [443, 84] width 30 height 16
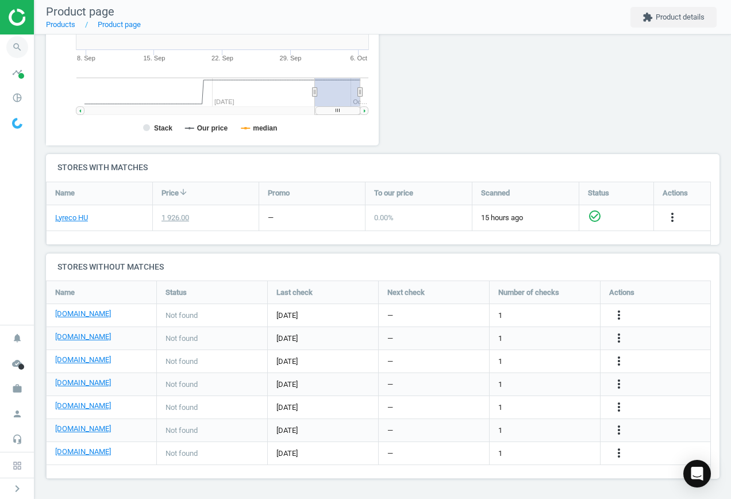
click at [10, 41] on icon "search" at bounding box center [17, 47] width 22 height 22
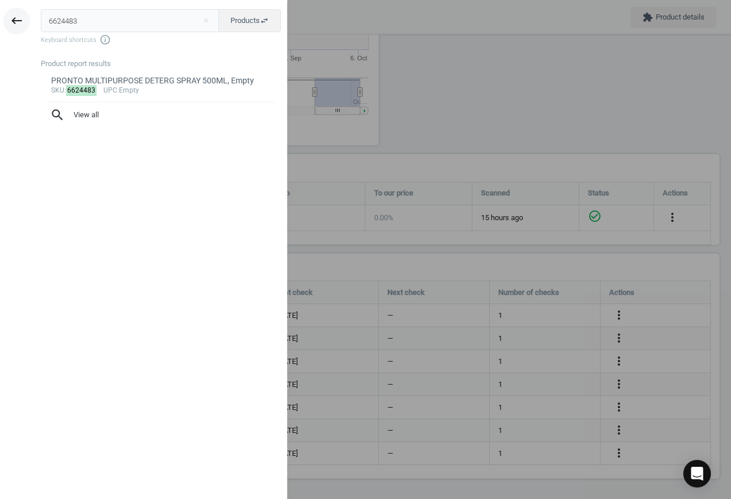
drag, startPoint x: 82, startPoint y: 21, endPoint x: 18, endPoint y: 12, distance: 64.5
click at [18, 12] on div "keyboard_backspace 6624483 close Products swap_horiz Keyboard shortcuts info_ou…" at bounding box center [144, 251] width 288 height 499
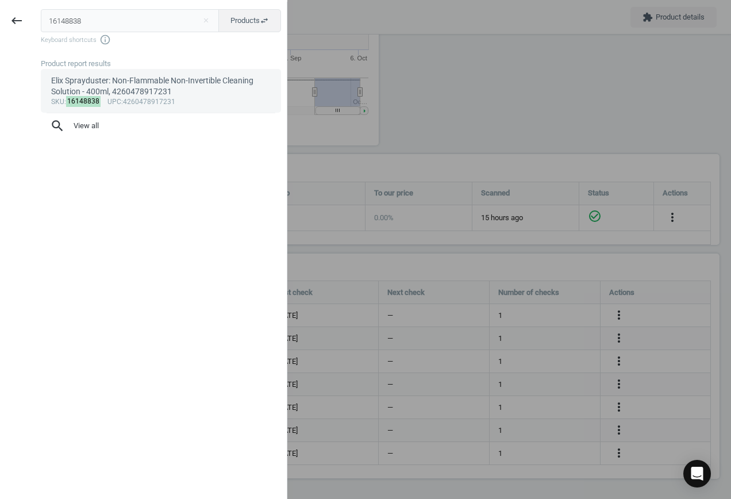
type input "16148838"
click at [156, 88] on div "Elix Sprayduster: Non-Flammable Non-Invertible Cleaning Solution - 400ml, 42604…" at bounding box center [161, 86] width 220 height 22
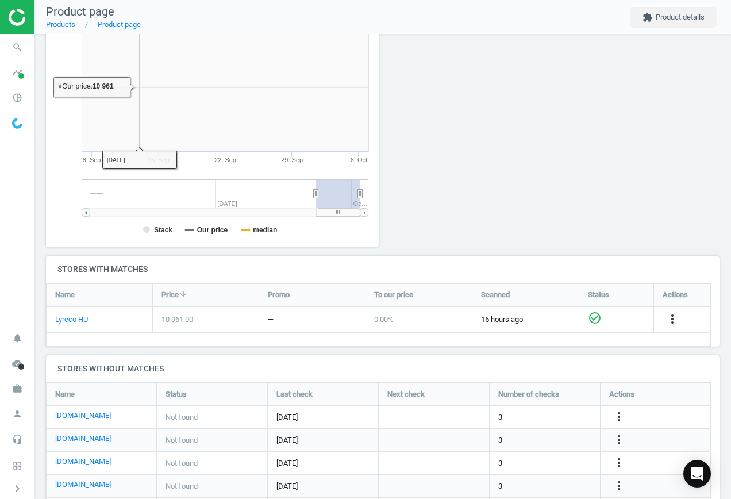
scroll to position [248, 346]
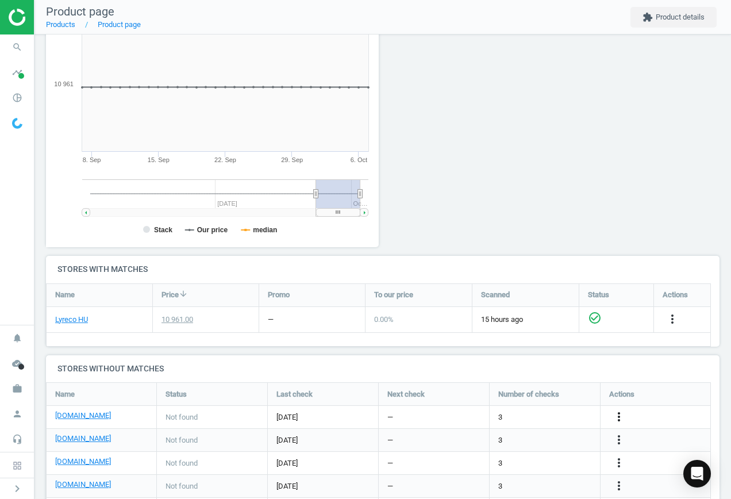
click at [617, 416] on icon "more_vert" at bounding box center [619, 417] width 14 height 14
click at [558, 411] on link "Edit URL/product option" at bounding box center [530, 417] width 158 height 18
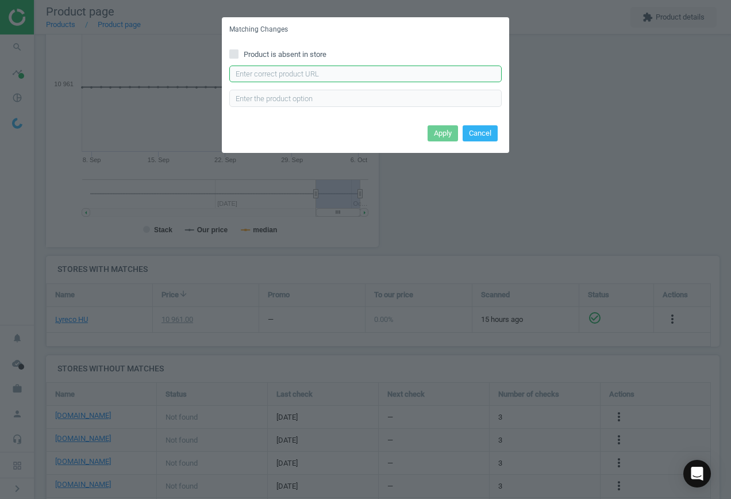
click at [363, 73] on input "text" at bounding box center [365, 74] width 273 height 17
paste input "[URL][DOMAIN_NAME]"
type input "[URL][DOMAIN_NAME]"
click at [436, 133] on button "Apply" at bounding box center [443, 133] width 30 height 16
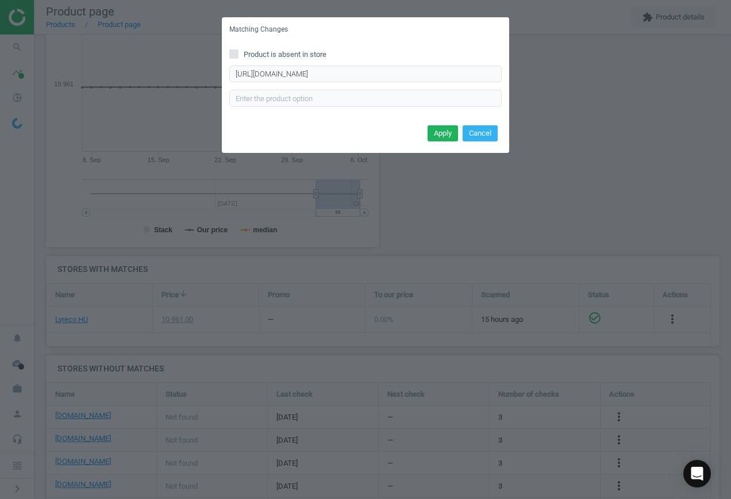
scroll to position [0, 0]
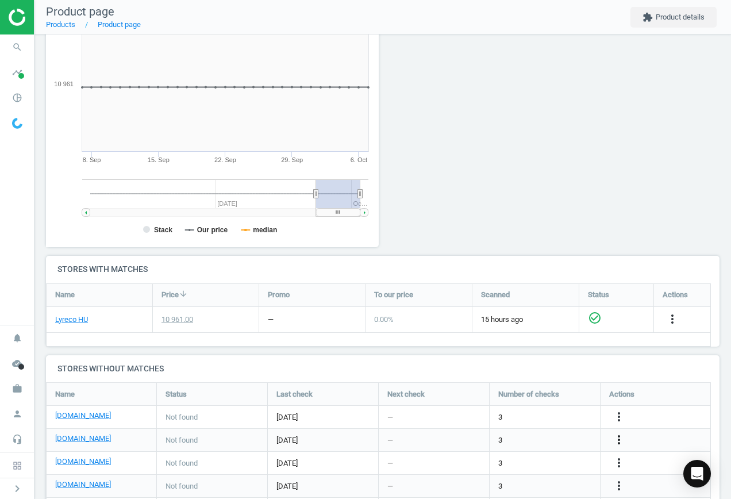
click at [618, 437] on icon "more_vert" at bounding box center [619, 440] width 14 height 14
click at [543, 438] on link "Edit URL/product option" at bounding box center [530, 440] width 158 height 18
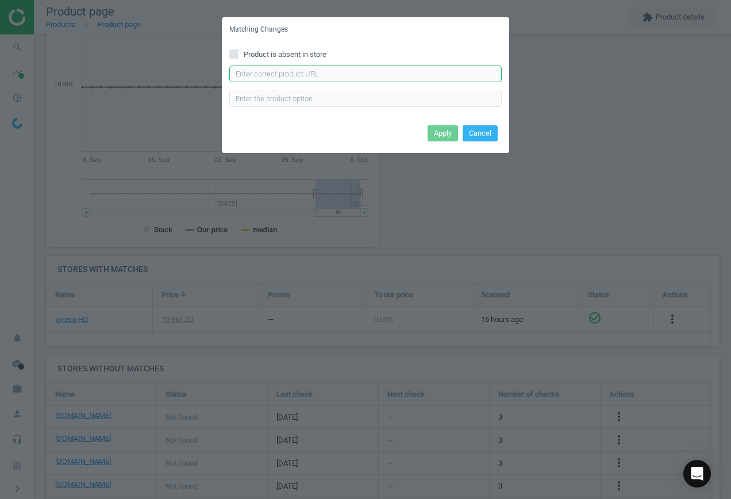
click at [321, 76] on input "text" at bounding box center [365, 74] width 273 height 17
paste input "[URL][DOMAIN_NAME]"
type input "[URL][DOMAIN_NAME]"
click at [439, 132] on button "Apply" at bounding box center [443, 133] width 30 height 16
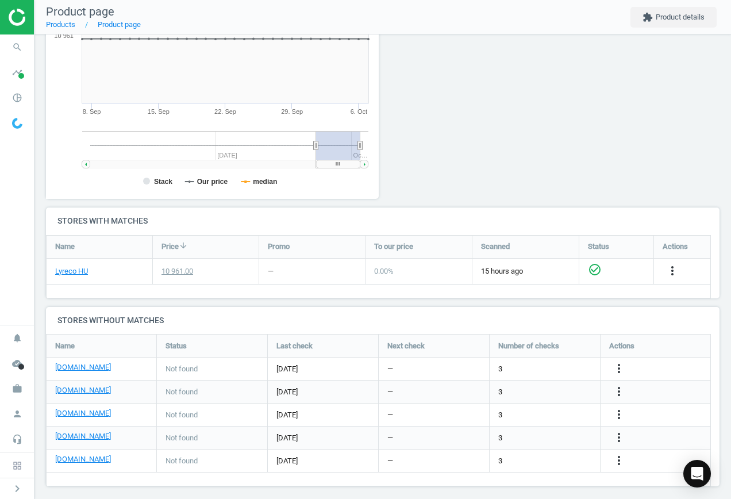
scroll to position [223, 0]
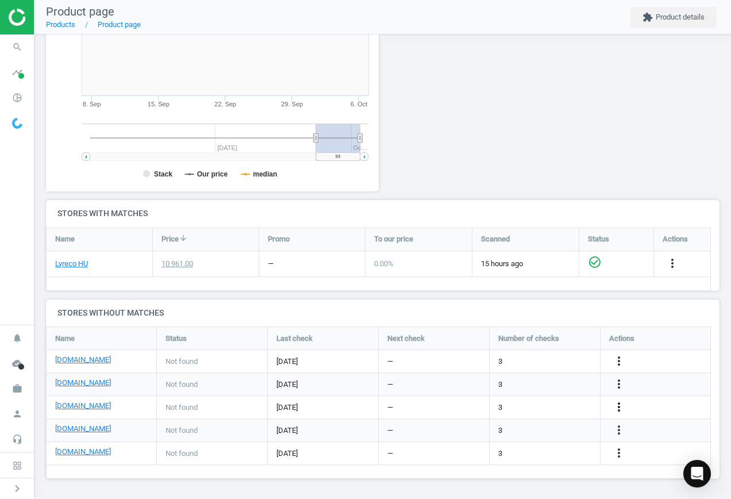
click at [620, 407] on icon "more_vert" at bounding box center [619, 407] width 14 height 14
click at [539, 403] on link "Edit URL/product option" at bounding box center [530, 408] width 158 height 18
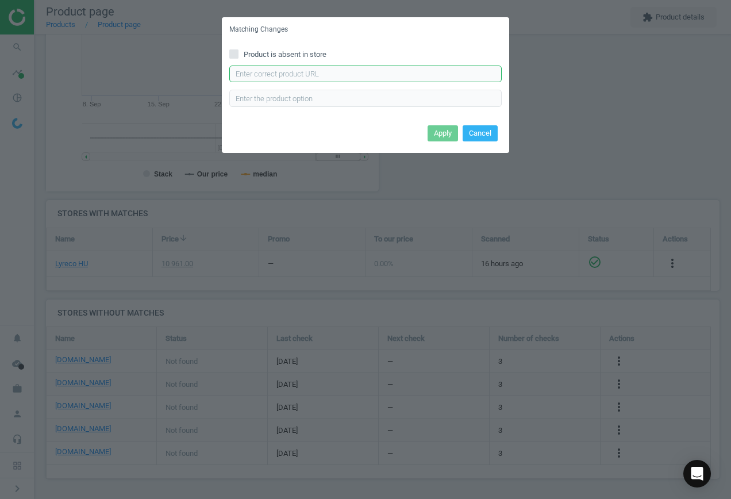
click at [355, 75] on input "text" at bounding box center [365, 74] width 273 height 17
paste input "[URL][DOMAIN_NAME][PERSON_NAME]"
type input "[URL][DOMAIN_NAME][PERSON_NAME]"
click at [449, 134] on button "Apply" at bounding box center [443, 133] width 30 height 16
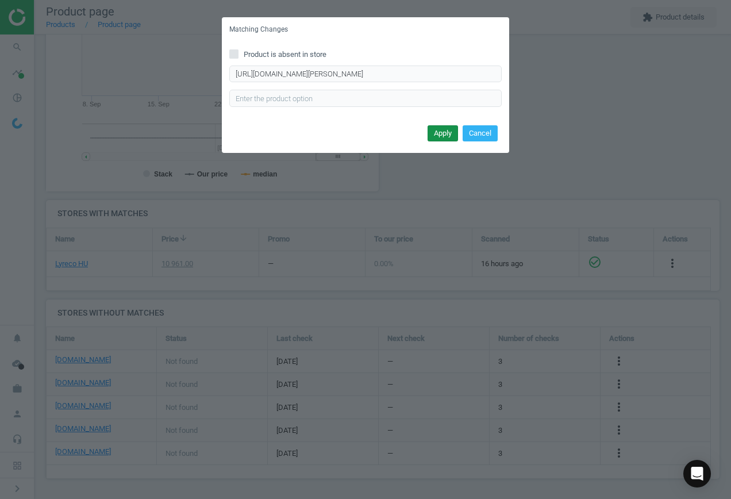
scroll to position [0, 0]
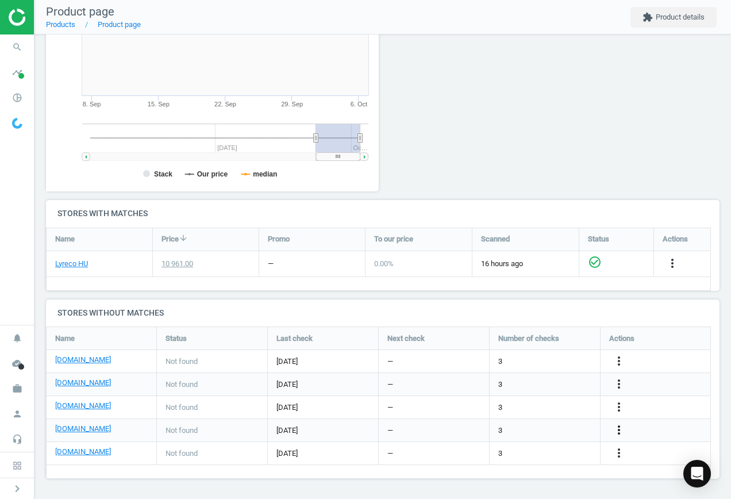
click at [616, 431] on icon "more_vert" at bounding box center [619, 430] width 14 height 14
click at [548, 427] on link "Edit URL/product option" at bounding box center [530, 431] width 158 height 18
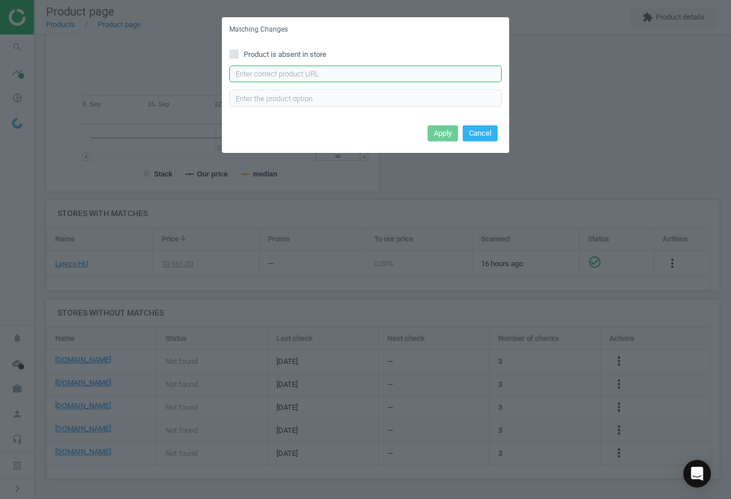
click at [340, 72] on input "text" at bounding box center [365, 74] width 273 height 17
paste input "[URL][DOMAIN_NAME]"
type input "[URL][DOMAIN_NAME]"
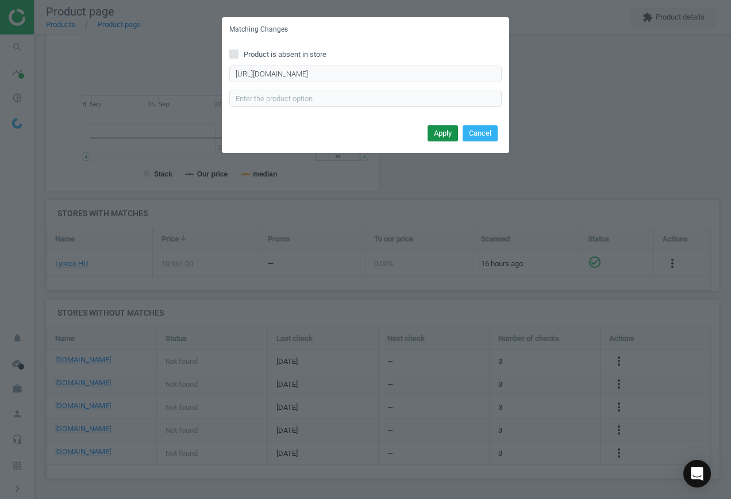
click at [443, 136] on button "Apply" at bounding box center [443, 133] width 30 height 16
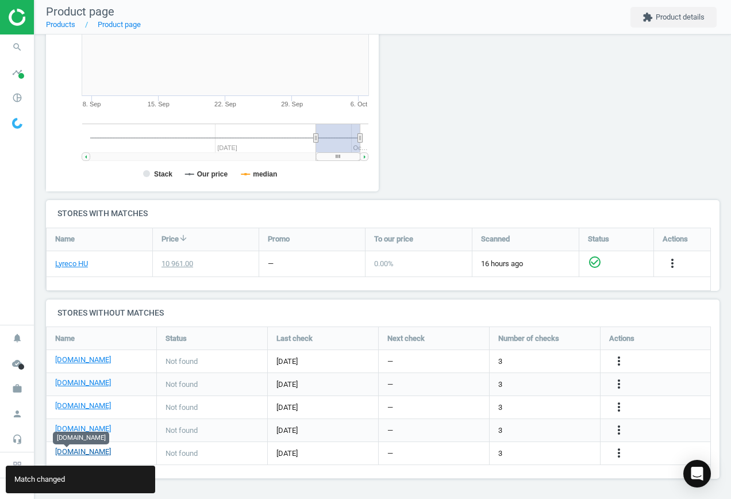
click at [69, 449] on link "[DOMAIN_NAME]" at bounding box center [83, 452] width 56 height 10
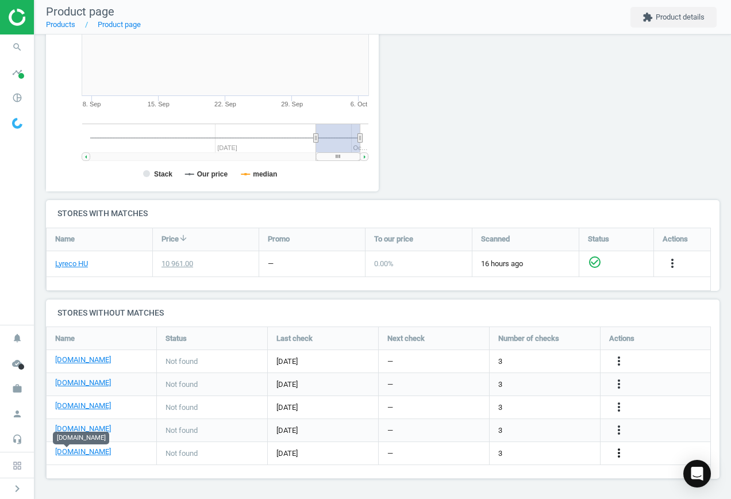
click at [618, 455] on icon "more_vert" at bounding box center [619, 453] width 14 height 14
click at [537, 451] on link "Edit URL/product option" at bounding box center [530, 454] width 158 height 18
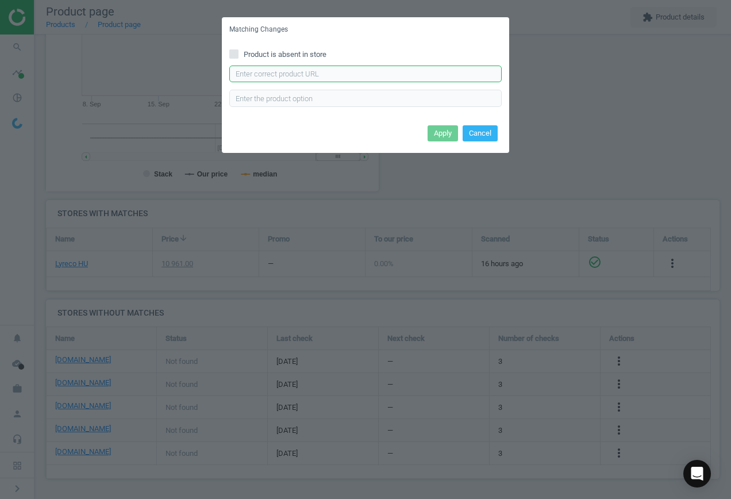
click at [352, 74] on input "text" at bounding box center [365, 74] width 273 height 17
paste input "[URL][DOMAIN_NAME]"
type input "[URL][DOMAIN_NAME]"
click at [442, 135] on button "Apply" at bounding box center [443, 133] width 30 height 16
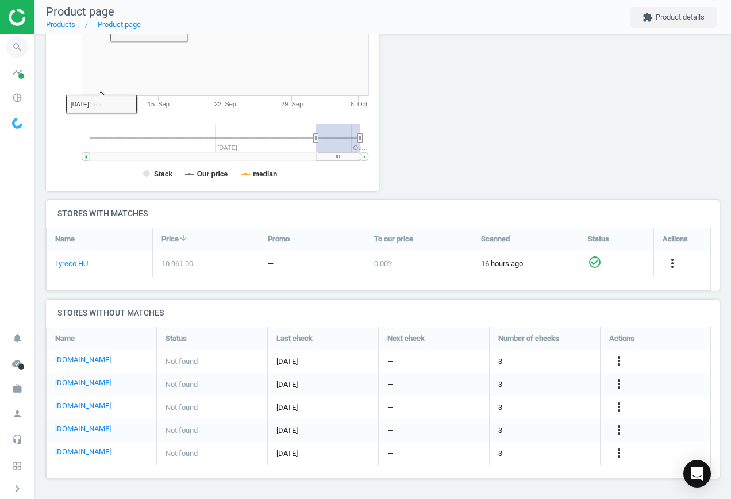
click at [17, 48] on icon "search" at bounding box center [17, 47] width 22 height 22
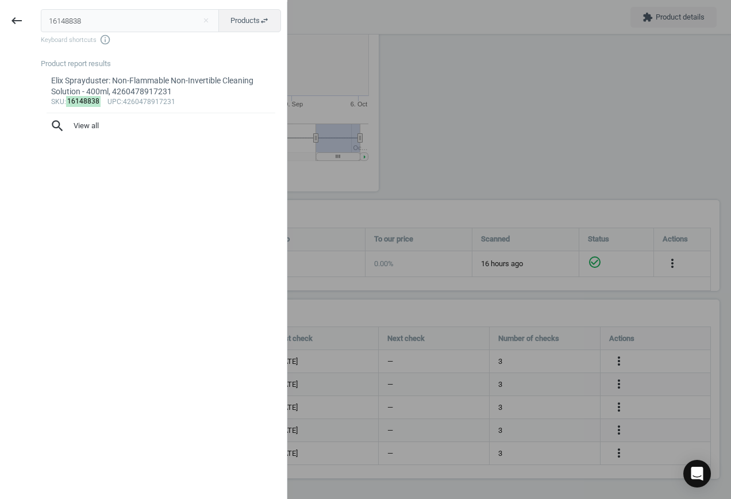
drag, startPoint x: 97, startPoint y: 21, endPoint x: -46, endPoint y: 13, distance: 142.8
click at [0, 13] on html "Group 2 Created with Sketch. ic/cloud_download/grey600 Created with Sketch. gra…" at bounding box center [365, 249] width 731 height 499
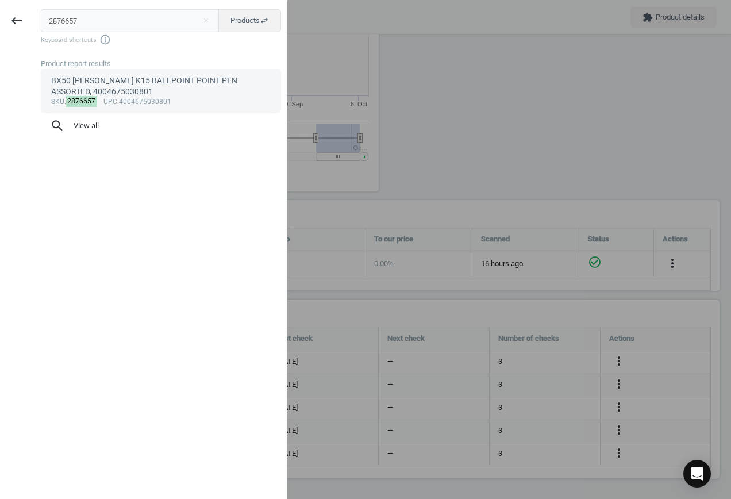
type input "2876657"
click at [141, 89] on div "BX50 [PERSON_NAME] K15 BALLPOINT POINT PEN ASSORTED, 4004675030801" at bounding box center [161, 86] width 220 height 22
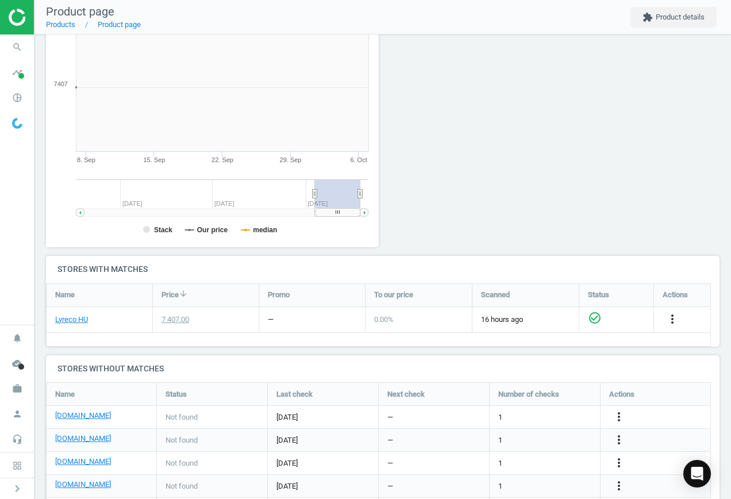
scroll to position [248, 346]
click at [623, 415] on icon "more_vert" at bounding box center [619, 417] width 14 height 14
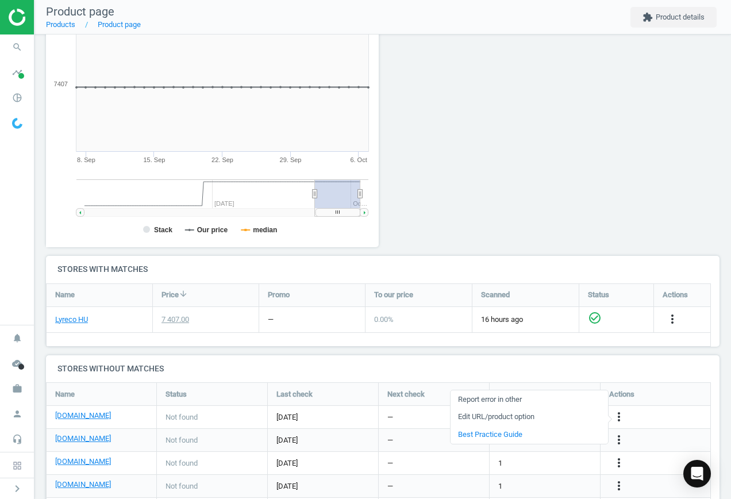
click at [546, 419] on link "Edit URL/product option" at bounding box center [530, 417] width 158 height 18
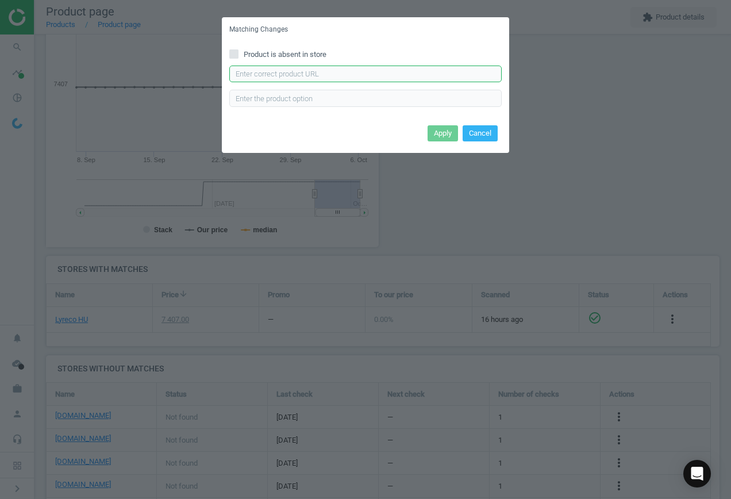
click at [311, 70] on input "text" at bounding box center [365, 74] width 273 height 17
paste input "[URL][DOMAIN_NAME][PERSON_NAME]"
type input "[URL][DOMAIN_NAME][PERSON_NAME]"
click at [439, 131] on button "Apply" at bounding box center [443, 133] width 30 height 16
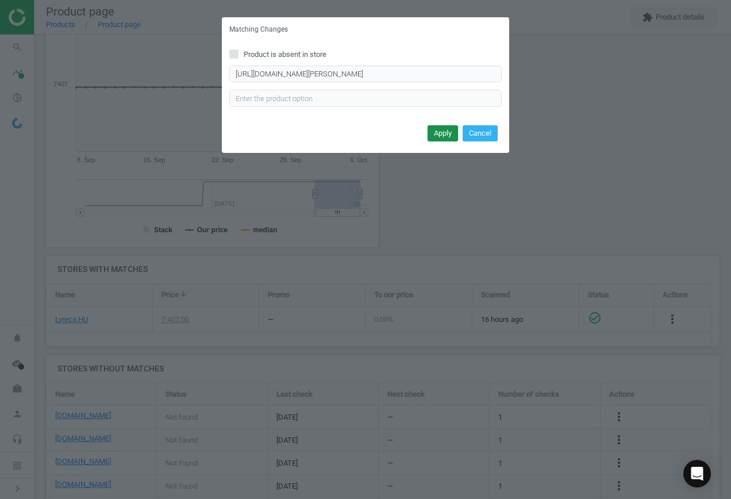
scroll to position [0, 0]
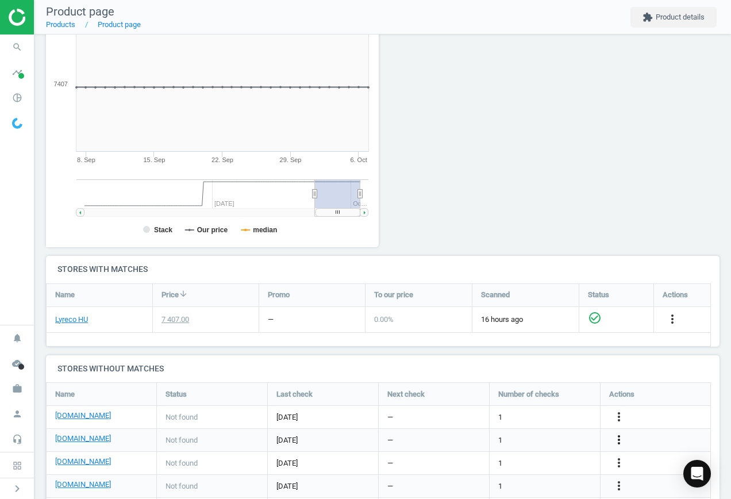
click at [618, 438] on icon "more_vert" at bounding box center [619, 440] width 14 height 14
click at [533, 439] on link "Edit URL/product option" at bounding box center [530, 440] width 158 height 18
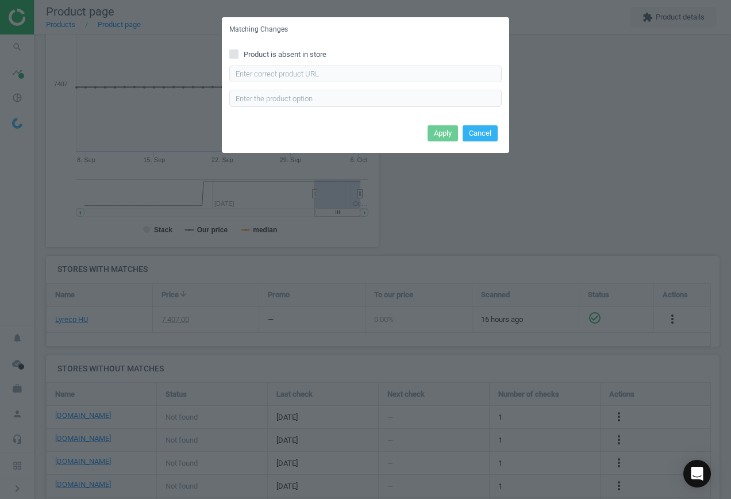
click at [270, 52] on span "Product is absent in store" at bounding box center [285, 54] width 87 height 10
click at [238, 52] on input "Product is absent in store" at bounding box center [234, 53] width 7 height 7
checkbox input "true"
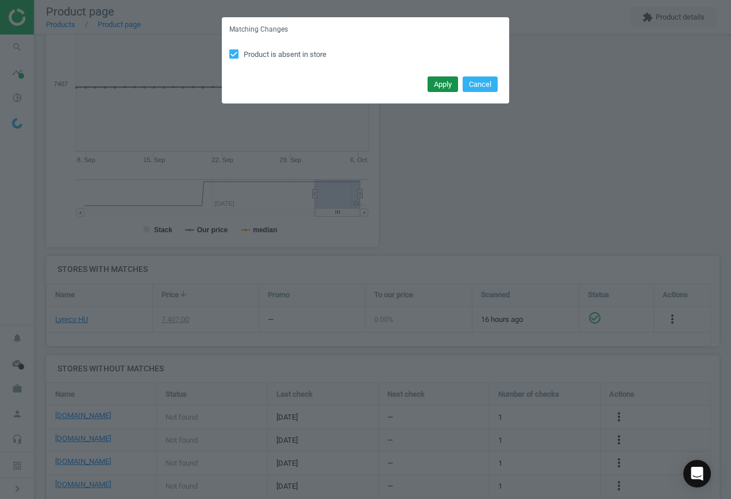
click at [445, 78] on button "Apply" at bounding box center [443, 84] width 30 height 16
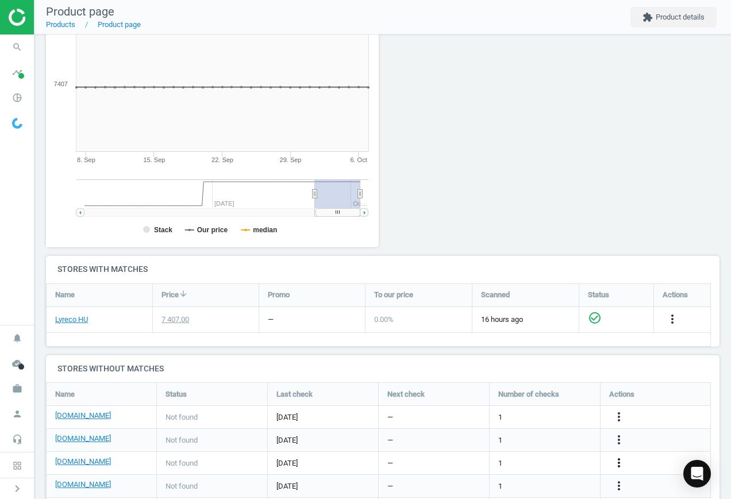
click at [619, 459] on icon "more_vert" at bounding box center [619, 463] width 14 height 14
click at [523, 457] on link "Edit URL/product option" at bounding box center [530, 463] width 158 height 18
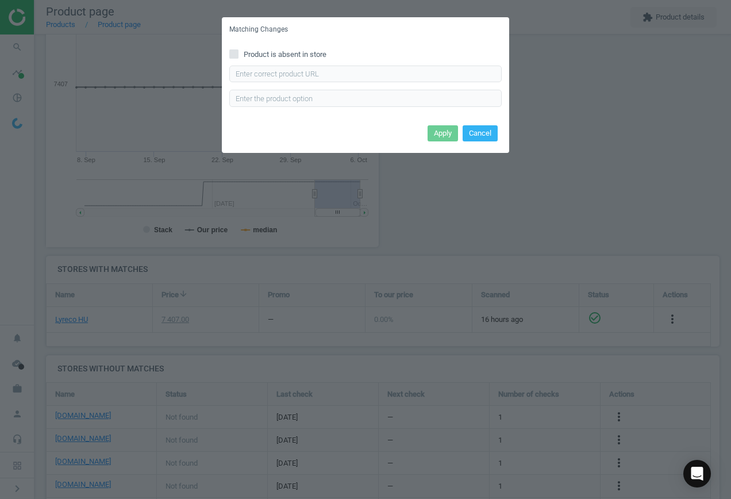
click at [260, 50] on span "Product is absent in store" at bounding box center [285, 54] width 87 height 10
click at [238, 50] on input "Product is absent in store" at bounding box center [234, 53] width 7 height 7
checkbox input "true"
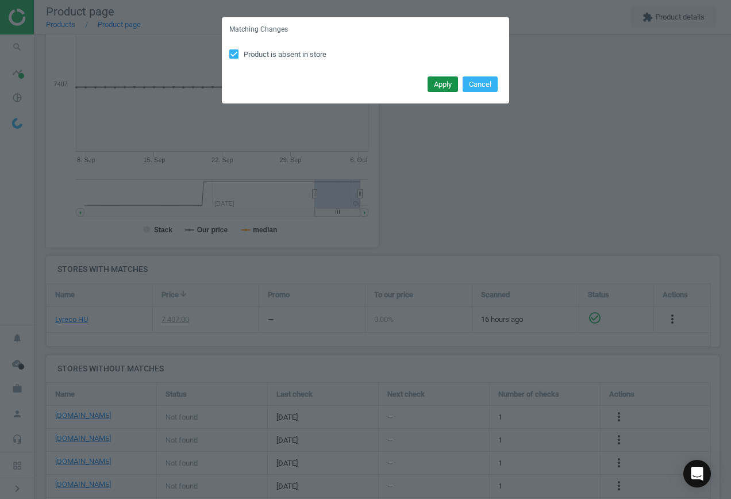
click at [437, 82] on button "Apply" at bounding box center [443, 84] width 30 height 16
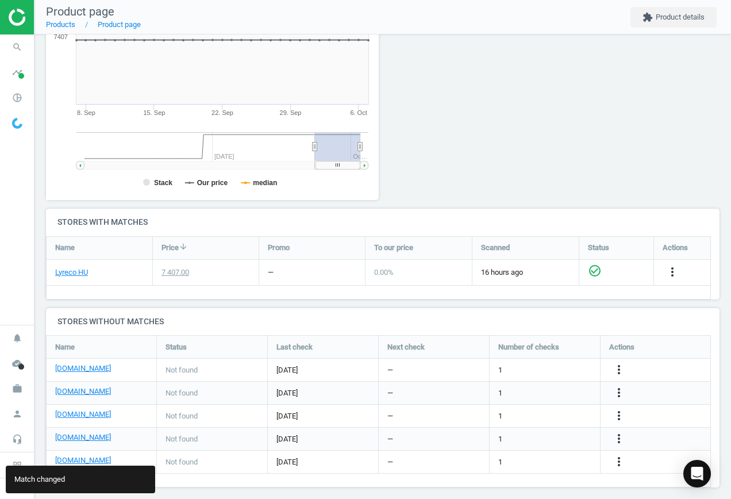
scroll to position [223, 0]
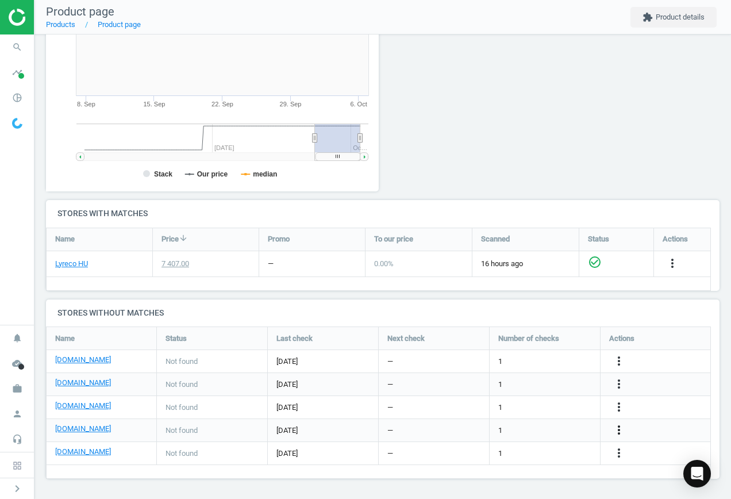
click at [620, 430] on icon "more_vert" at bounding box center [619, 430] width 14 height 14
click at [557, 430] on link "Edit URL/product option" at bounding box center [530, 431] width 158 height 18
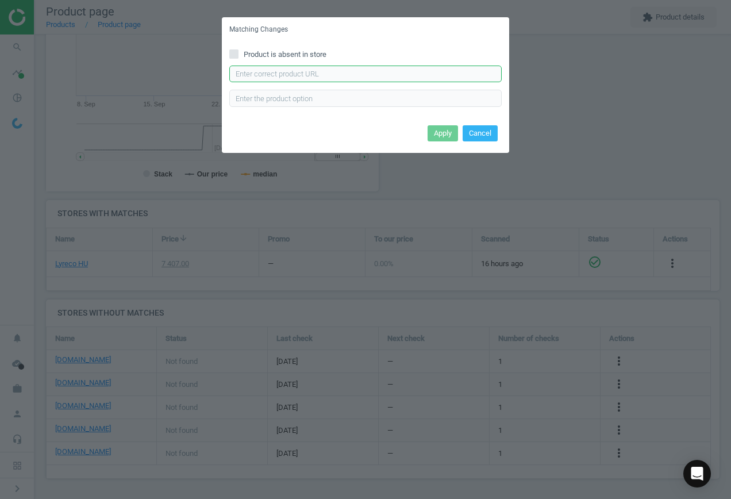
drag, startPoint x: 351, startPoint y: 70, endPoint x: 379, endPoint y: 89, distance: 33.5
click at [351, 71] on input "text" at bounding box center [365, 74] width 273 height 17
paste input "[URL][DOMAIN_NAME][PERSON_NAME][PERSON_NAME]"
type input "[URL][DOMAIN_NAME][PERSON_NAME][PERSON_NAME]"
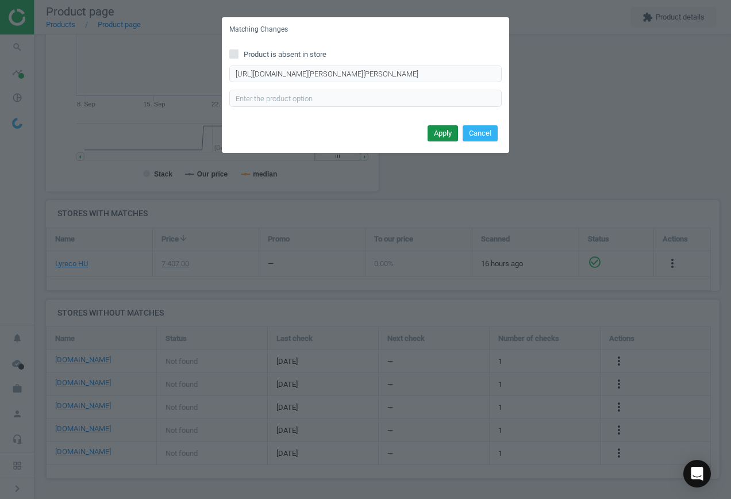
click at [437, 130] on button "Apply" at bounding box center [443, 133] width 30 height 16
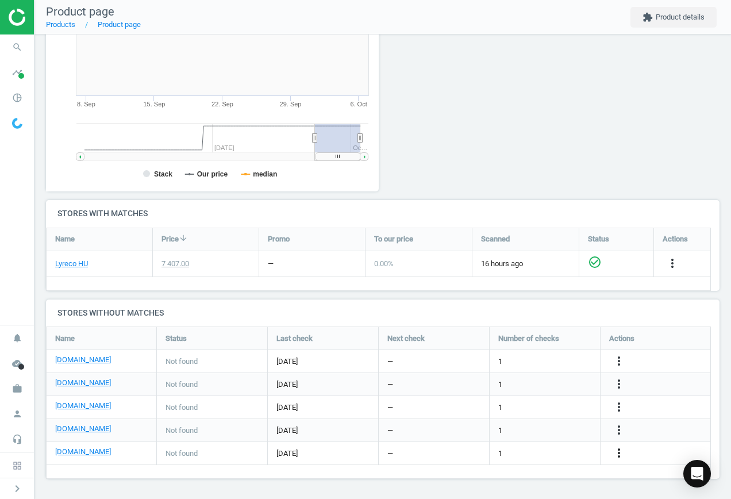
click at [618, 452] on icon "more_vert" at bounding box center [619, 453] width 14 height 14
click at [541, 450] on link "Edit URL/product option" at bounding box center [530, 454] width 158 height 18
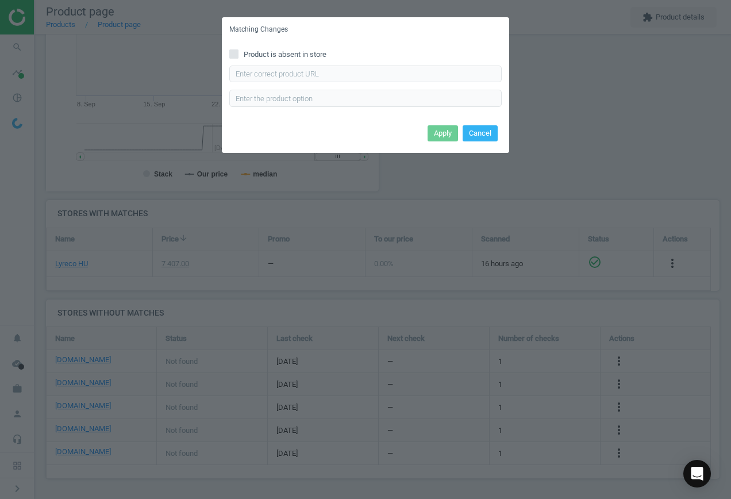
click at [240, 52] on label "Product is absent in store" at bounding box center [365, 54] width 273 height 10
click at [238, 52] on input "Product is absent in store" at bounding box center [234, 53] width 7 height 7
checkbox input "true"
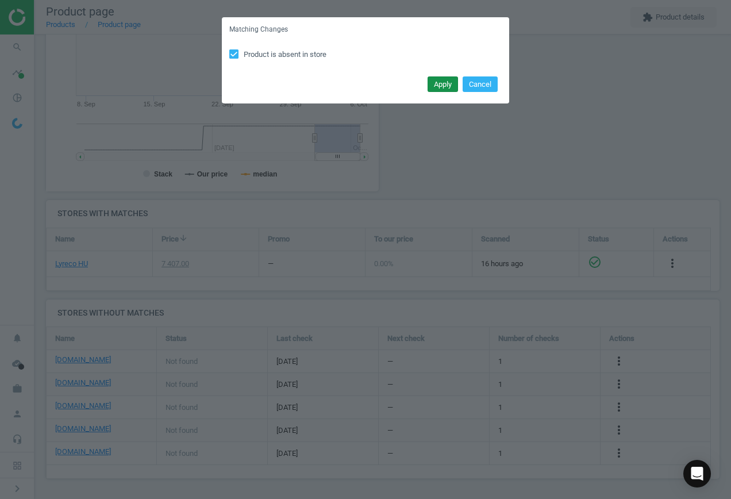
click at [444, 84] on button "Apply" at bounding box center [443, 84] width 30 height 16
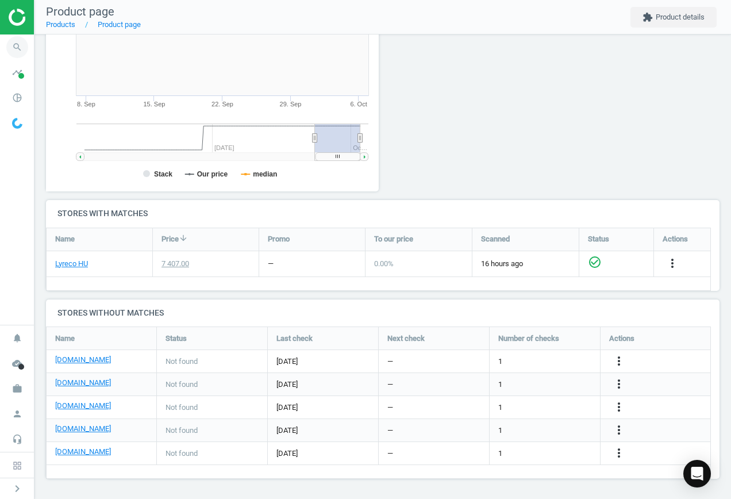
click at [10, 46] on icon "search" at bounding box center [17, 47] width 22 height 22
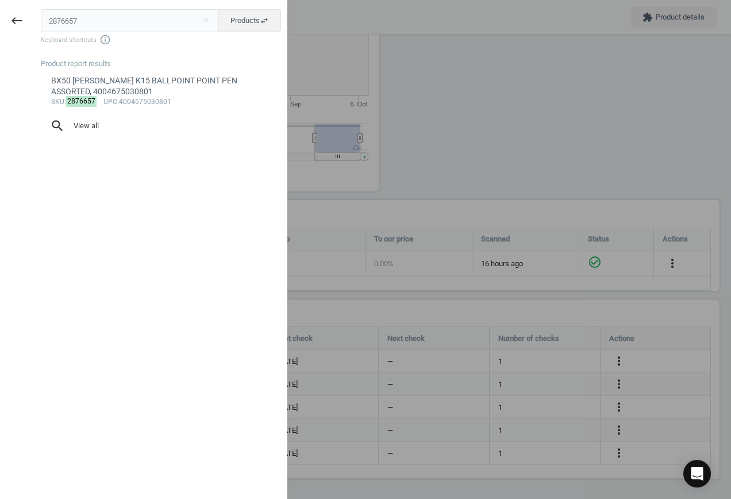
drag, startPoint x: 94, startPoint y: 23, endPoint x: -35, endPoint y: 8, distance: 129.7
click at [0, 8] on html "Group 2 Created with Sketch. ic/cloud_download/grey600 Created with Sketch. gra…" at bounding box center [365, 249] width 731 height 499
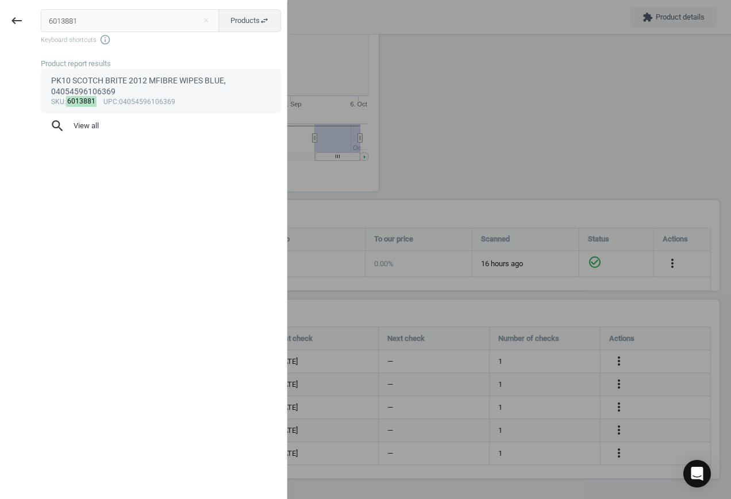
type input "6013881"
click at [159, 95] on div "PK10 SCOTCH BRITE 2012 MFIBRE WIPES BLUE, 04054596106369" at bounding box center [161, 86] width 220 height 22
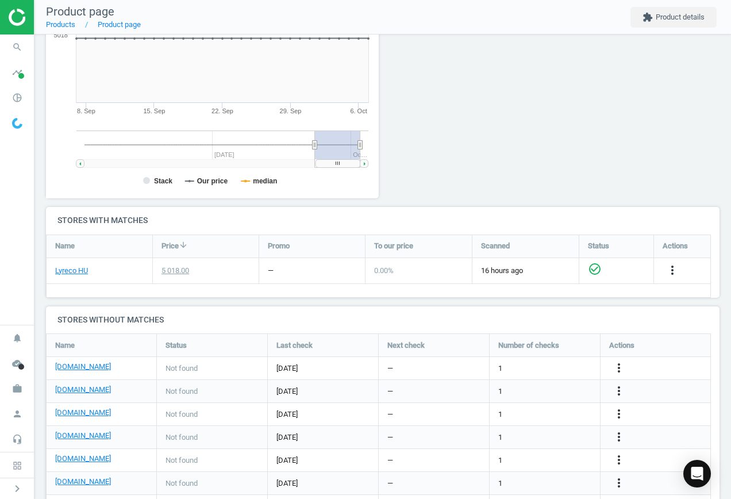
scroll to position [269, 0]
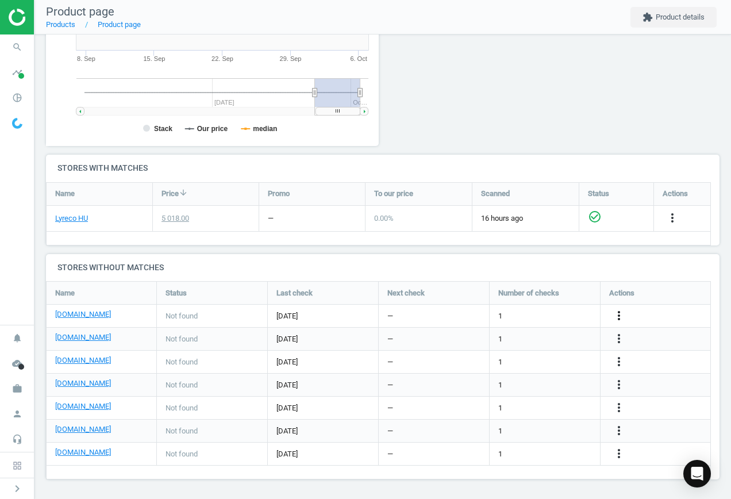
click at [622, 315] on icon "more_vert" at bounding box center [619, 316] width 14 height 14
click at [528, 311] on link "Edit URL/product option" at bounding box center [530, 316] width 158 height 18
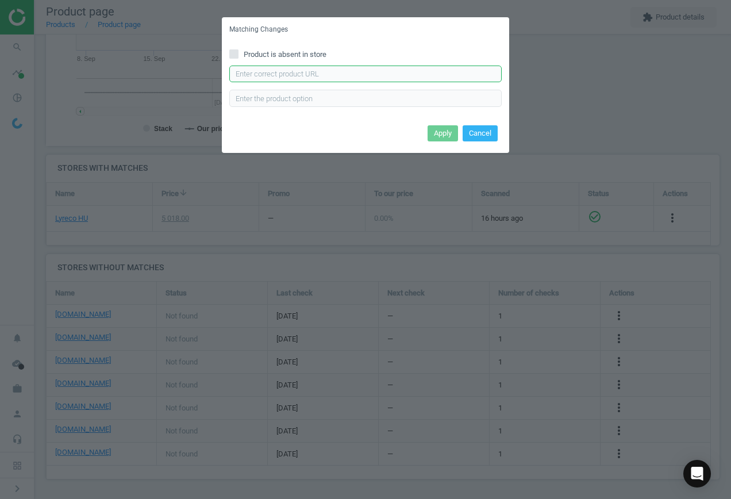
click at [319, 74] on input "text" at bounding box center [365, 74] width 273 height 17
paste input "[URL][DOMAIN_NAME]"
type input "[URL][DOMAIN_NAME]"
click at [445, 135] on button "Apply" at bounding box center [443, 133] width 30 height 16
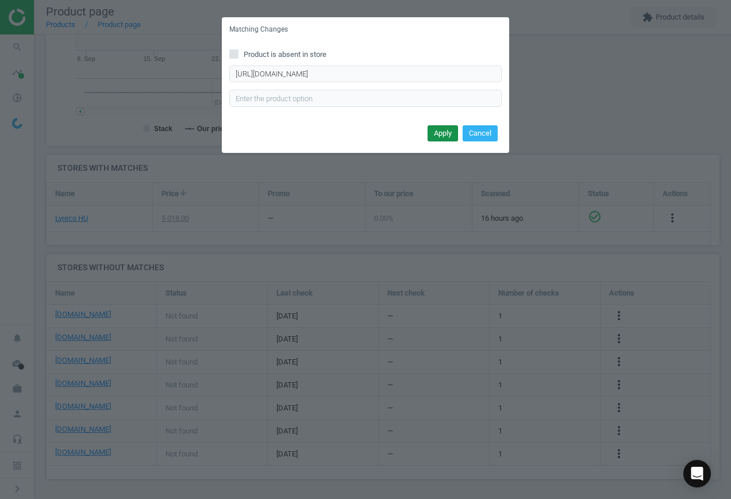
scroll to position [0, 0]
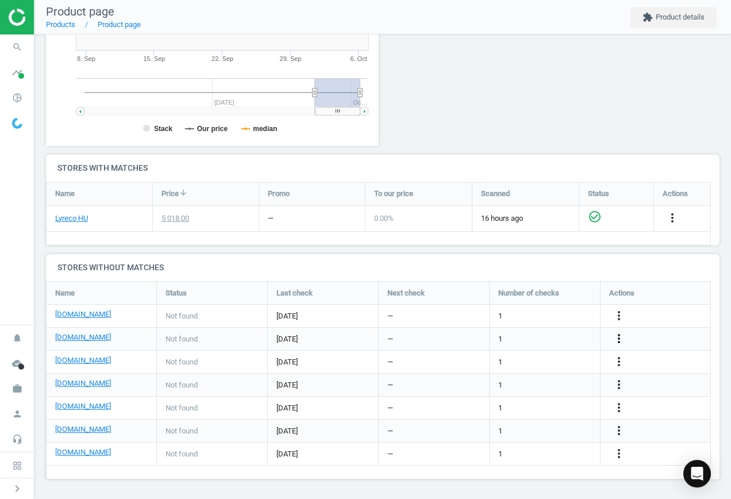
click at [618, 338] on icon "more_vert" at bounding box center [619, 339] width 14 height 14
click at [518, 333] on link "Edit URL/product option" at bounding box center [530, 339] width 158 height 18
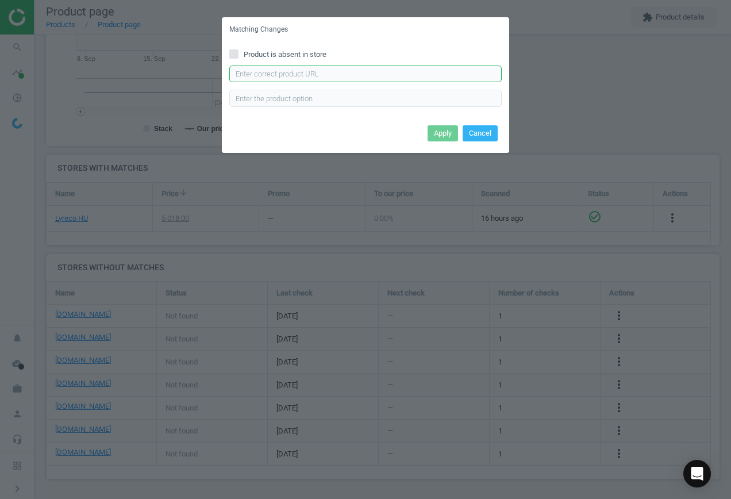
drag, startPoint x: 370, startPoint y: 79, endPoint x: 368, endPoint y: 69, distance: 10.5
click at [369, 78] on input "text" at bounding box center [365, 74] width 273 height 17
paste input "[URL][DOMAIN_NAME]"
type input "[URL][DOMAIN_NAME]"
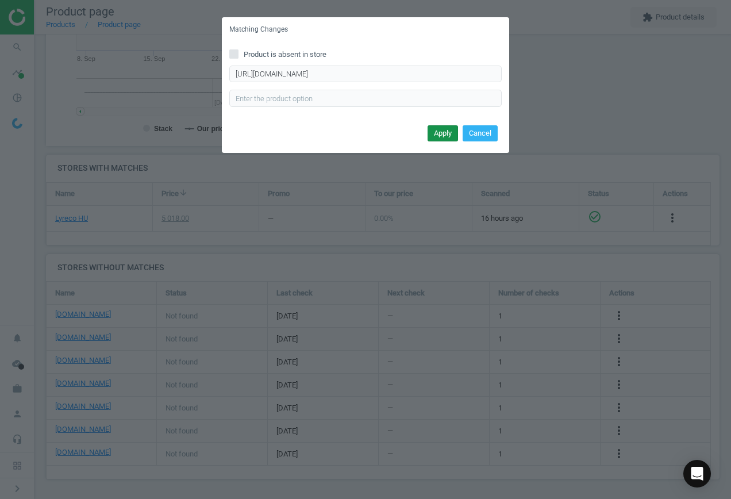
click at [445, 132] on button "Apply" at bounding box center [443, 133] width 30 height 16
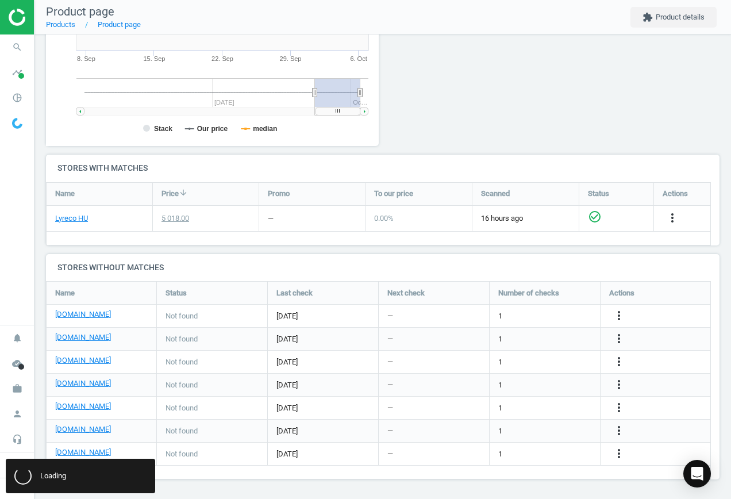
scroll to position [0, 0]
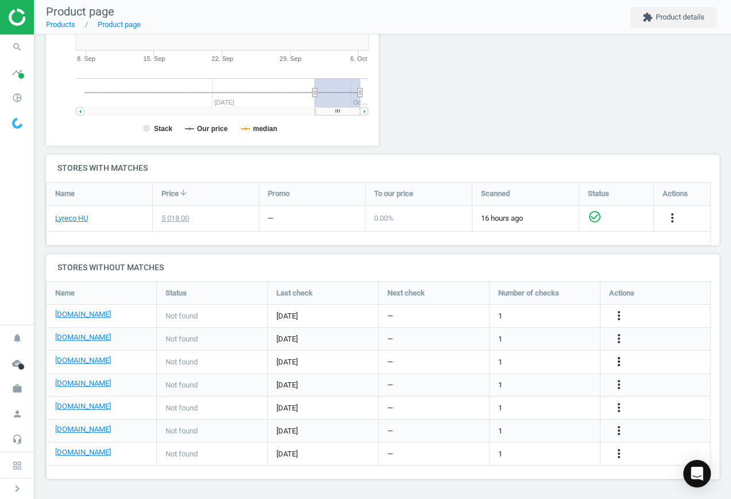
click at [622, 360] on icon "more_vert" at bounding box center [619, 362] width 14 height 14
click at [522, 358] on link "Edit URL/product option" at bounding box center [530, 362] width 158 height 18
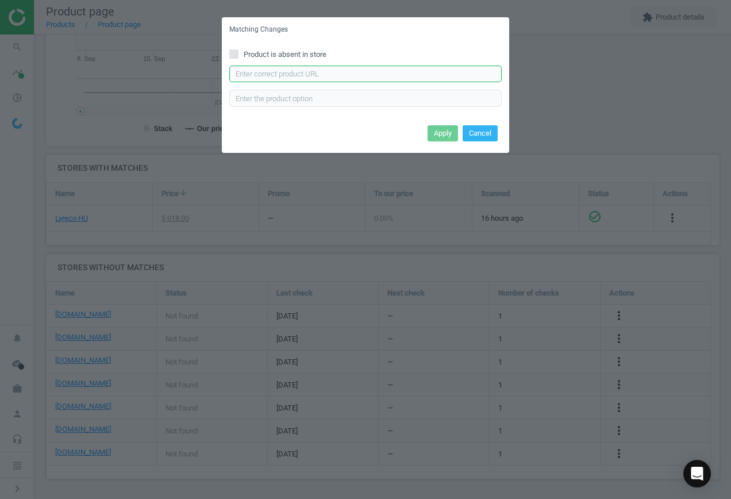
click at [358, 72] on input "text" at bounding box center [365, 74] width 273 height 17
paste input "[URL][DOMAIN_NAME]"
type input "[URL][DOMAIN_NAME]"
click at [448, 134] on button "Apply" at bounding box center [443, 133] width 30 height 16
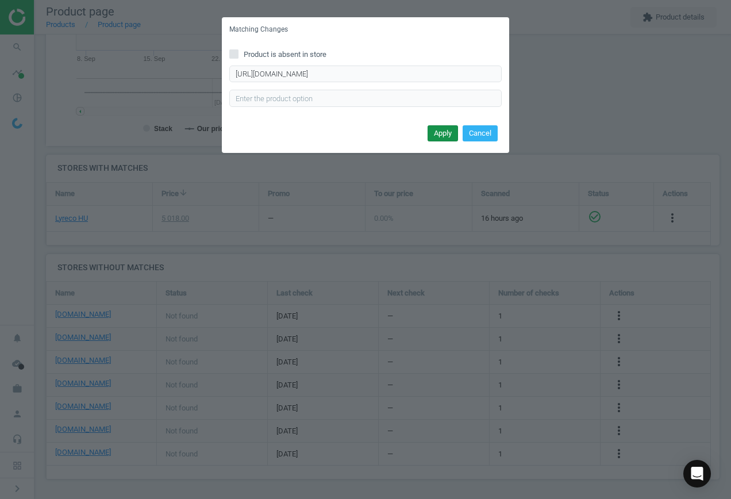
scroll to position [0, 0]
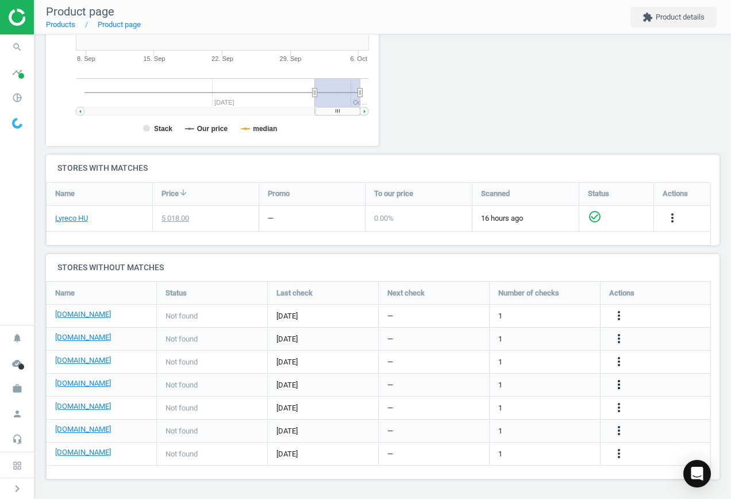
click at [617, 384] on icon "more_vert" at bounding box center [619, 385] width 14 height 14
click at [536, 380] on link "Edit URL/product option" at bounding box center [530, 385] width 158 height 18
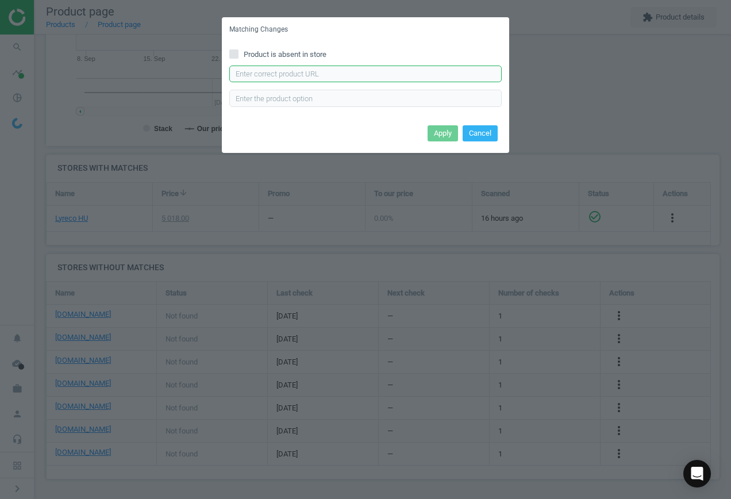
click at [340, 81] on input "text" at bounding box center [365, 74] width 273 height 17
paste input "[URL][DOMAIN_NAME]"
type input "[URL][DOMAIN_NAME]"
drag, startPoint x: 430, startPoint y: 128, endPoint x: 454, endPoint y: 130, distance: 24.2
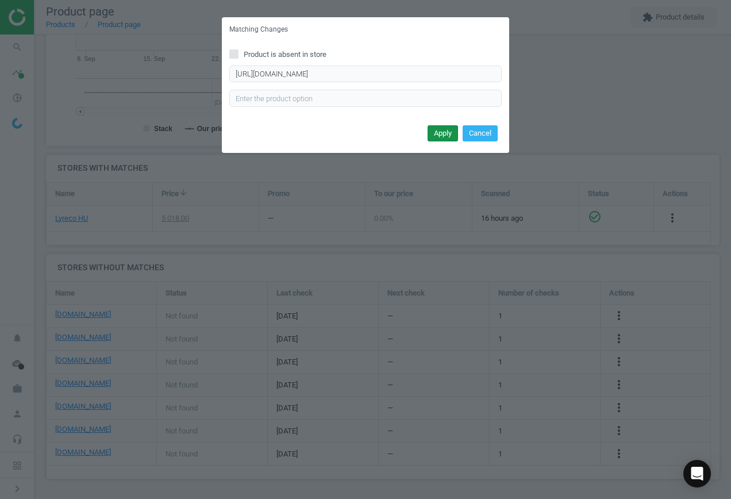
click at [432, 129] on button "Apply" at bounding box center [443, 133] width 30 height 16
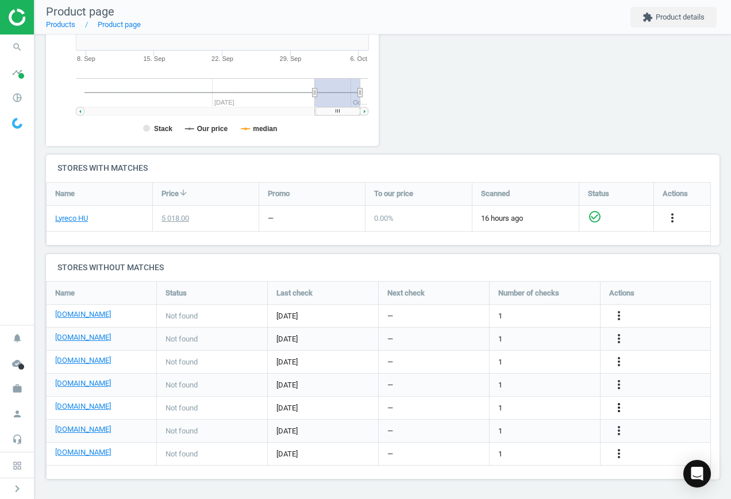
click at [621, 404] on icon "more_vert" at bounding box center [619, 408] width 14 height 14
click at [543, 403] on link "Edit URL/product option" at bounding box center [530, 408] width 158 height 18
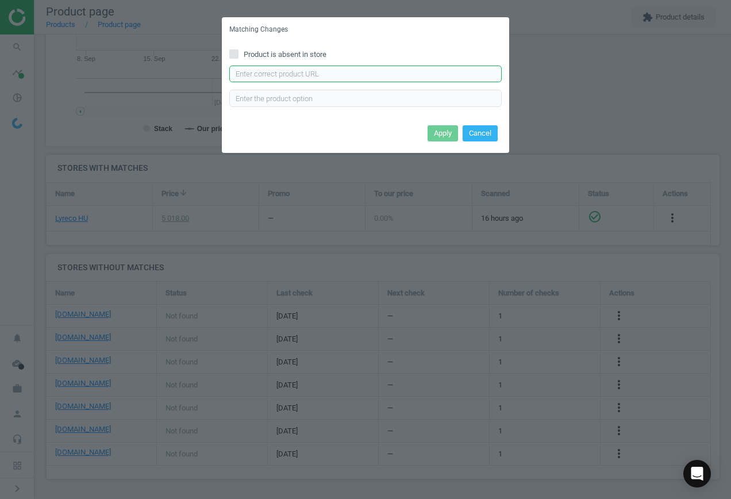
click at [341, 73] on input "text" at bounding box center [365, 74] width 273 height 17
paste input "[URL][DOMAIN_NAME]"
type input "[URL][DOMAIN_NAME]"
click at [443, 133] on button "Apply" at bounding box center [443, 133] width 30 height 16
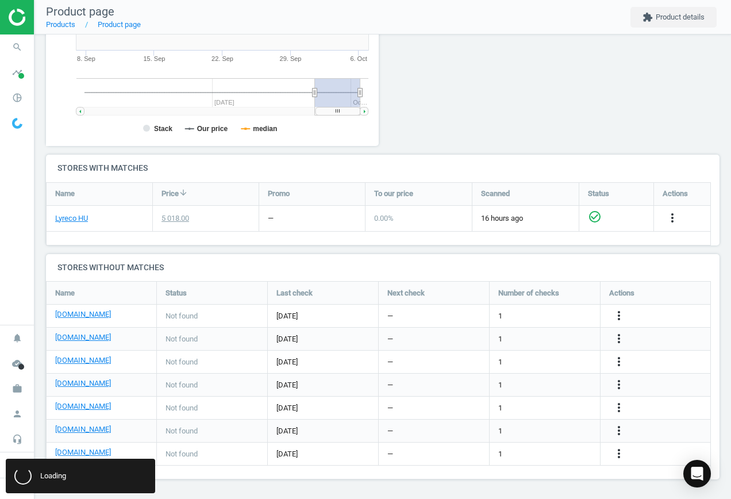
scroll to position [0, 0]
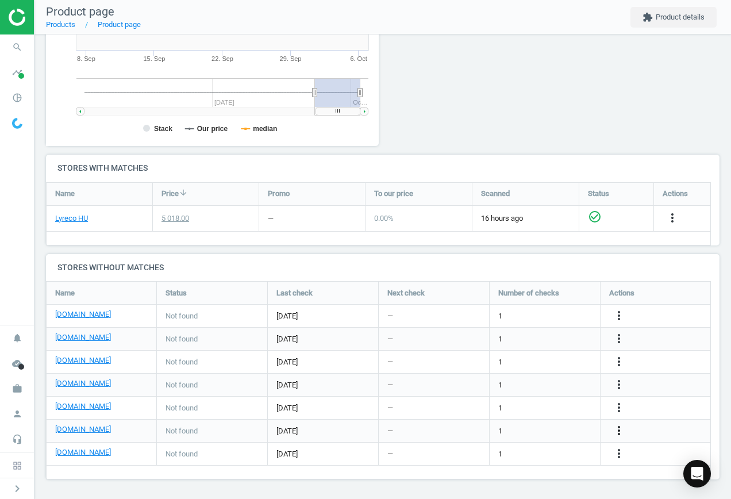
click at [623, 430] on icon "more_vert" at bounding box center [619, 431] width 14 height 14
click at [562, 428] on link "Edit URL/product option" at bounding box center [530, 431] width 158 height 18
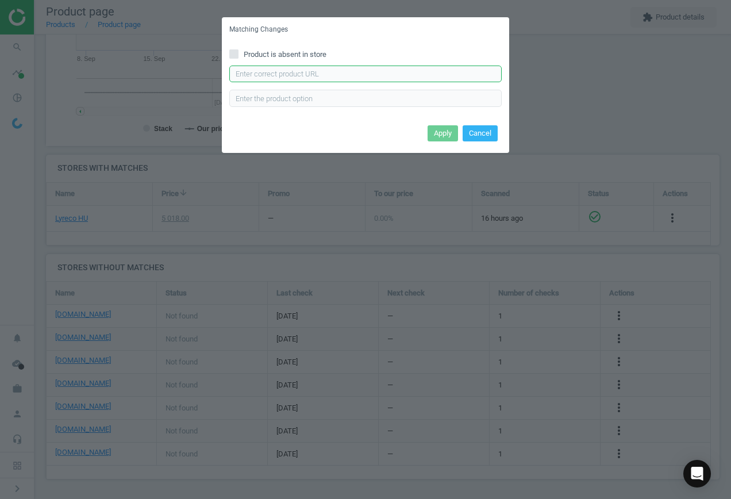
click at [386, 77] on input "text" at bounding box center [365, 74] width 273 height 17
paste input "[URL][DOMAIN_NAME]"
type input "[URL][DOMAIN_NAME]"
click at [445, 133] on button "Apply" at bounding box center [443, 133] width 30 height 16
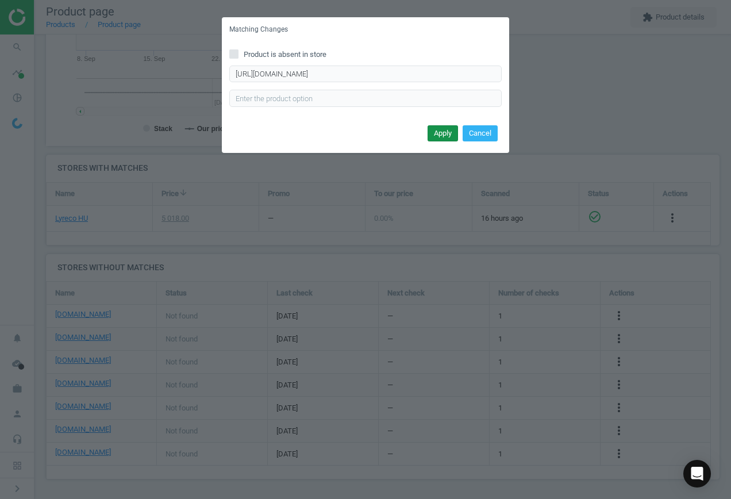
scroll to position [0, 0]
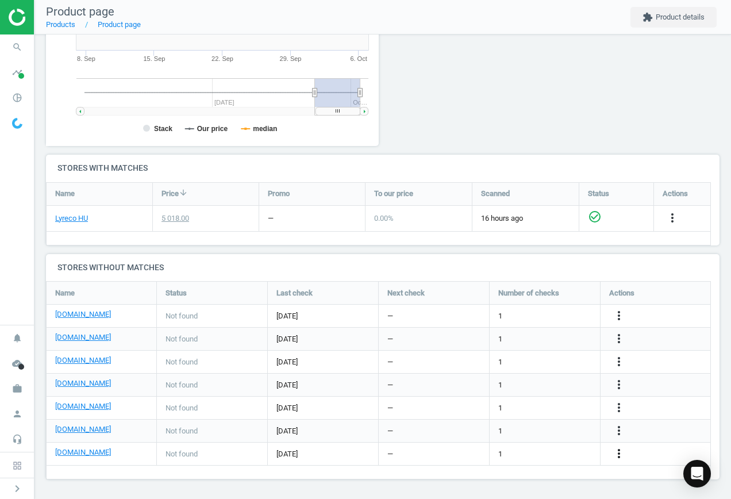
click at [618, 452] on icon "more_vert" at bounding box center [619, 454] width 14 height 14
click at [539, 449] on link "Edit URL/product option" at bounding box center [530, 454] width 158 height 18
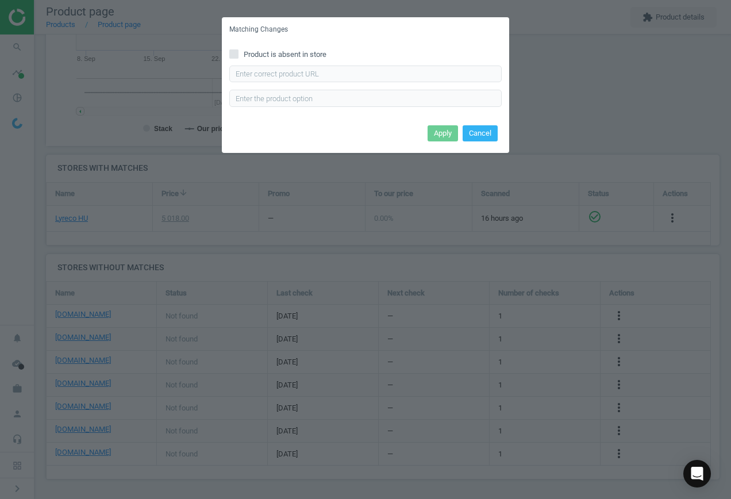
click at [254, 52] on span "Product is absent in store" at bounding box center [285, 54] width 87 height 10
click at [238, 52] on input "Product is absent in store" at bounding box center [234, 53] width 7 height 7
checkbox input "true"
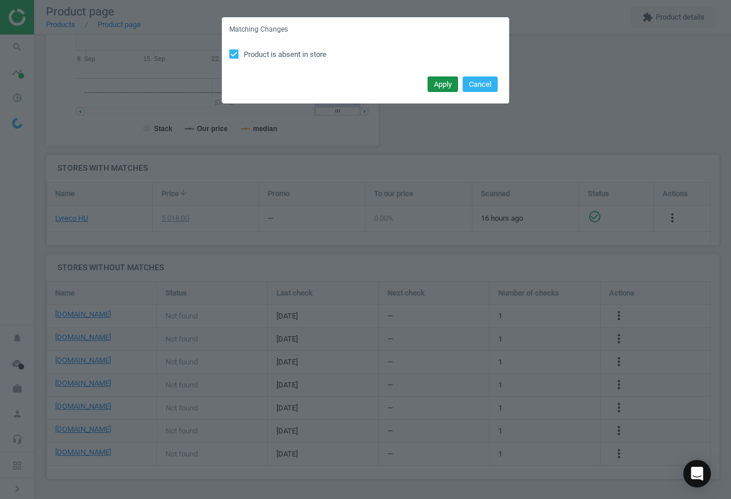
click at [448, 83] on button "Apply" at bounding box center [443, 84] width 30 height 16
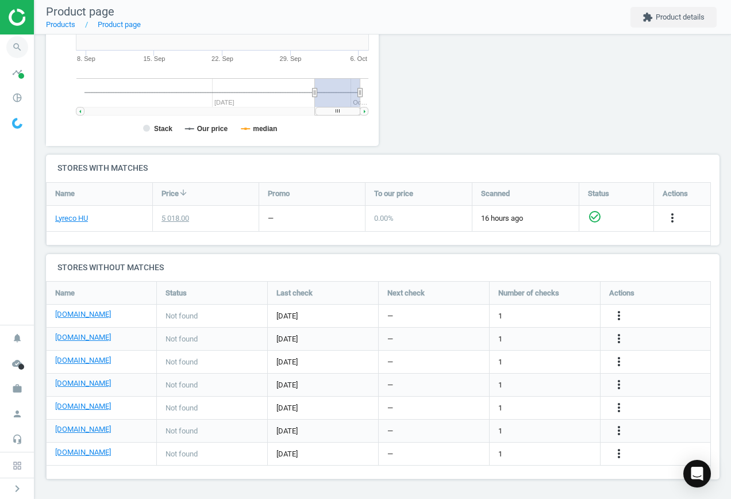
click at [10, 44] on icon "search" at bounding box center [17, 47] width 22 height 22
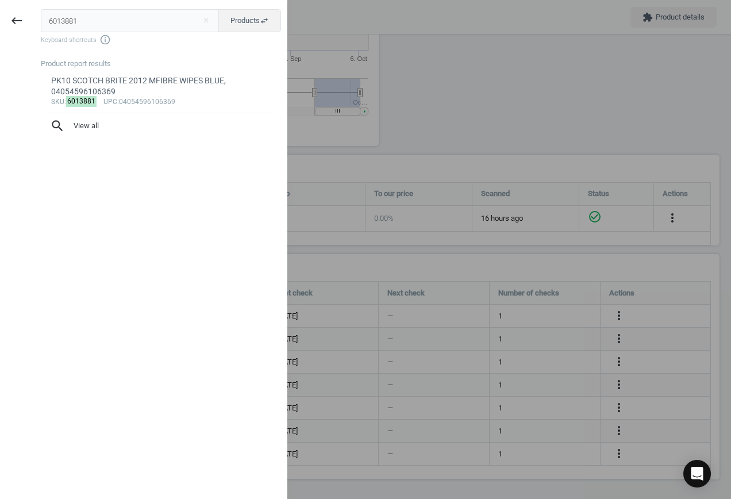
drag, startPoint x: 91, startPoint y: 17, endPoint x: -51, endPoint y: 17, distance: 142.6
click at [0, 17] on html "Group 2 Created with Sketch. ic/cloud_download/grey600 Created with Sketch. gra…" at bounding box center [365, 249] width 731 height 499
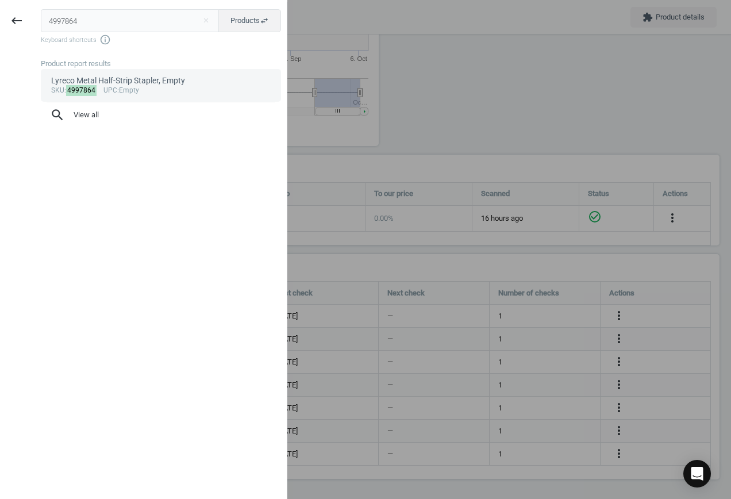
type input "4997864"
click at [128, 83] on div "Lyreco Metal Half-Strip Stapler, Empty" at bounding box center [161, 80] width 220 height 11
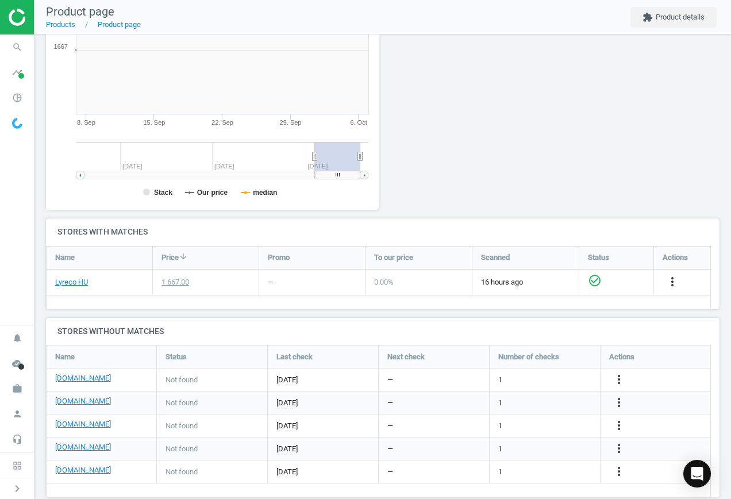
scroll to position [248, 346]
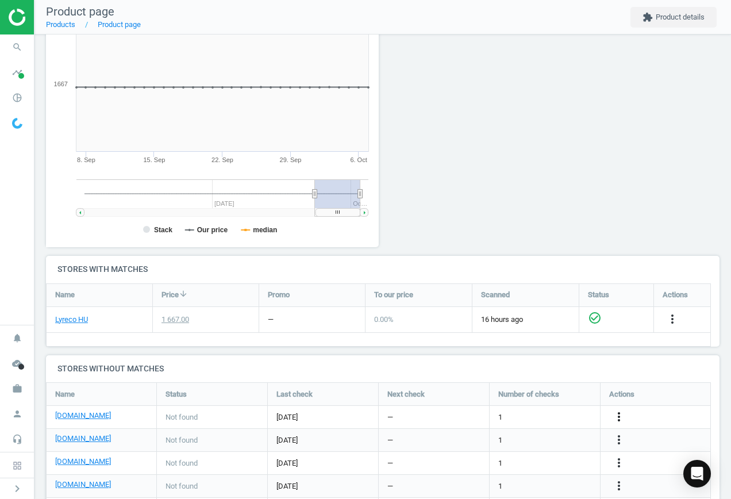
click at [620, 417] on icon "more_vert" at bounding box center [619, 417] width 14 height 14
click at [568, 417] on link "Edit URL/product option" at bounding box center [530, 417] width 158 height 18
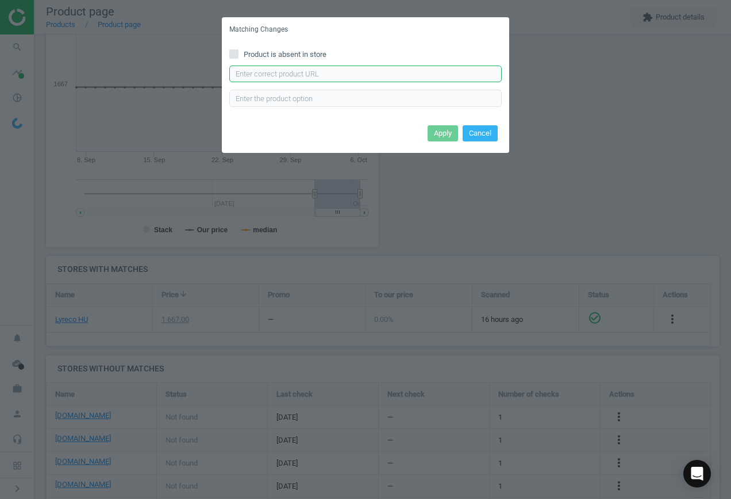
click at [389, 72] on input "text" at bounding box center [365, 74] width 273 height 17
paste input "[URL][DOMAIN_NAME]"
type input "[URL][DOMAIN_NAME]"
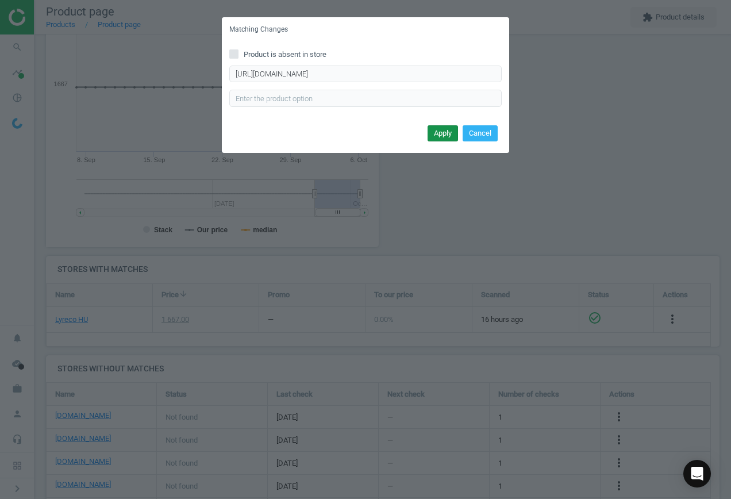
click at [441, 137] on button "Apply" at bounding box center [443, 133] width 30 height 16
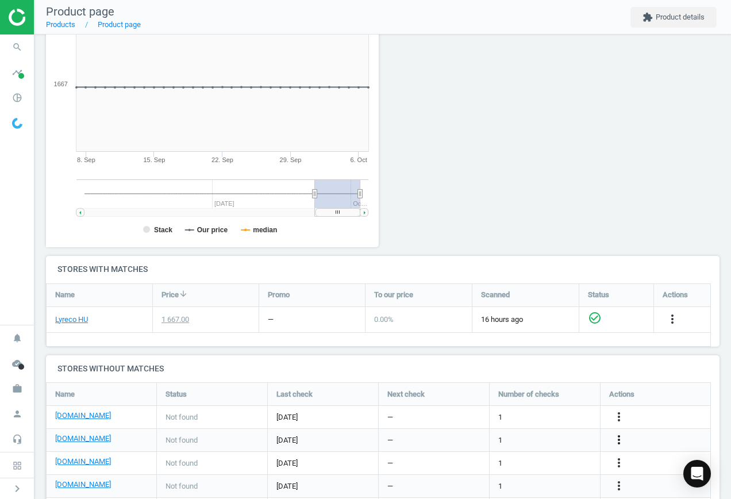
click at [618, 437] on icon "more_vert" at bounding box center [619, 440] width 14 height 14
click at [572, 440] on link "Edit URL/product option" at bounding box center [530, 440] width 158 height 18
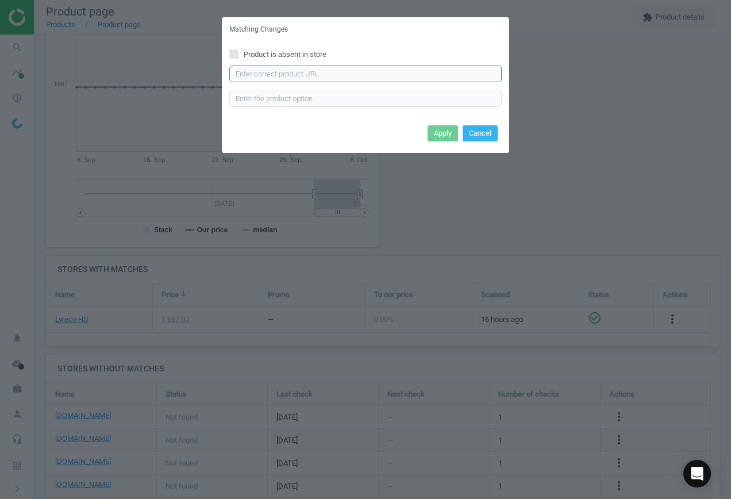
click at [357, 69] on input "text" at bounding box center [365, 74] width 273 height 17
paste input "[URL][DOMAIN_NAME][PERSON_NAME]"
type input "[URL][DOMAIN_NAME][PERSON_NAME]"
click at [439, 131] on button "Apply" at bounding box center [443, 133] width 30 height 16
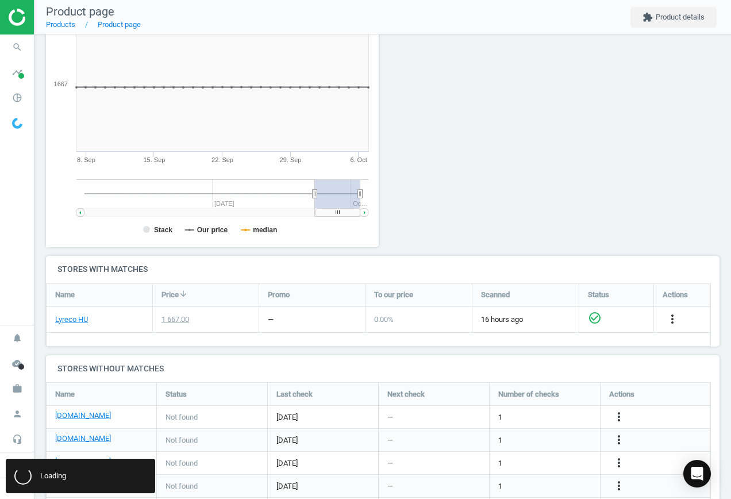
scroll to position [0, 0]
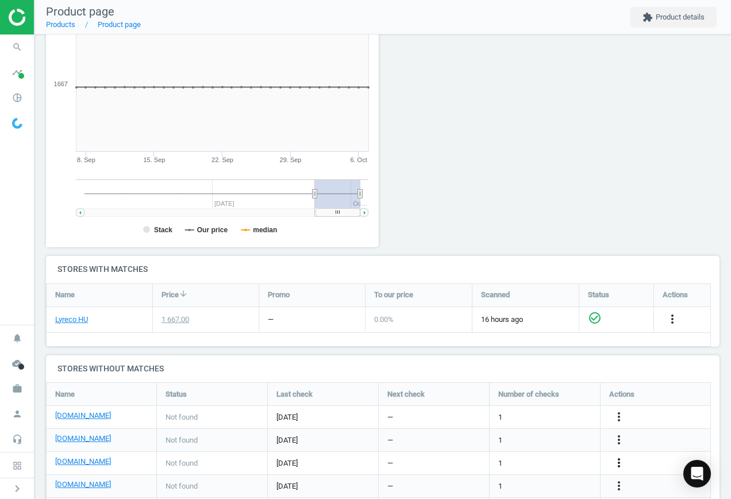
click at [620, 461] on icon "more_vert" at bounding box center [619, 463] width 14 height 14
click at [545, 457] on link "Edit URL/product option" at bounding box center [530, 463] width 158 height 18
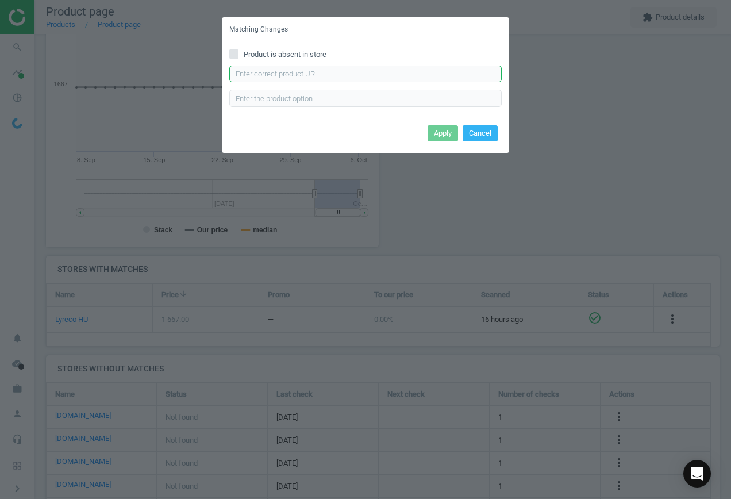
click at [366, 71] on input "text" at bounding box center [365, 74] width 273 height 17
paste input "[URL][DOMAIN_NAME][PERSON_NAME]"
type input "[URL][DOMAIN_NAME][PERSON_NAME]"
click at [448, 135] on button "Apply" at bounding box center [443, 133] width 30 height 16
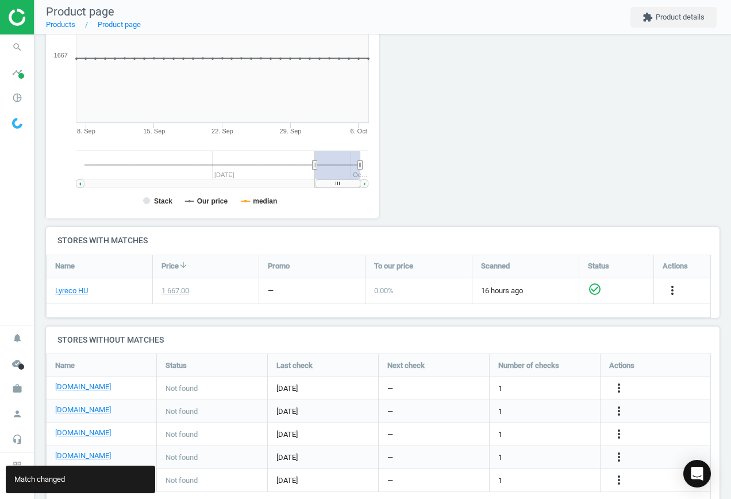
scroll to position [223, 0]
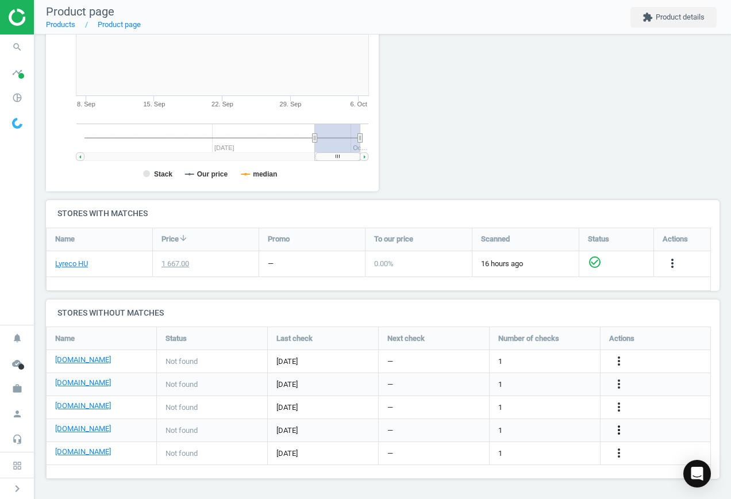
click at [619, 434] on icon "more_vert" at bounding box center [619, 430] width 14 height 14
click at [560, 429] on link "Edit URL/product option" at bounding box center [530, 431] width 158 height 18
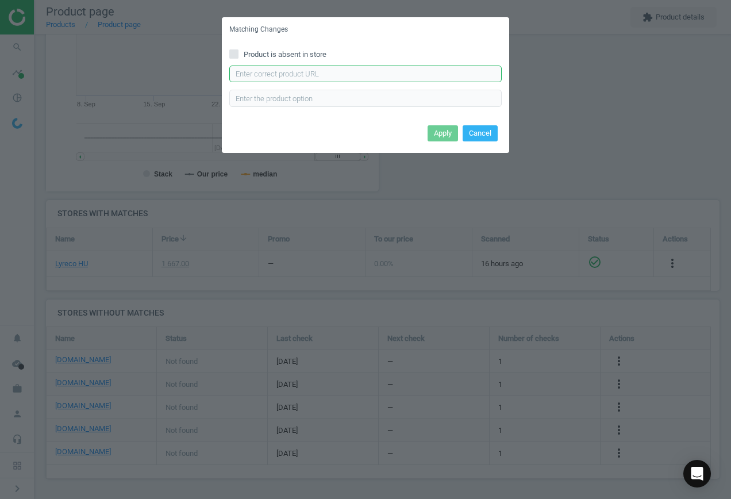
click at [301, 79] on input "text" at bounding box center [365, 74] width 273 height 17
paste input "[URL][DOMAIN_NAME][PERSON_NAME]"
type input "[URL][DOMAIN_NAME][PERSON_NAME]"
click at [439, 130] on button "Apply" at bounding box center [443, 133] width 30 height 16
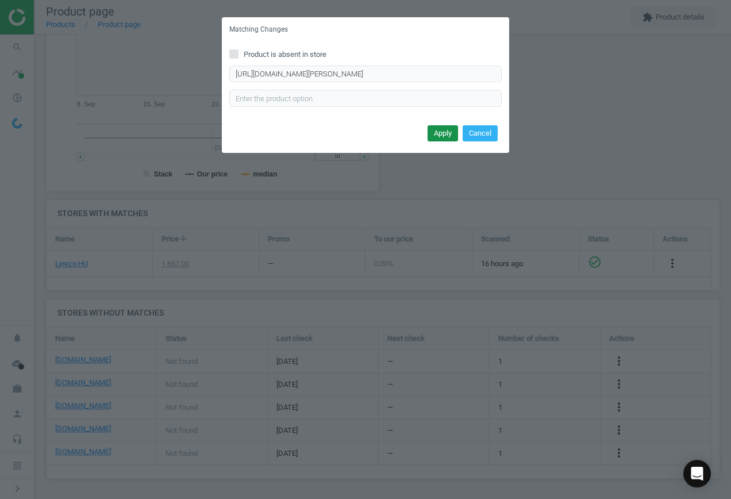
scroll to position [0, 0]
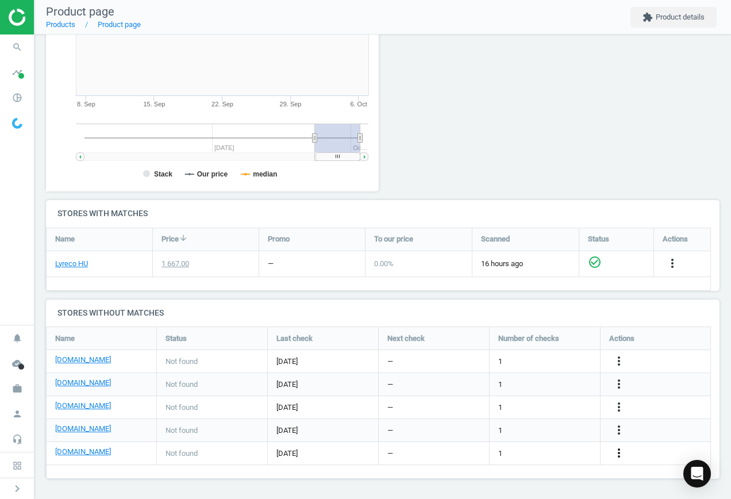
click at [619, 455] on icon "more_vert" at bounding box center [619, 453] width 14 height 14
click at [561, 449] on link "Edit URL/product option" at bounding box center [530, 454] width 158 height 18
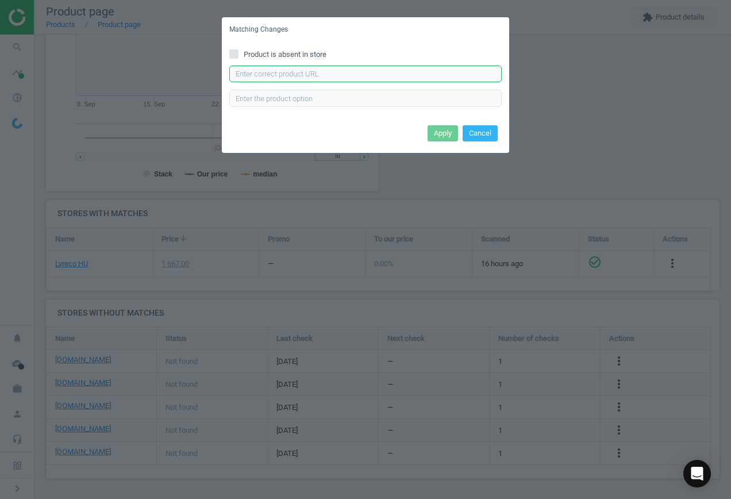
click at [333, 72] on input "text" at bounding box center [365, 74] width 273 height 17
paste input "[URL][DOMAIN_NAME][PERSON_NAME]"
type input "[URL][DOMAIN_NAME][PERSON_NAME]"
click at [434, 131] on button "Apply" at bounding box center [443, 133] width 30 height 16
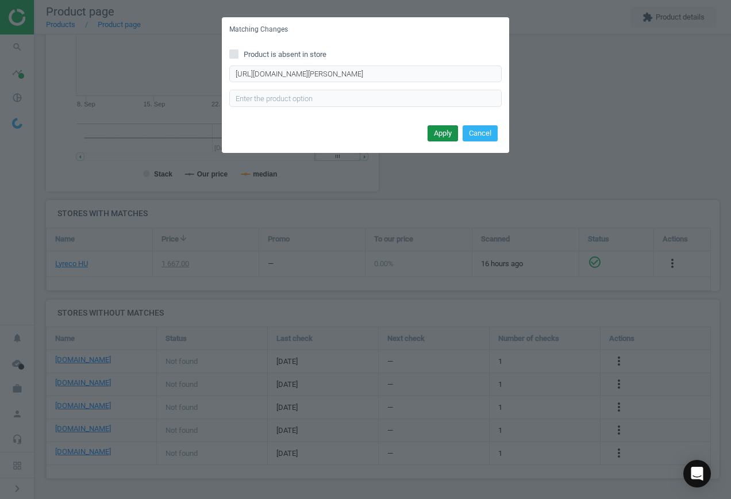
scroll to position [0, 0]
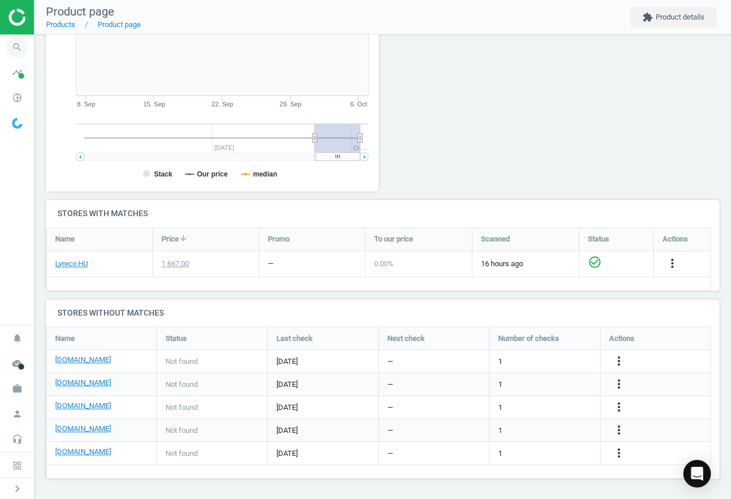
click at [18, 44] on icon "search" at bounding box center [17, 47] width 22 height 22
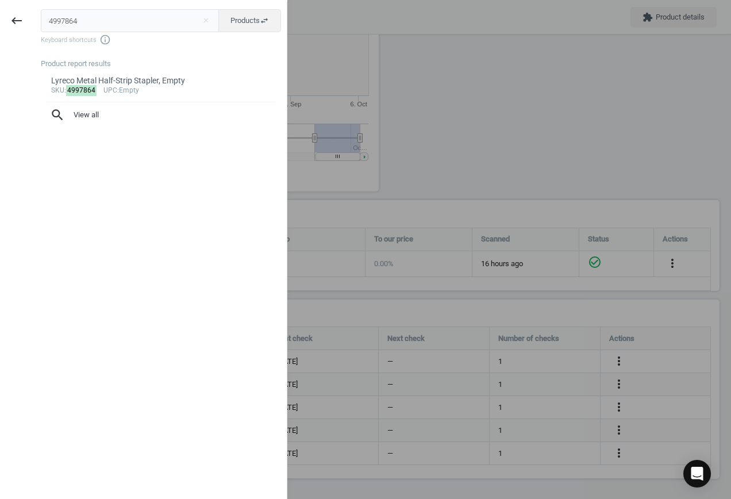
drag, startPoint x: 108, startPoint y: 22, endPoint x: -59, endPoint y: 14, distance: 166.4
click at [0, 14] on html "Group 2 Created with Sketch. ic/cloud_download/grey600 Created with Sketch. gra…" at bounding box center [365, 249] width 731 height 499
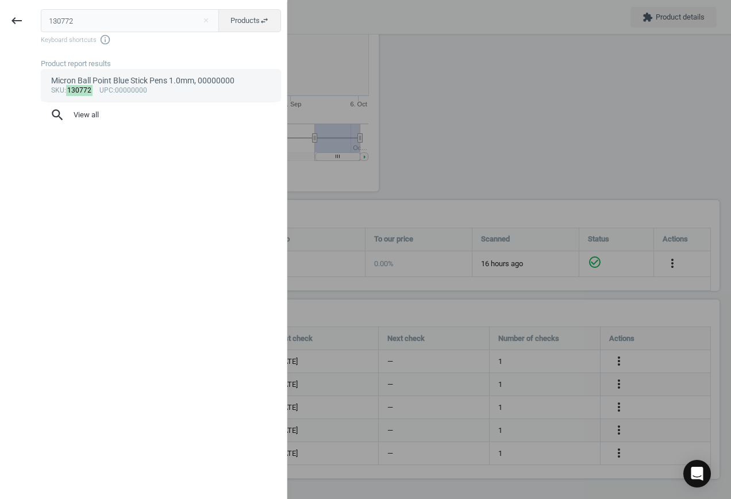
type input "130772"
click at [174, 95] on link "Micron Ball Point Blue Stick Pens 1.0mm, 00000000 sku : 130772 upc :00000000" at bounding box center [161, 85] width 240 height 32
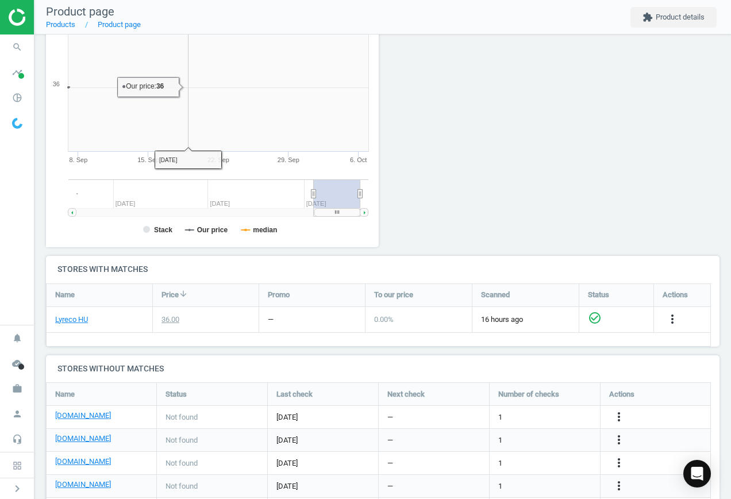
scroll to position [248, 346]
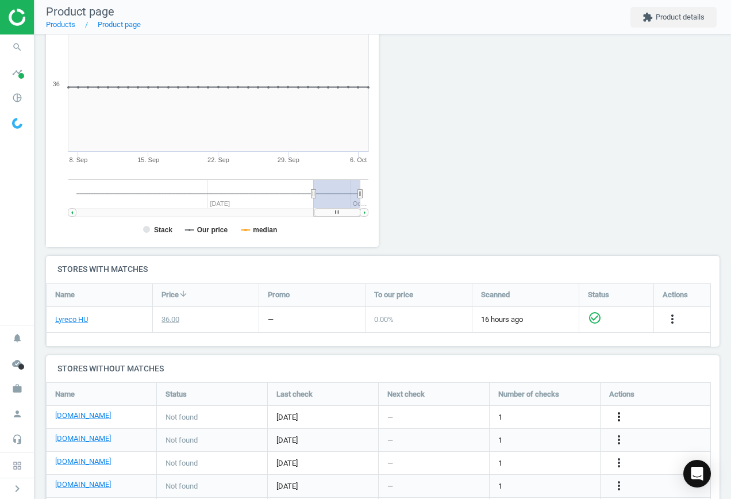
click at [623, 414] on icon "more_vert" at bounding box center [619, 417] width 14 height 14
click at [544, 411] on link "Edit URL/product option" at bounding box center [530, 417] width 158 height 18
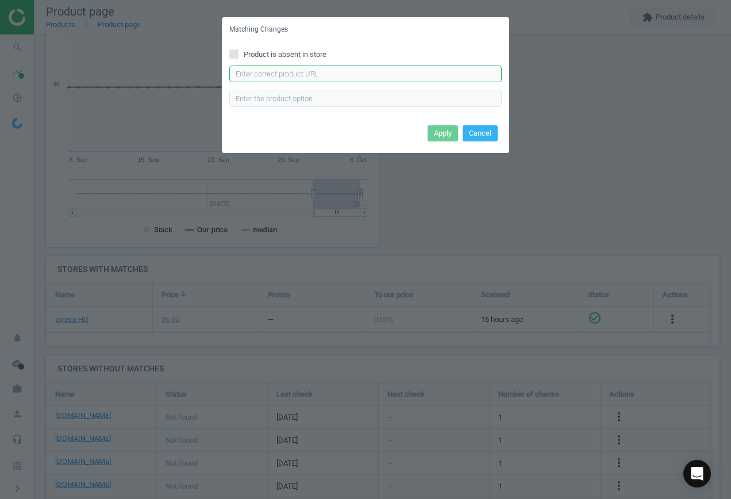
click at [312, 80] on input "text" at bounding box center [365, 74] width 273 height 17
paste input "[URL][DOMAIN_NAME][PERSON_NAME]"
type input "[URL][DOMAIN_NAME][PERSON_NAME]"
click at [442, 131] on button "Apply" at bounding box center [443, 133] width 30 height 16
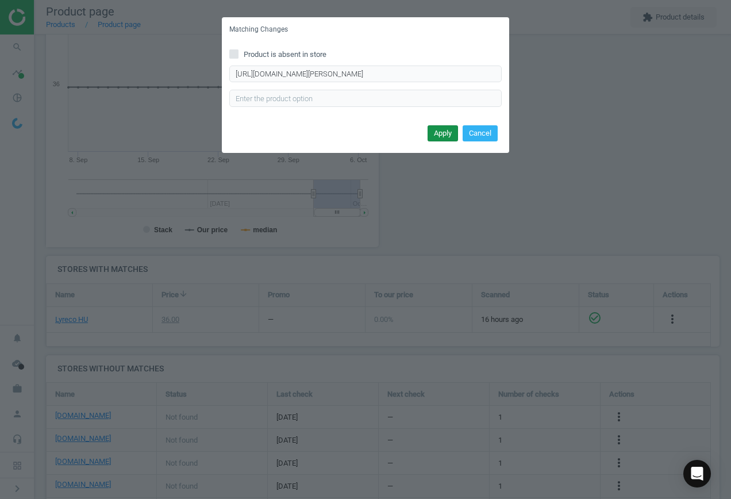
scroll to position [0, 0]
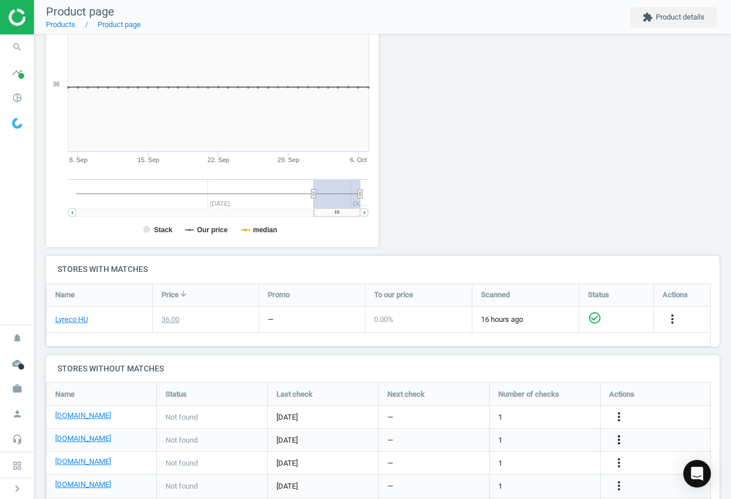
drag, startPoint x: 619, startPoint y: 439, endPoint x: 613, endPoint y: 438, distance: 6.6
click at [619, 439] on icon "more_vert" at bounding box center [619, 440] width 14 height 14
click at [526, 431] on link "Edit URL/product option" at bounding box center [530, 440] width 158 height 18
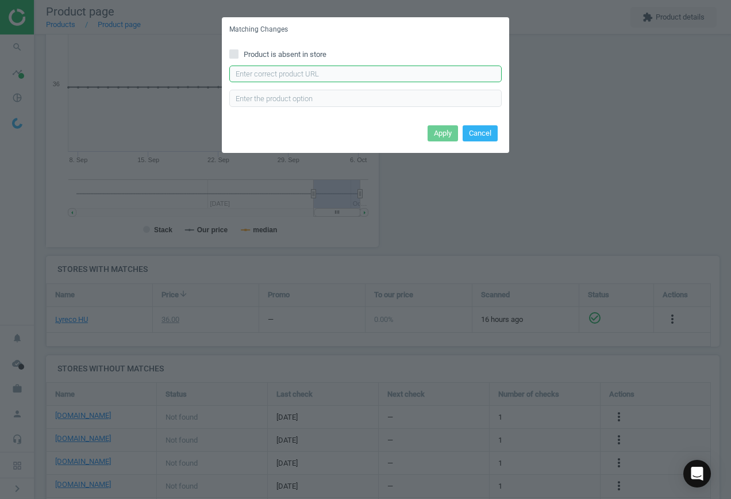
click at [304, 75] on input "text" at bounding box center [365, 74] width 273 height 17
paste input "[URL][DOMAIN_NAME]"
type input "[URL][DOMAIN_NAME]"
click at [435, 131] on button "Apply" at bounding box center [443, 133] width 30 height 16
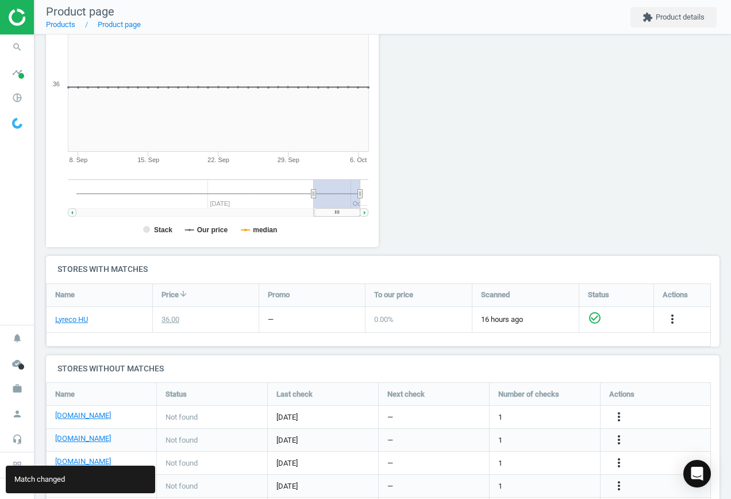
scroll to position [223, 0]
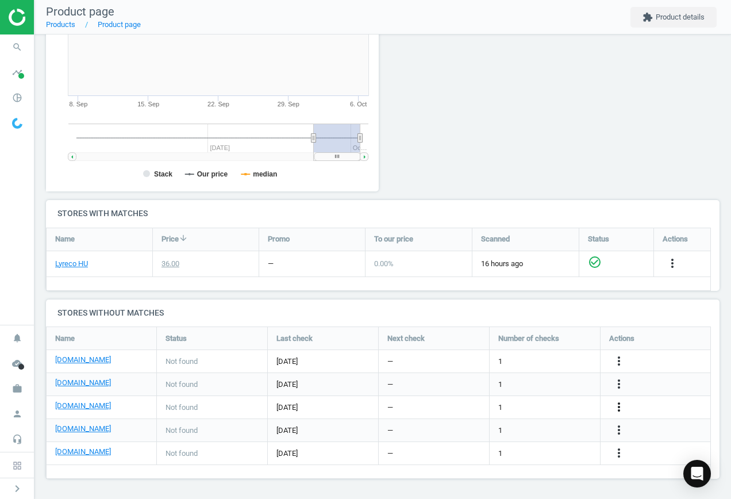
click at [620, 405] on icon "more_vert" at bounding box center [619, 407] width 14 height 14
click at [542, 404] on link "Edit URL/product option" at bounding box center [530, 408] width 158 height 18
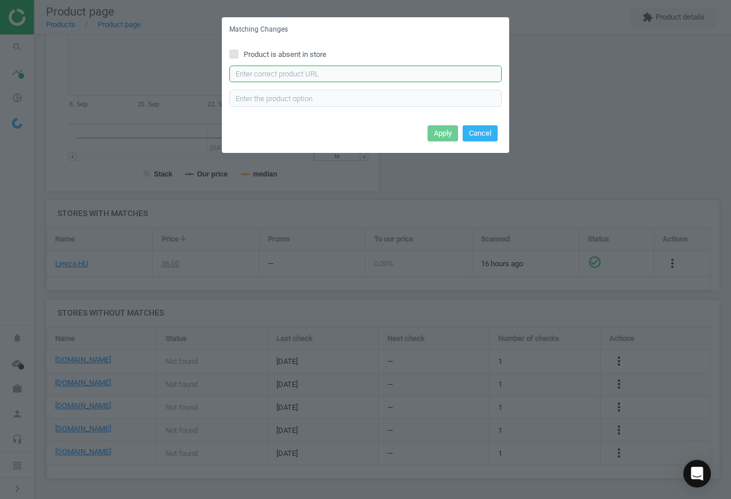
click at [347, 74] on input "text" at bounding box center [365, 74] width 273 height 17
paste input "[URL][DOMAIN_NAME]"
type input "[URL][DOMAIN_NAME]"
click at [431, 132] on button "Apply" at bounding box center [443, 133] width 30 height 16
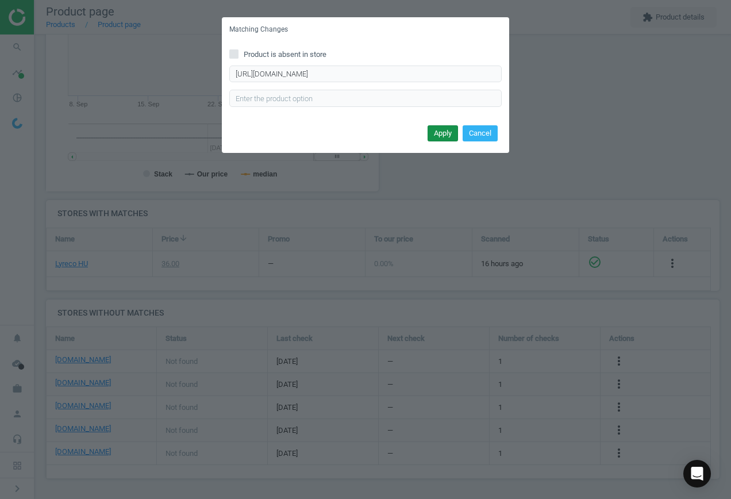
scroll to position [0, 0]
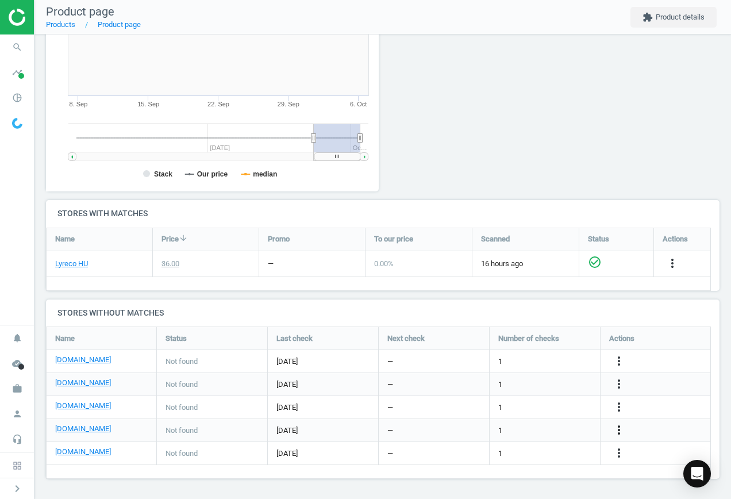
click at [620, 430] on icon "more_vert" at bounding box center [619, 430] width 14 height 14
click at [538, 426] on link "Edit URL/product option" at bounding box center [530, 431] width 158 height 18
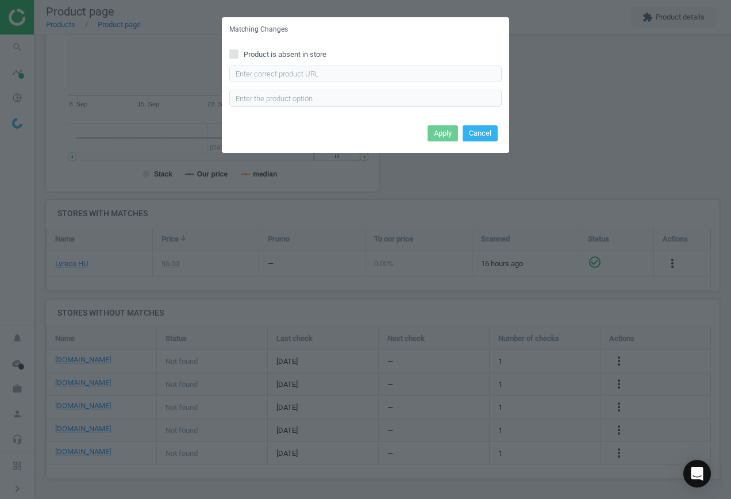
click at [327, 66] on div "Product is absent in store Enter correct product url" at bounding box center [366, 82] width 288 height 80
click at [343, 72] on input "text" at bounding box center [365, 74] width 273 height 17
paste input "[URL][DOMAIN_NAME]"
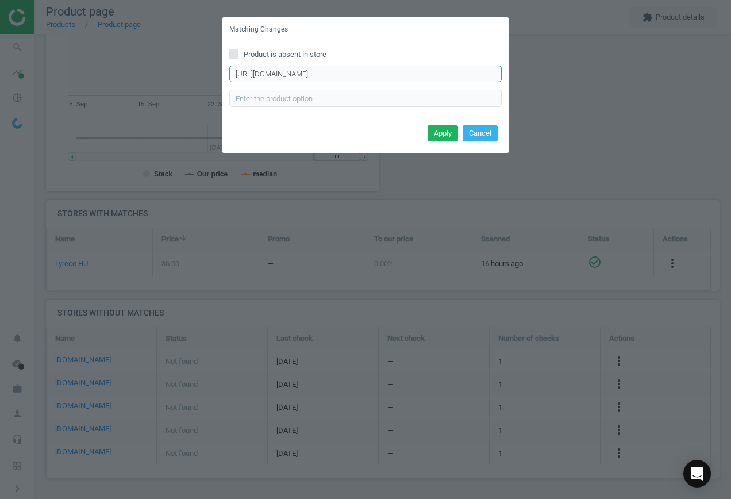
scroll to position [0, 86]
type input "[URL][DOMAIN_NAME]"
click at [435, 128] on button "Apply" at bounding box center [443, 133] width 30 height 16
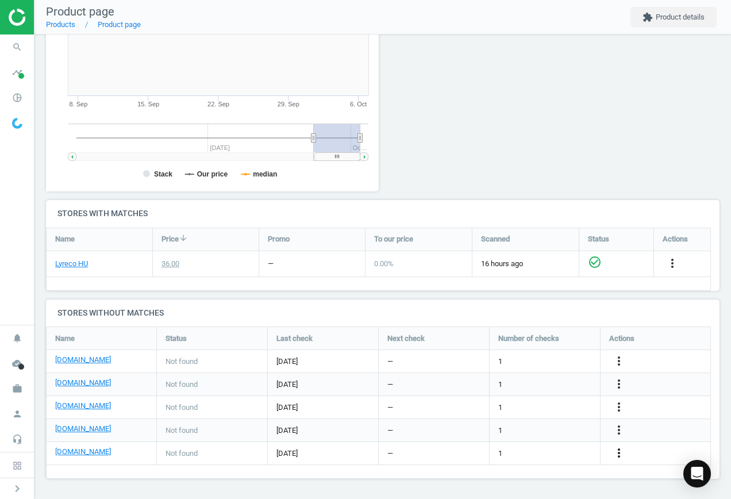
click at [616, 450] on icon "more_vert" at bounding box center [619, 453] width 14 height 14
click at [550, 447] on link "Edit URL/product option" at bounding box center [530, 454] width 158 height 18
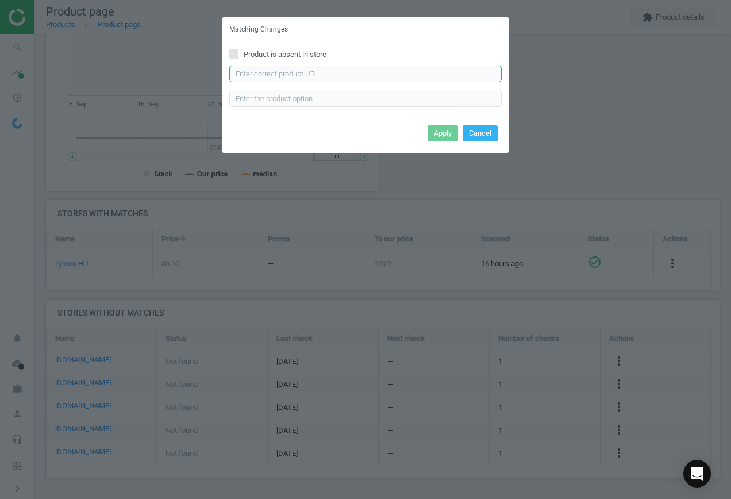
click at [323, 72] on input "text" at bounding box center [365, 74] width 273 height 17
paste input "[URL][DOMAIN_NAME]"
type input "[URL][DOMAIN_NAME]"
click at [438, 139] on button "Apply" at bounding box center [443, 133] width 30 height 16
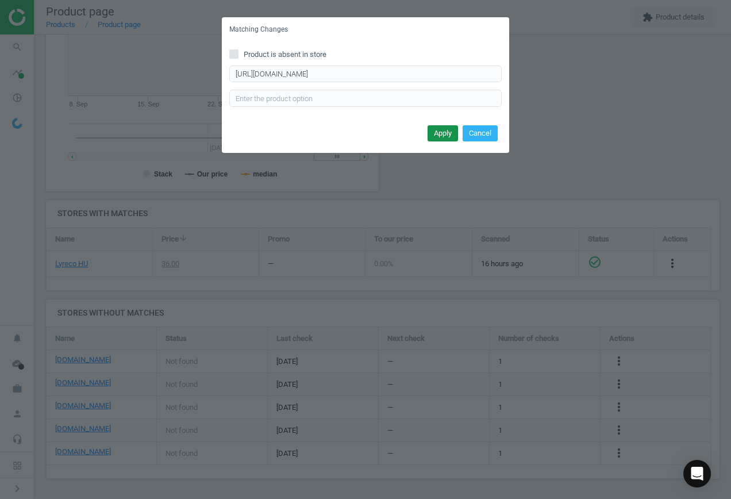
scroll to position [0, 0]
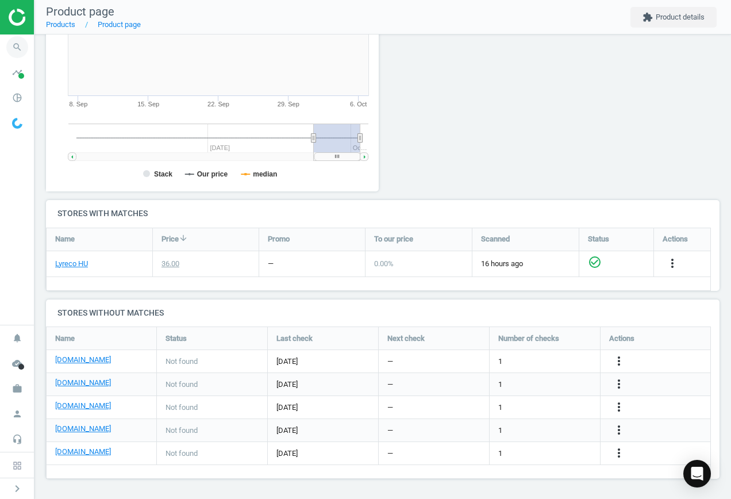
click at [17, 46] on icon "search" at bounding box center [17, 47] width 22 height 22
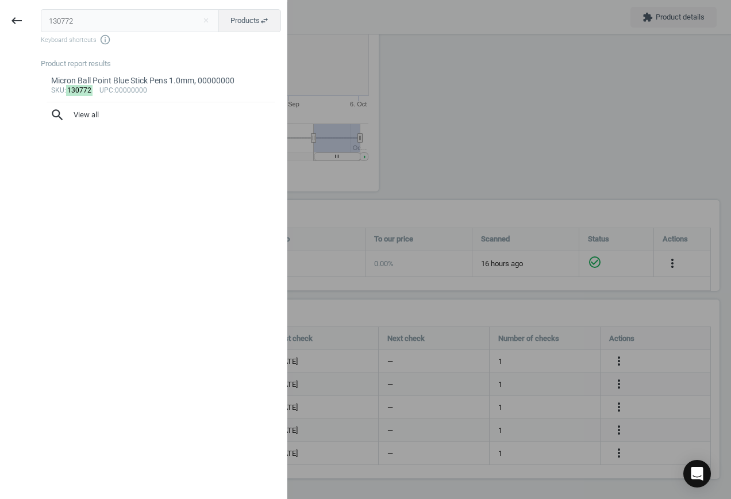
drag, startPoint x: 85, startPoint y: 16, endPoint x: -49, endPoint y: 16, distance: 133.4
click at [0, 16] on html "Group 2 Created with Sketch. ic/cloud_download/grey600 Created with Sketch. gra…" at bounding box center [365, 249] width 731 height 499
type input "11830833"
click at [168, 82] on div "KORES ADHESIVE TAPE 19MMX33M TRANSP, 9023800503190" at bounding box center [161, 86] width 220 height 22
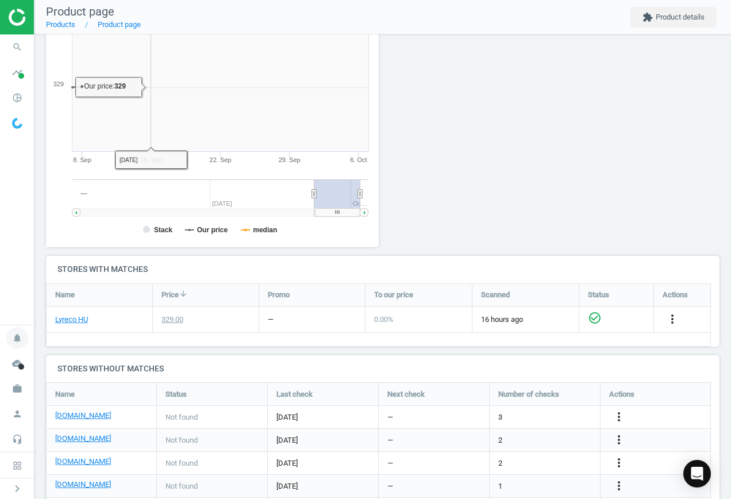
scroll to position [248, 346]
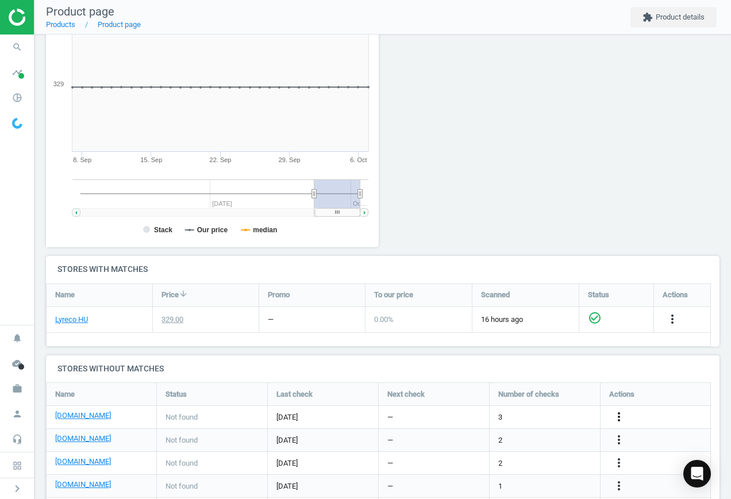
click at [623, 416] on icon "more_vert" at bounding box center [619, 417] width 14 height 14
click at [563, 417] on link "Edit URL/product option" at bounding box center [530, 417] width 158 height 18
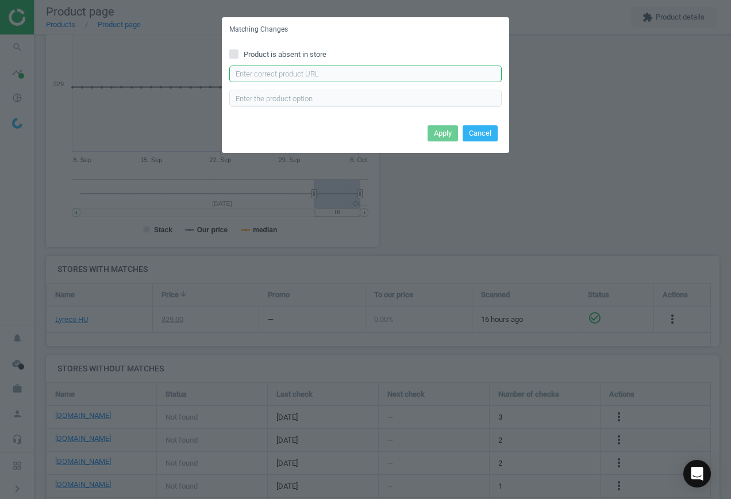
click at [341, 72] on input "text" at bounding box center [365, 74] width 273 height 17
paste input "[URL][DOMAIN_NAME]"
type input "[URL][DOMAIN_NAME]"
click at [439, 129] on button "Apply" at bounding box center [443, 133] width 30 height 16
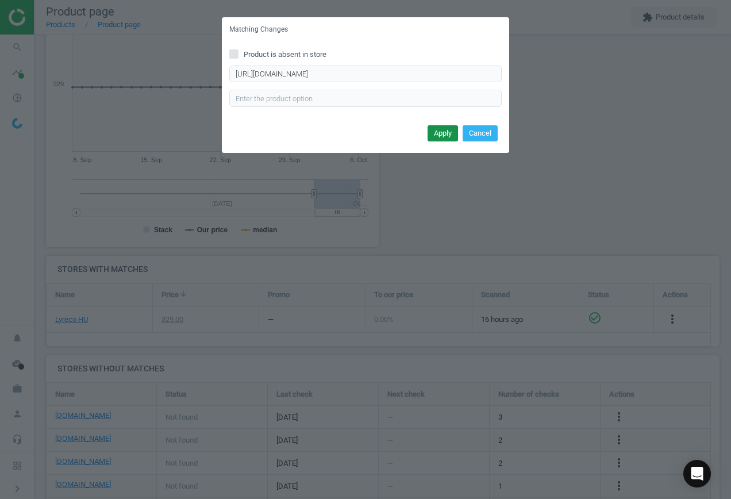
scroll to position [0, 0]
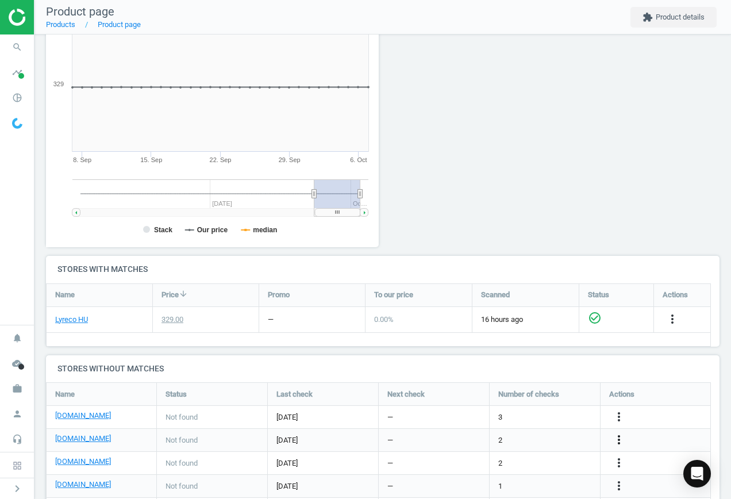
click at [622, 435] on icon "more_vert" at bounding box center [619, 440] width 14 height 14
click at [552, 435] on link "Edit URL/product option" at bounding box center [530, 440] width 158 height 18
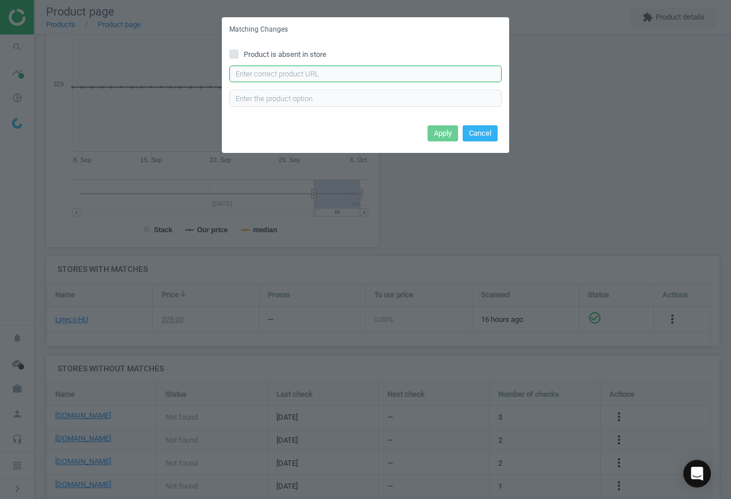
click at [365, 73] on input "text" at bounding box center [365, 74] width 273 height 17
paste input "[URL][DOMAIN_NAME]"
type input "[URL][DOMAIN_NAME]"
click at [443, 137] on button "Apply" at bounding box center [443, 133] width 30 height 16
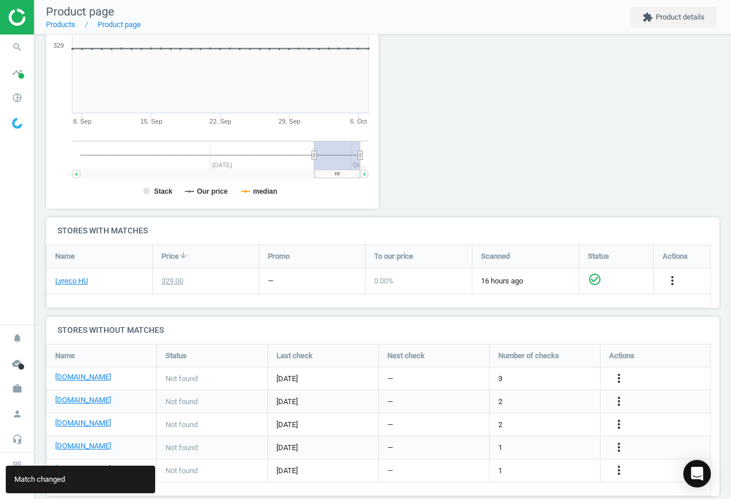
scroll to position [223, 0]
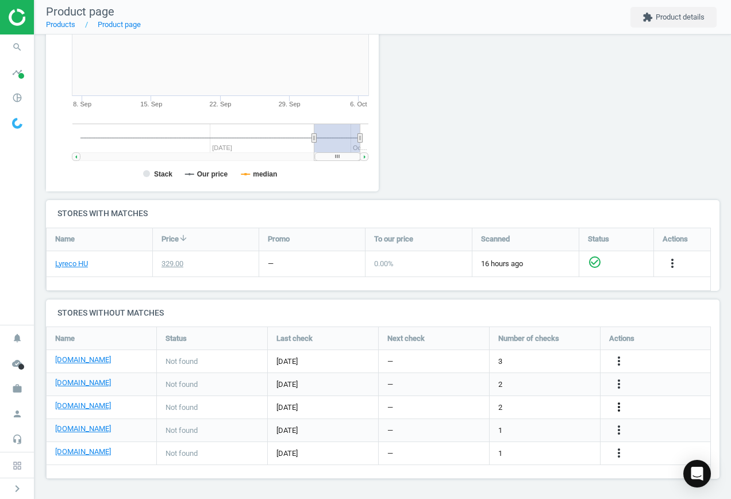
click at [618, 408] on icon "more_vert" at bounding box center [619, 407] width 14 height 14
click at [534, 403] on link "Edit URL/product option" at bounding box center [530, 408] width 158 height 18
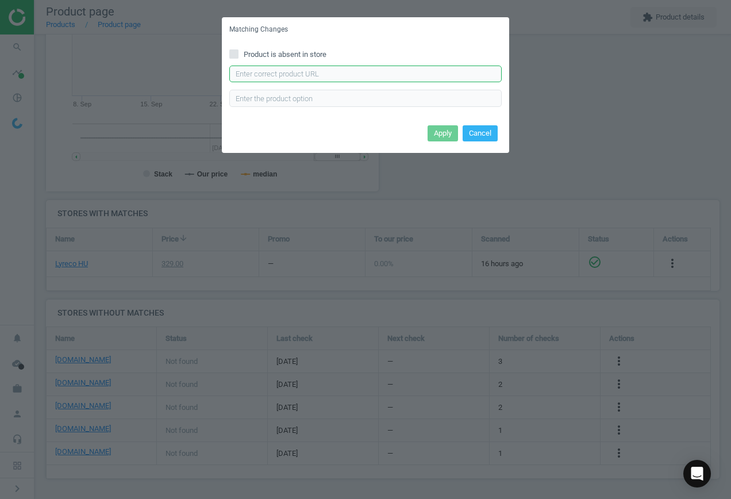
click at [362, 76] on input "text" at bounding box center [365, 74] width 273 height 17
paste input "[URL][DOMAIN_NAME]"
type input "[URL][DOMAIN_NAME]"
click at [436, 135] on button "Apply" at bounding box center [443, 133] width 30 height 16
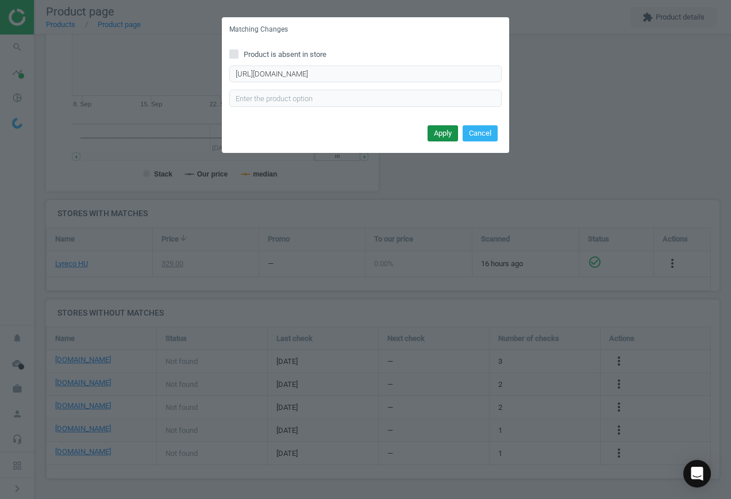
scroll to position [0, 0]
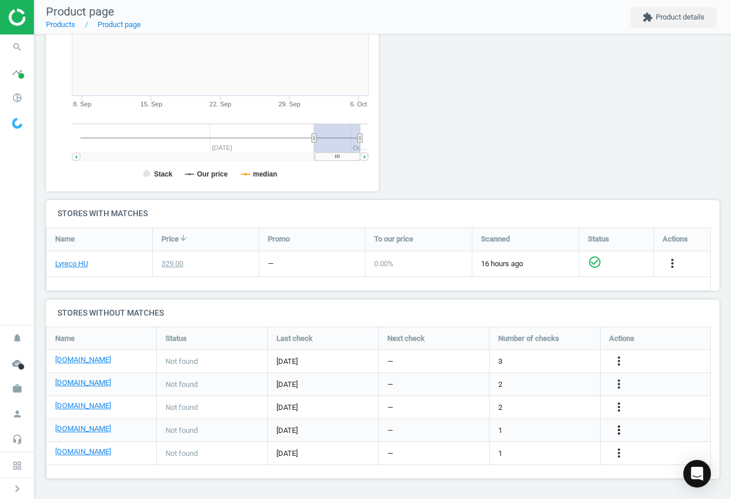
click at [618, 431] on icon "more_vert" at bounding box center [619, 430] width 14 height 14
click at [558, 427] on link "Edit URL/product option" at bounding box center [530, 431] width 158 height 18
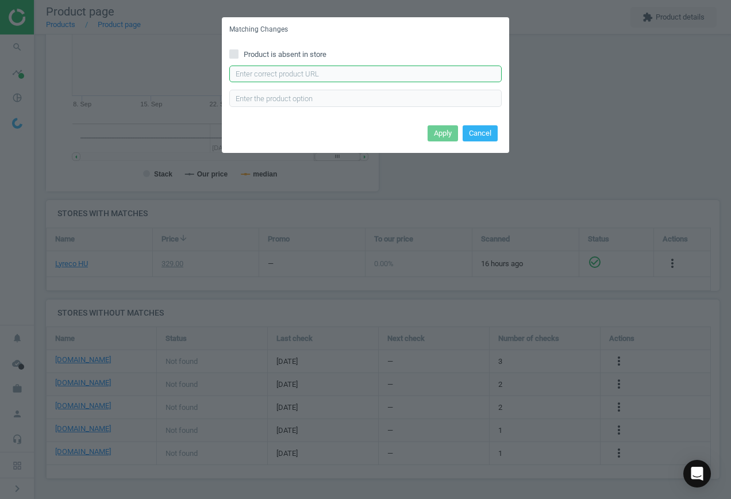
click at [299, 72] on input "text" at bounding box center [365, 74] width 273 height 17
paste input "[URL][DOMAIN_NAME]"
type input "[URL][DOMAIN_NAME]"
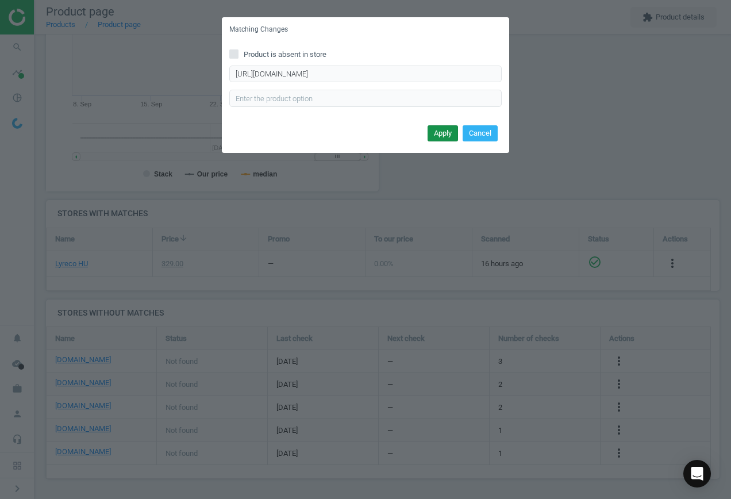
click at [445, 135] on button "Apply" at bounding box center [443, 133] width 30 height 16
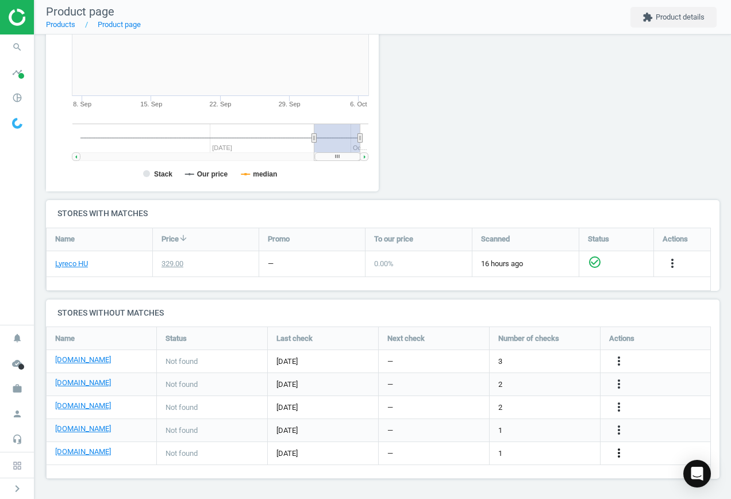
click at [618, 451] on icon "more_vert" at bounding box center [619, 453] width 14 height 14
click at [531, 447] on link "Edit URL/product option" at bounding box center [530, 454] width 158 height 18
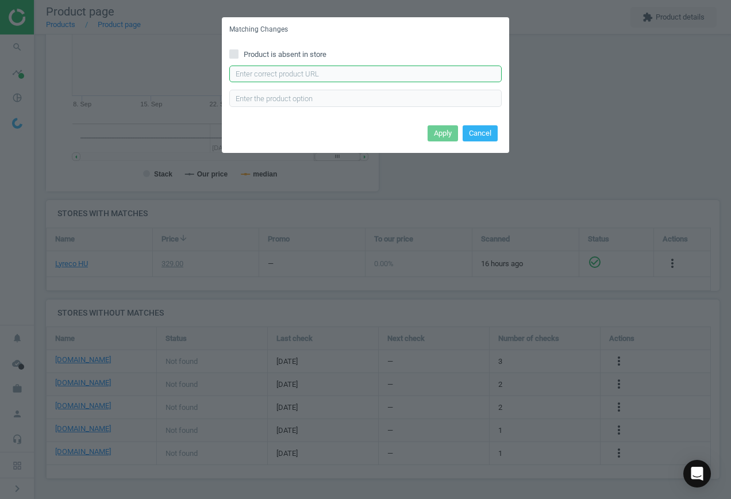
click at [316, 67] on input "text" at bounding box center [365, 74] width 273 height 17
paste input "[URL][DOMAIN_NAME]"
type input "[URL][DOMAIN_NAME]"
click at [433, 129] on button "Apply" at bounding box center [443, 133] width 30 height 16
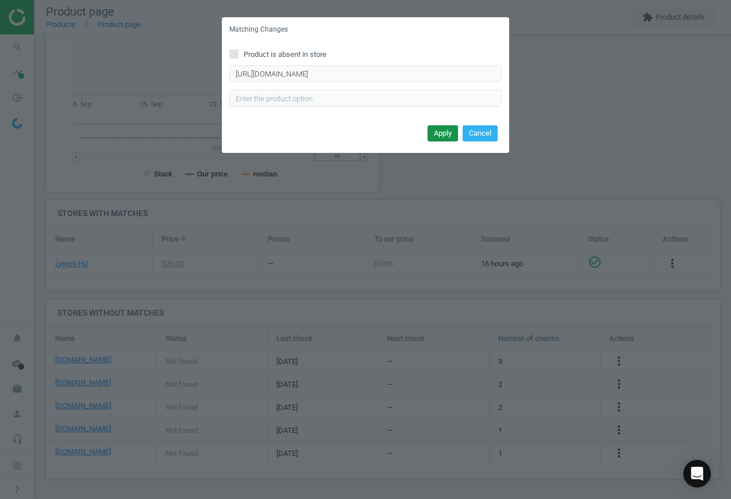
scroll to position [0, 0]
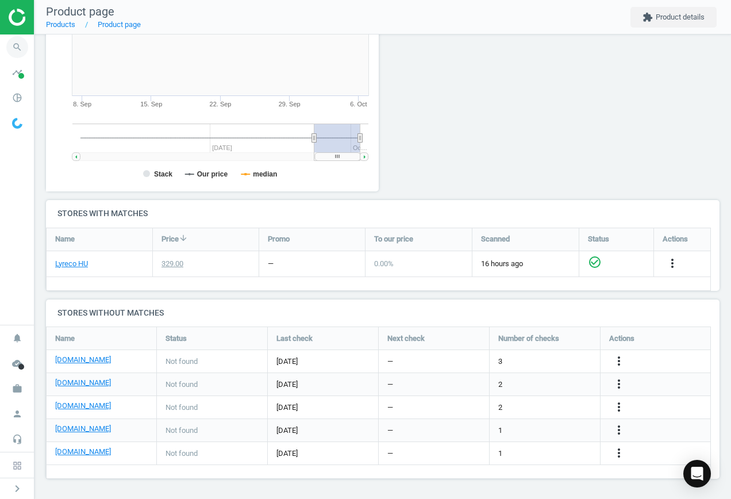
click at [16, 44] on icon "search" at bounding box center [17, 47] width 22 height 22
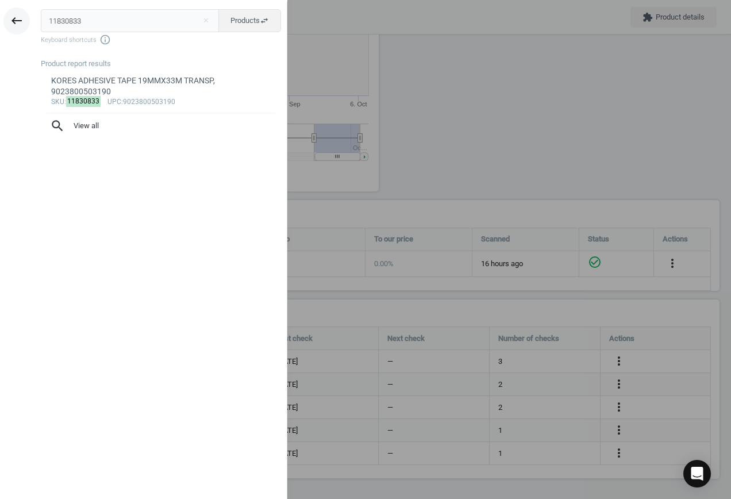
drag, startPoint x: 70, startPoint y: 18, endPoint x: 11, endPoint y: 10, distance: 59.8
click at [12, 11] on div "keyboard_backspace 11830833 close Products swap_horiz Keyboard shortcuts info_o…" at bounding box center [144, 251] width 288 height 499
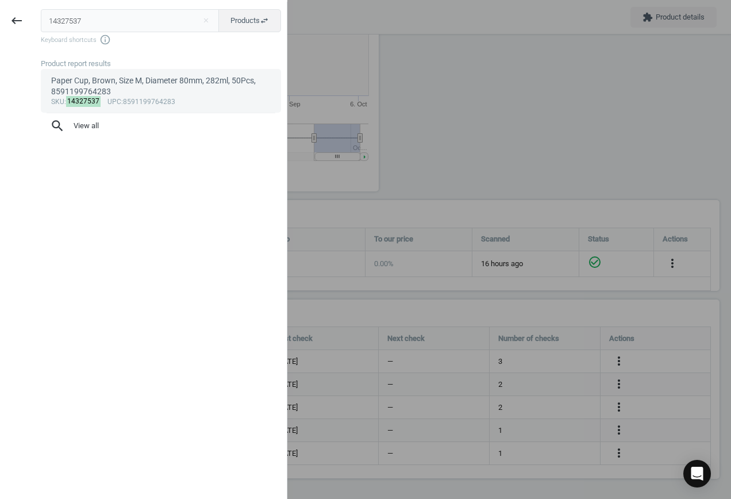
type input "14327537"
click at [163, 89] on div "Paper Cup, Brown, Size M, Diameter 80mm, 282ml, 50Pcs, 8591199764283" at bounding box center [161, 86] width 220 height 22
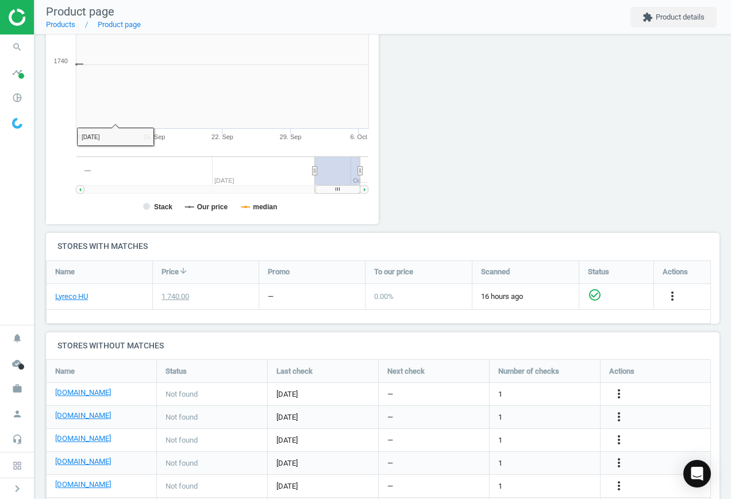
scroll to position [248, 346]
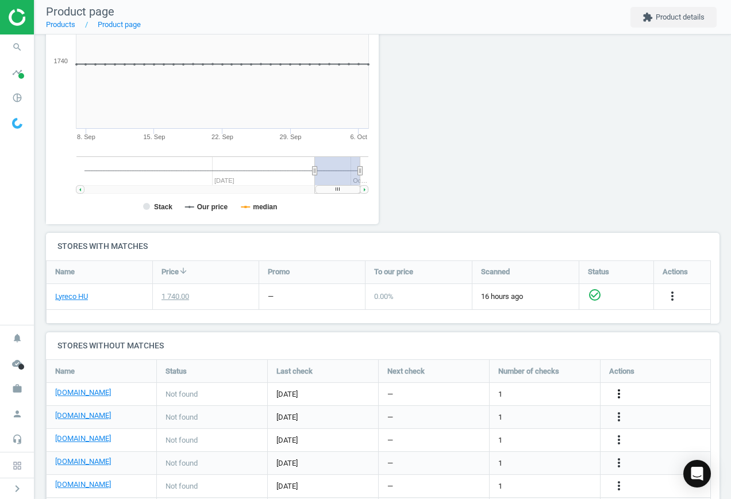
click at [616, 392] on icon "more_vert" at bounding box center [619, 394] width 14 height 14
click at [530, 393] on link "Edit URL/product option" at bounding box center [530, 394] width 158 height 18
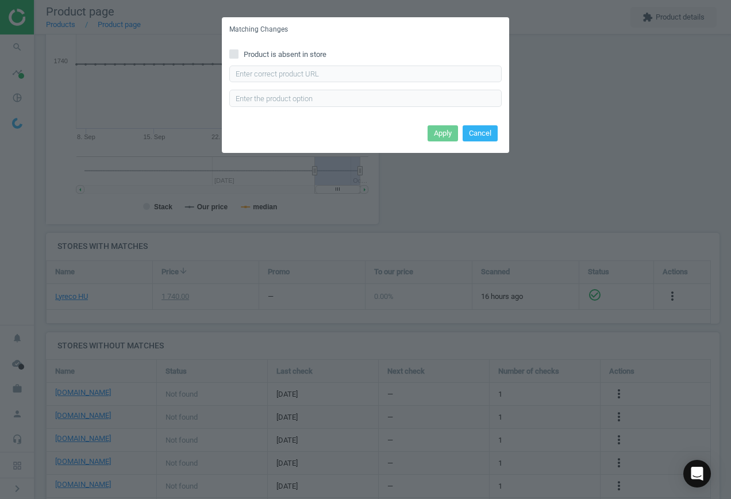
click at [282, 55] on span "Product is absent in store" at bounding box center [285, 54] width 87 height 10
click at [238, 55] on input "Product is absent in store" at bounding box center [234, 53] width 7 height 7
checkbox input "true"
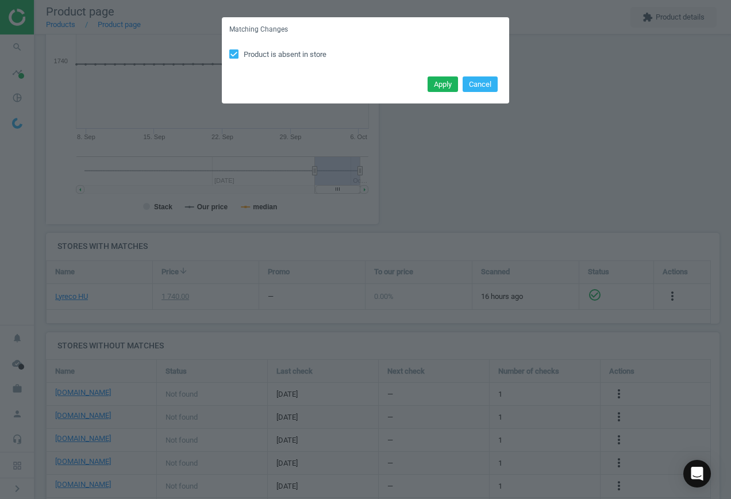
click at [444, 86] on button "Apply" at bounding box center [443, 84] width 30 height 16
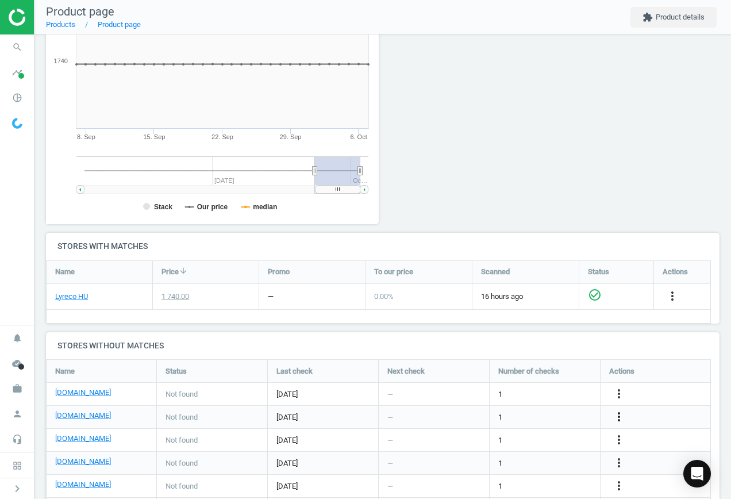
click at [623, 411] on icon "more_vert" at bounding box center [619, 417] width 14 height 14
click at [557, 416] on link "Edit URL/product option" at bounding box center [530, 417] width 158 height 18
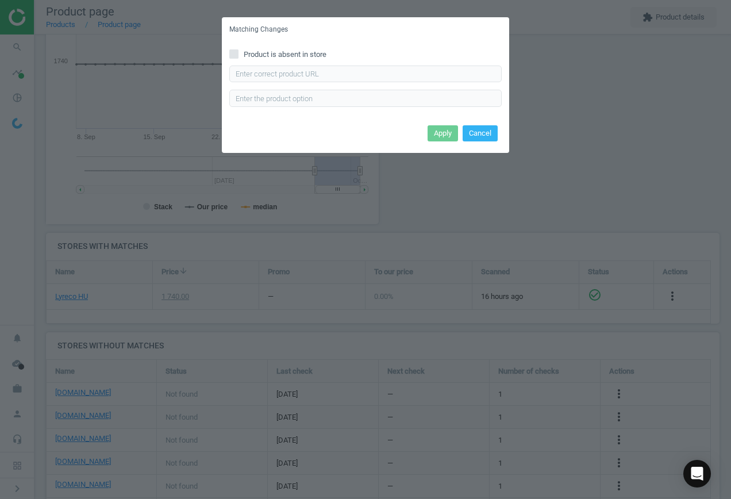
click at [279, 51] on span "Product is absent in store" at bounding box center [285, 54] width 87 height 10
click at [238, 51] on input "Product is absent in store" at bounding box center [234, 53] width 7 height 7
checkbox input "true"
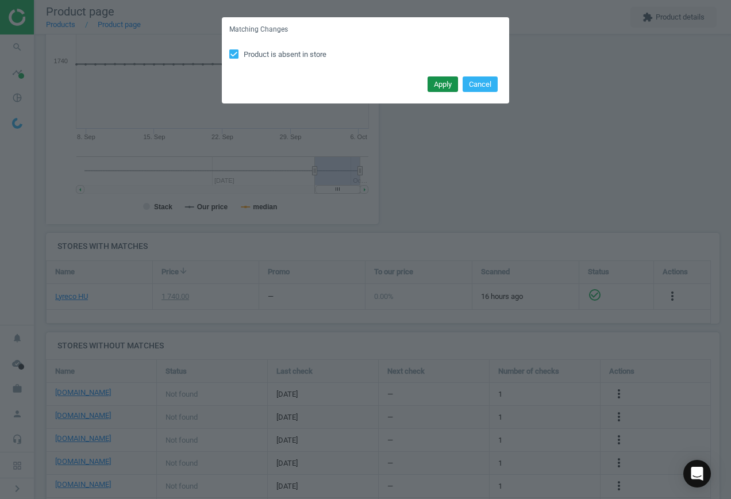
click at [431, 82] on button "Apply" at bounding box center [443, 84] width 30 height 16
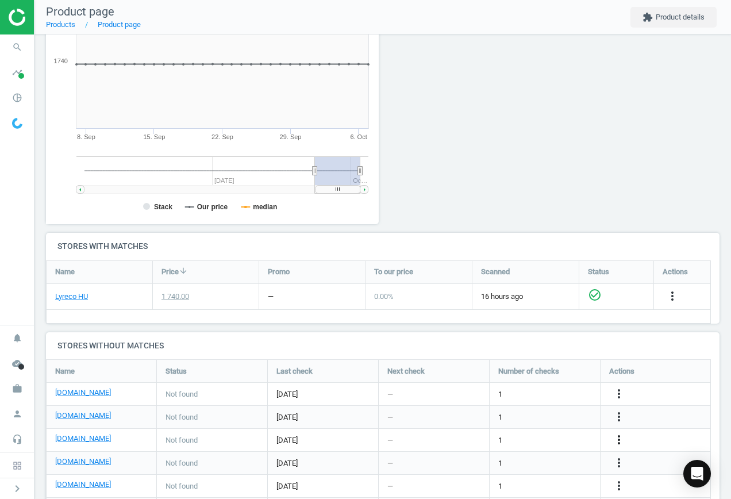
click at [618, 437] on icon "more_vert" at bounding box center [619, 440] width 14 height 14
click at [549, 436] on link "Edit URL/product option" at bounding box center [530, 440] width 158 height 18
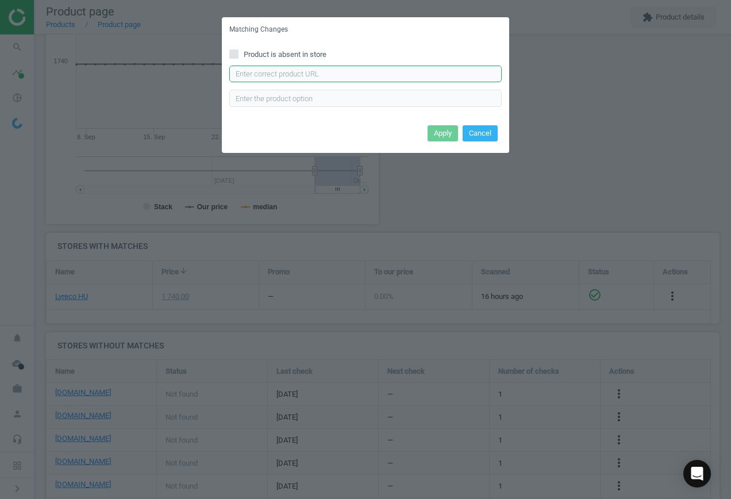
click at [304, 72] on input "text" at bounding box center [365, 74] width 273 height 17
paste input "[URL][DOMAIN_NAME][PERSON_NAME]"
type input "[URL][DOMAIN_NAME][PERSON_NAME]"
click at [447, 128] on button "Apply" at bounding box center [443, 133] width 30 height 16
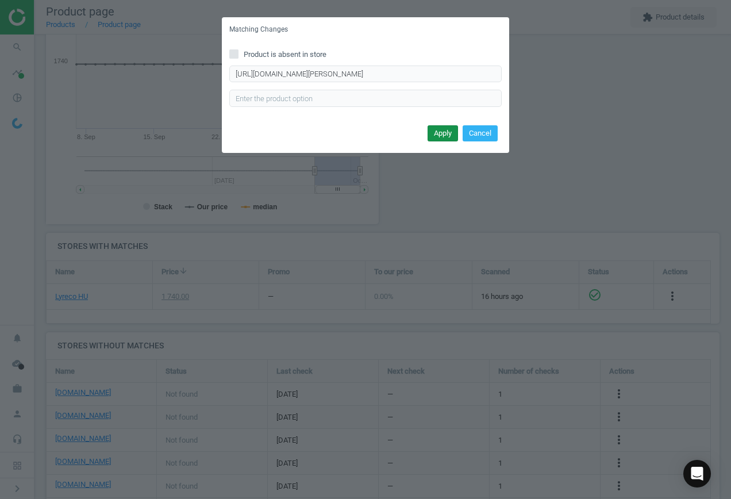
scroll to position [0, 0]
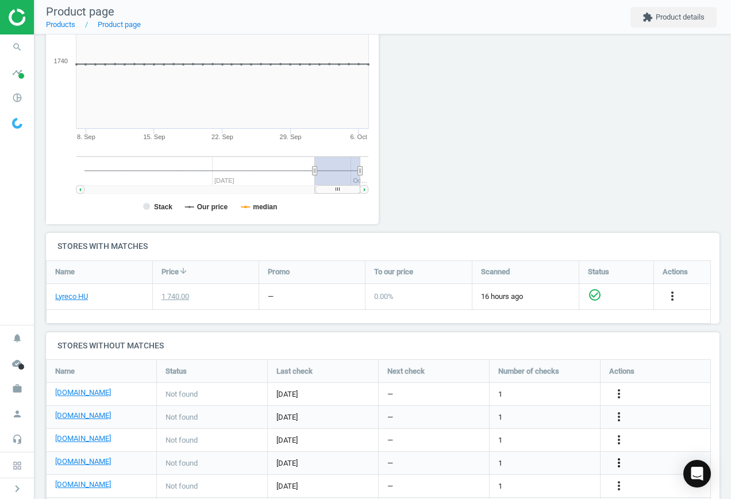
click at [620, 458] on icon "more_vert" at bounding box center [619, 463] width 14 height 14
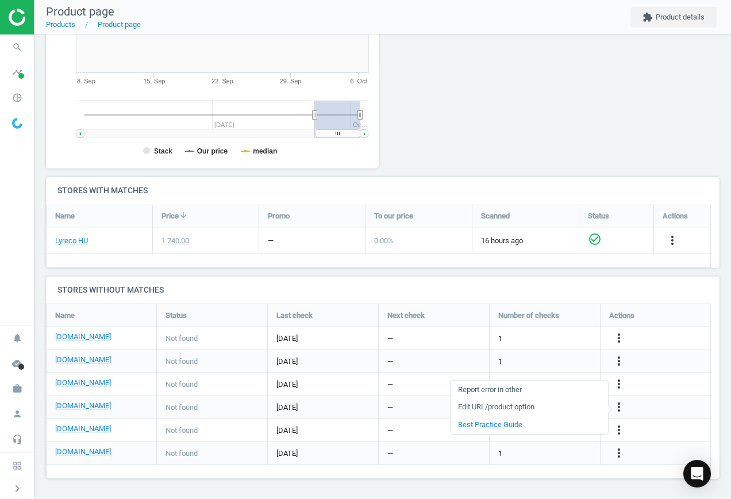
click at [545, 403] on link "Edit URL/product option" at bounding box center [530, 408] width 158 height 18
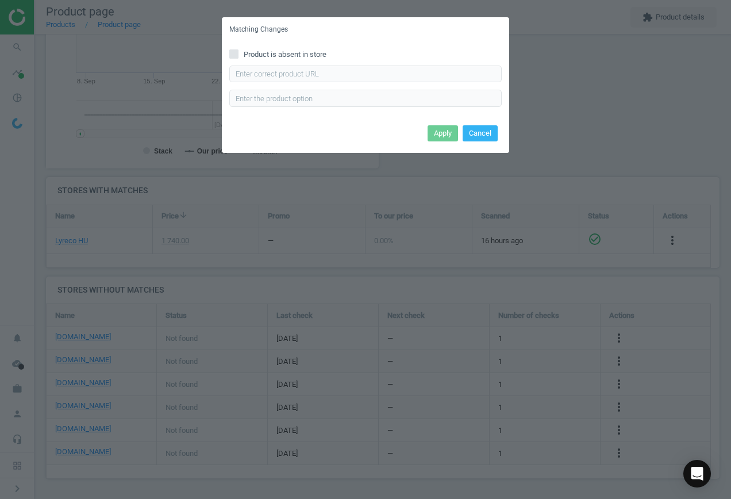
click at [297, 47] on div "Product is absent in store Enter correct product url" at bounding box center [366, 82] width 288 height 80
click at [299, 51] on span "Product is absent in store" at bounding box center [285, 54] width 87 height 10
click at [238, 51] on input "Product is absent in store" at bounding box center [234, 53] width 7 height 7
checkbox input "true"
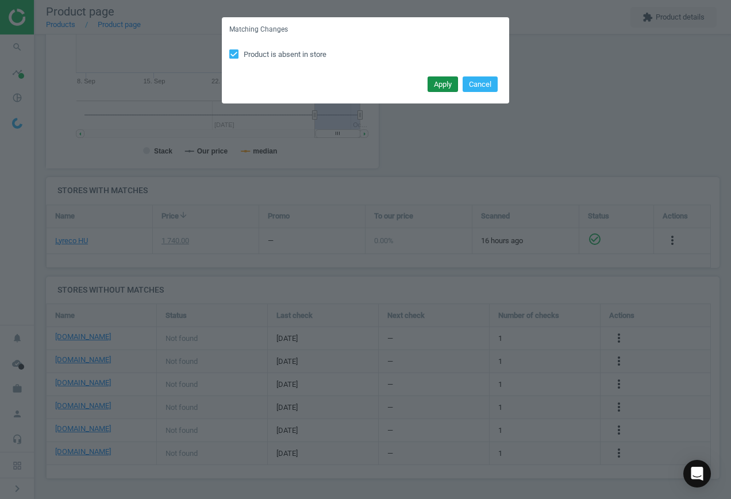
click at [436, 84] on button "Apply" at bounding box center [443, 84] width 30 height 16
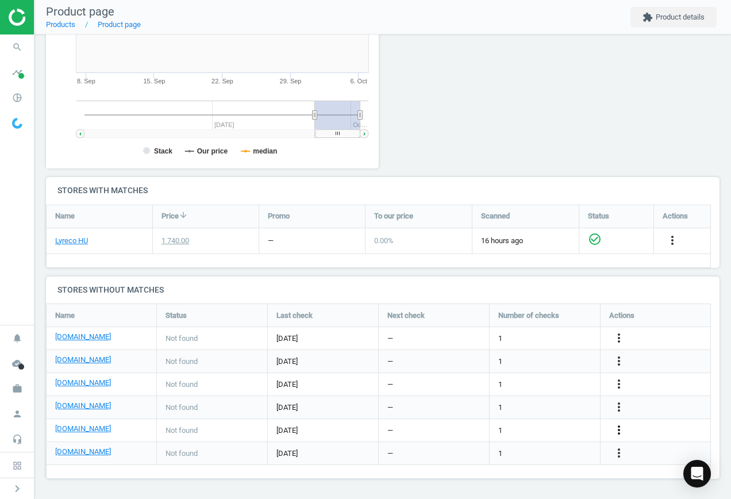
click at [622, 428] on icon "more_vert" at bounding box center [619, 430] width 14 height 14
click at [561, 427] on link "Edit URL/product option" at bounding box center [530, 431] width 158 height 18
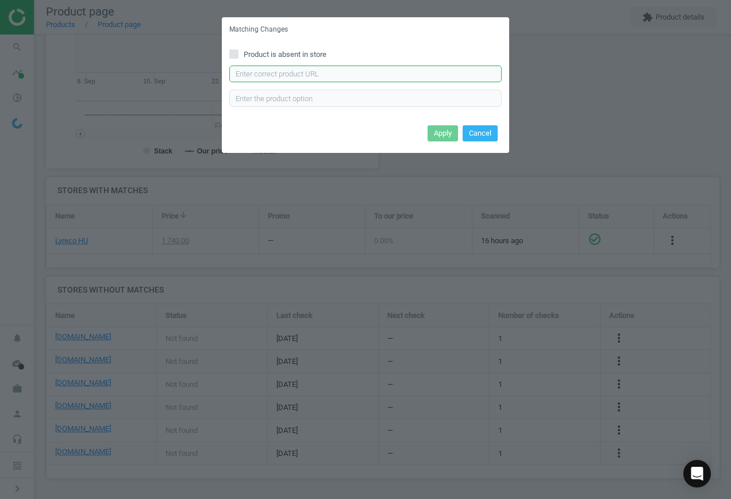
click at [296, 71] on input "text" at bounding box center [365, 74] width 273 height 17
paste input "[URL][DOMAIN_NAME][PERSON_NAME]"
type input "[URL][DOMAIN_NAME][PERSON_NAME]"
click at [450, 128] on button "Apply" at bounding box center [443, 133] width 30 height 16
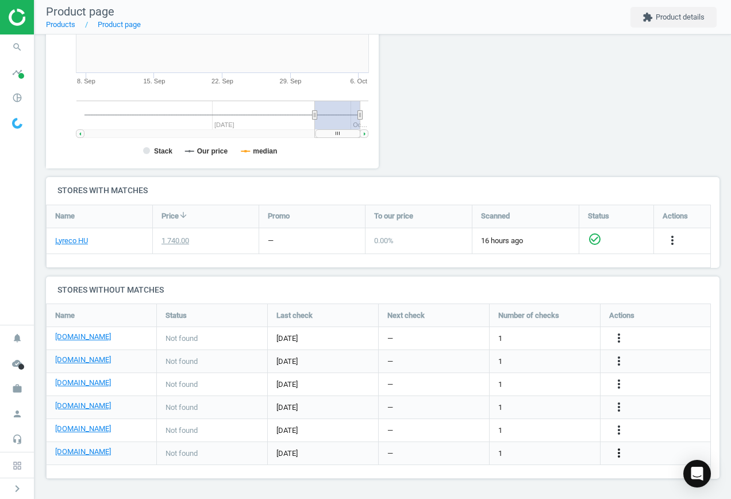
click at [621, 450] on icon "more_vert" at bounding box center [619, 453] width 14 height 14
click at [571, 448] on link "Edit URL/product option" at bounding box center [530, 454] width 158 height 18
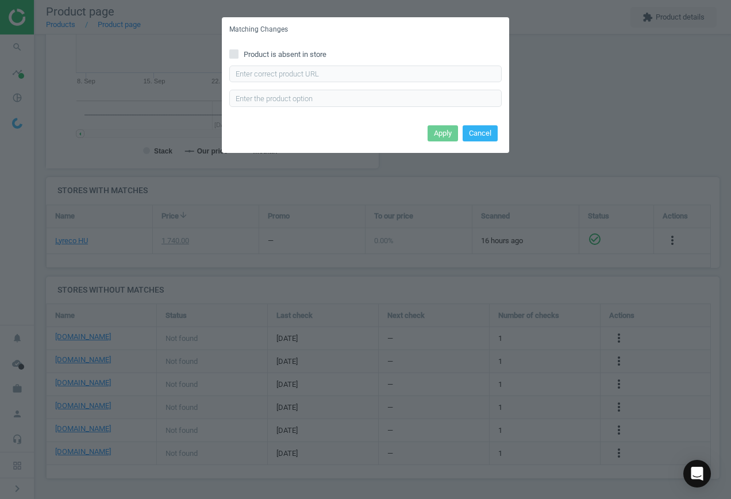
click at [263, 54] on span "Product is absent in store" at bounding box center [285, 54] width 87 height 10
click at [238, 54] on input "Product is absent in store" at bounding box center [234, 53] width 7 height 7
checkbox input "true"
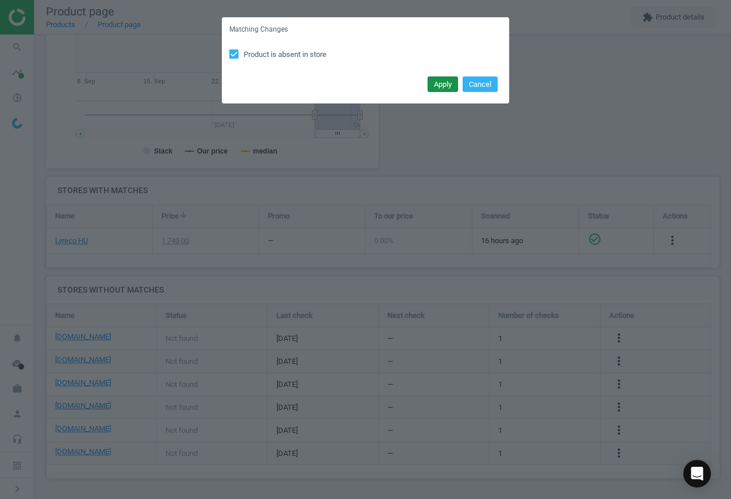
click at [434, 85] on button "Apply" at bounding box center [443, 84] width 30 height 16
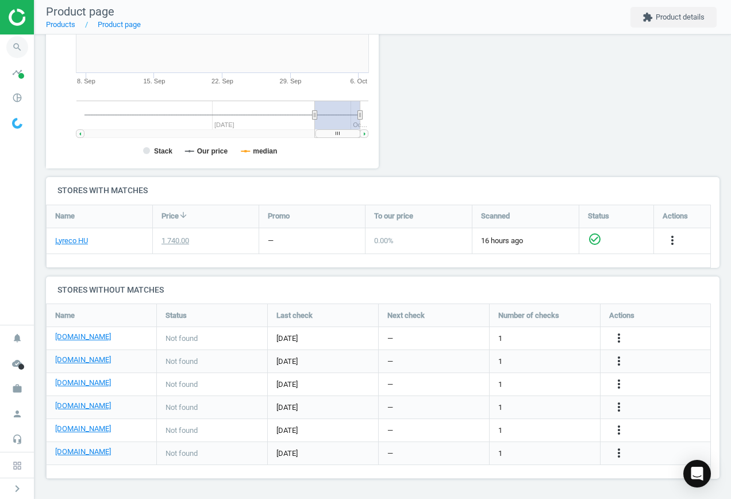
click at [16, 47] on icon "search" at bounding box center [17, 47] width 22 height 22
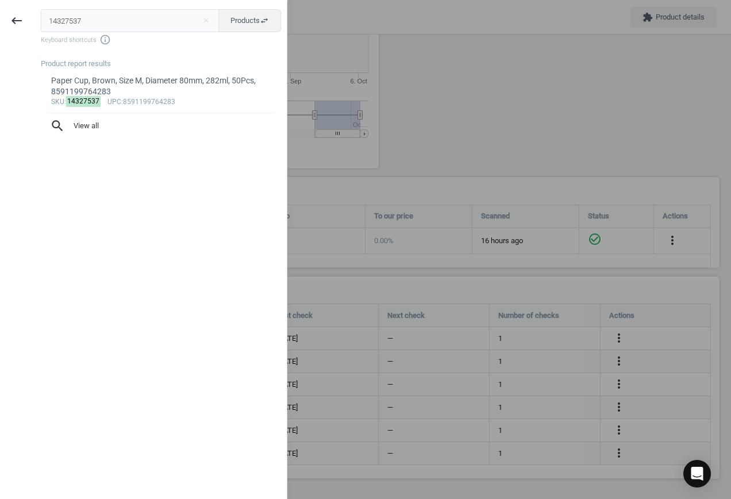
drag, startPoint x: 132, startPoint y: 17, endPoint x: -40, endPoint y: 14, distance: 172.0
click at [0, 14] on html "Group 2 Created with Sketch. ic/cloud_download/grey600 Created with Sketch. gra…" at bounding box center [365, 249] width 731 height 499
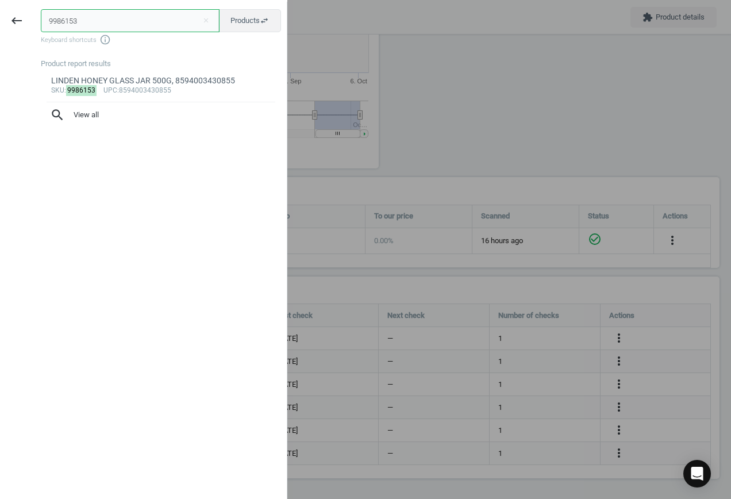
click at [74, 20] on input "9986153" at bounding box center [130, 20] width 179 height 23
drag, startPoint x: 74, startPoint y: 20, endPoint x: 4, endPoint y: 16, distance: 69.7
click at [4, 16] on div "keyboard_backspace 9986153 close Products swap_horiz Keyboard shortcuts info_ou…" at bounding box center [144, 251] width 288 height 499
paste input "1863235"
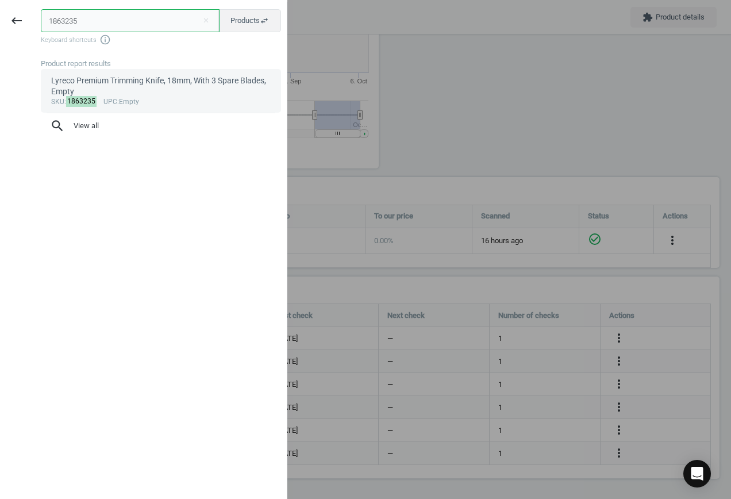
type input "1863235"
click at [136, 94] on div "Lyreco Premium Trimming Knife, 18mm, With 3 Spare Blades, Empty" at bounding box center [161, 86] width 220 height 22
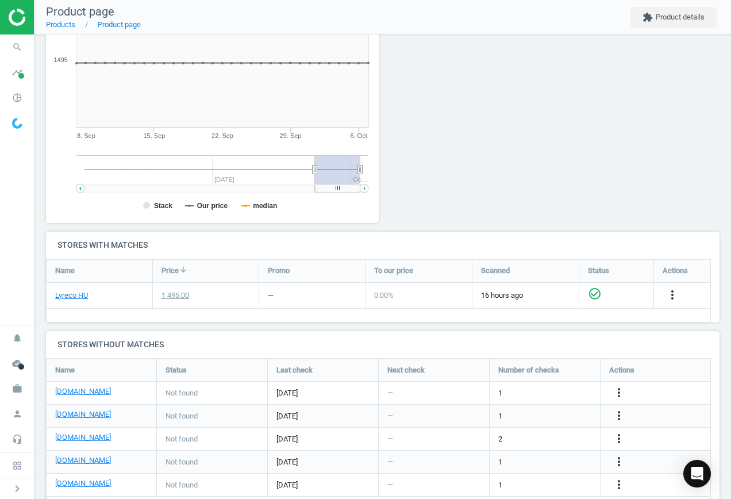
scroll to position [223, 0]
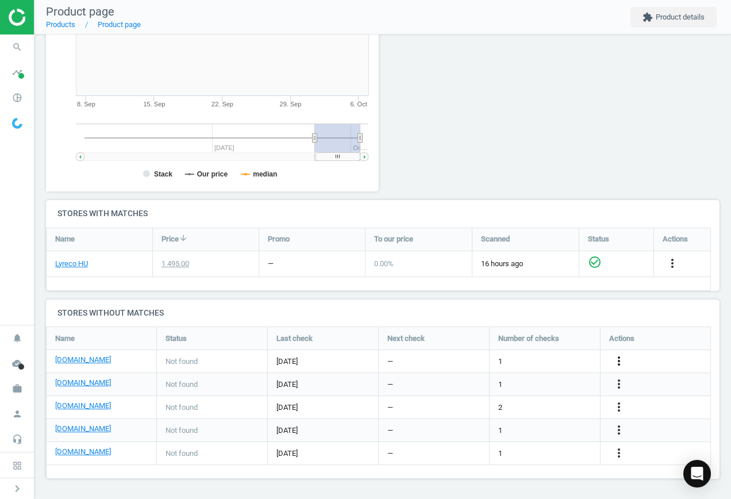
click at [617, 363] on icon "more_vert" at bounding box center [619, 361] width 14 height 14
click at [541, 355] on link "Edit URL/product option" at bounding box center [530, 361] width 158 height 18
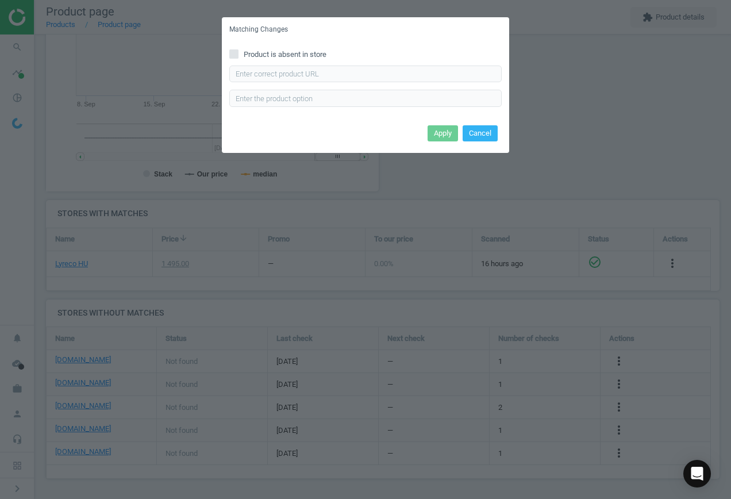
click at [419, 64] on div "Product is absent in store Enter correct product url" at bounding box center [366, 82] width 288 height 80
click at [424, 72] on input "text" at bounding box center [365, 74] width 273 height 17
paste input "[URL][DOMAIN_NAME]"
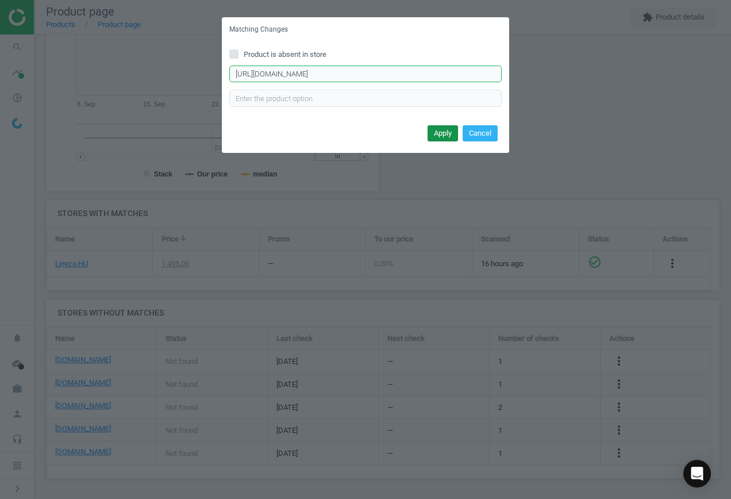
type input "[URL][DOMAIN_NAME]"
click at [446, 133] on button "Apply" at bounding box center [443, 133] width 30 height 16
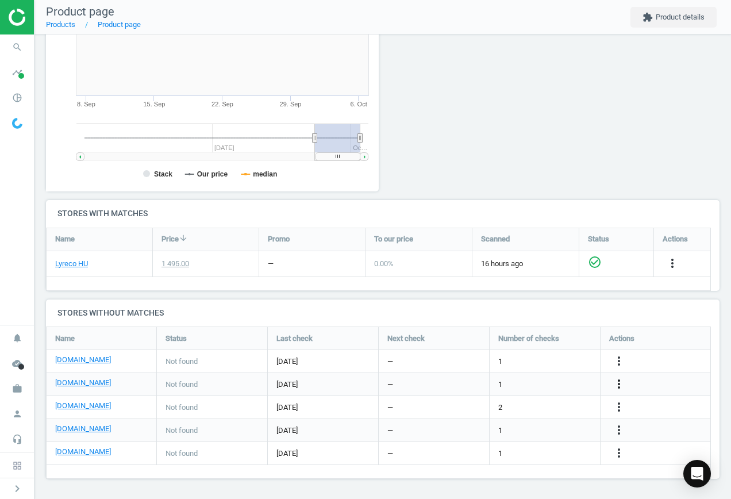
click at [619, 382] on icon "more_vert" at bounding box center [619, 384] width 14 height 14
click at [530, 381] on link "Edit URL/product option" at bounding box center [530, 385] width 158 height 18
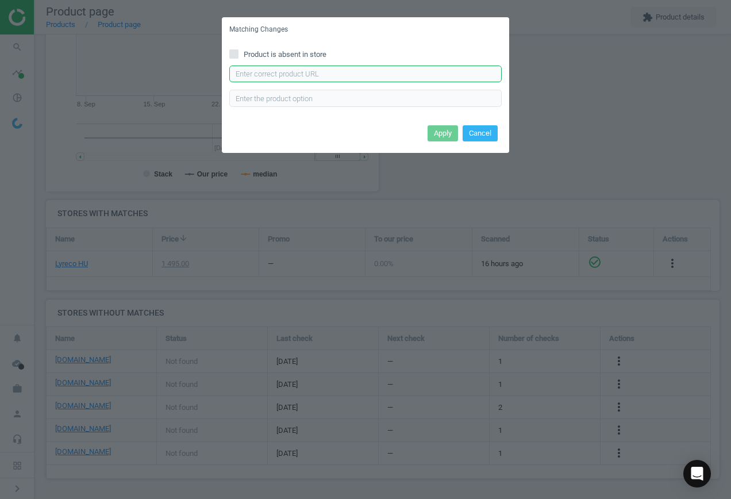
click at [319, 72] on input "text" at bounding box center [365, 74] width 273 height 17
paste input "[URL][DOMAIN_NAME]"
type input "[URL][DOMAIN_NAME]"
click at [455, 135] on button "Apply" at bounding box center [443, 133] width 30 height 16
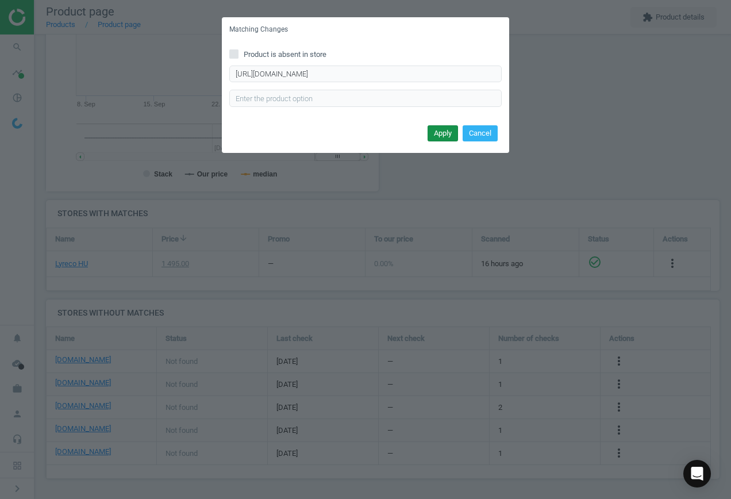
scroll to position [0, 0]
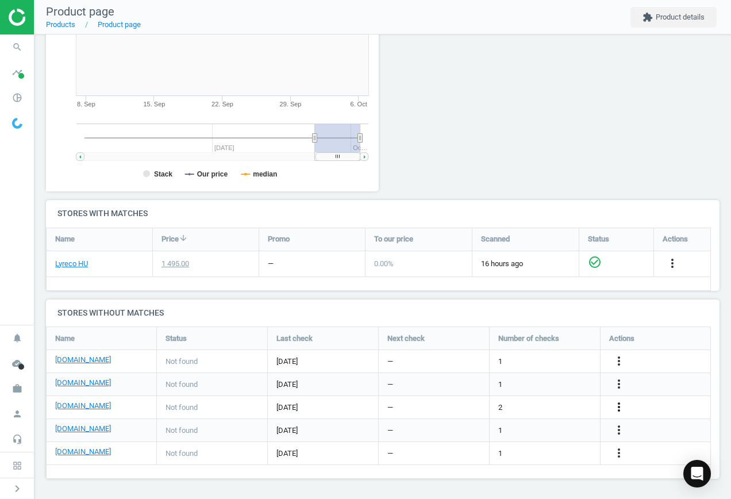
click at [623, 406] on icon "more_vert" at bounding box center [619, 407] width 14 height 14
click at [565, 404] on link "Edit URL/product option" at bounding box center [530, 408] width 158 height 18
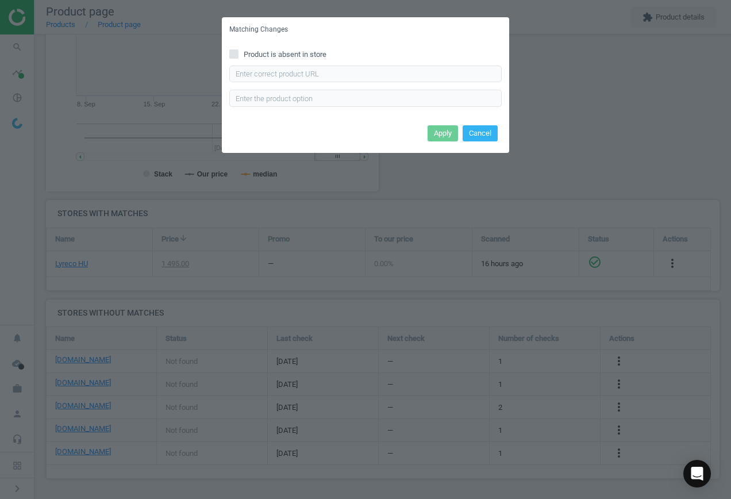
drag, startPoint x: 291, startPoint y: 49, endPoint x: 328, endPoint y: 63, distance: 40.0
click at [291, 50] on span "Product is absent in store" at bounding box center [285, 54] width 87 height 10
click at [238, 50] on input "Product is absent in store" at bounding box center [234, 53] width 7 height 7
checkbox input "true"
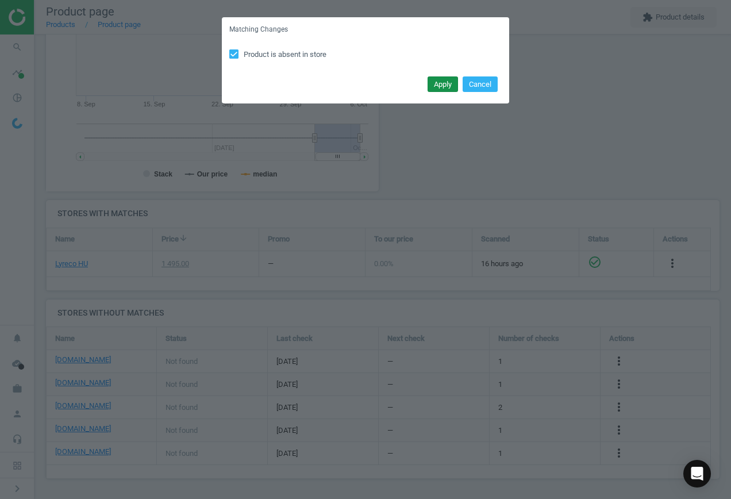
click at [439, 77] on button "Apply" at bounding box center [443, 84] width 30 height 16
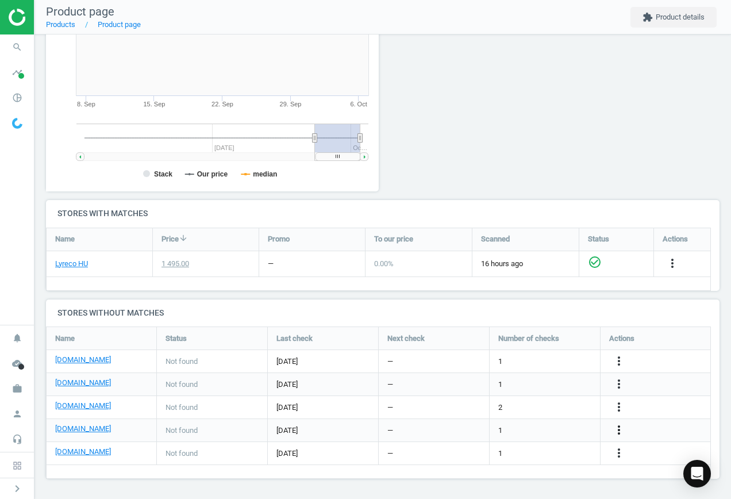
click at [618, 427] on icon "more_vert" at bounding box center [619, 430] width 14 height 14
click at [531, 426] on link "Edit URL/product option" at bounding box center [530, 431] width 158 height 18
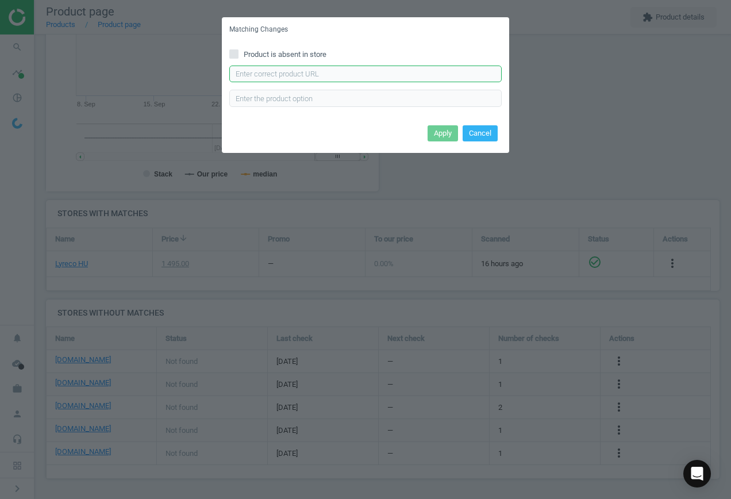
click at [307, 73] on input "text" at bounding box center [365, 74] width 273 height 17
paste input "[URL][DOMAIN_NAME]"
type input "[URL][DOMAIN_NAME]"
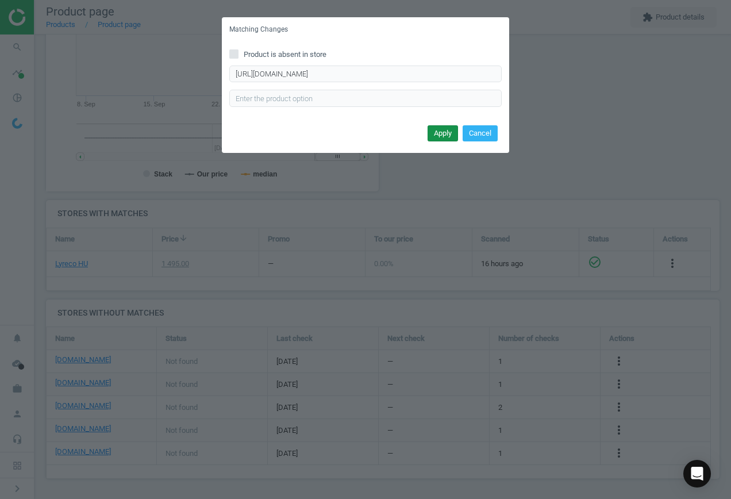
click at [442, 131] on button "Apply" at bounding box center [443, 133] width 30 height 16
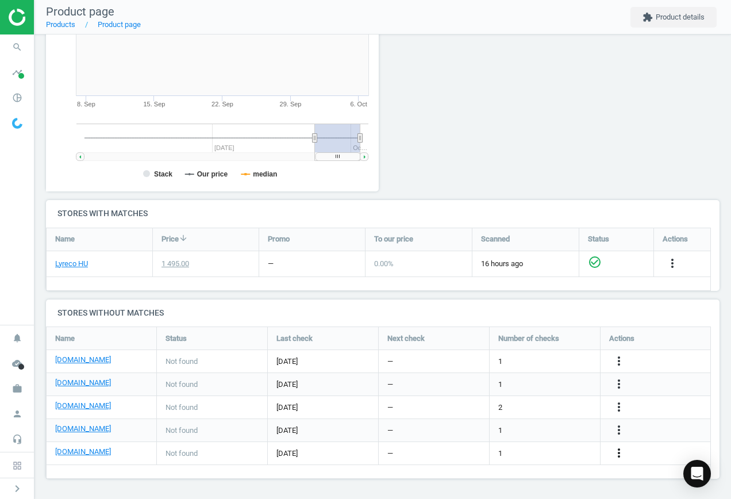
click at [616, 451] on icon "more_vert" at bounding box center [619, 453] width 14 height 14
click at [549, 449] on link "Edit URL/product option" at bounding box center [530, 454] width 158 height 18
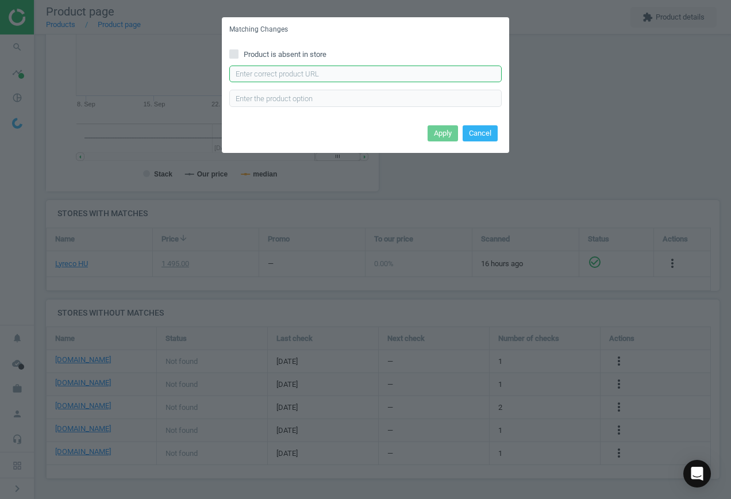
click at [352, 80] on input "text" at bounding box center [365, 74] width 273 height 17
paste input "[URL][DOMAIN_NAME]"
type input "[URL][DOMAIN_NAME]"
click at [439, 137] on button "Apply" at bounding box center [443, 133] width 30 height 16
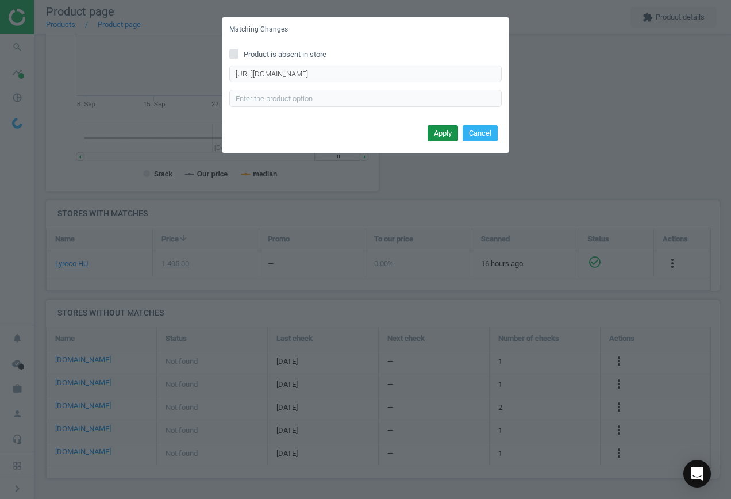
scroll to position [0, 0]
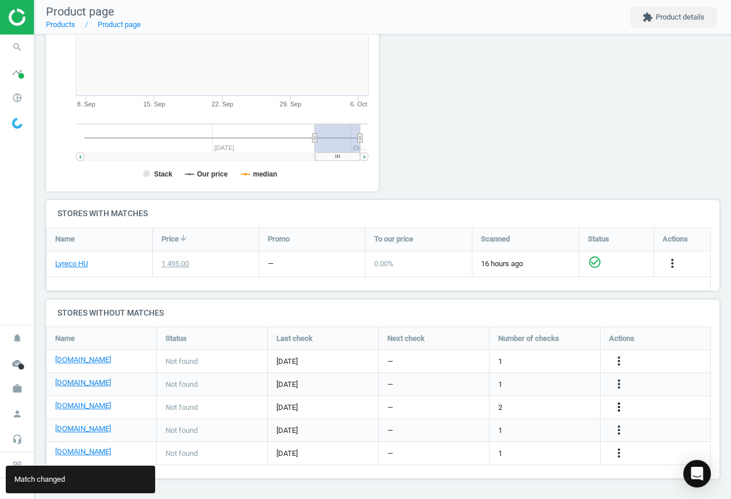
click at [616, 406] on icon "more_vert" at bounding box center [619, 407] width 14 height 14
click at [537, 403] on link "Edit URL/product option" at bounding box center [530, 408] width 158 height 18
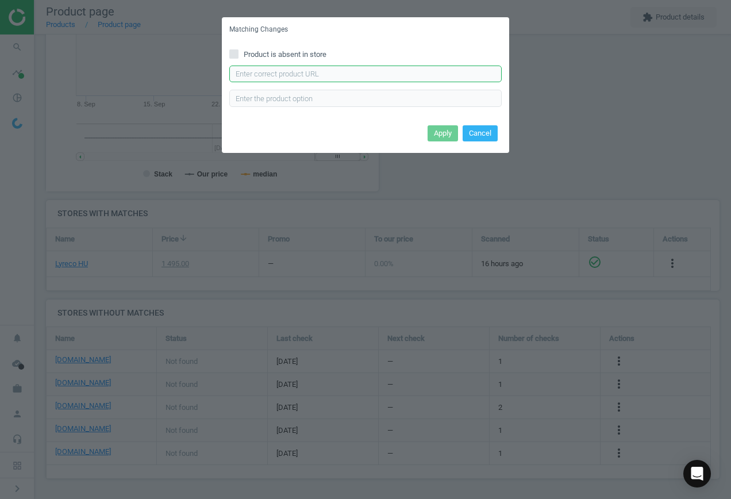
click at [304, 79] on input "text" at bounding box center [365, 74] width 273 height 17
paste input "[URL][DOMAIN_NAME]"
type input "[URL][DOMAIN_NAME]"
click at [457, 132] on button "Apply" at bounding box center [443, 133] width 30 height 16
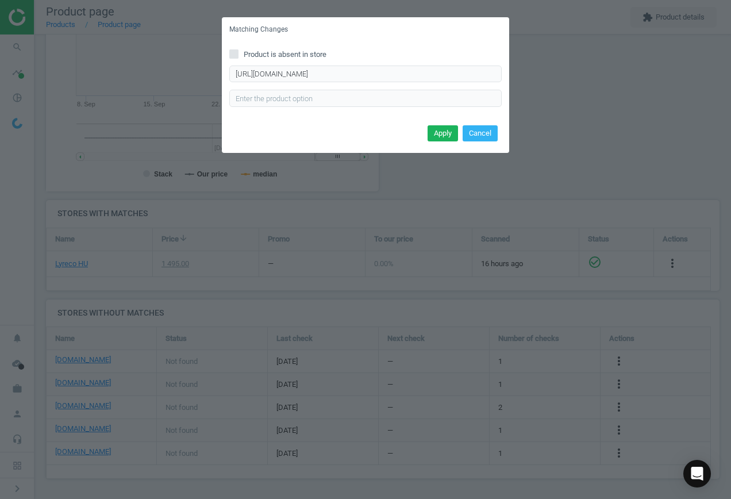
scroll to position [0, 0]
